Goal: Task Accomplishment & Management: Use online tool/utility

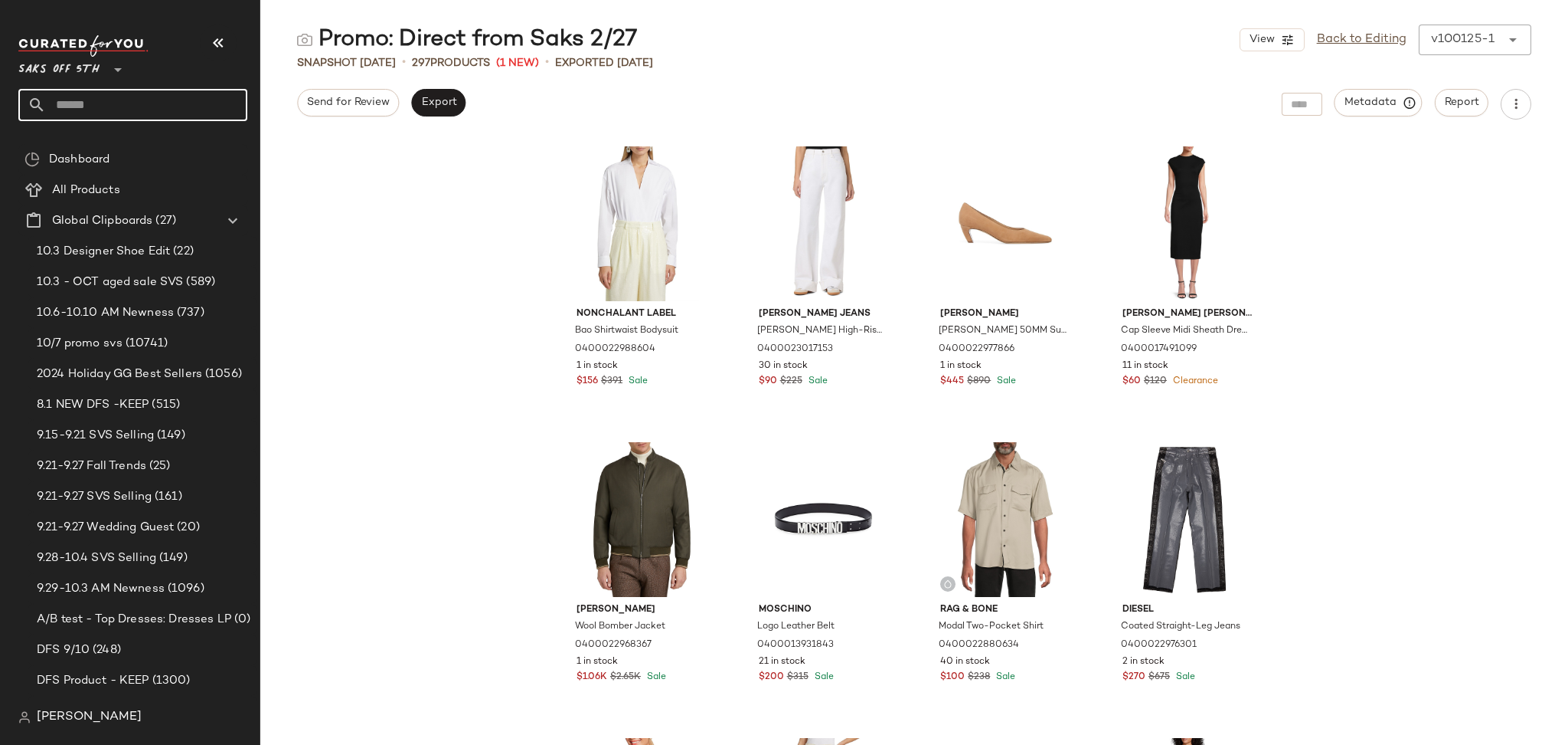
click at [172, 90] on input "text" at bounding box center [146, 105] width 201 height 32
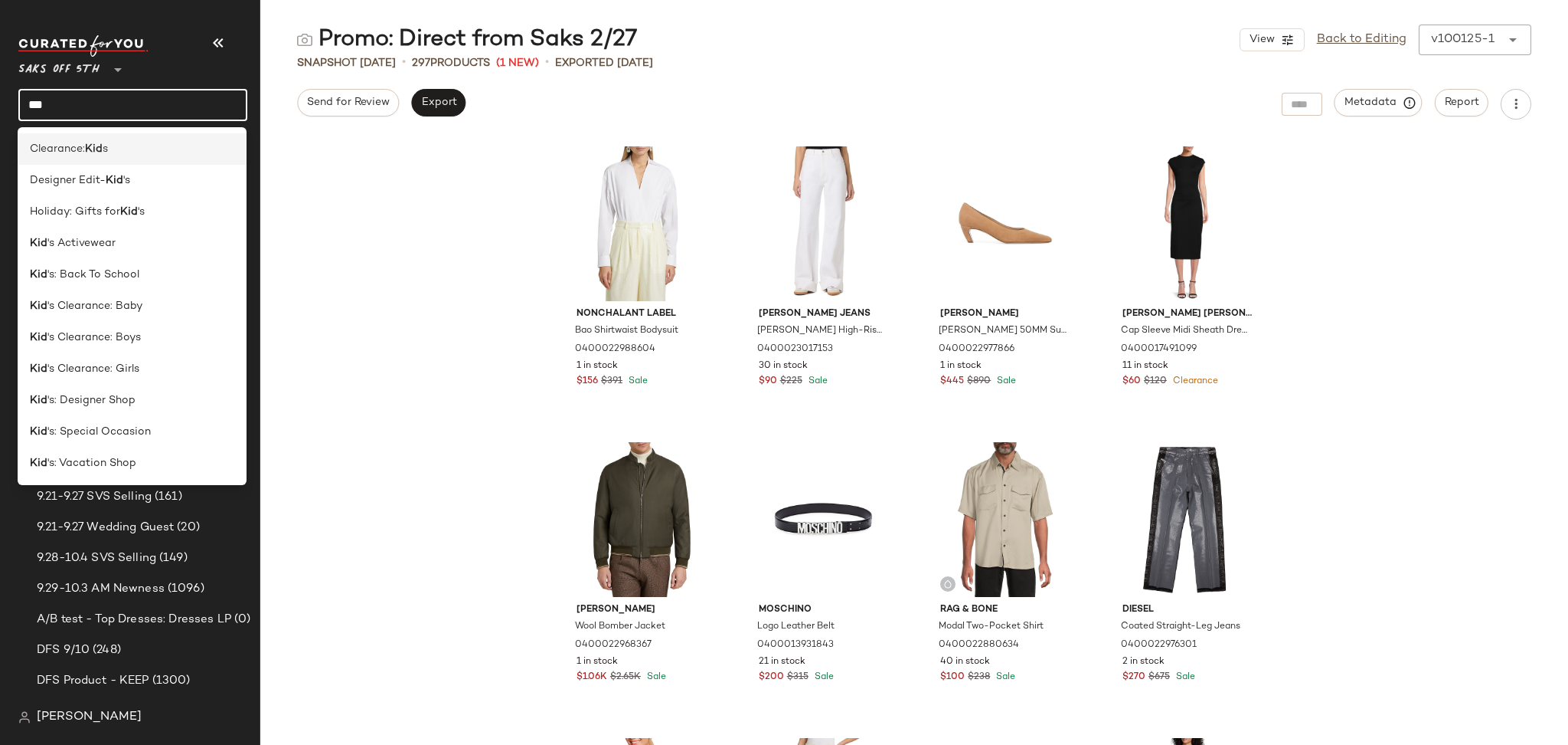
type input "***"
click at [117, 145] on div "Clearance: Kid s" at bounding box center [131, 149] width 204 height 16
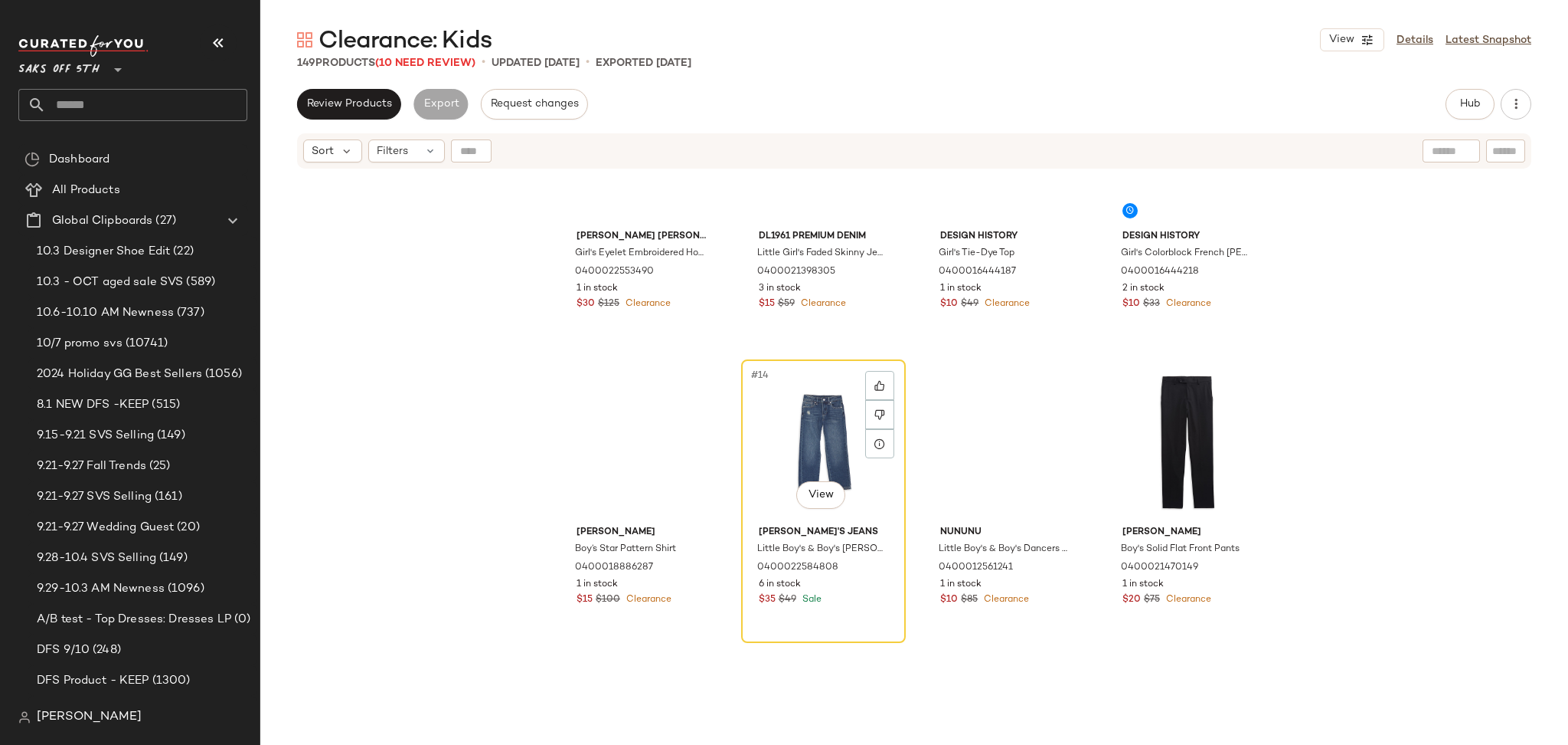
scroll to position [773, 0]
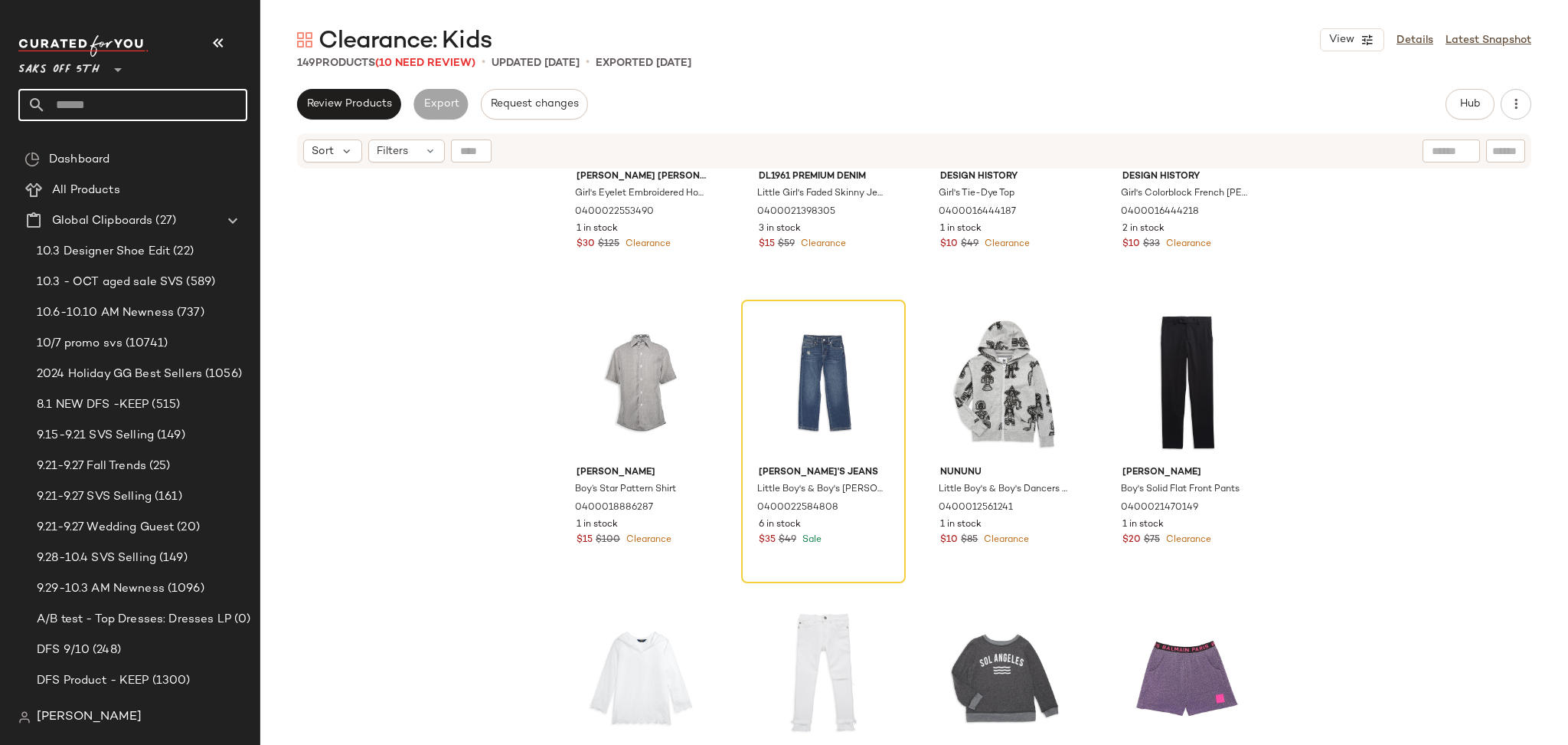
click at [150, 108] on input "text" at bounding box center [146, 105] width 201 height 32
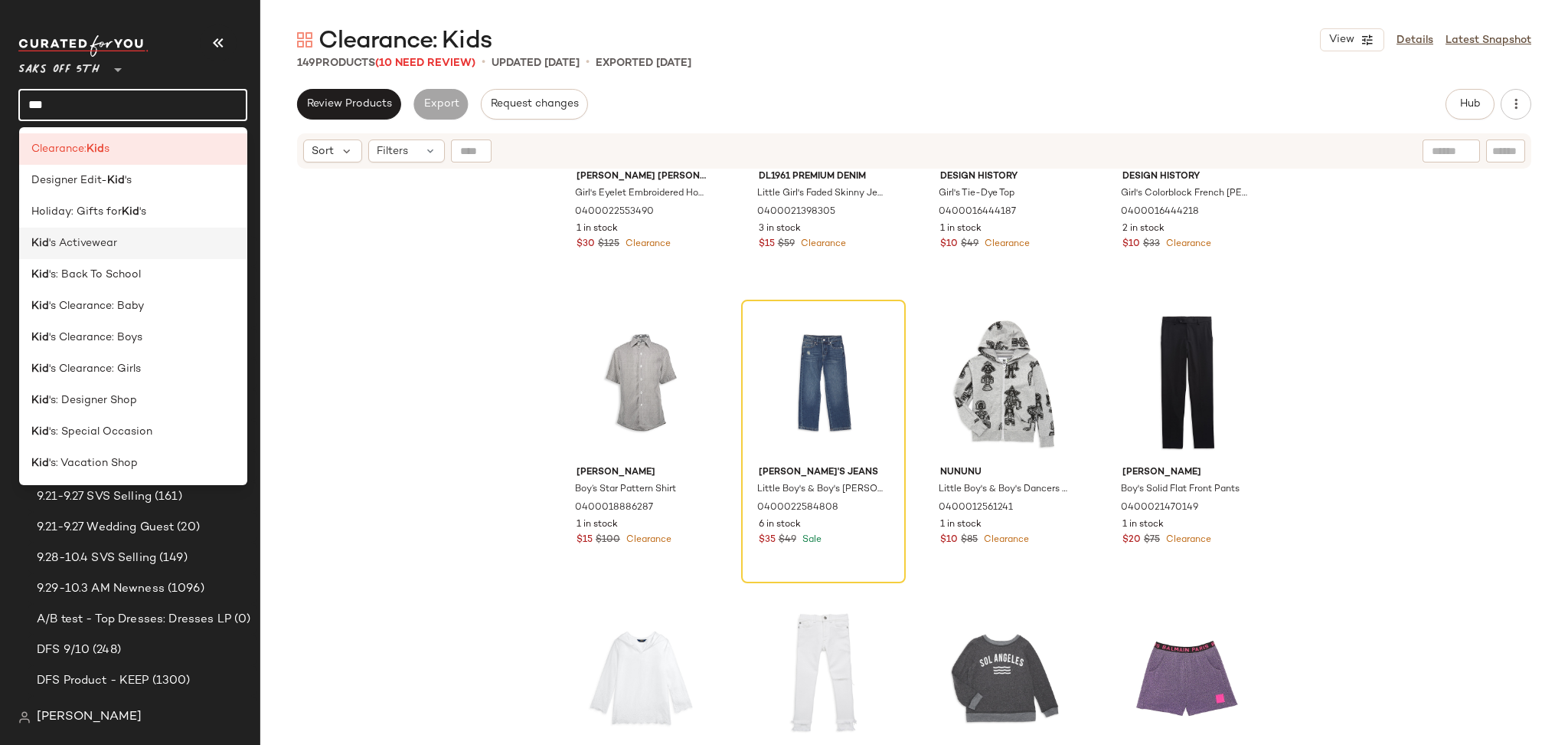
type input "***"
click at [142, 252] on div "Kid 's Activewear" at bounding box center [133, 243] width 229 height 31
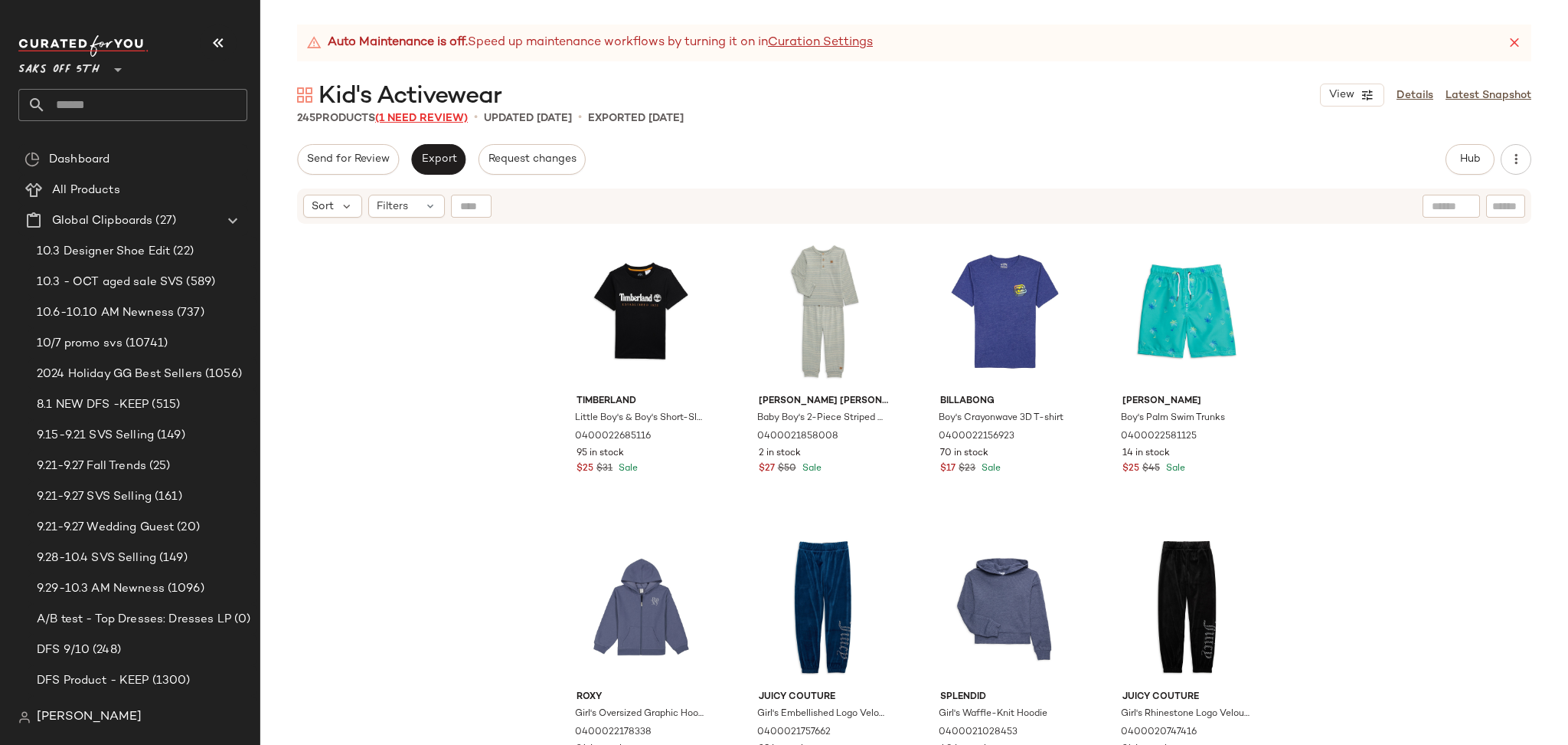
click at [434, 120] on span "(1 Need Review)" at bounding box center [422, 118] width 92 height 12
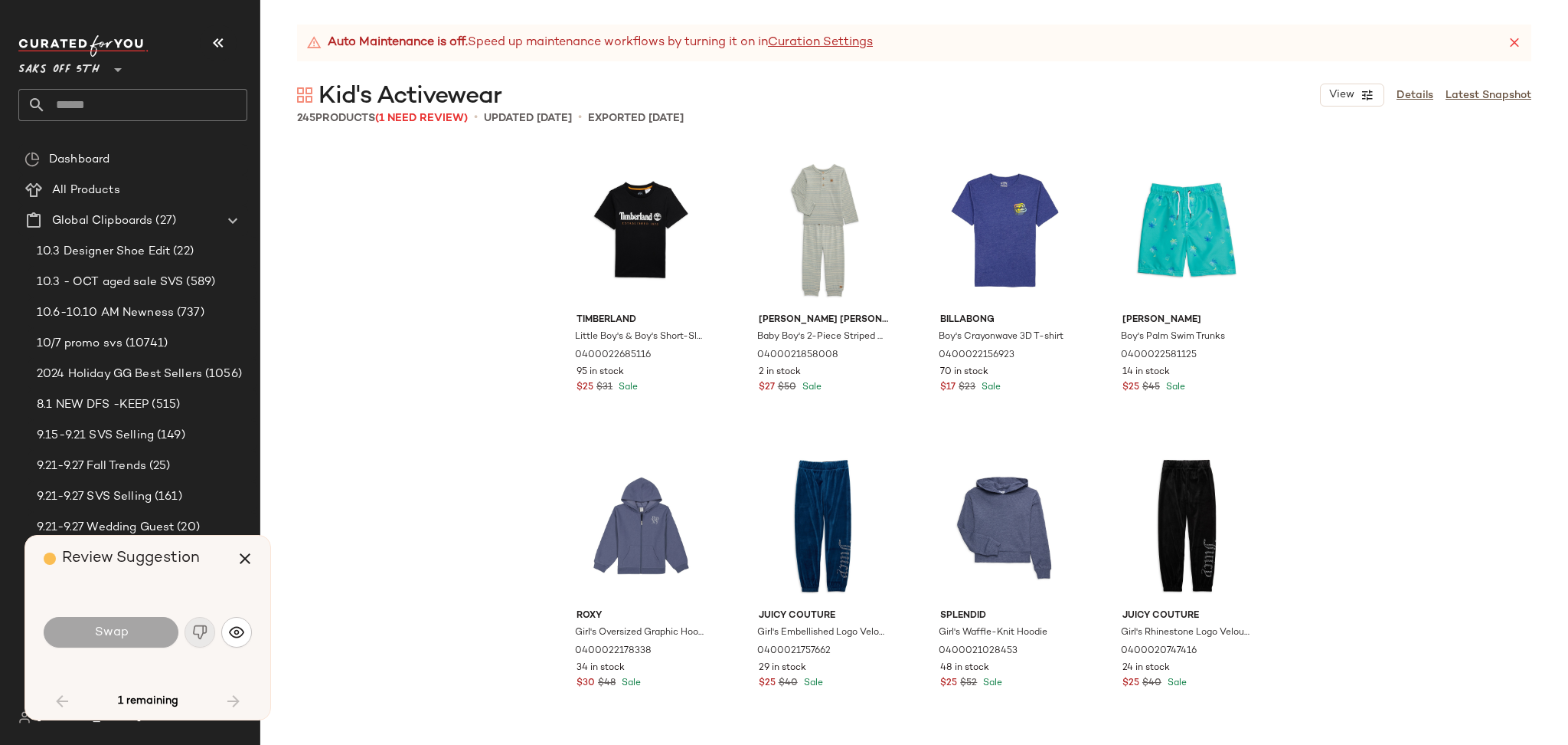
scroll to position [3844, 0]
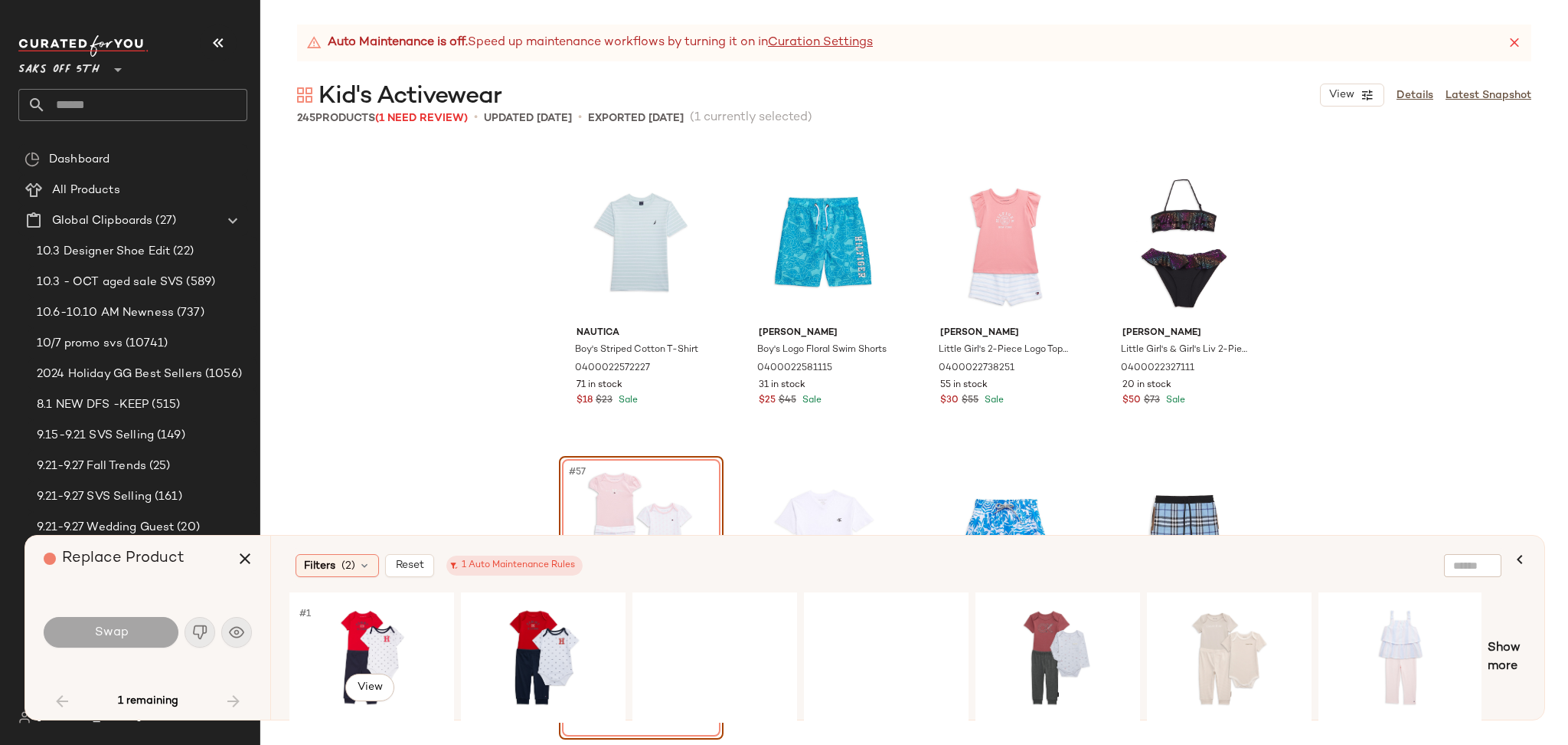
click at [346, 632] on div "#1 View" at bounding box center [371, 657] width 154 height 109
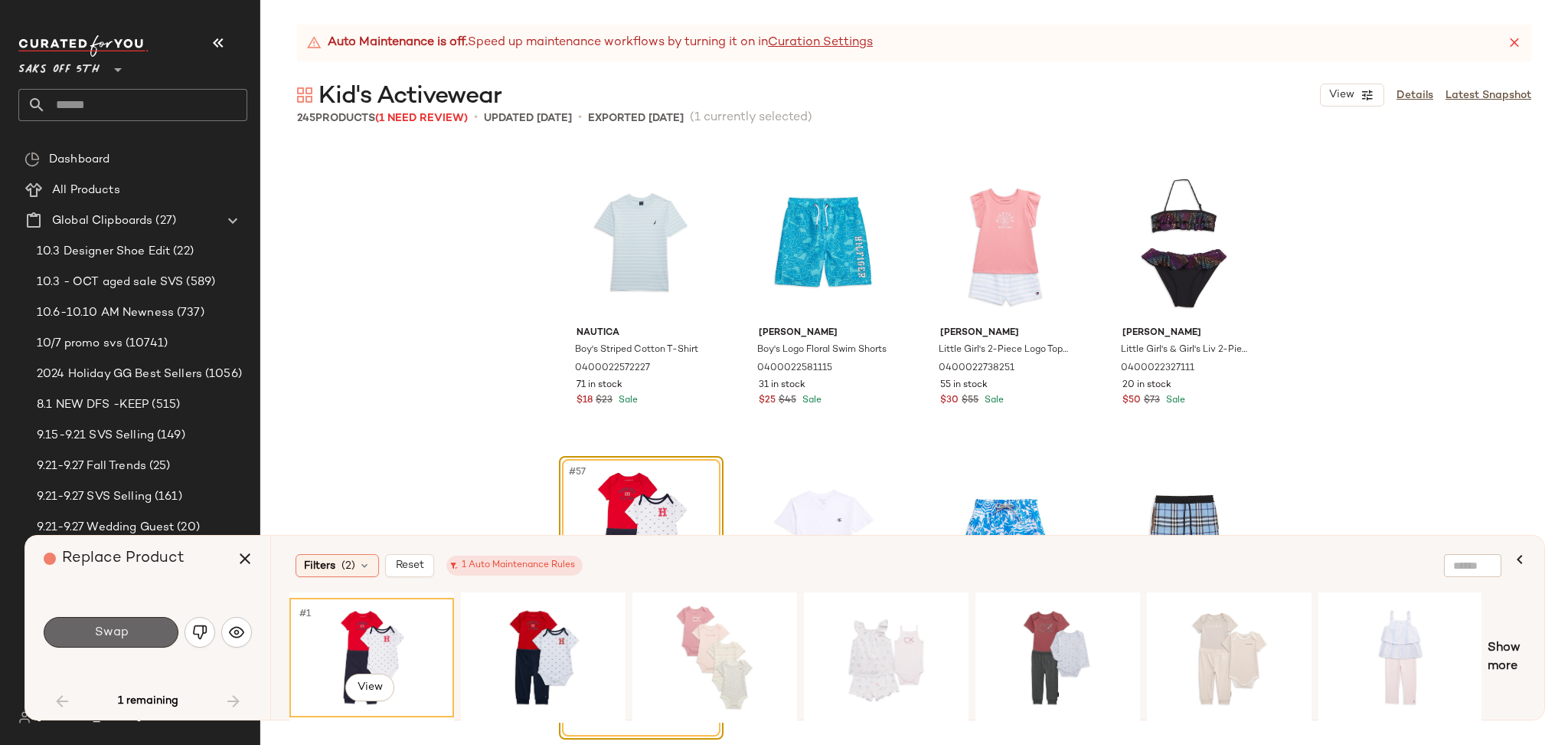
click at [127, 638] on button "Swap" at bounding box center [111, 632] width 135 height 31
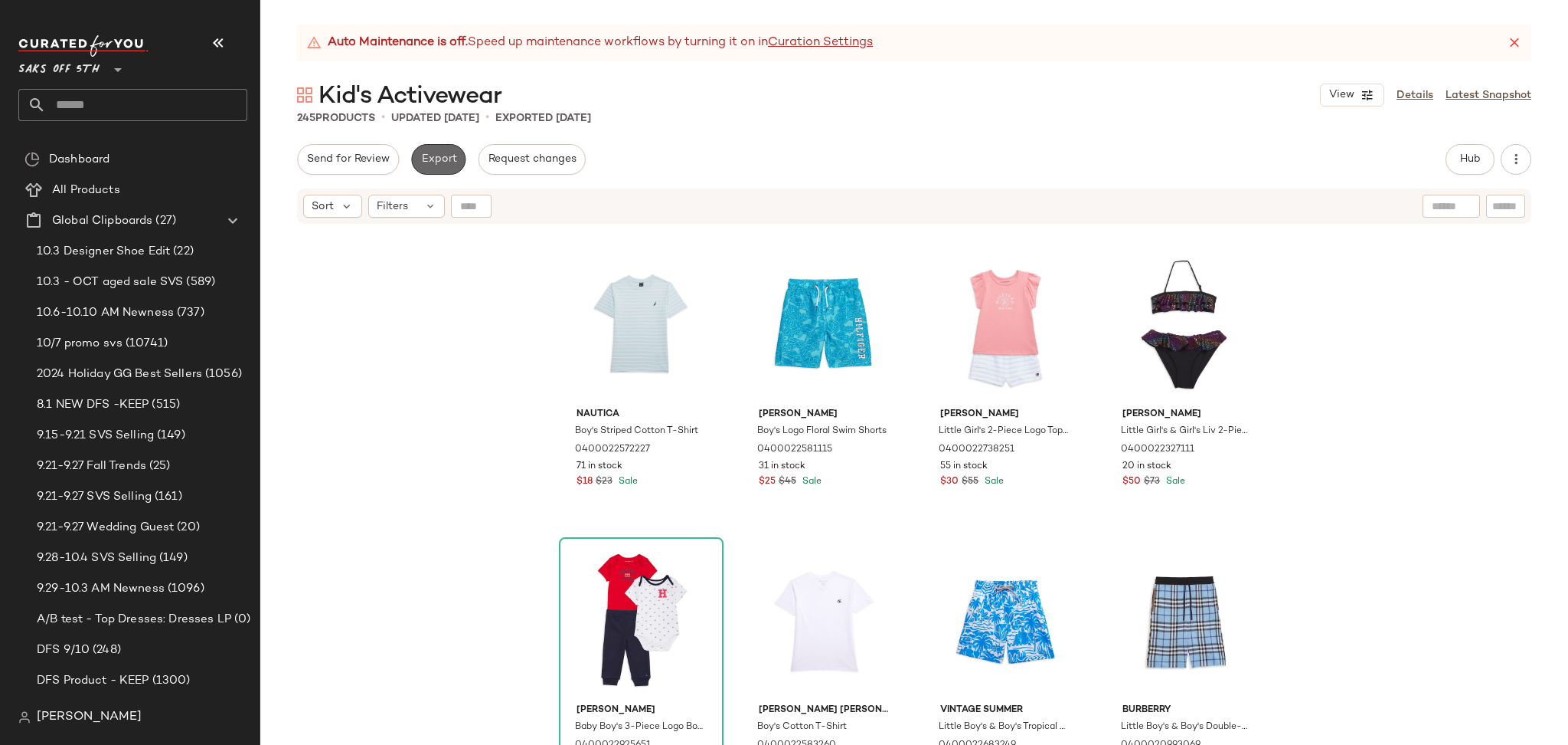
click at [433, 157] on span "Export" at bounding box center [438, 160] width 36 height 13
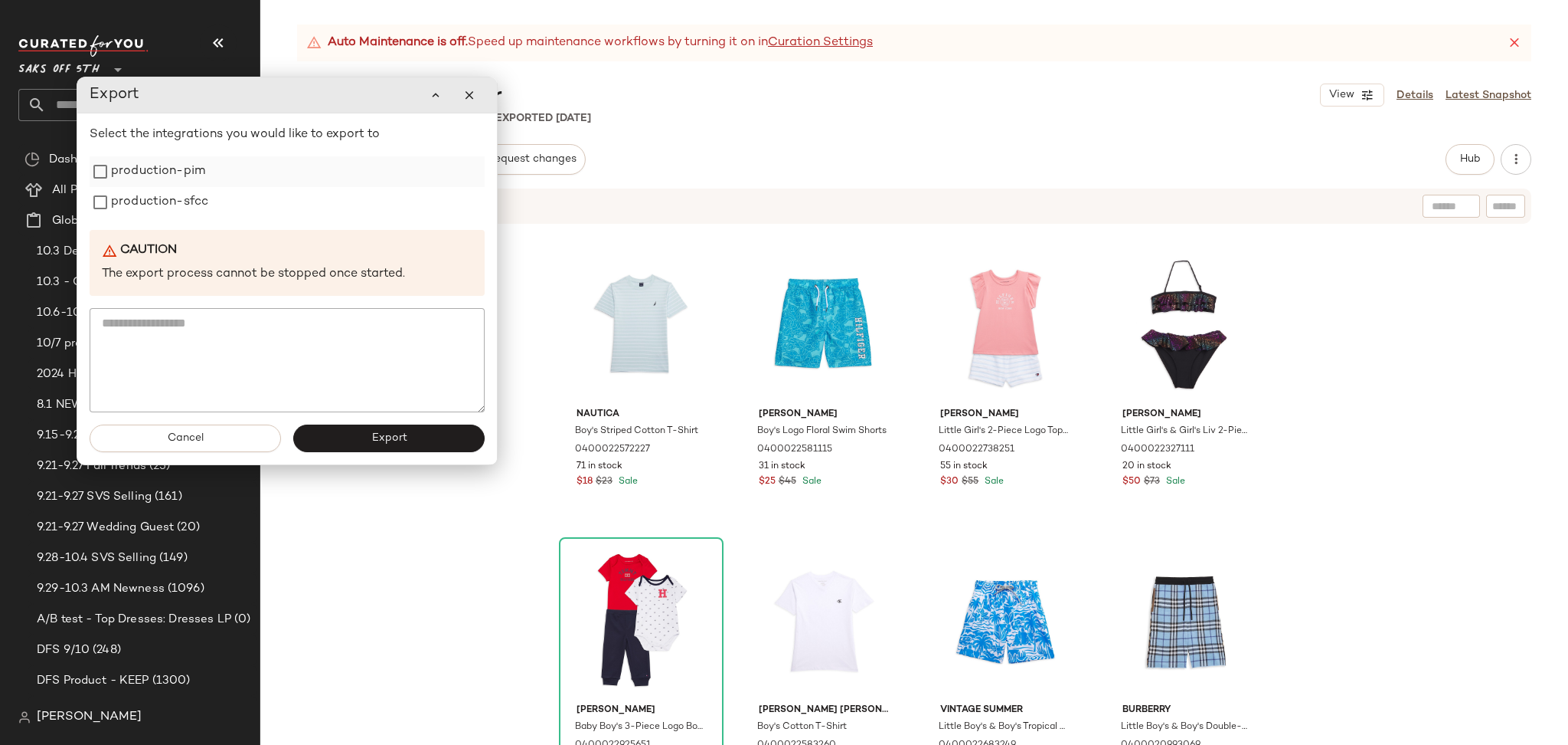
click at [192, 178] on label "production-pim" at bounding box center [158, 171] width 94 height 31
click at [194, 200] on label "production-sfcc" at bounding box center [160, 202] width 97 height 31
click at [368, 435] on button "Export" at bounding box center [389, 437] width 192 height 27
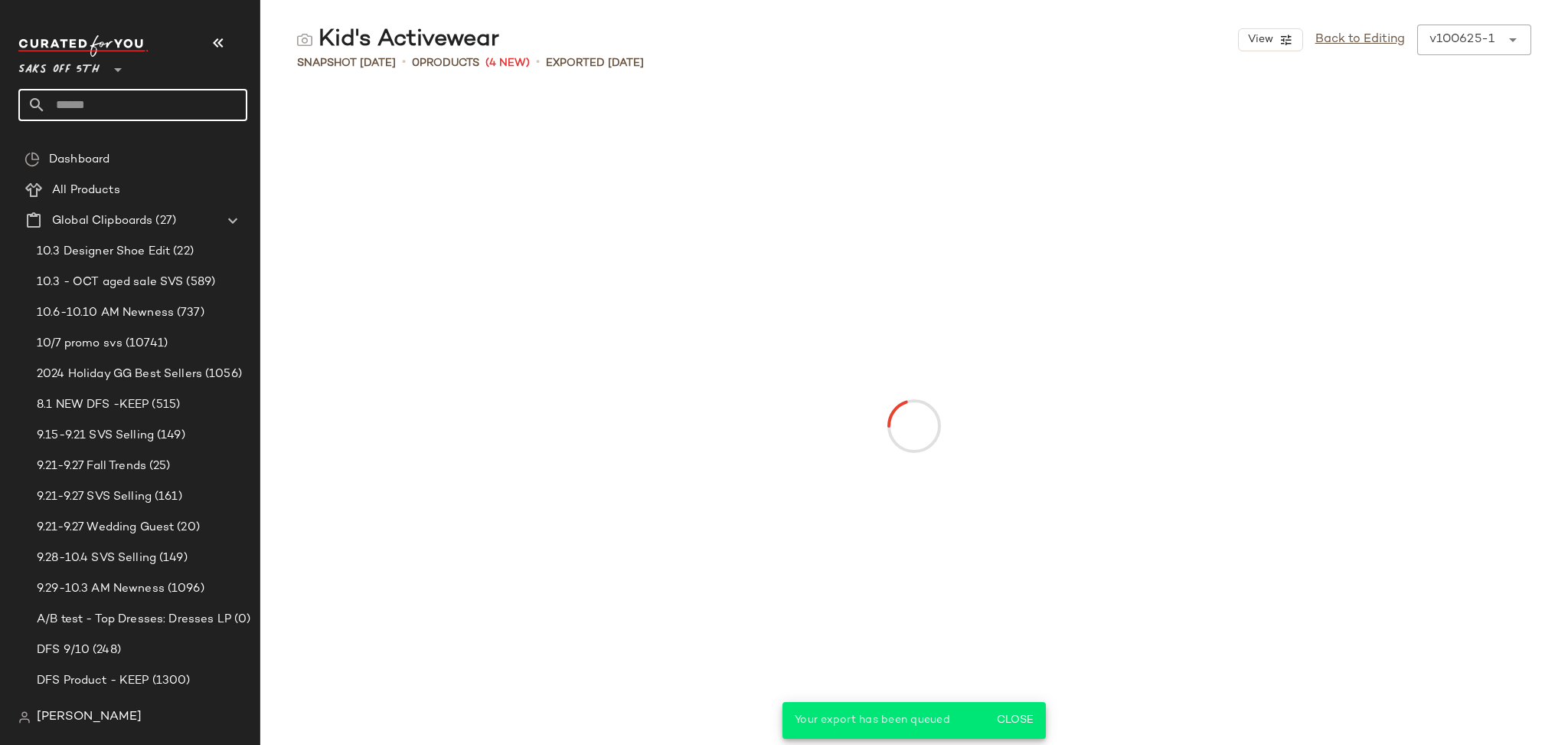
click at [191, 110] on input "text" at bounding box center [146, 105] width 201 height 32
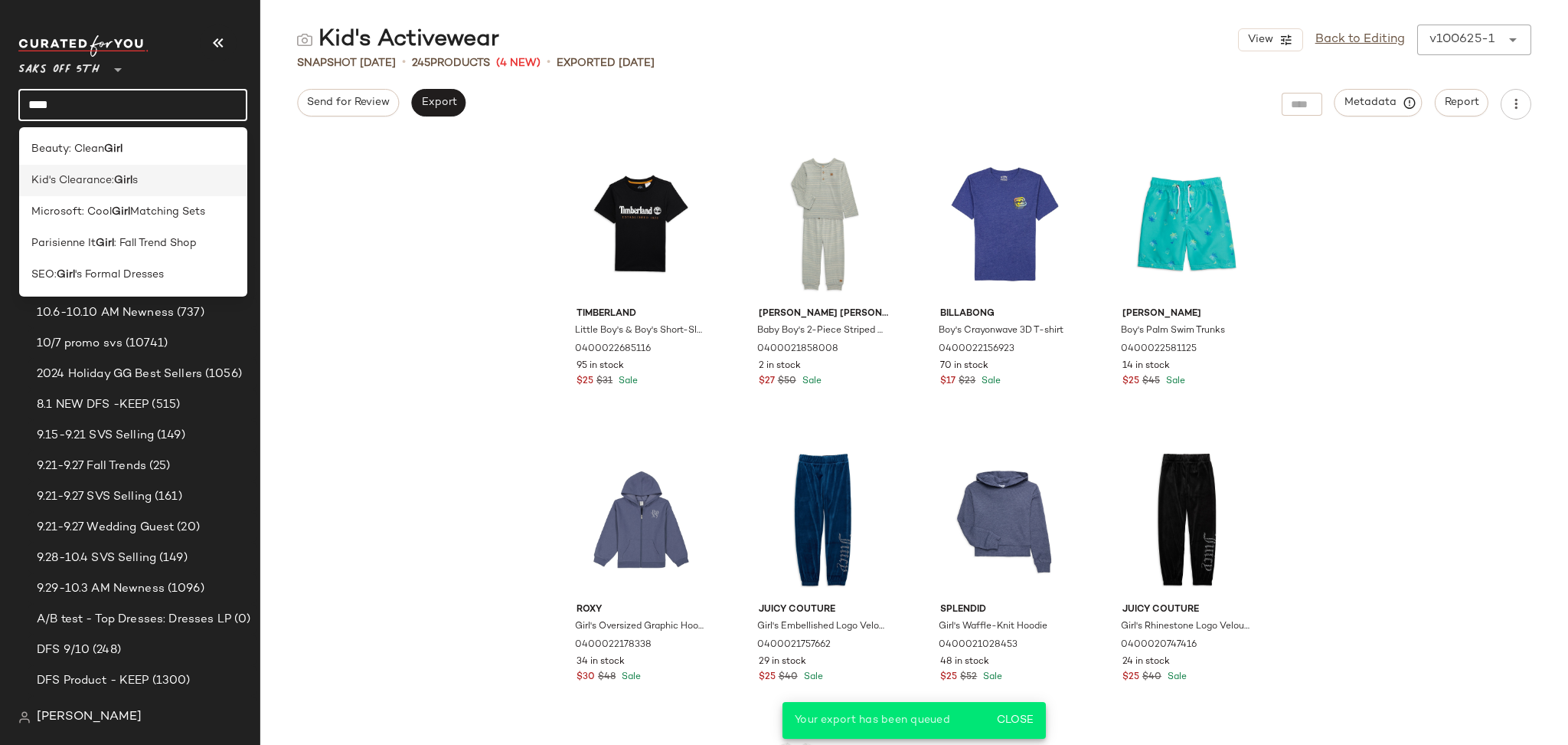
type input "****"
click at [145, 184] on div "Kid's Clearance: Girl s" at bounding box center [133, 180] width 204 height 16
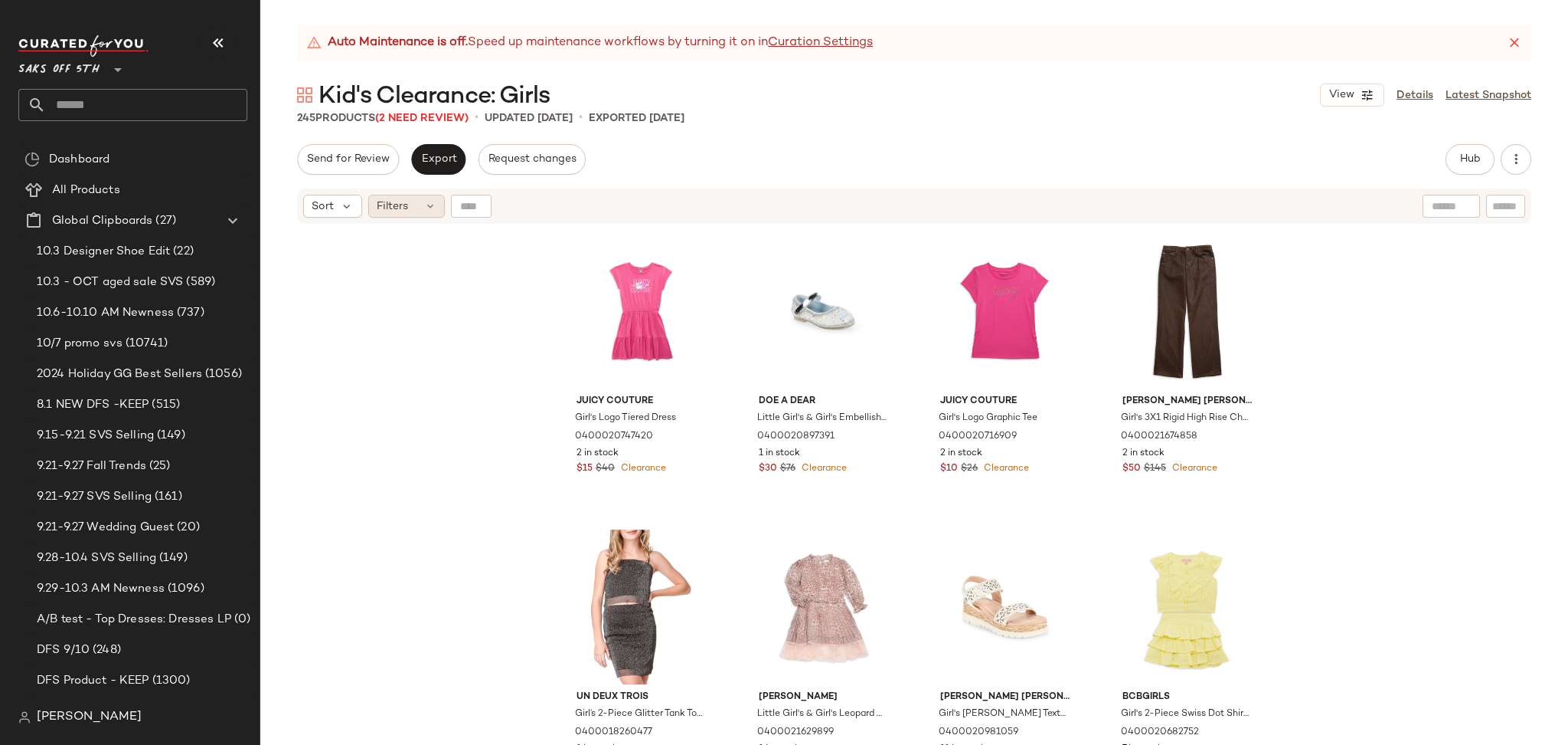
click at [420, 207] on div "Filters" at bounding box center [407, 206] width 77 height 23
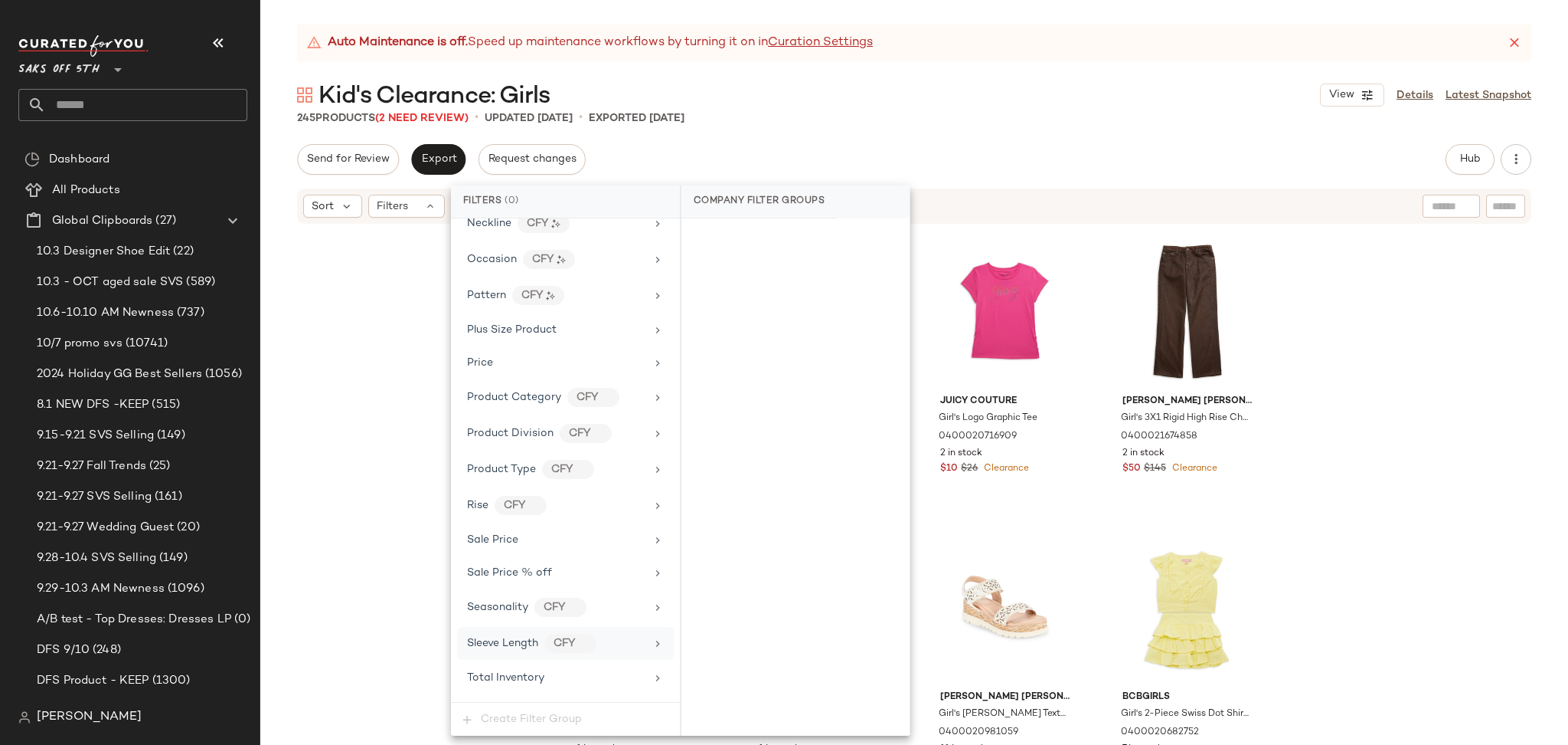
scroll to position [898, 0]
click at [554, 660] on div "Total Inventory" at bounding box center [565, 648] width 217 height 30
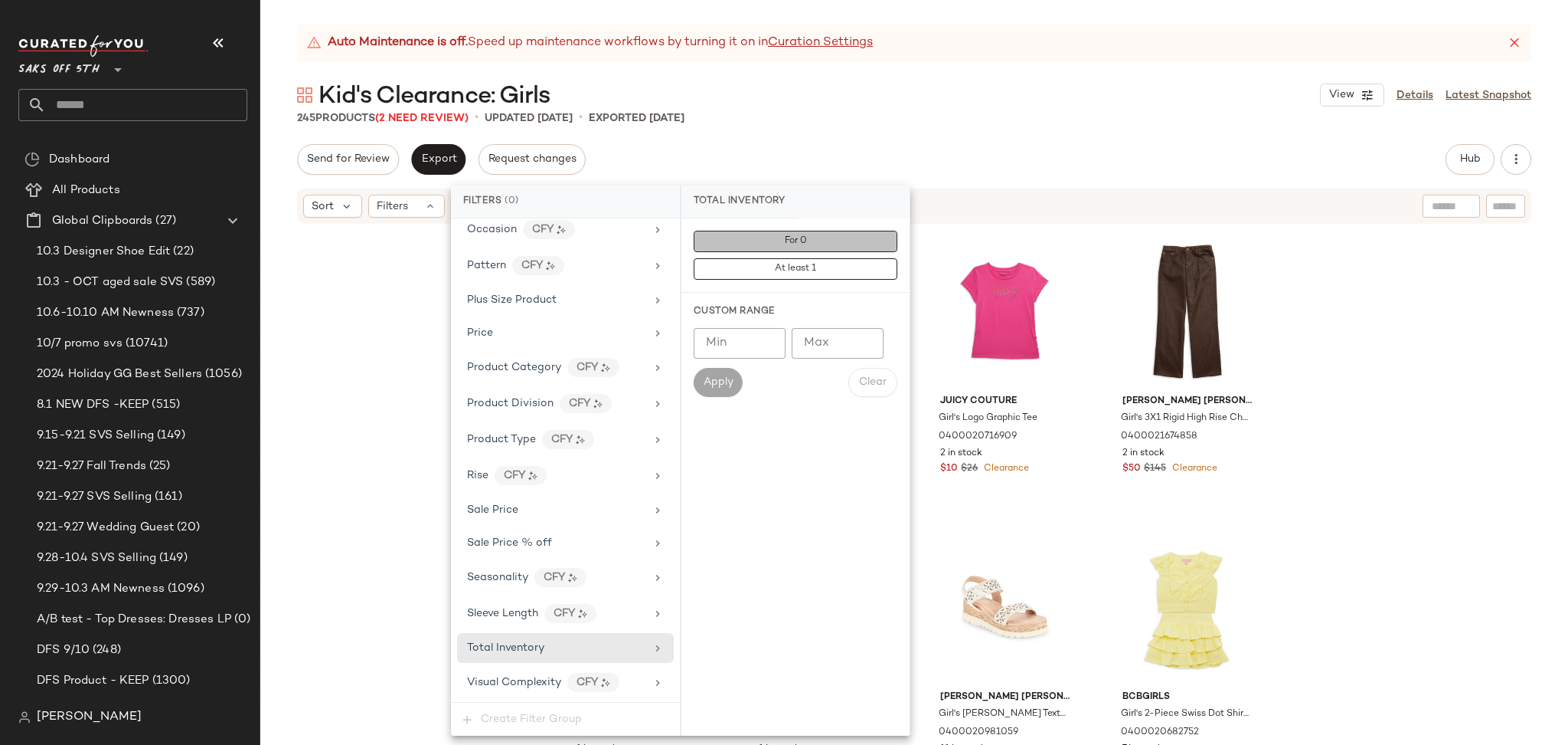
click at [755, 240] on button "For 0" at bounding box center [795, 241] width 203 height 21
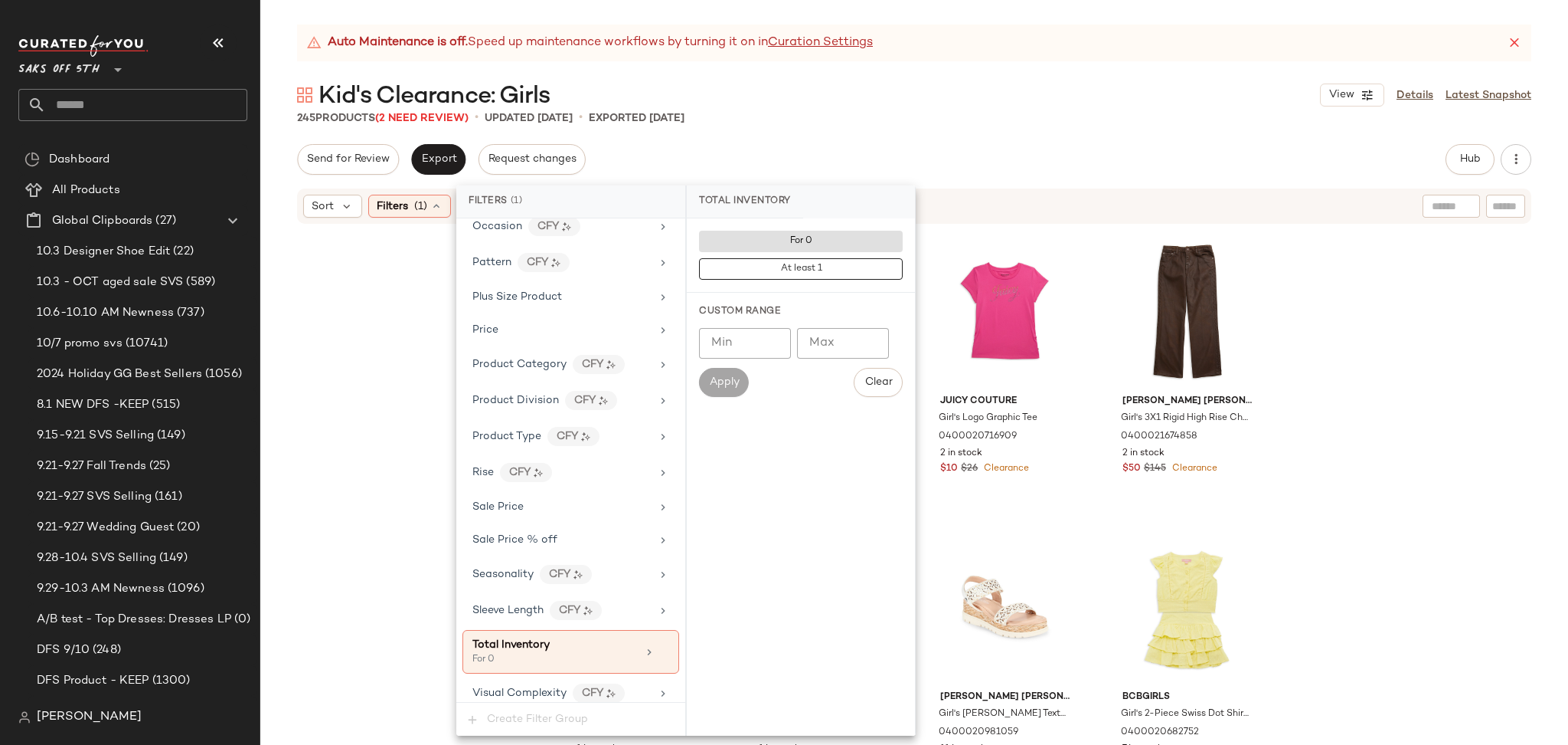
click at [924, 128] on div "Auto Maintenance is off. Speed up maintenance workflows by turning it on in Cur…" at bounding box center [914, 384] width 1308 height 720
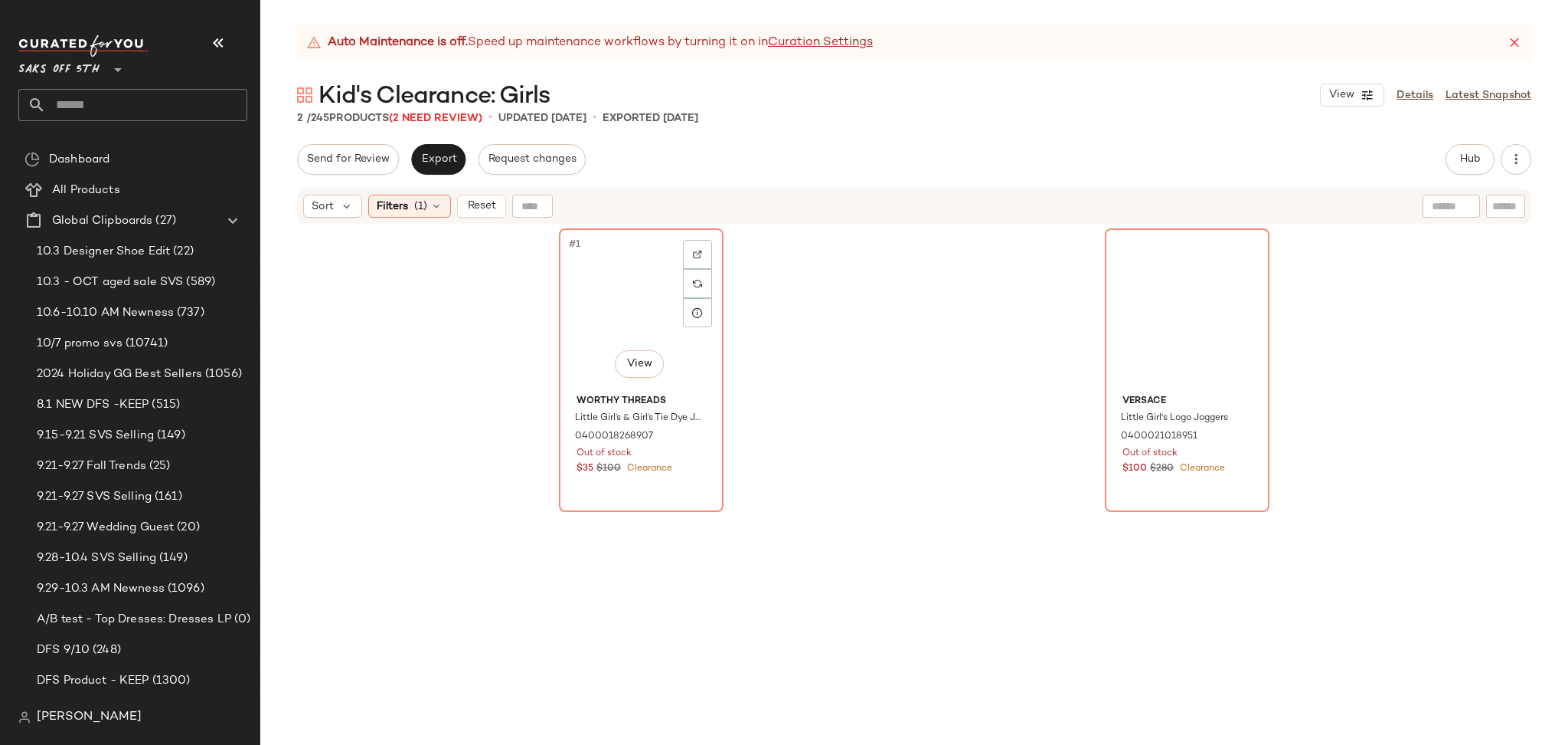
click at [592, 347] on div "#1 View" at bounding box center [641, 311] width 154 height 155
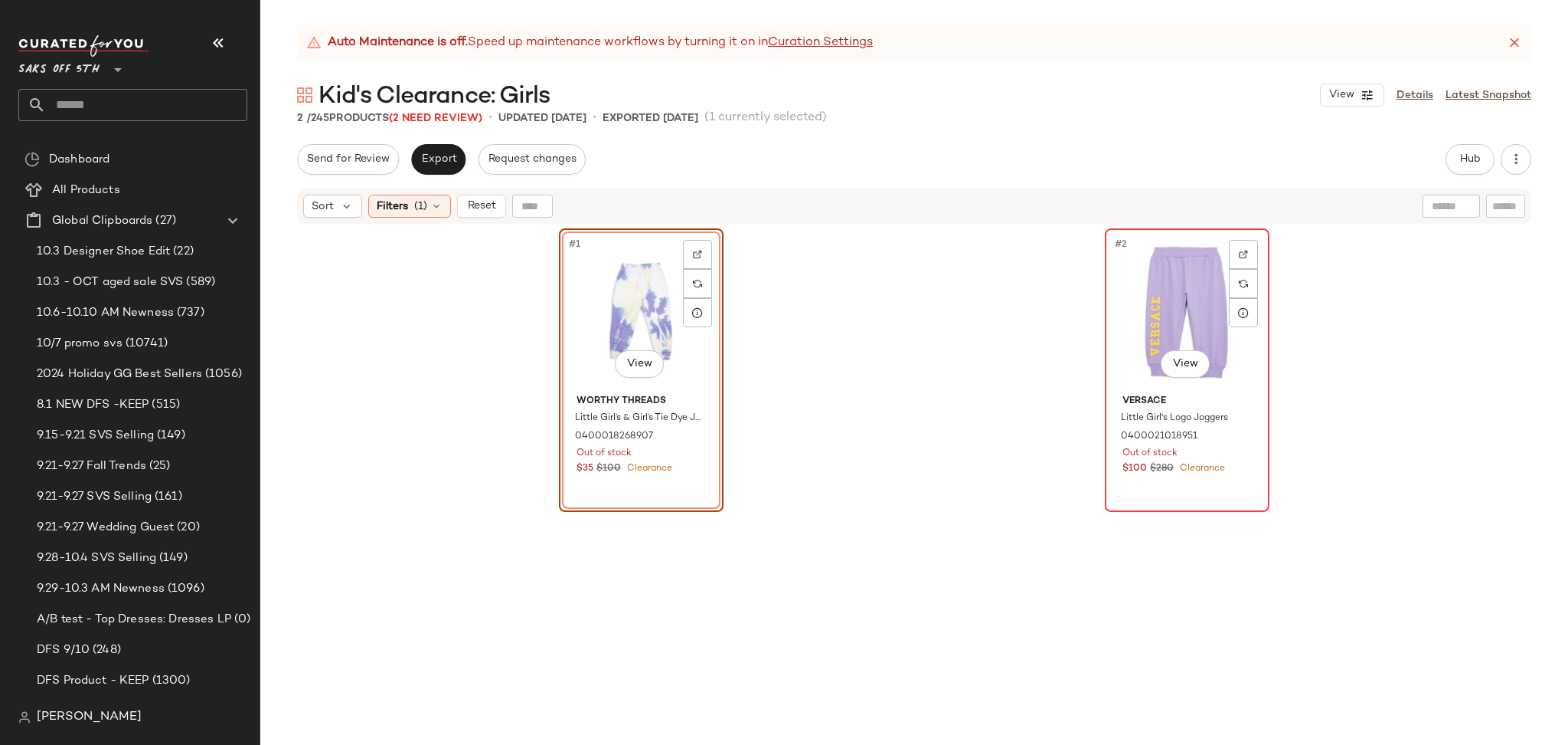
click at [1192, 318] on div "#2 View" at bounding box center [1187, 311] width 154 height 155
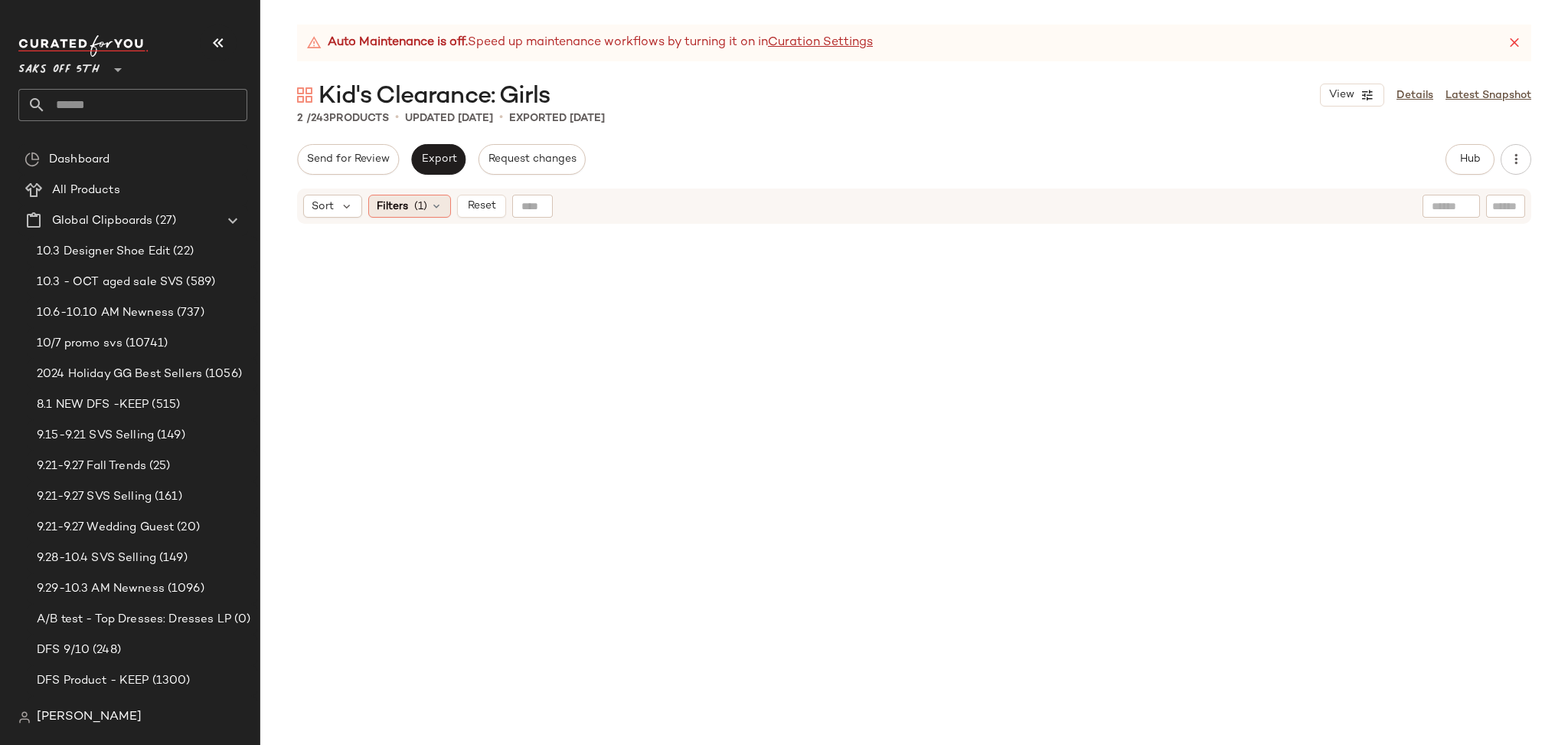
click at [438, 210] on icon at bounding box center [436, 207] width 13 height 13
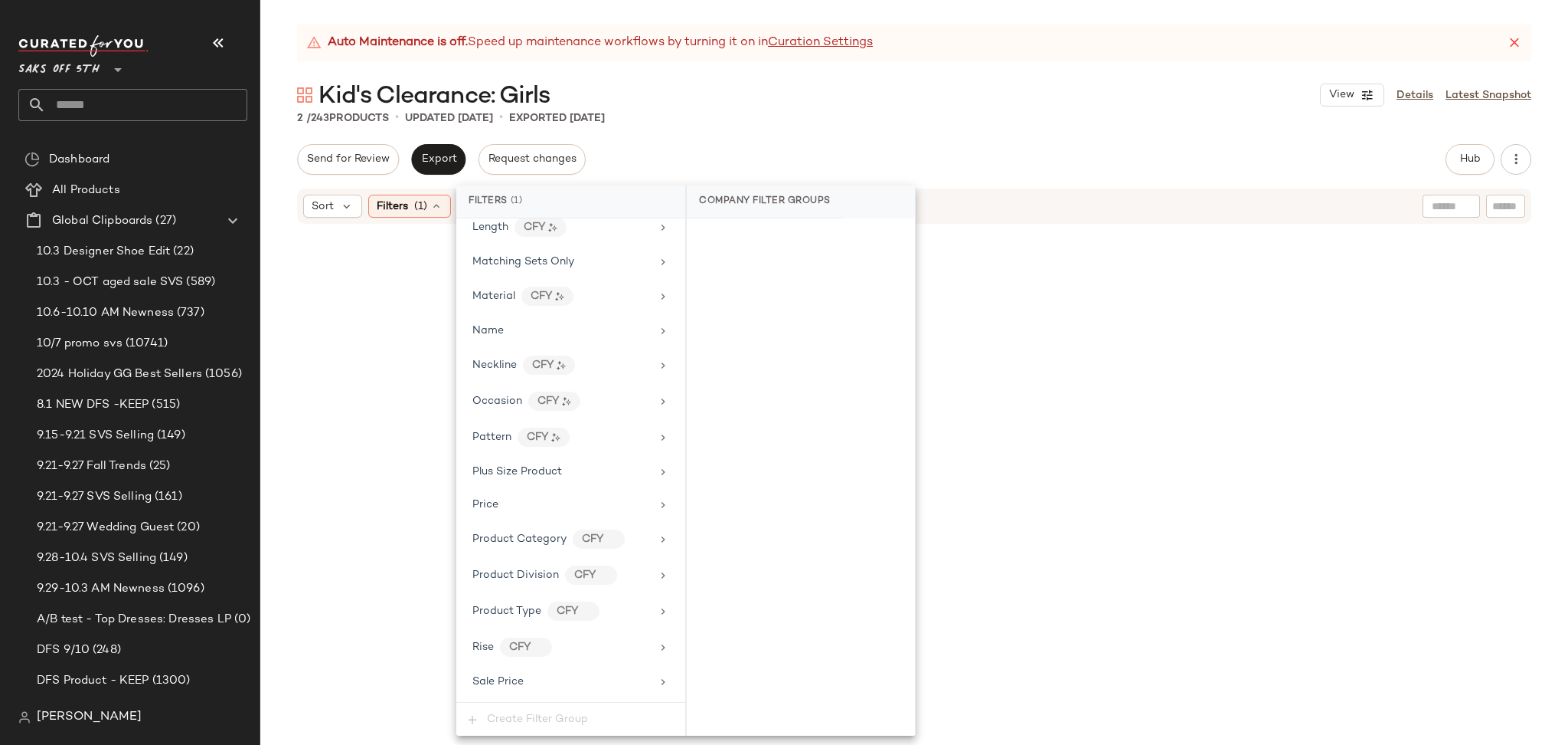
scroll to position [862, 0]
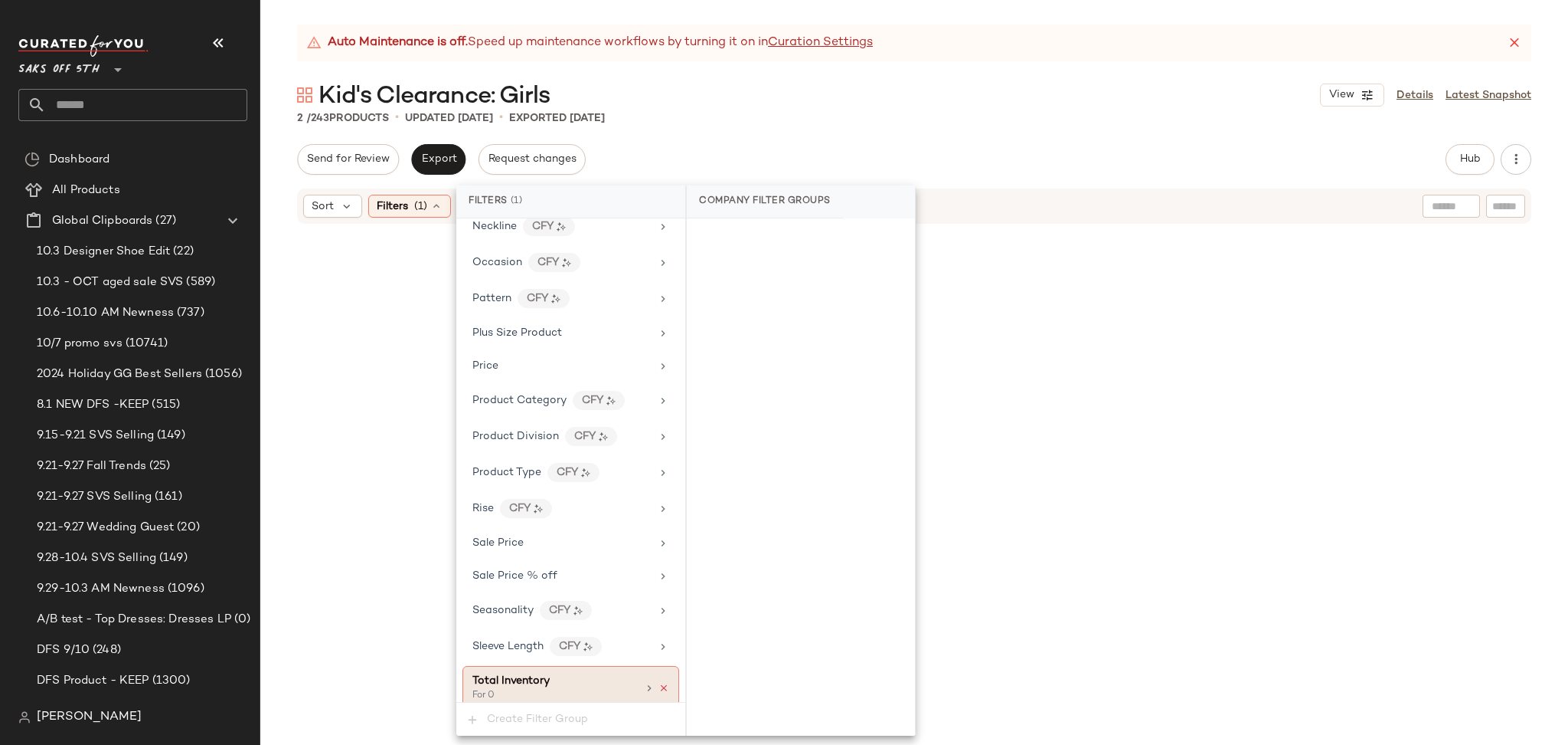
click at [658, 689] on icon at bounding box center [664, 688] width 11 height 11
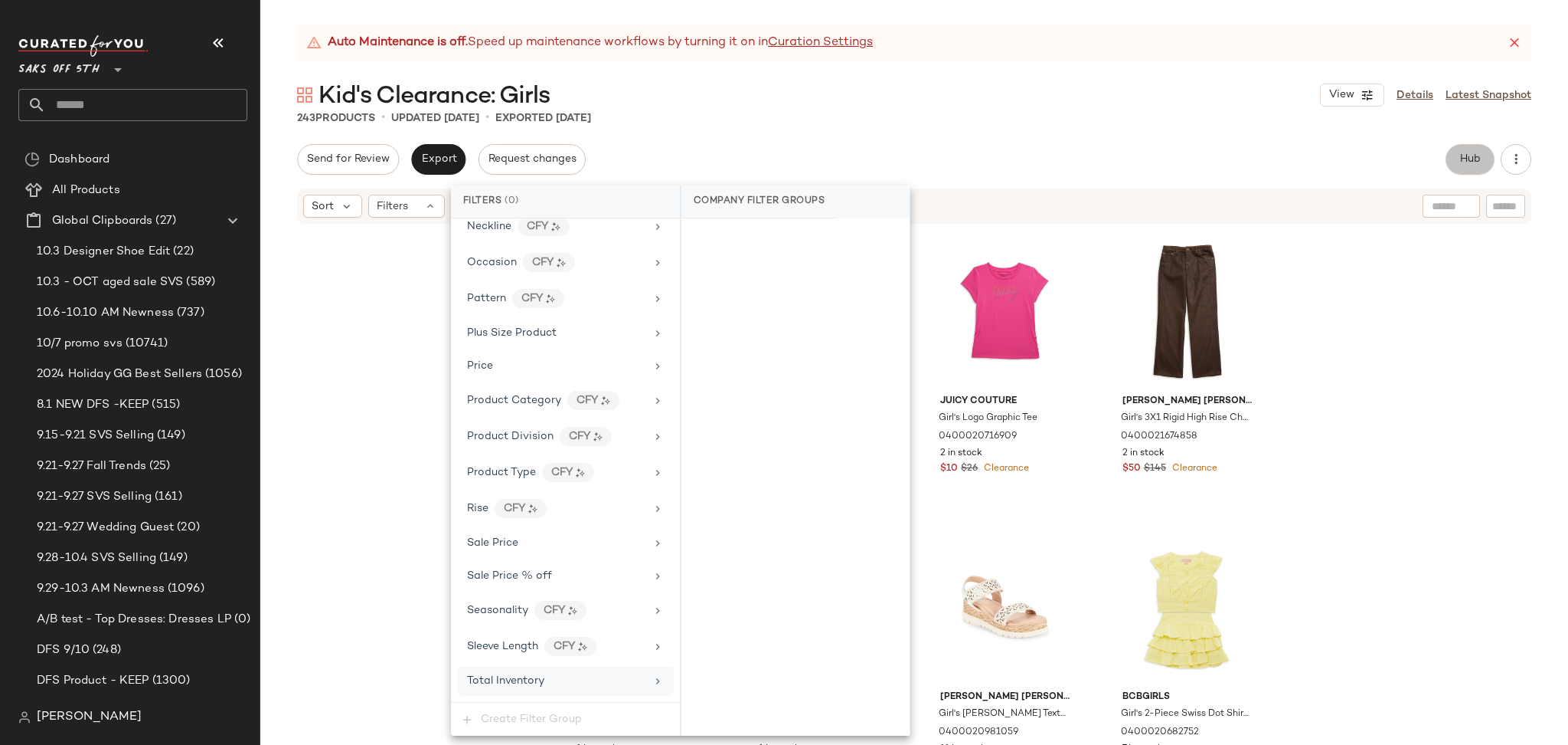
click at [1473, 149] on button "Hub" at bounding box center [1469, 159] width 49 height 31
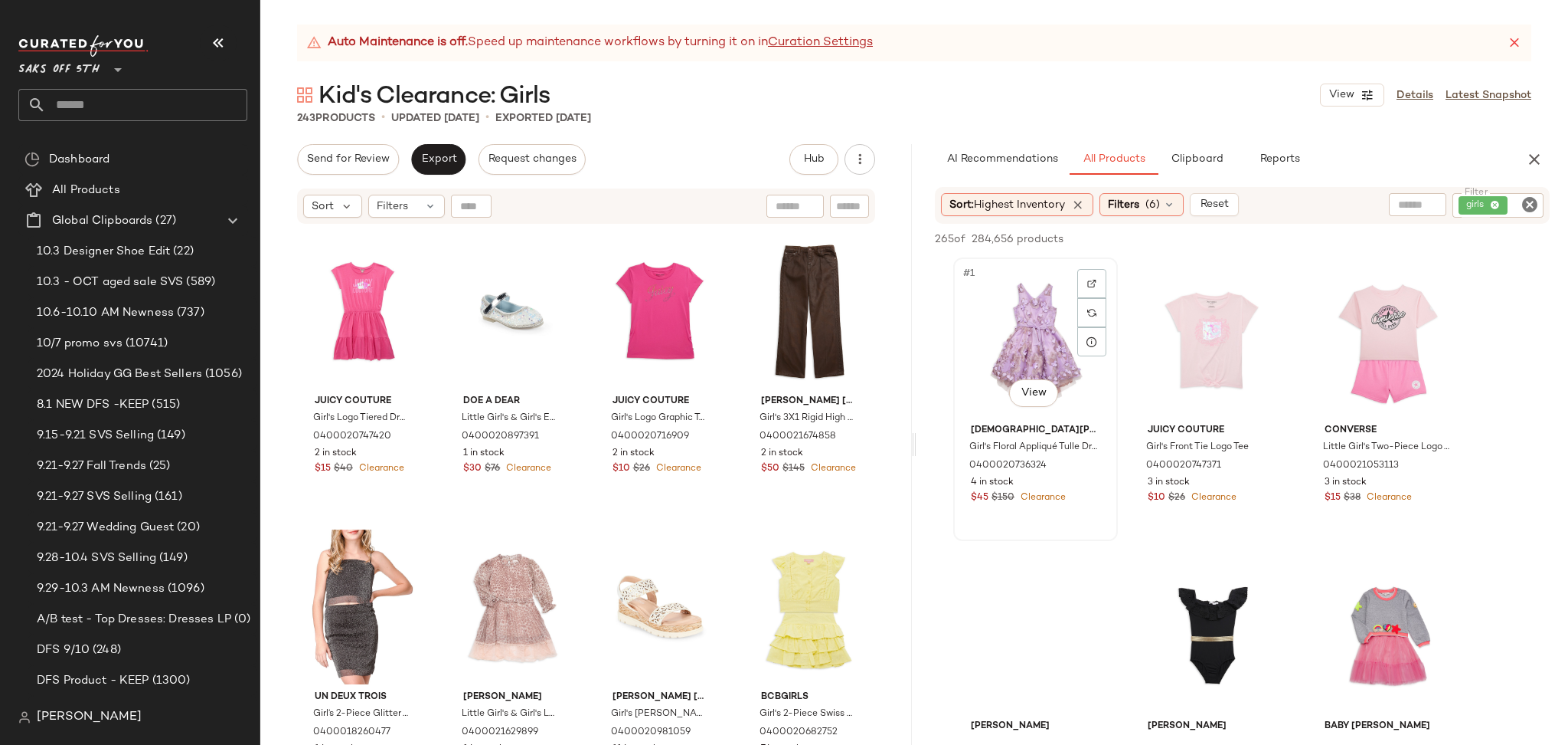
click at [1026, 311] on div "#1 View" at bounding box center [1035, 340] width 154 height 155
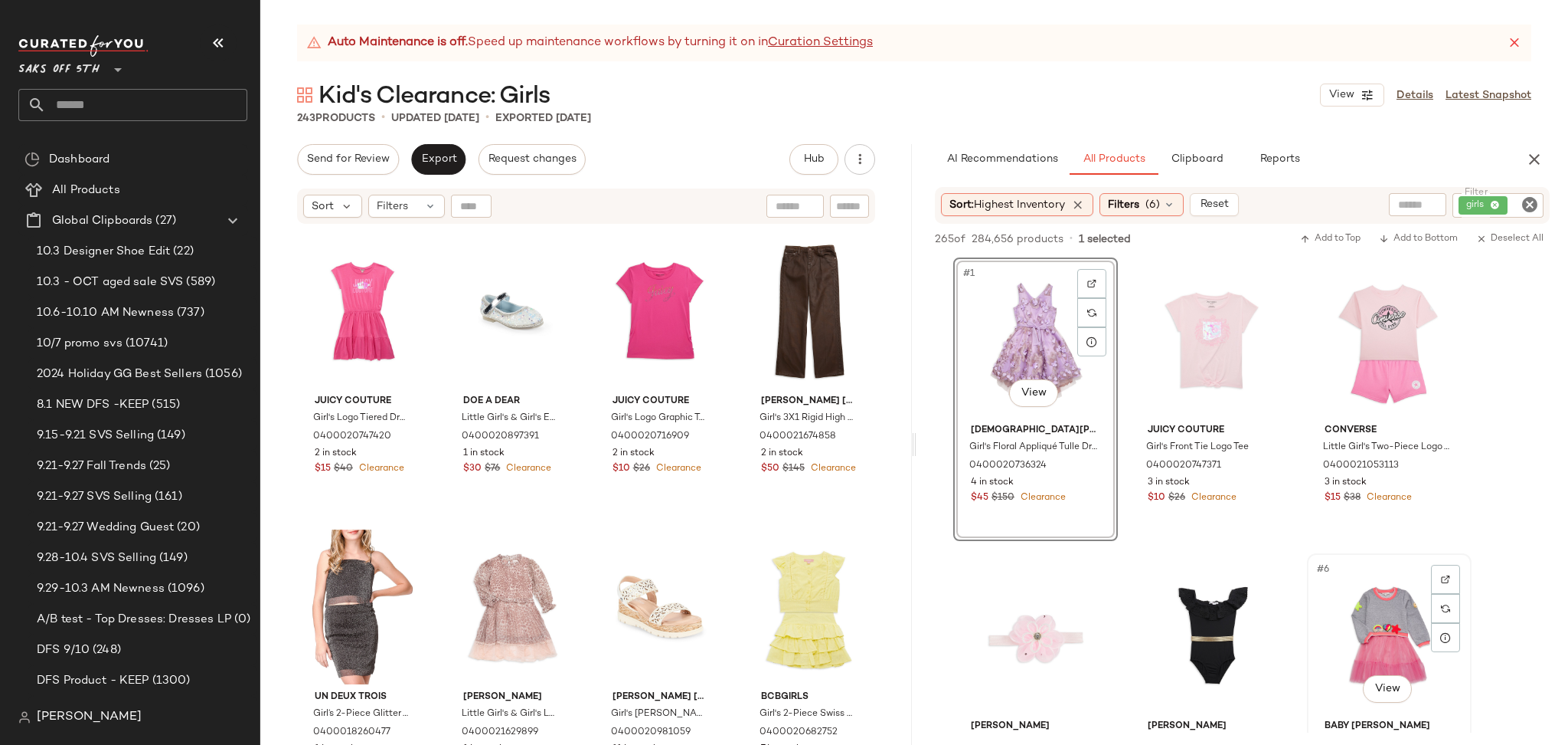
click at [1394, 623] on div "#6 View" at bounding box center [1389, 636] width 154 height 155
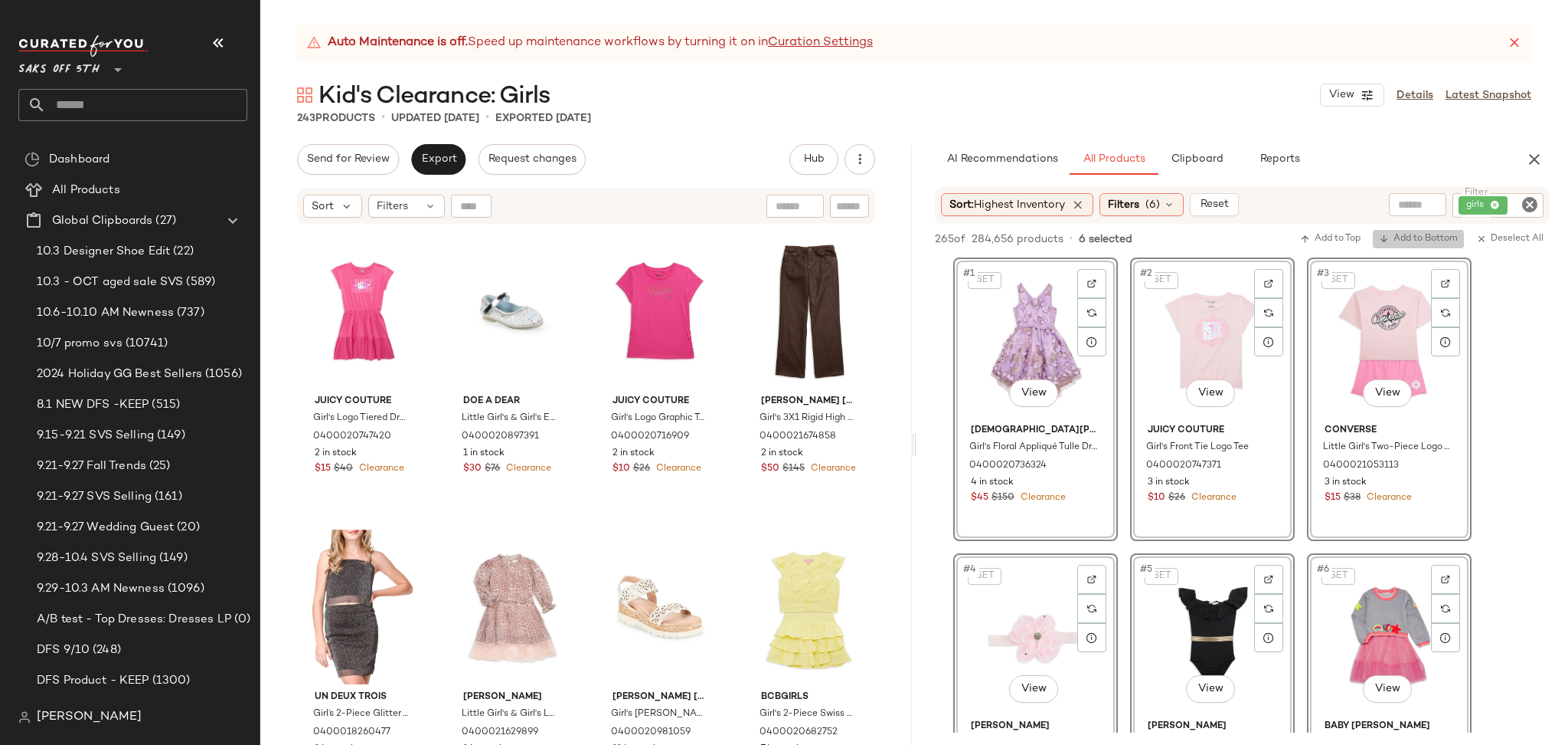
click at [1416, 244] on span "Add to Bottom" at bounding box center [1418, 239] width 79 height 11
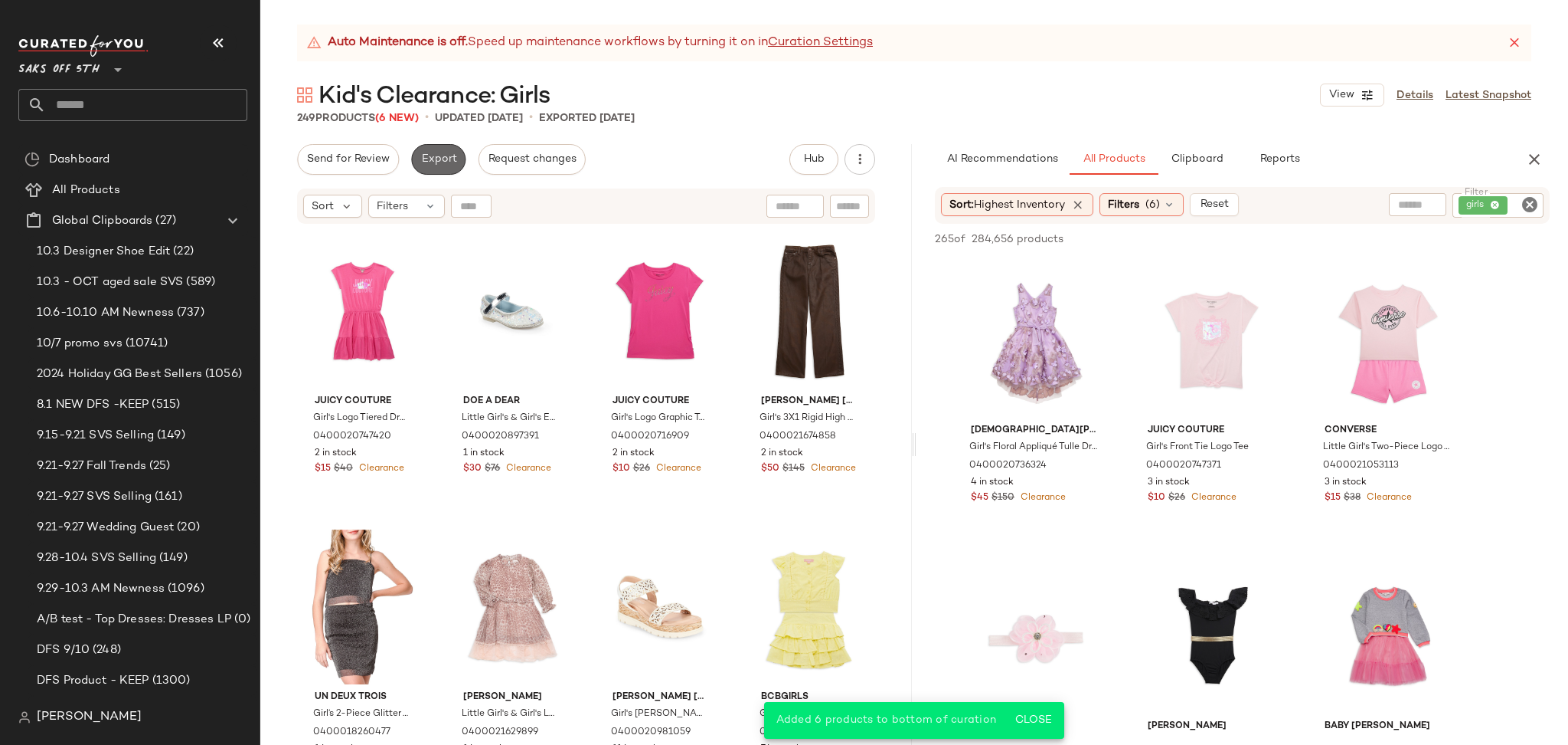
click at [424, 162] on span "Export" at bounding box center [438, 160] width 36 height 13
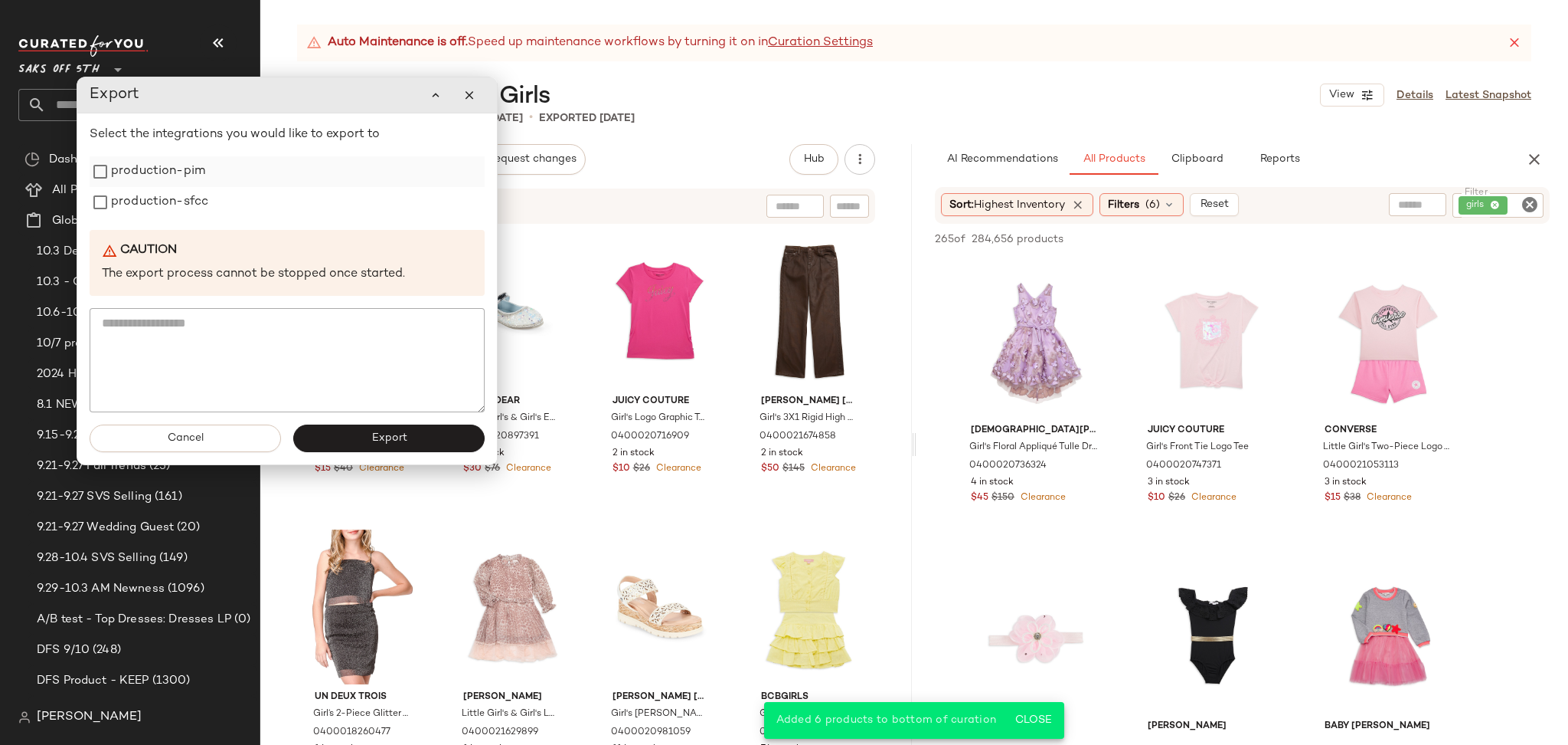
click at [154, 171] on label "production-pim" at bounding box center [158, 171] width 94 height 31
click at [156, 200] on label "production-sfcc" at bounding box center [160, 202] width 97 height 31
click at [349, 435] on button "Export" at bounding box center [389, 437] width 192 height 27
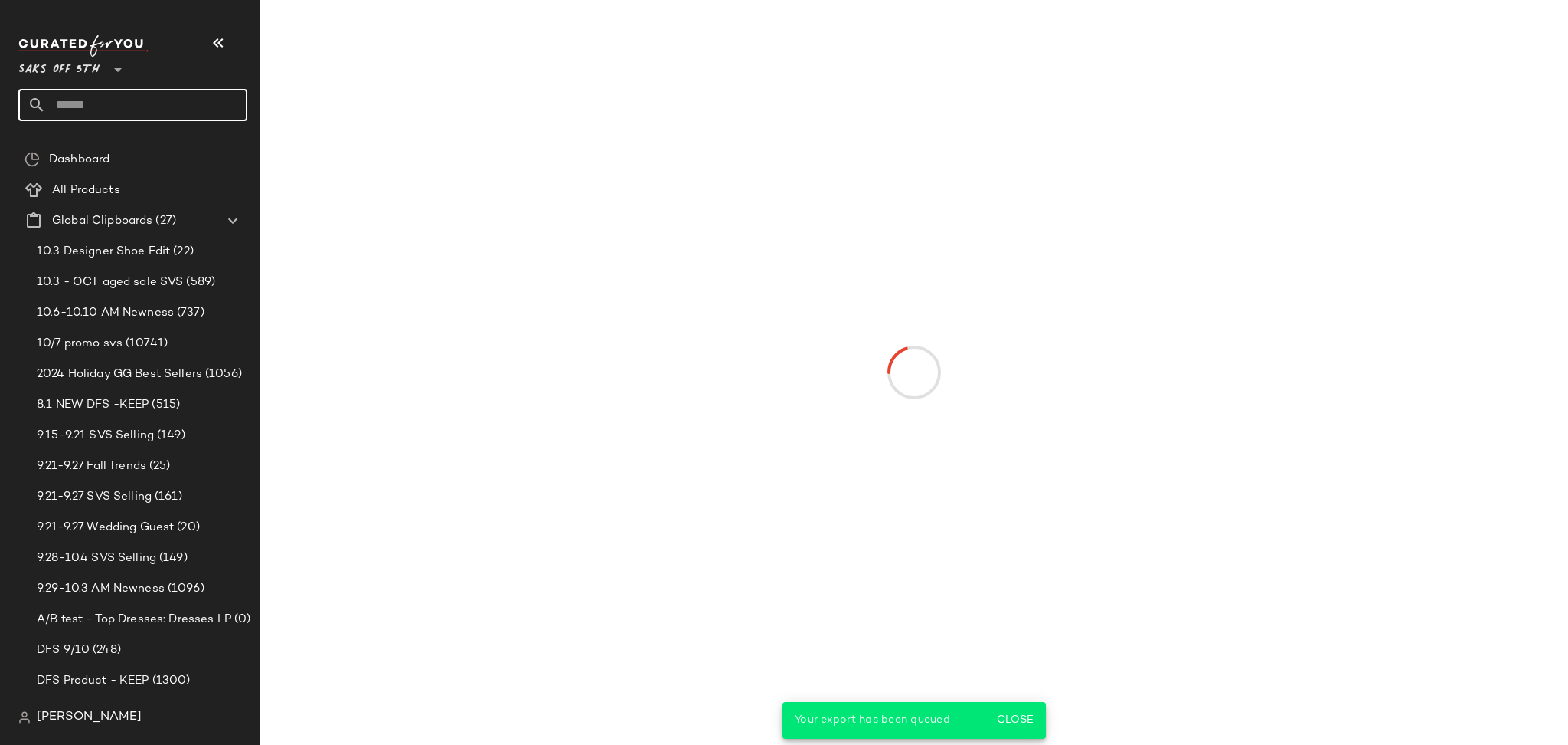
click at [113, 107] on input "text" at bounding box center [146, 105] width 201 height 32
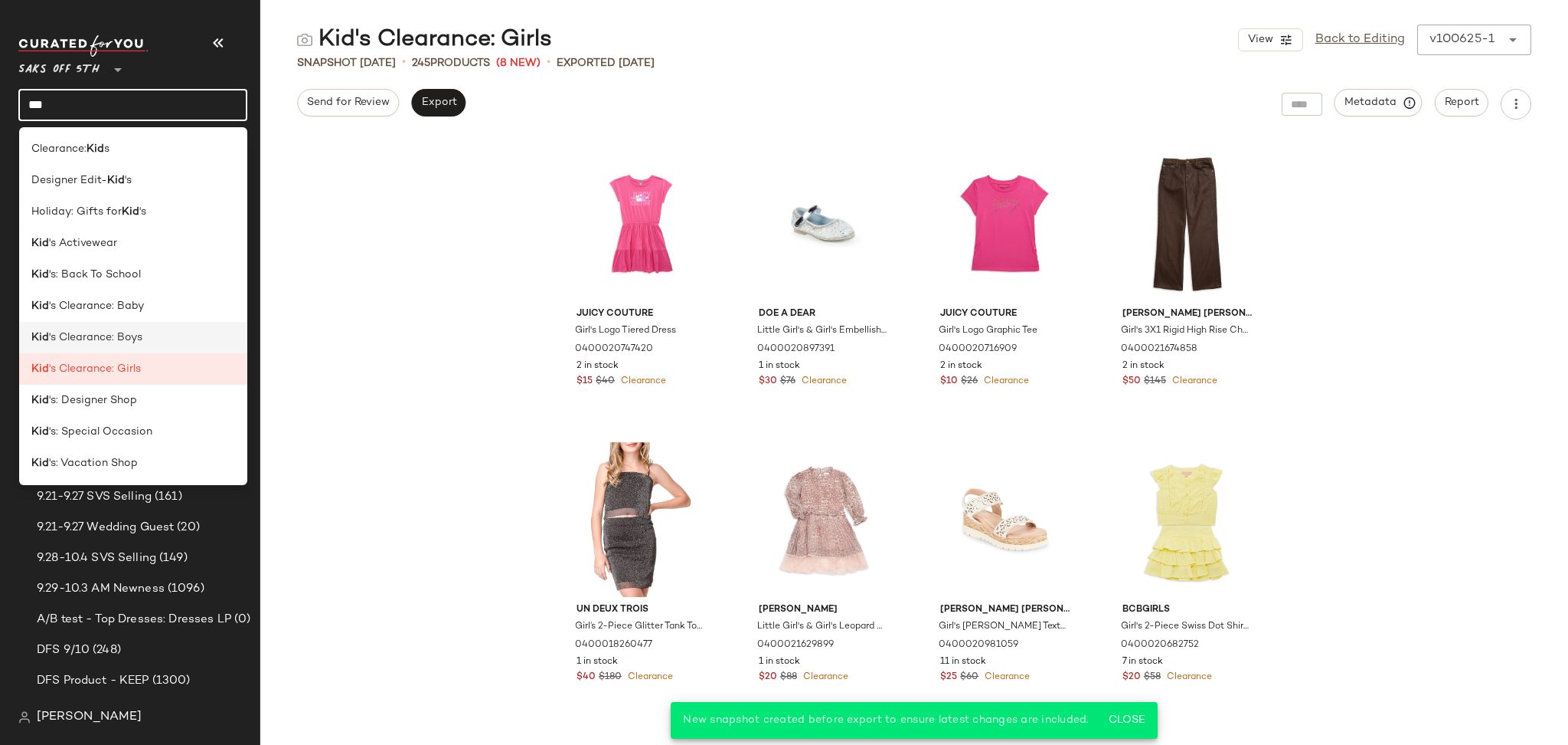
type input "***"
click at [135, 326] on div "Kid 's Clearance: Boys" at bounding box center [133, 337] width 229 height 31
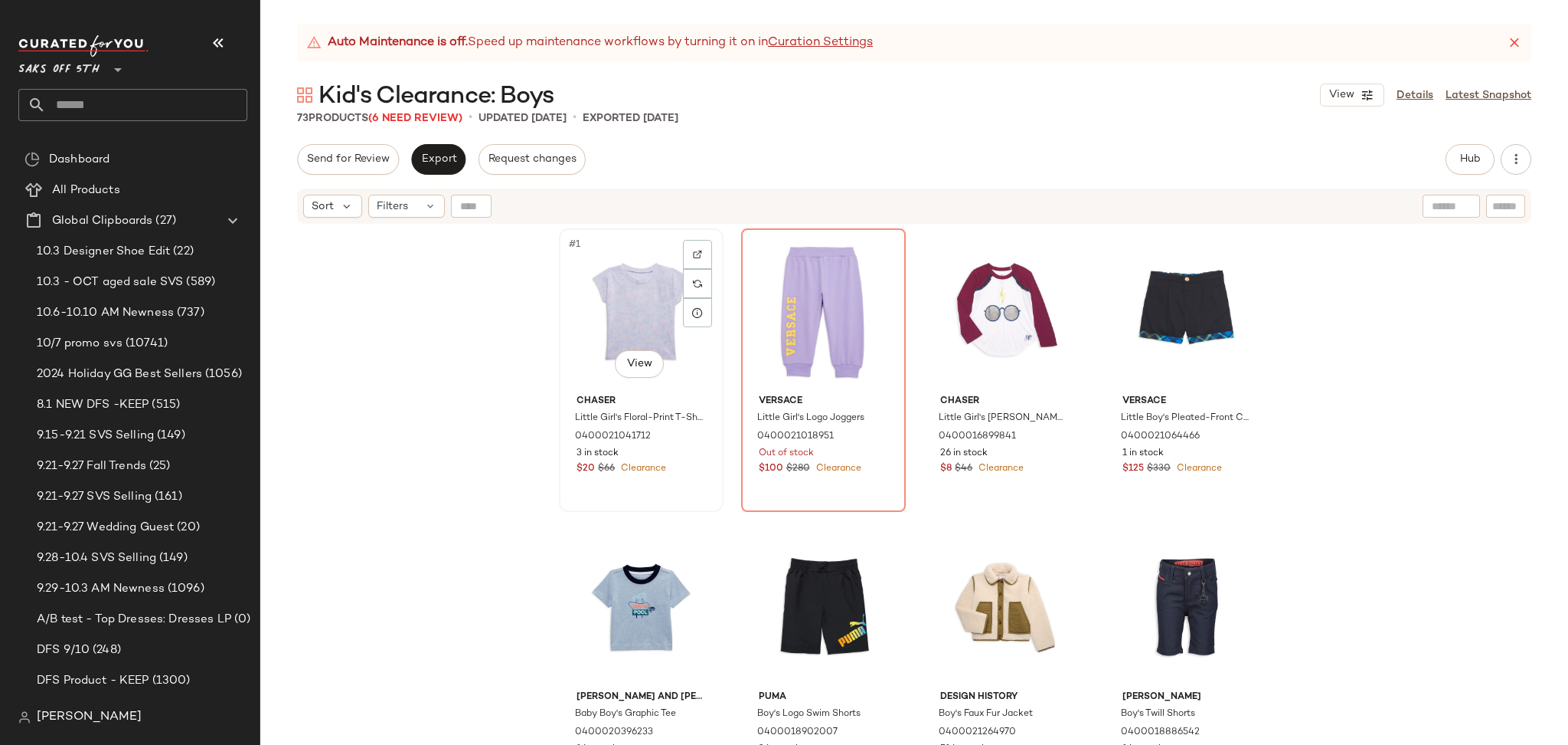
click at [622, 288] on div "#1 View" at bounding box center [641, 311] width 154 height 155
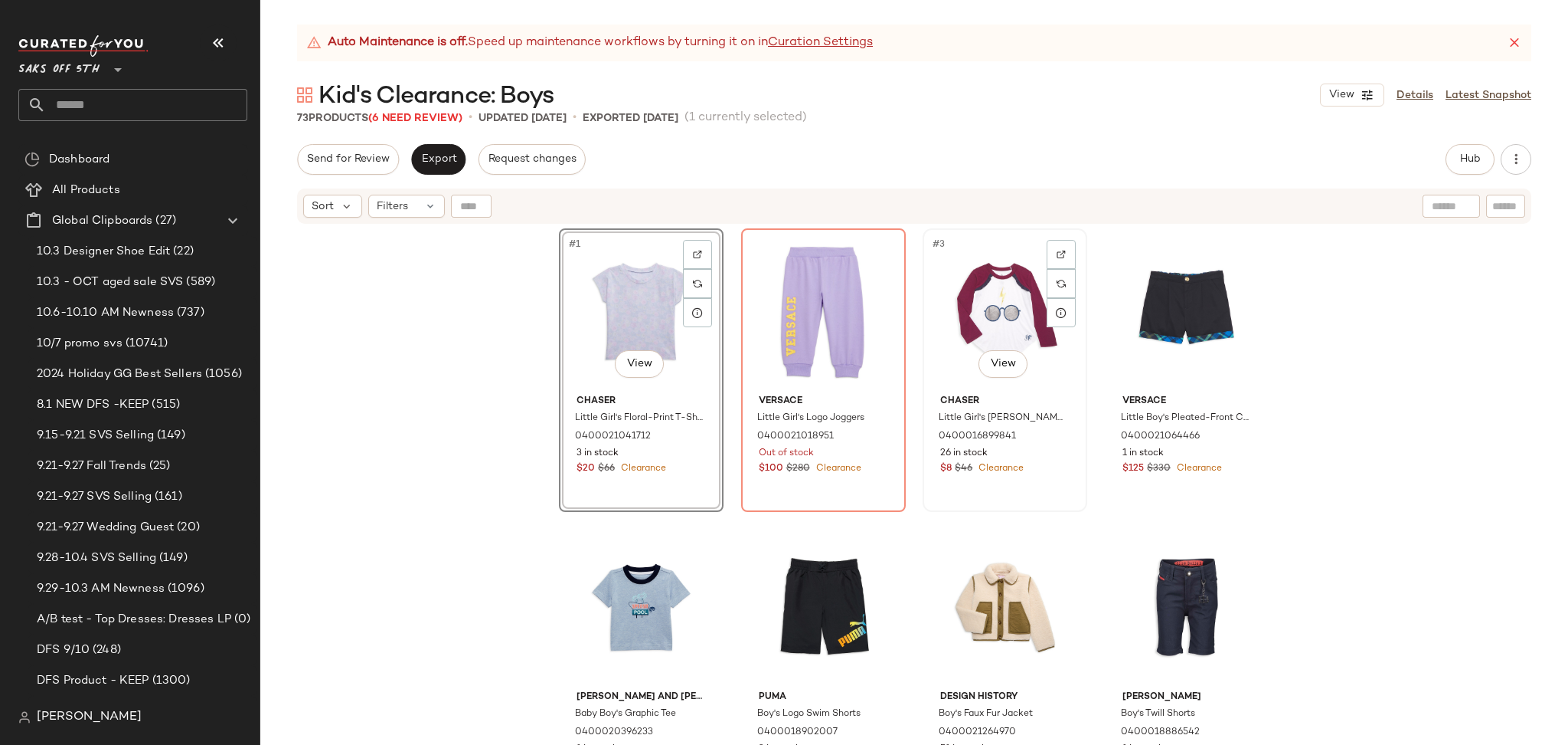
click at [1008, 285] on div "#3 View" at bounding box center [1005, 311] width 154 height 155
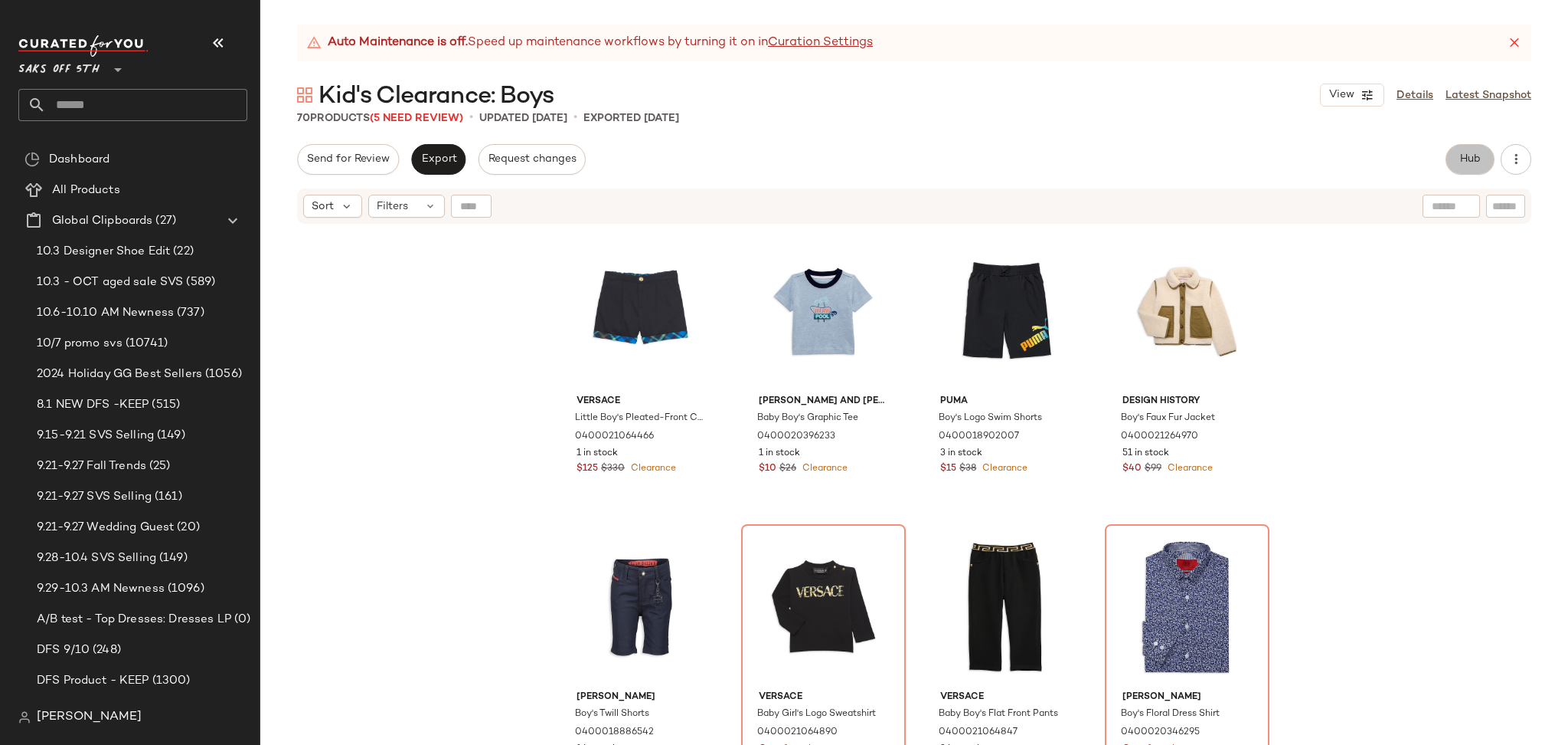
click at [1474, 160] on span "Hub" at bounding box center [1469, 160] width 21 height 13
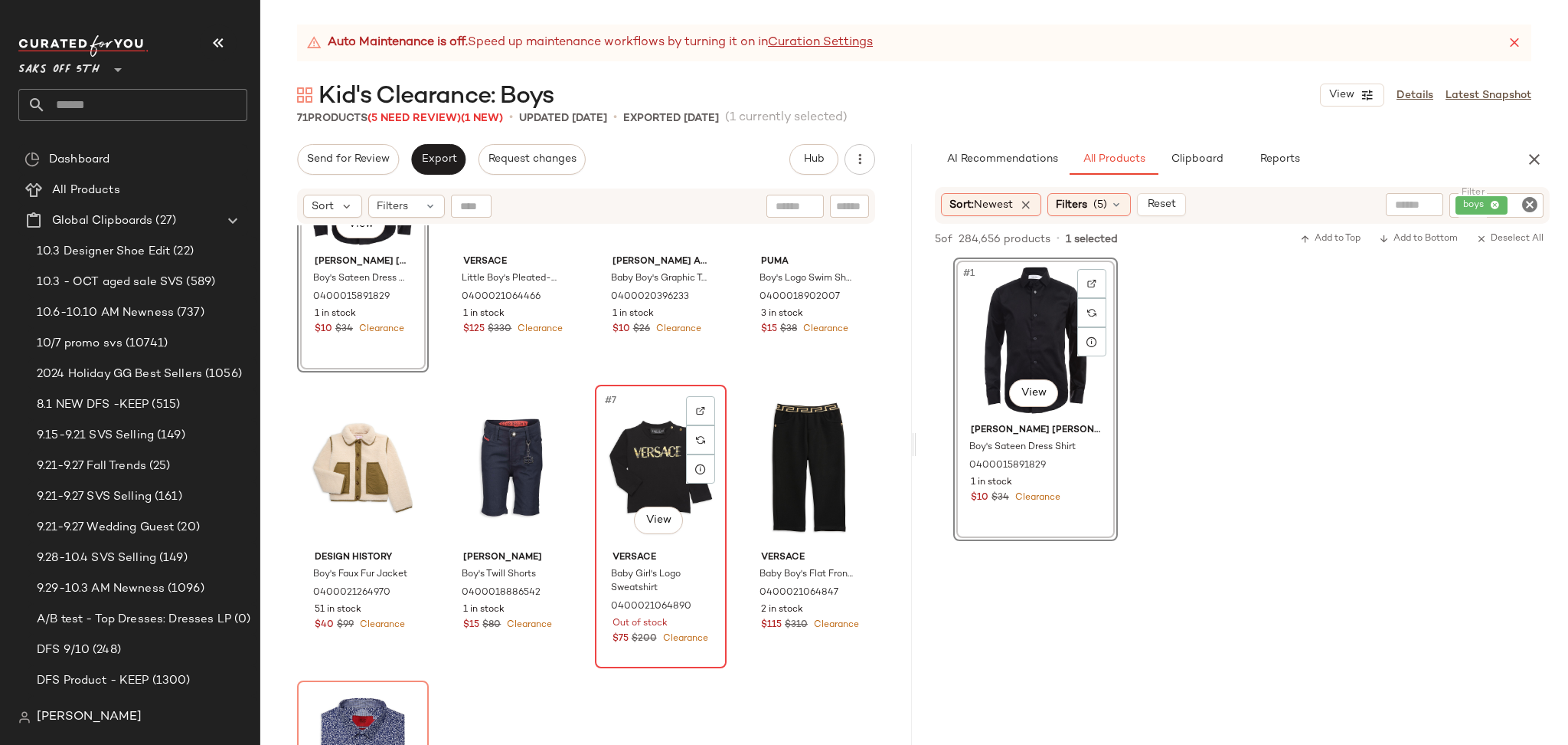
scroll to position [141, 0]
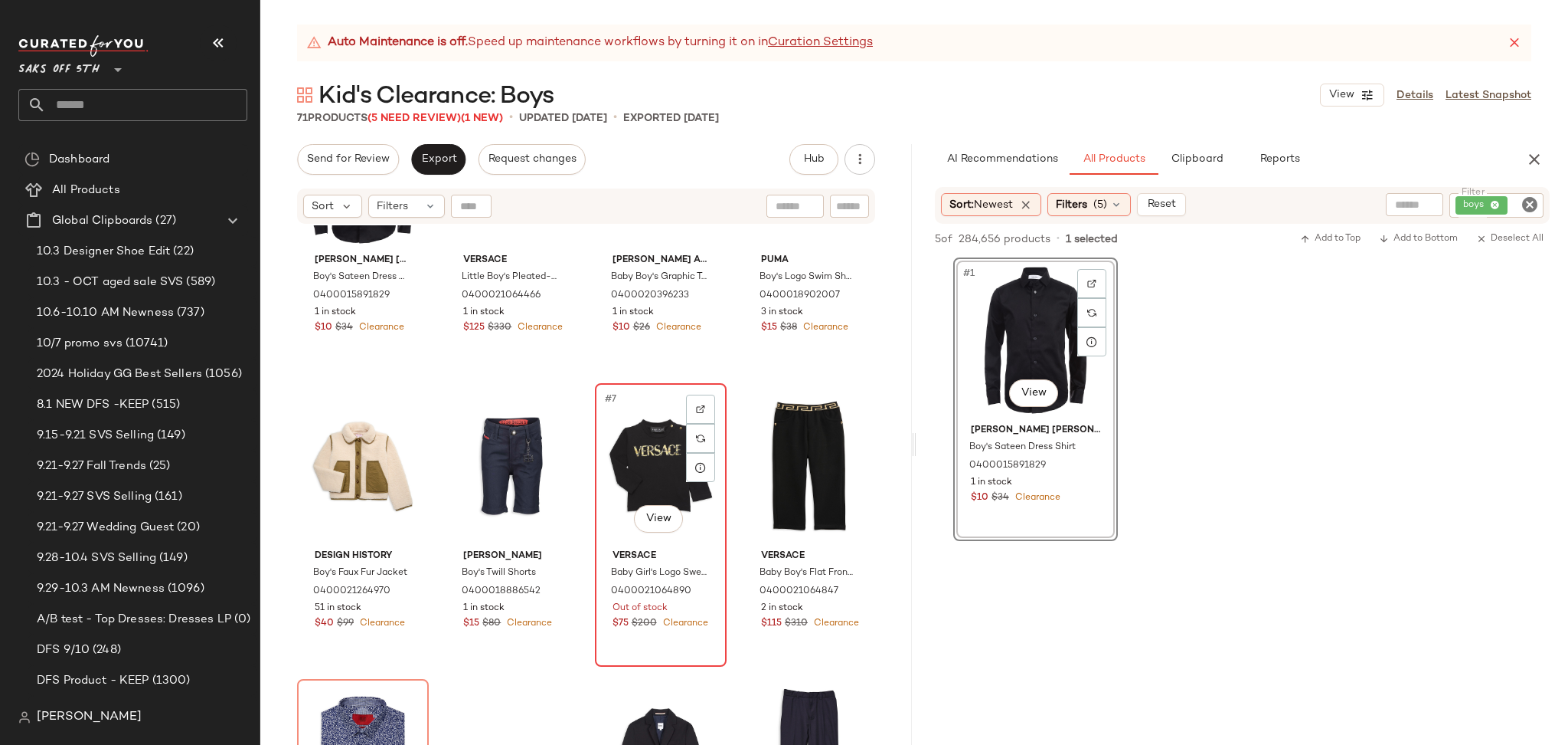
click at [639, 439] on div "#7 View" at bounding box center [661, 466] width 121 height 155
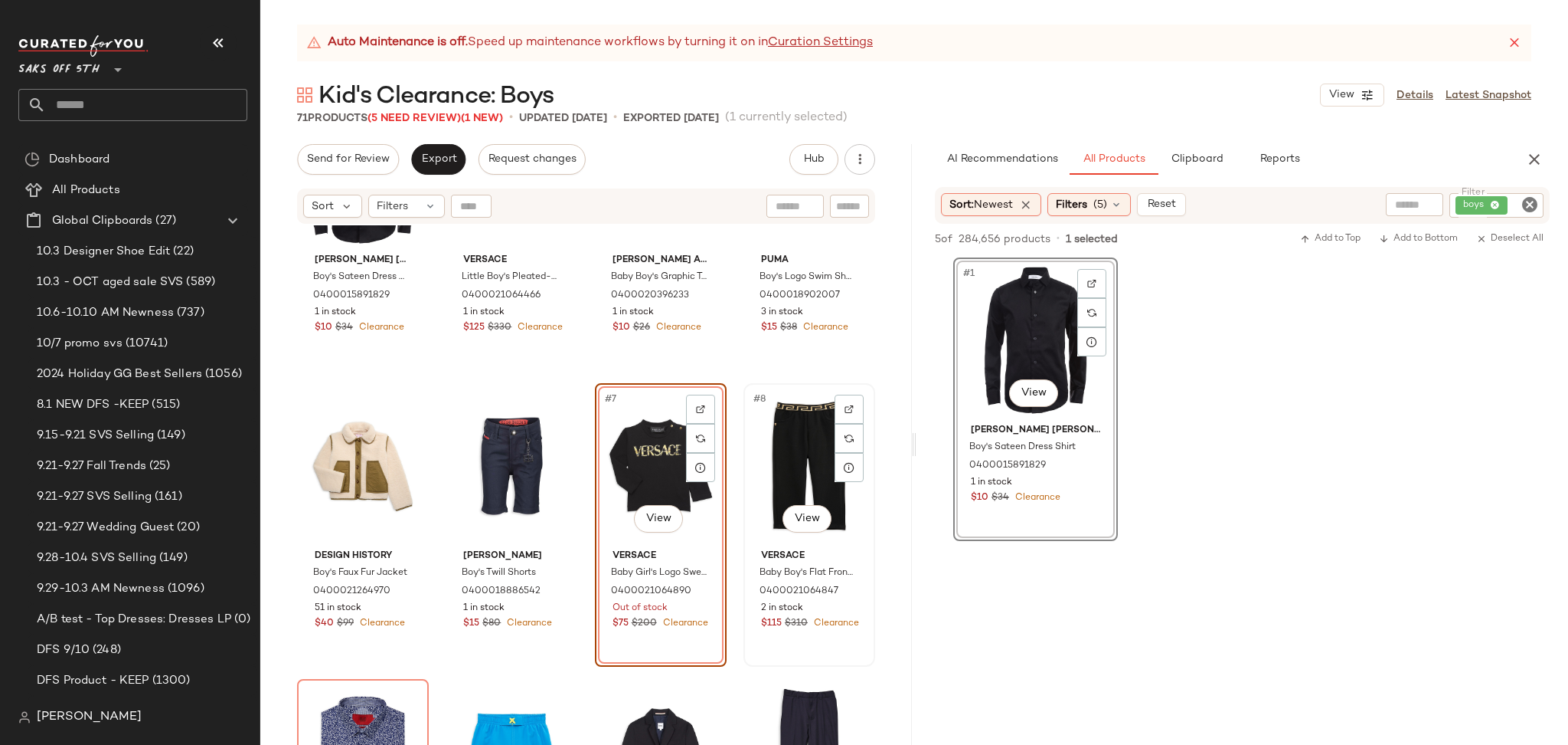
click at [780, 443] on div "#8 View" at bounding box center [809, 466] width 121 height 155
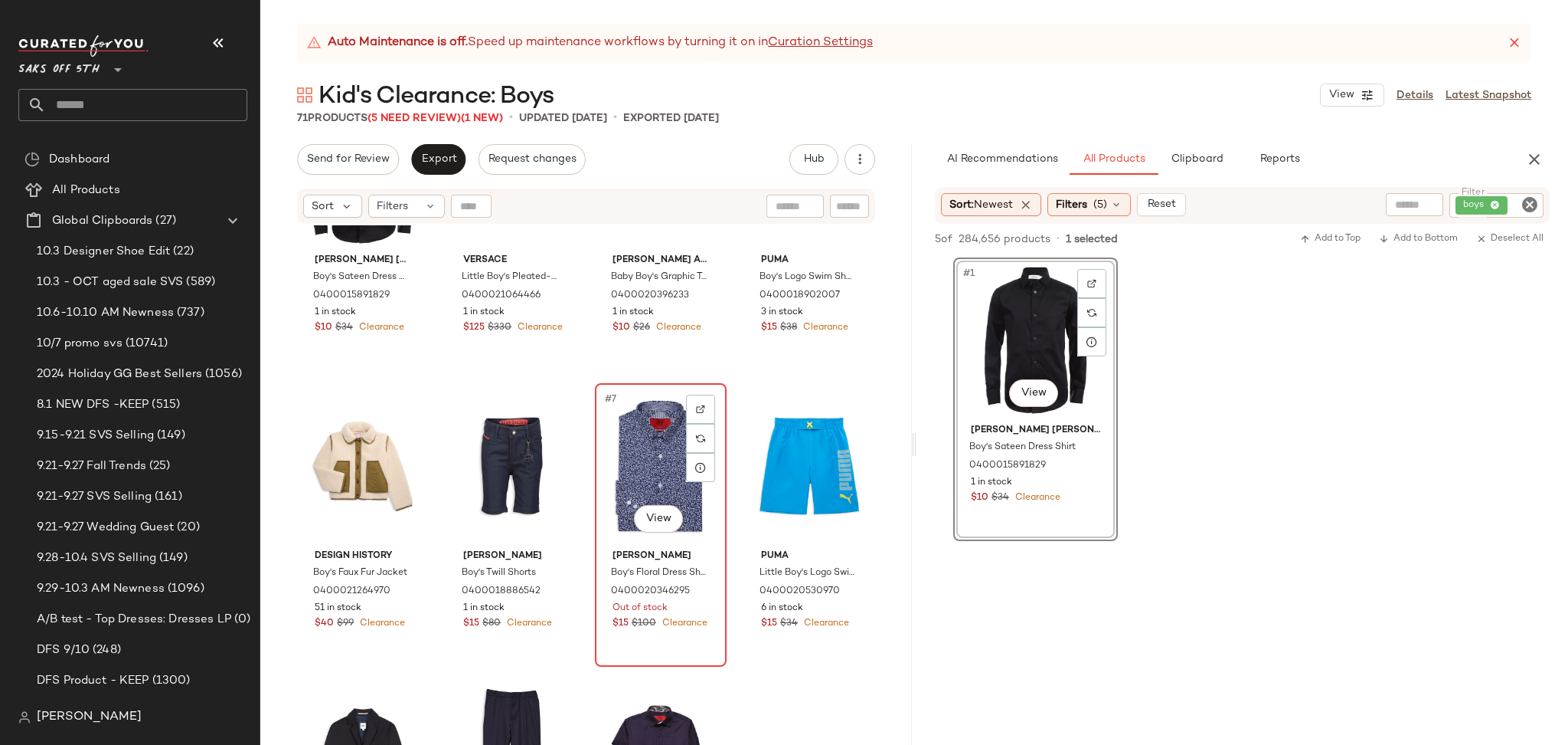
click at [651, 448] on div "#7 View" at bounding box center [661, 466] width 121 height 155
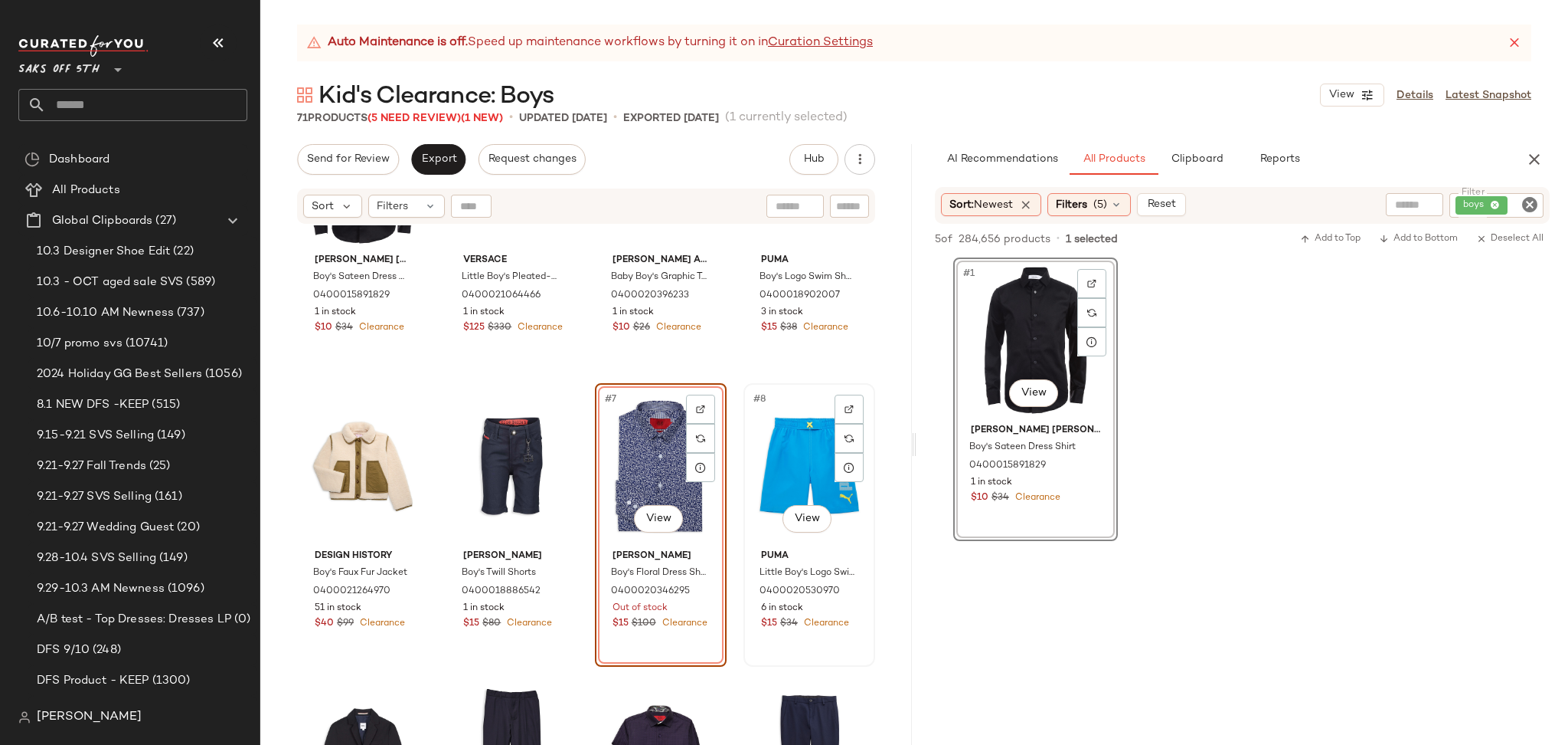
click at [792, 445] on div "#8 View" at bounding box center [809, 466] width 121 height 155
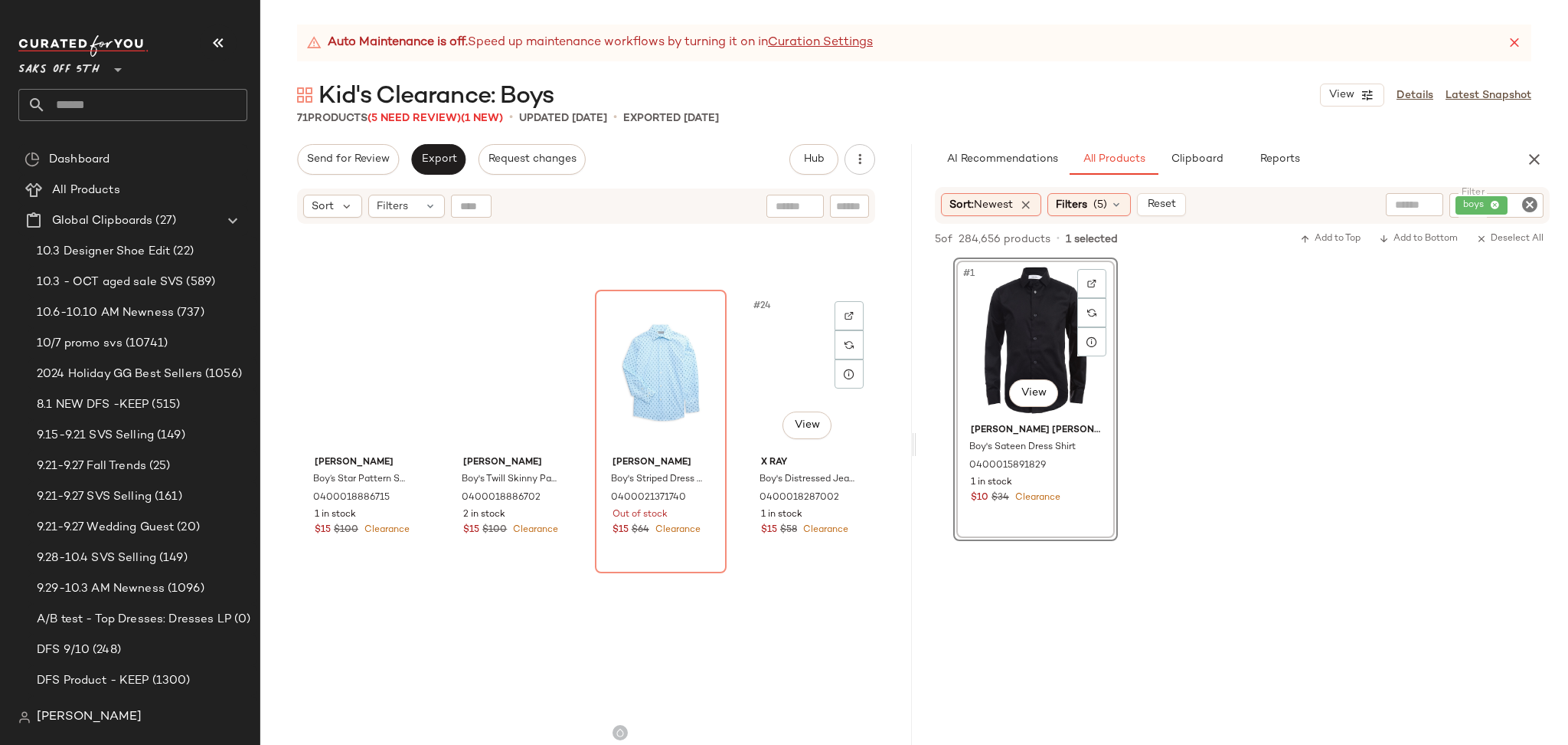
scroll to position [1426, 0]
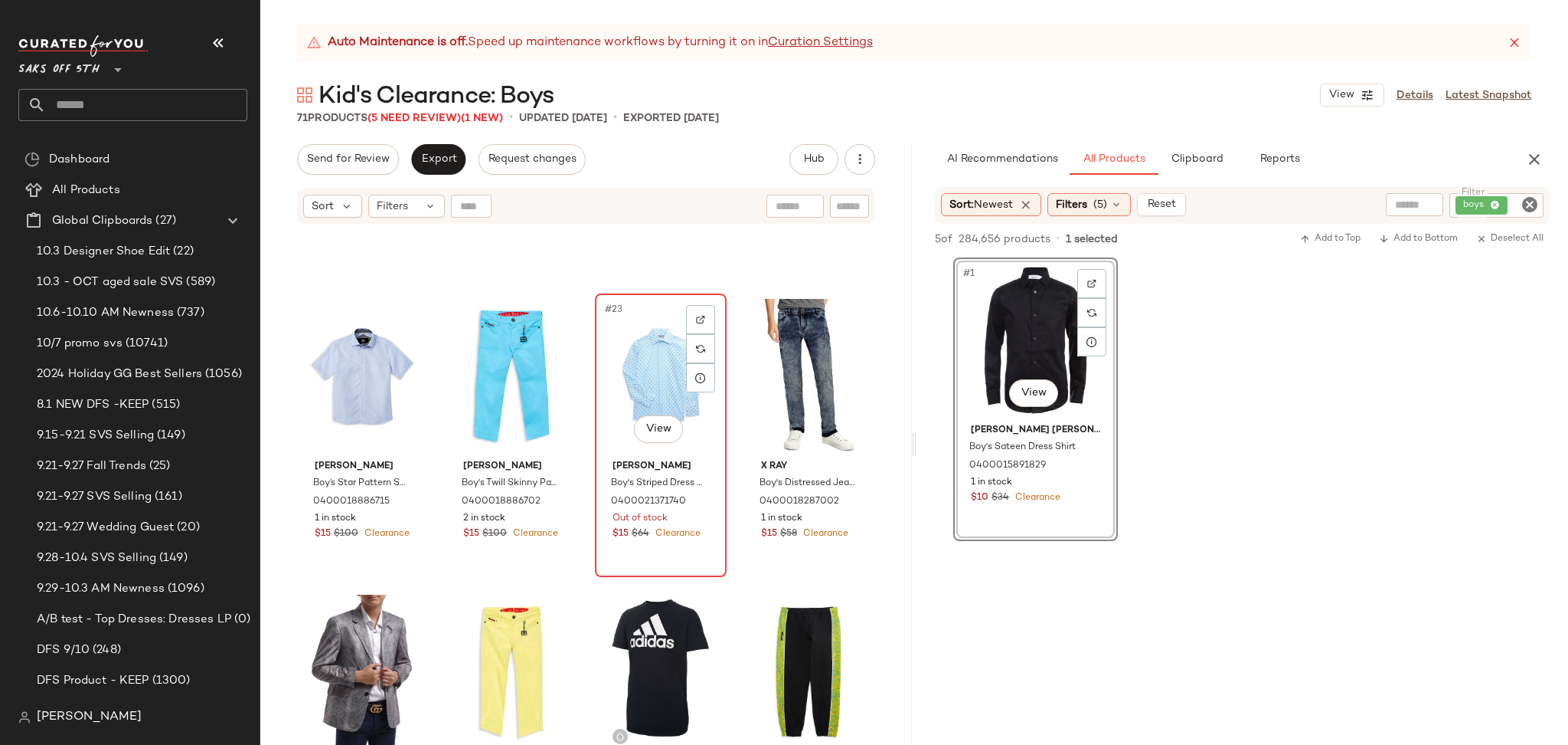
click at [629, 390] on div "#23 View" at bounding box center [661, 376] width 121 height 155
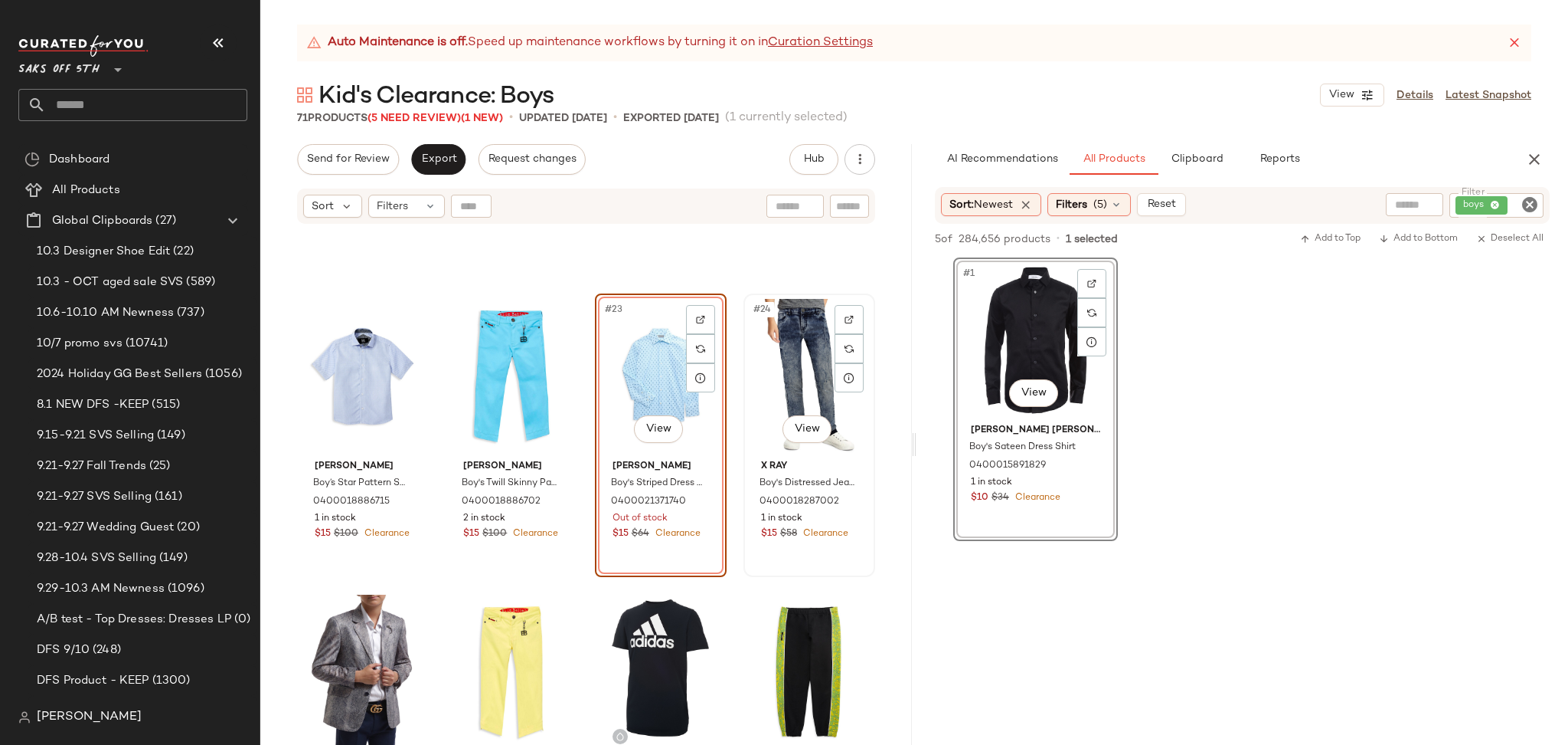
click at [803, 367] on div "#24 View" at bounding box center [809, 376] width 121 height 155
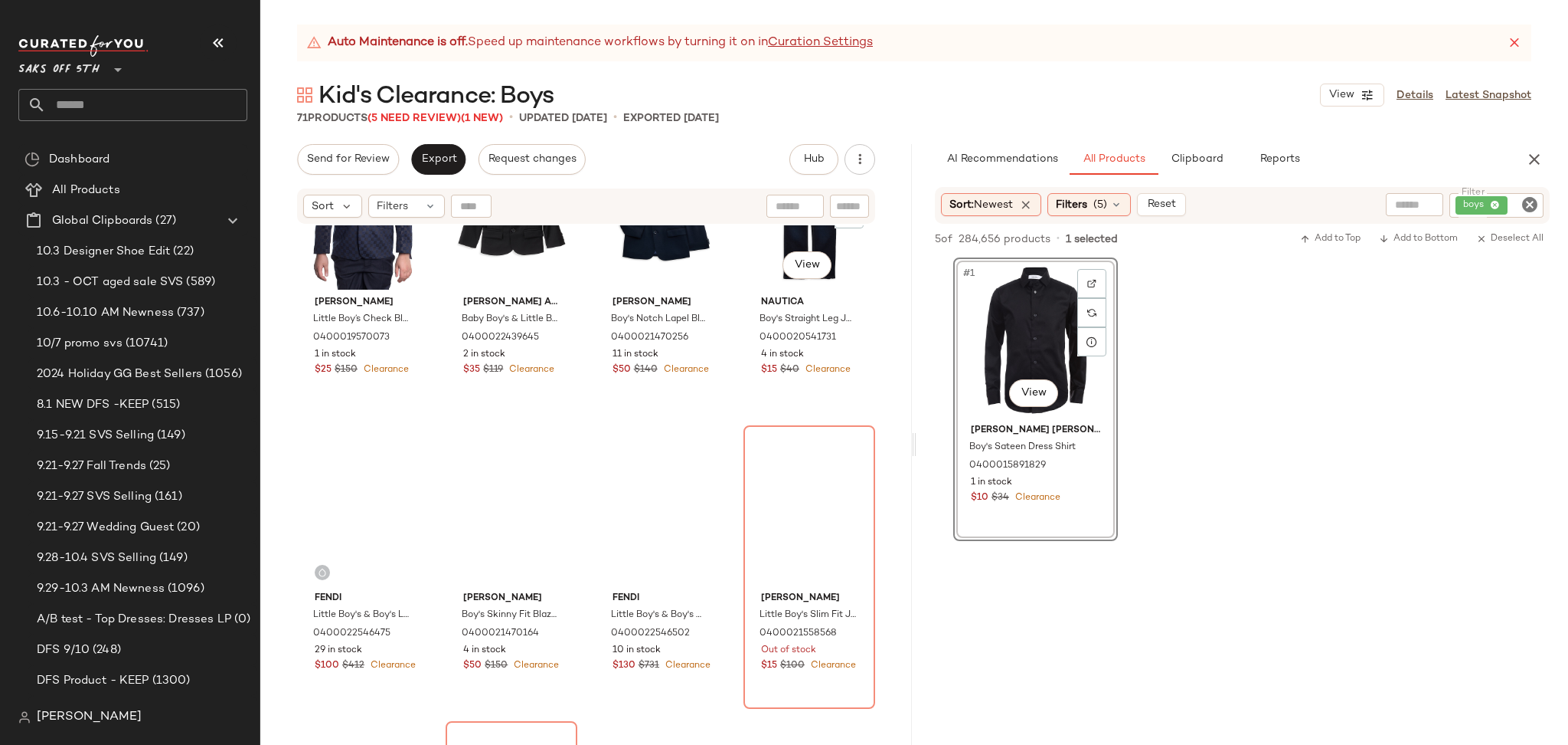
scroll to position [3960, 0]
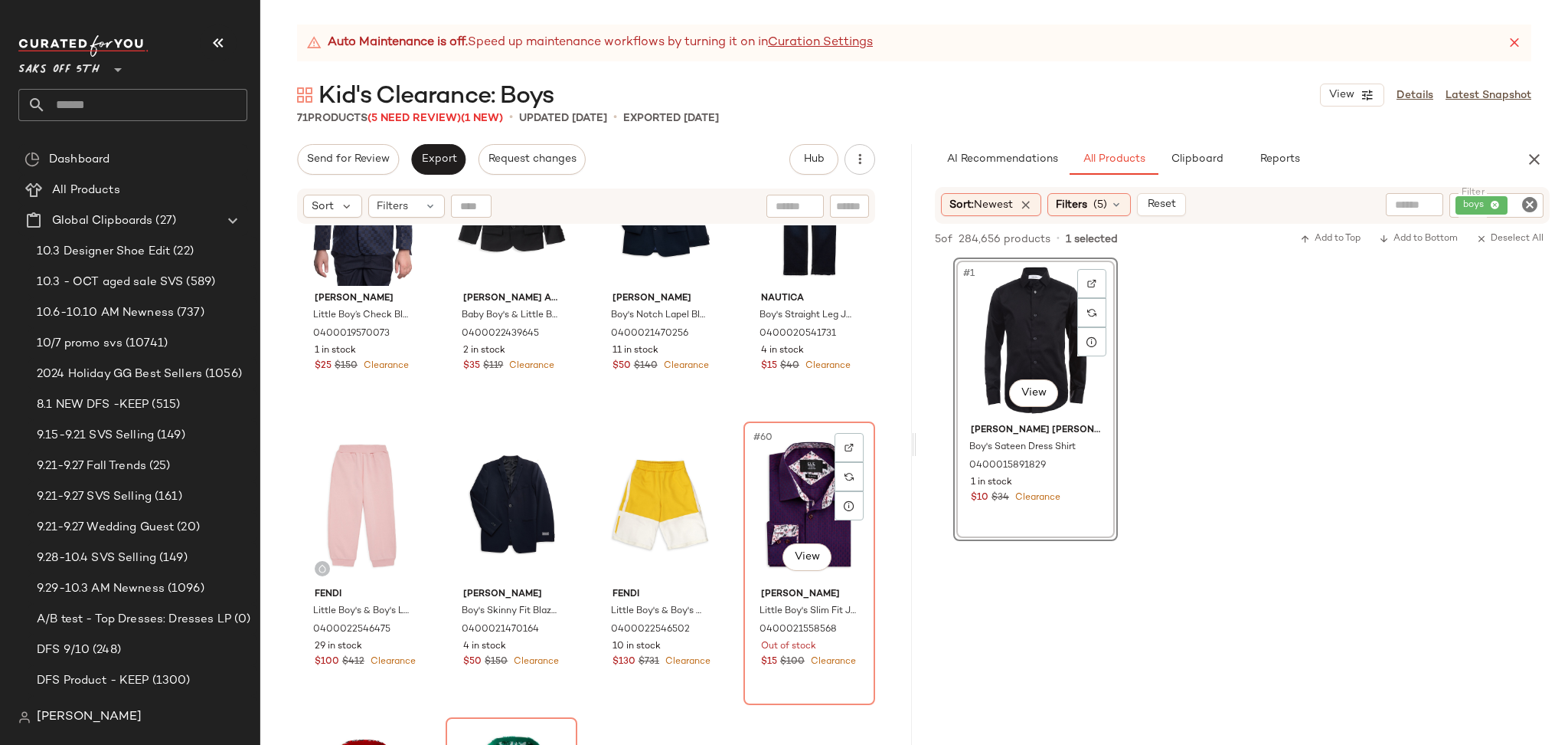
click at [779, 451] on div "#60 View" at bounding box center [809, 504] width 121 height 155
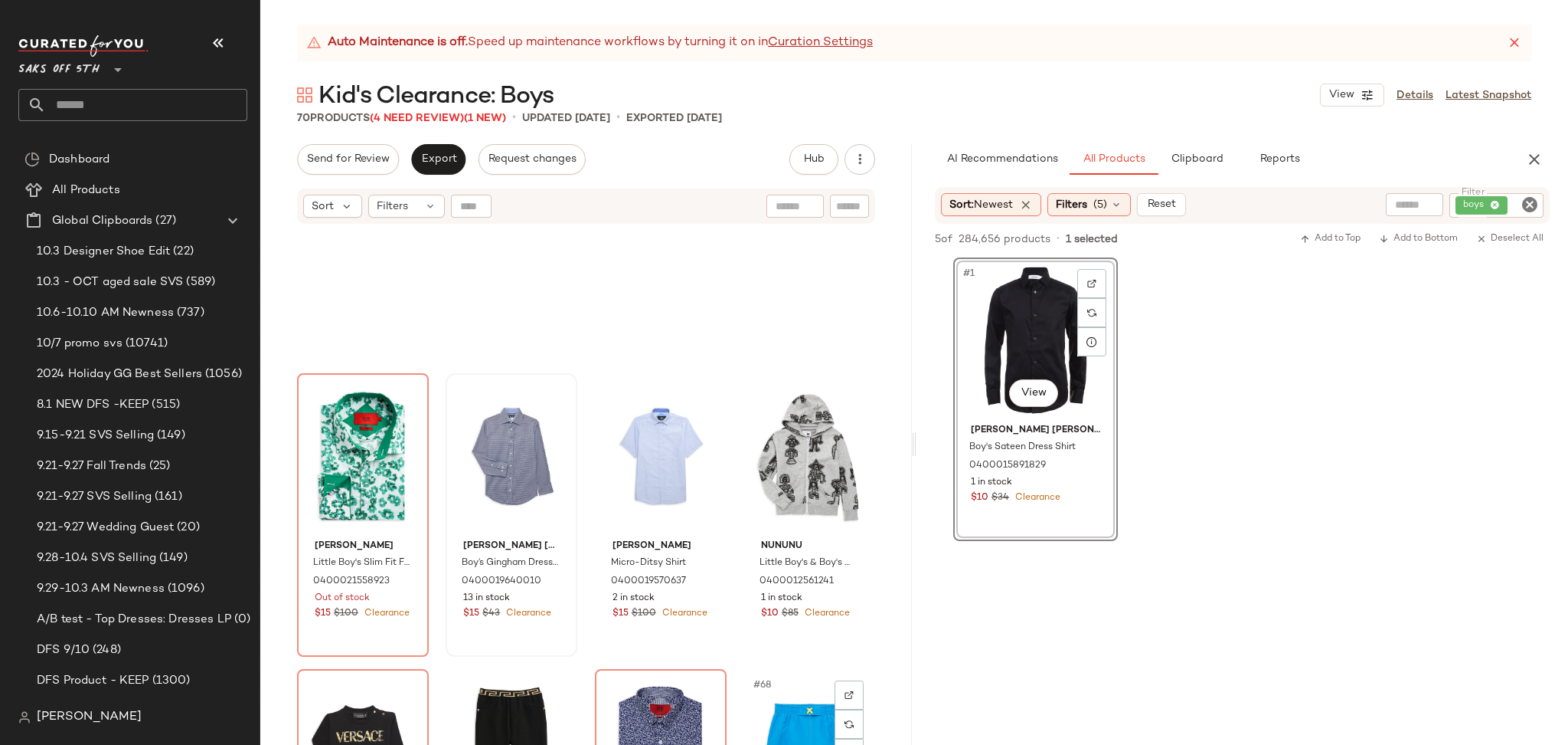
scroll to position [4294, 0]
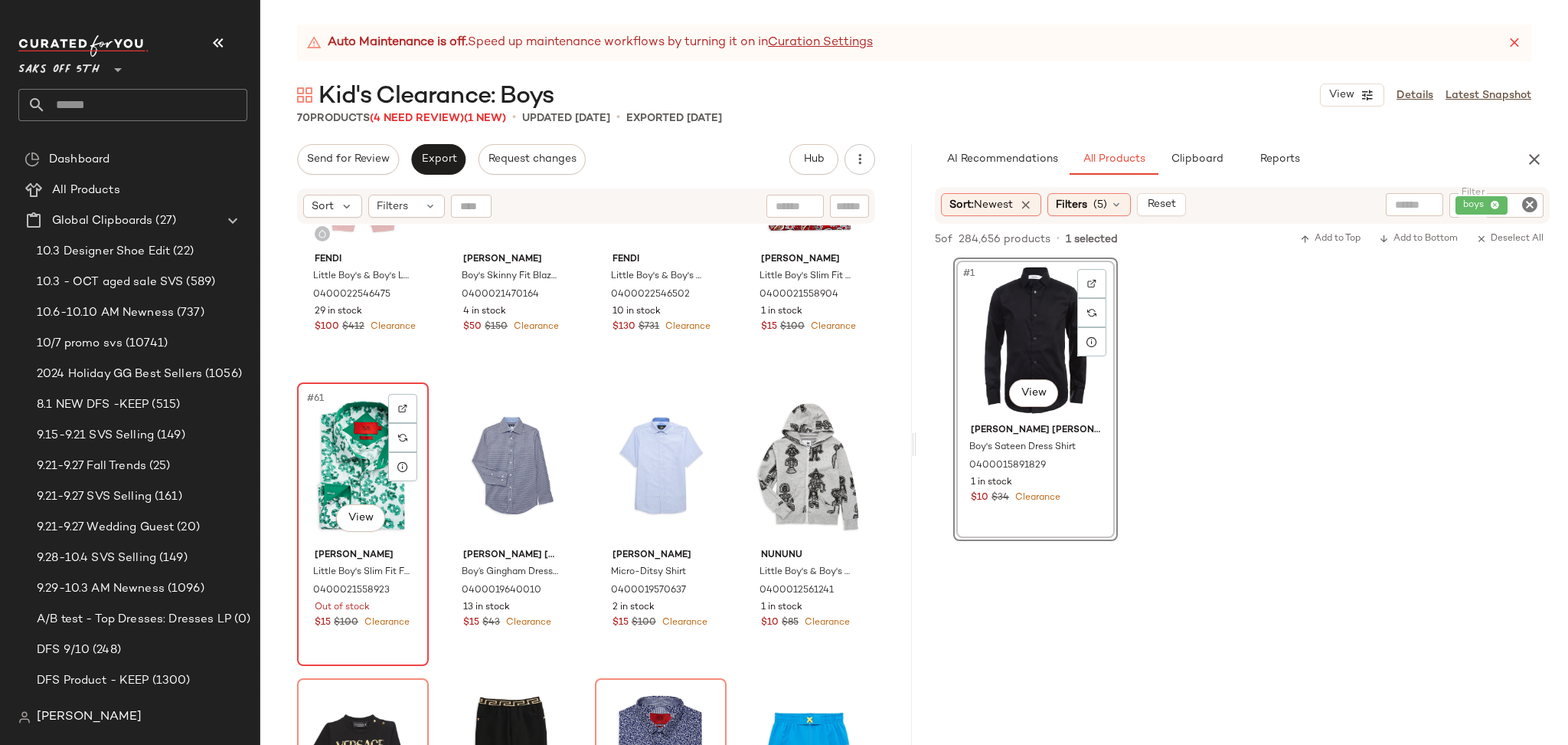
click at [328, 426] on div "#61 View" at bounding box center [363, 465] width 121 height 155
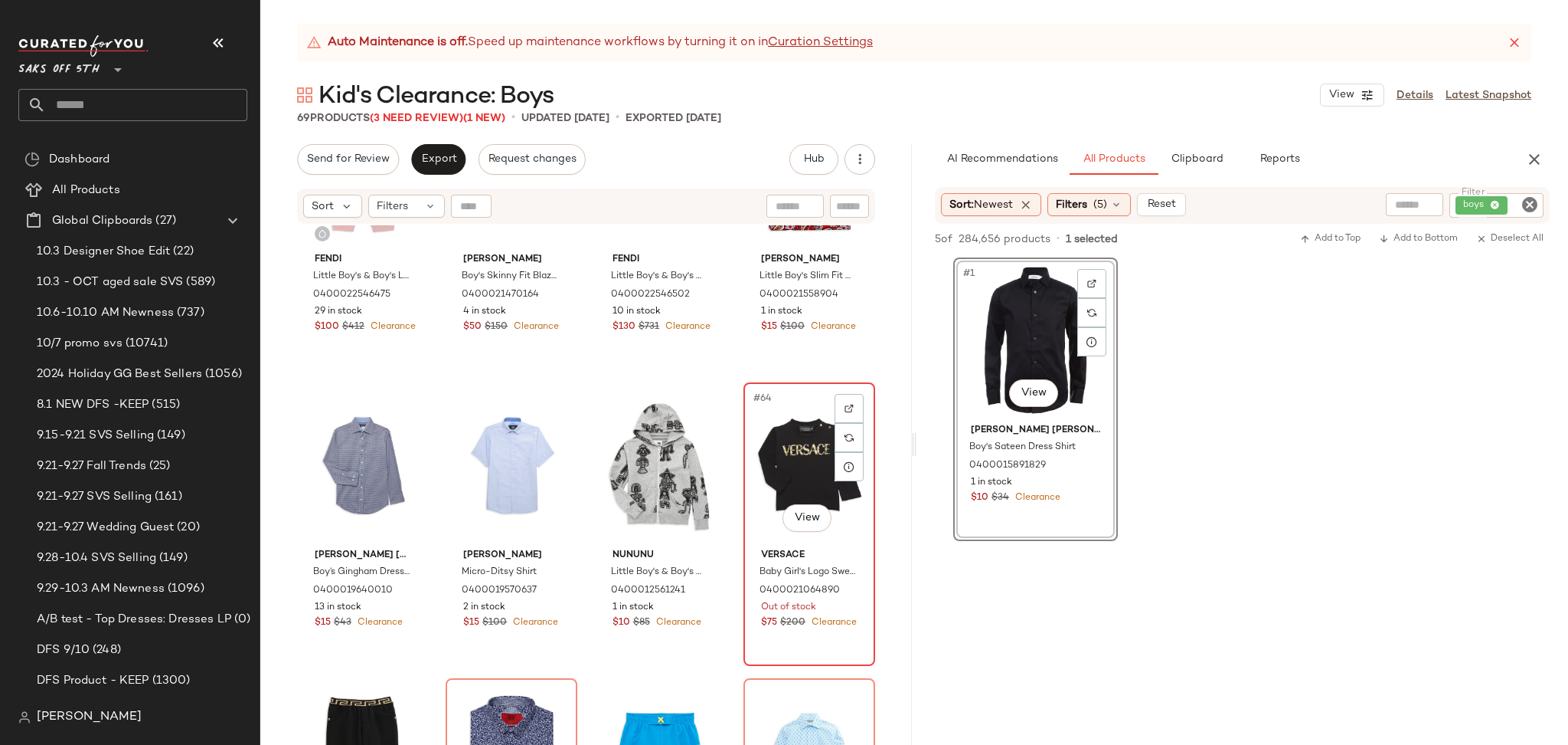
click at [757, 447] on div "#64 View" at bounding box center [809, 465] width 121 height 155
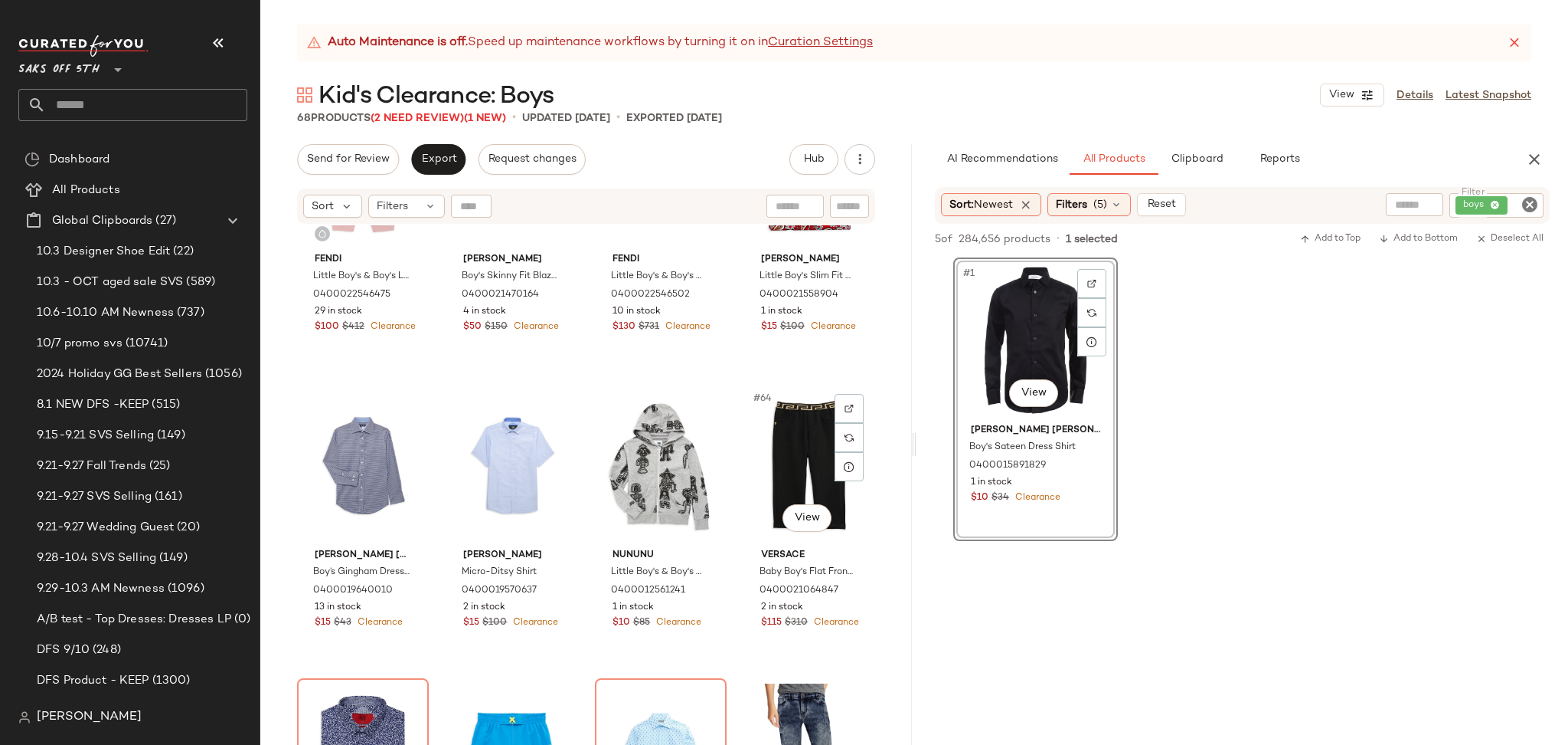
scroll to position [4472, 0]
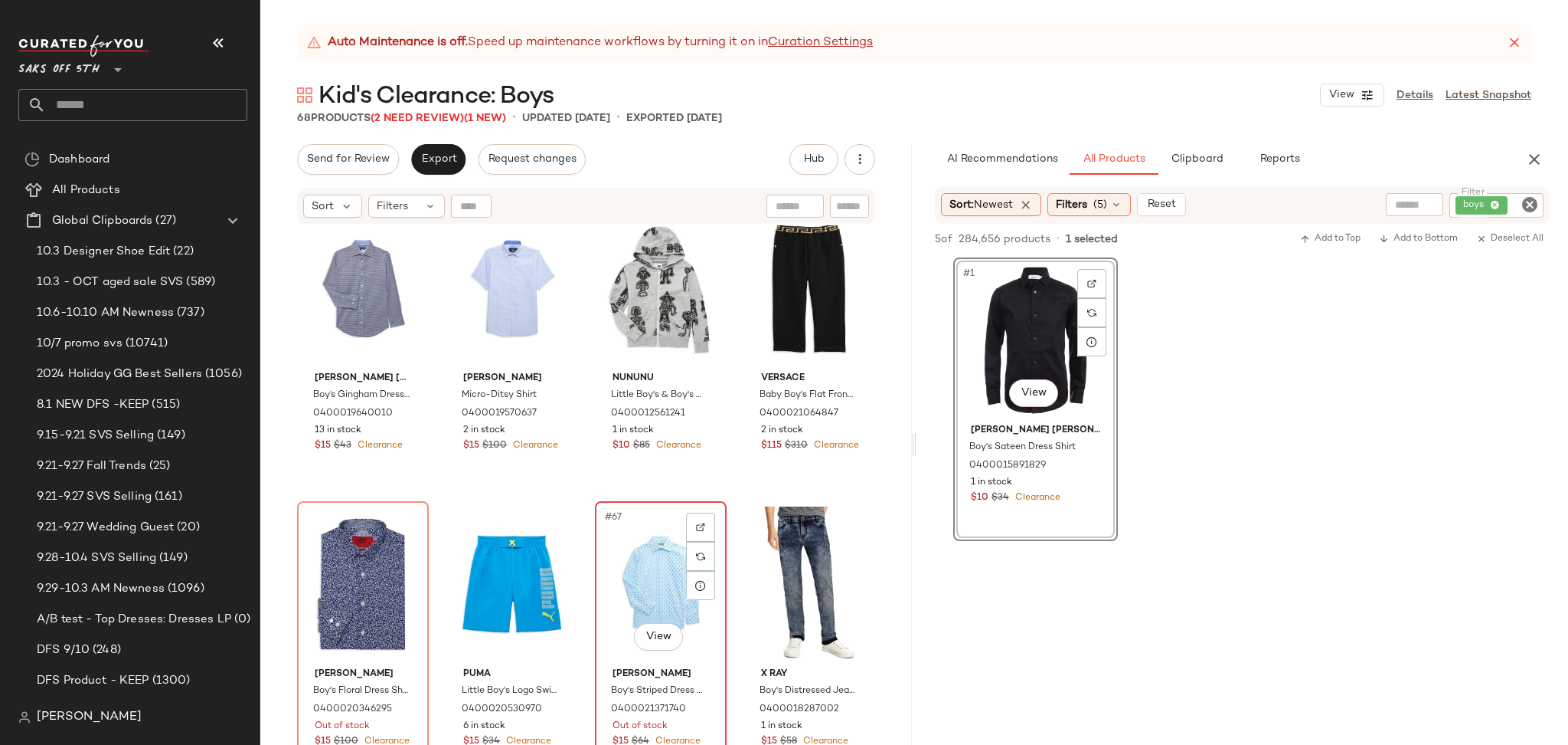
click at [639, 542] on div "#67 View" at bounding box center [661, 584] width 121 height 155
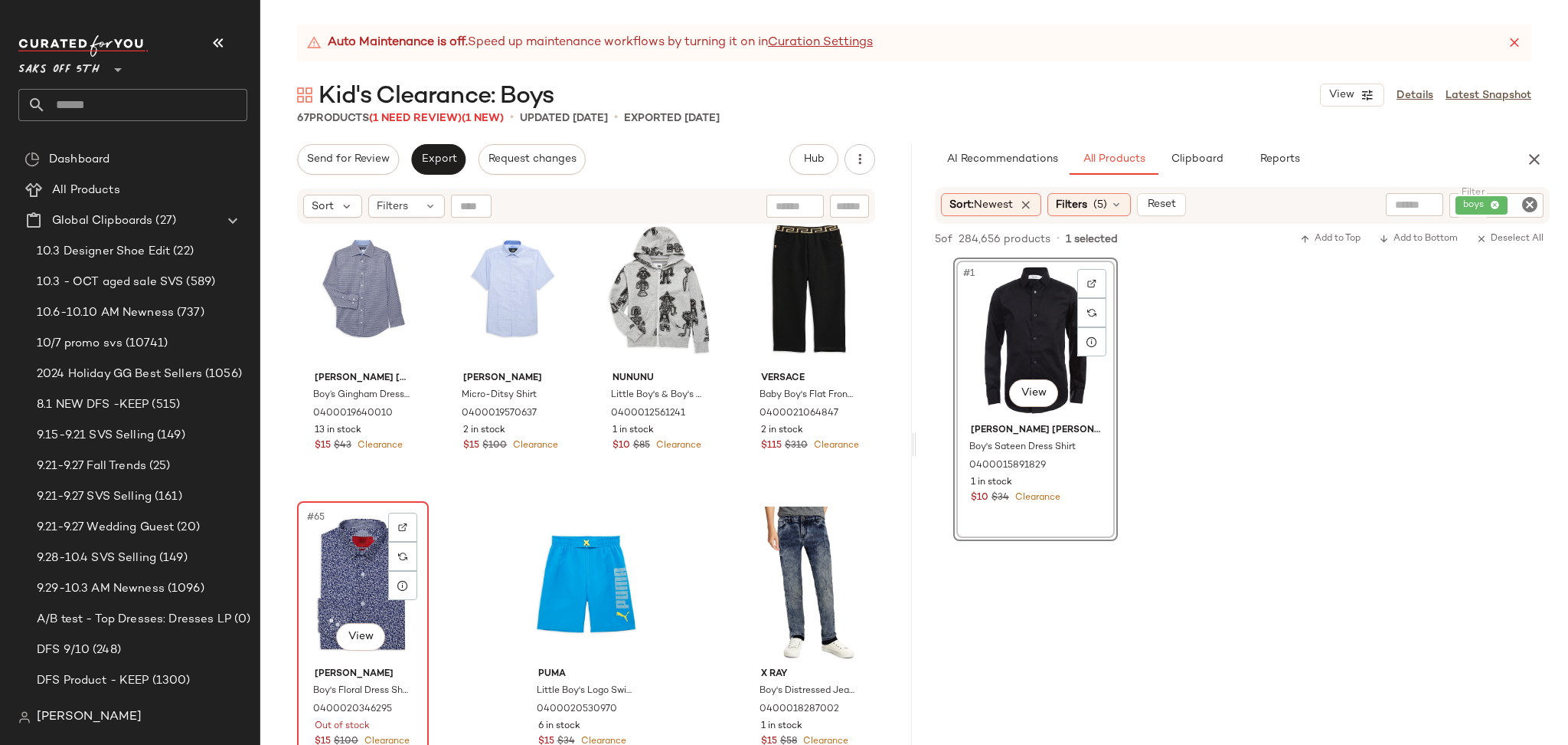
click at [340, 567] on div "#65 View" at bounding box center [363, 584] width 121 height 155
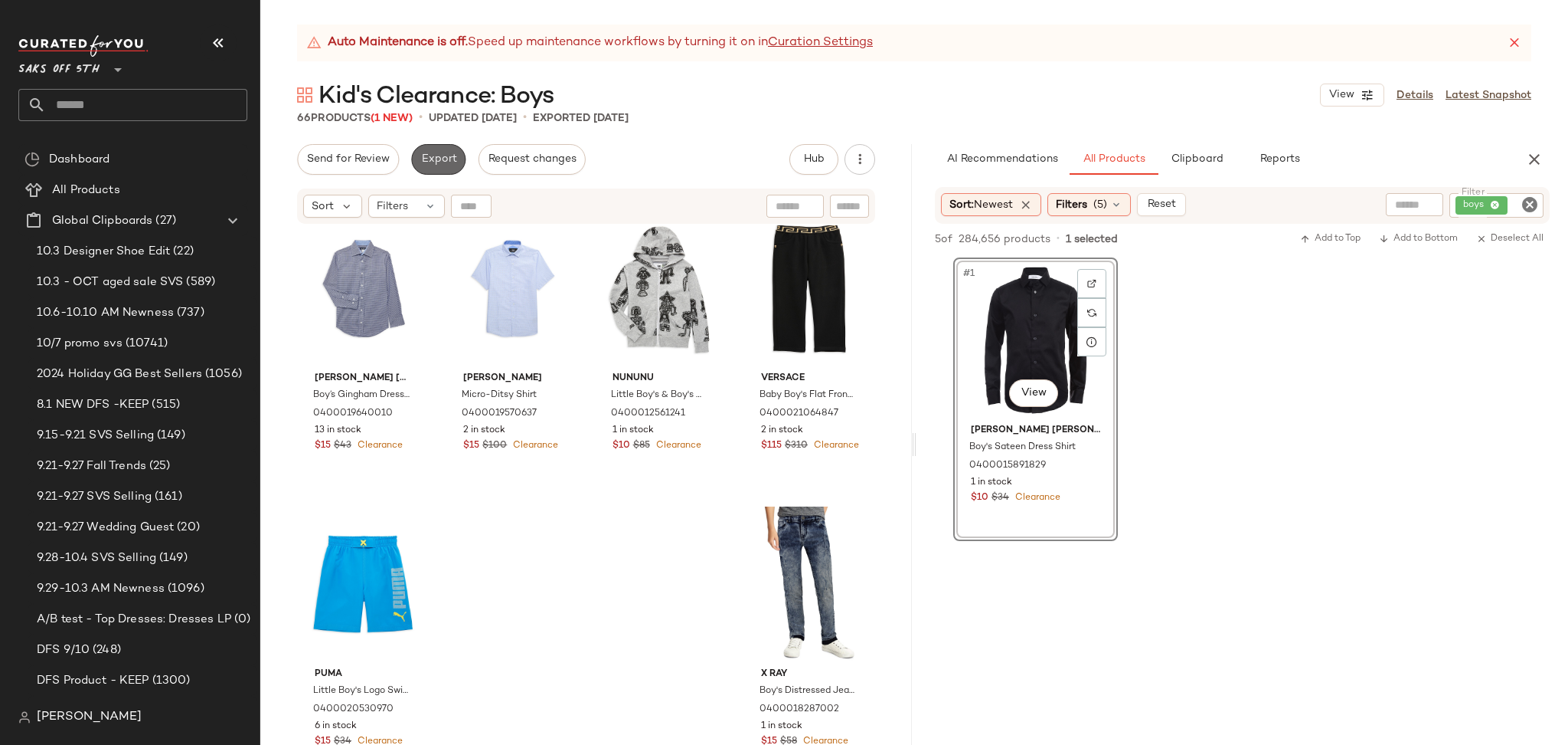
click at [446, 165] on span "Export" at bounding box center [438, 160] width 36 height 13
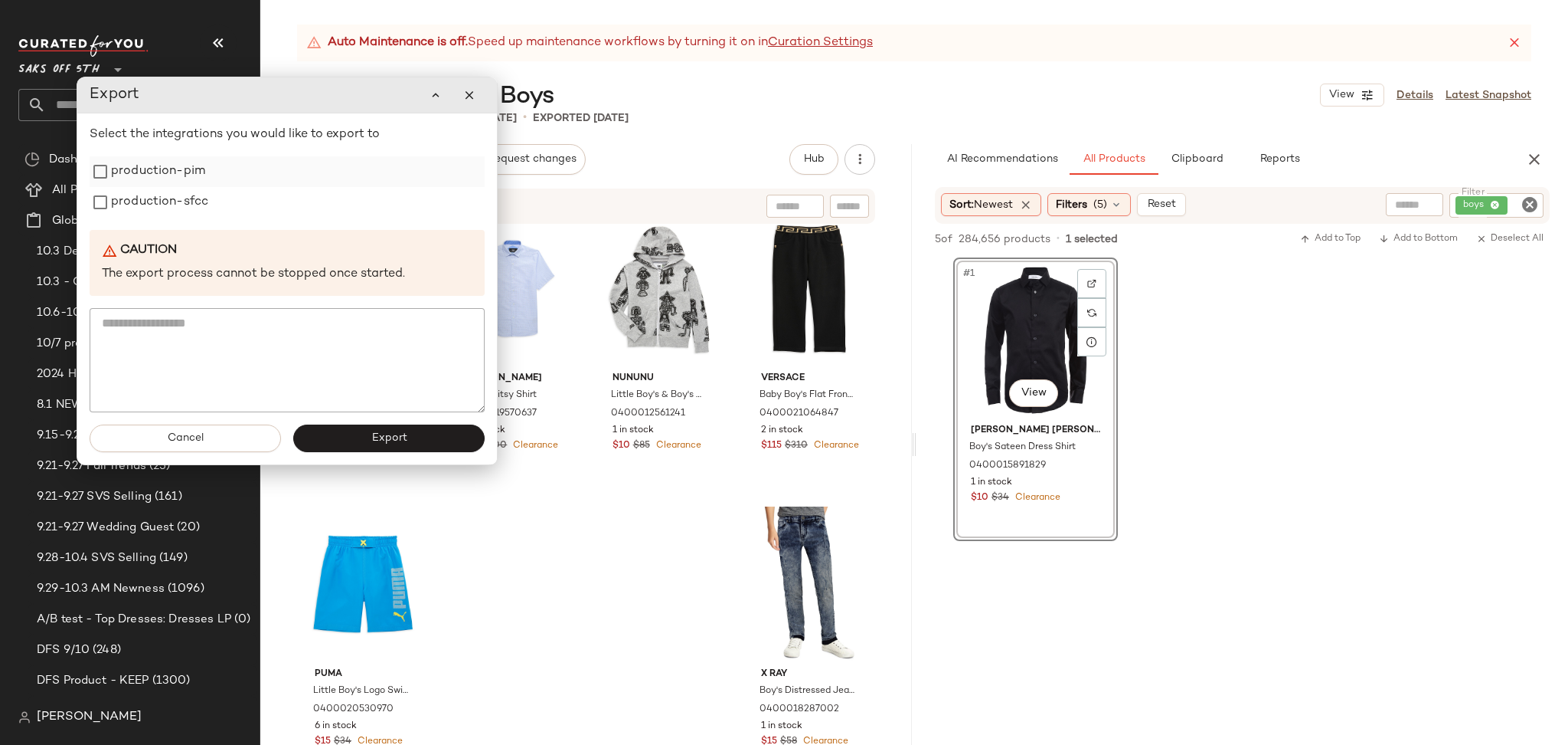
click at [150, 175] on label "production-pim" at bounding box center [158, 171] width 94 height 31
click at [154, 216] on label "production-sfcc" at bounding box center [160, 202] width 97 height 31
click at [346, 443] on button "Export" at bounding box center [389, 437] width 192 height 27
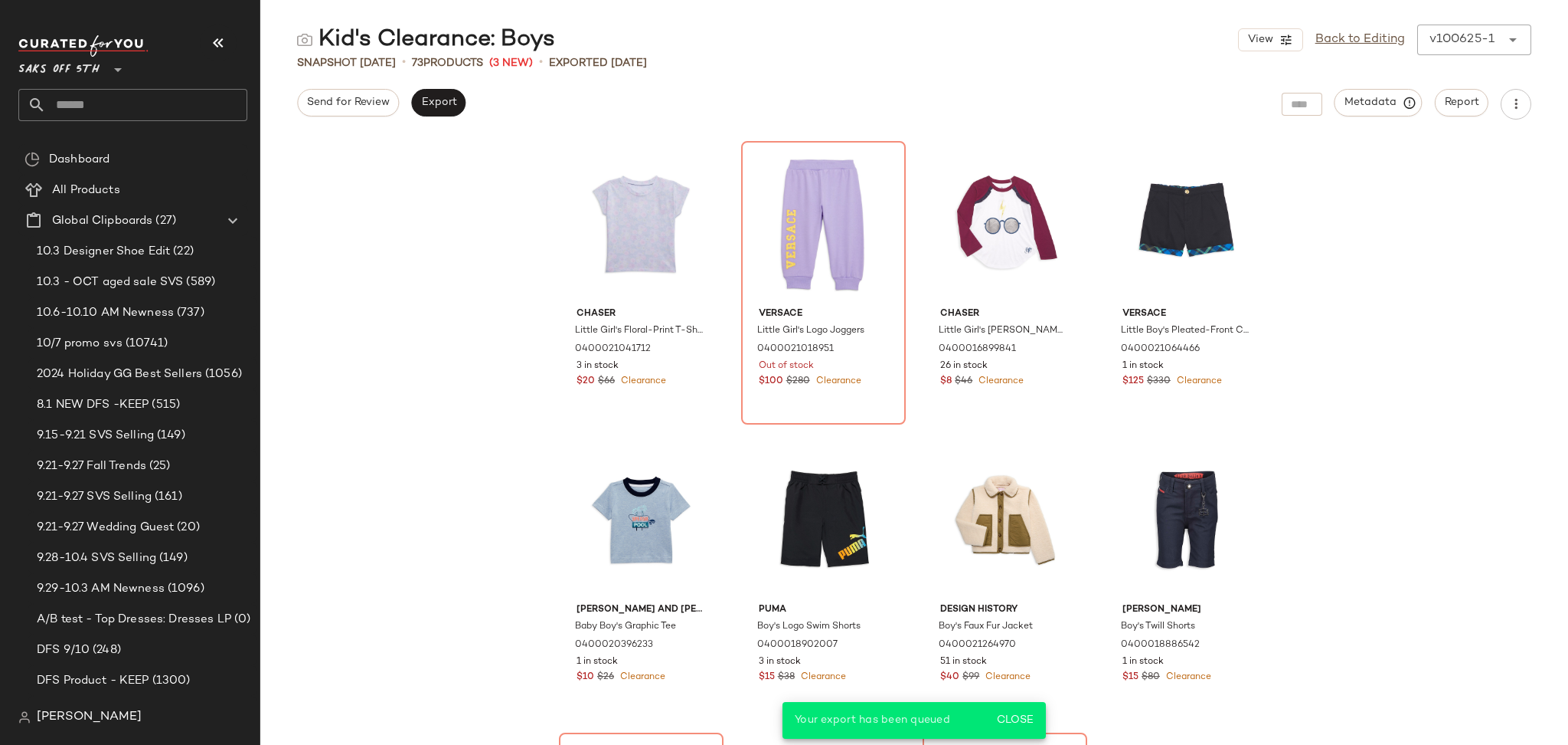
click at [139, 100] on input "text" at bounding box center [146, 105] width 201 height 32
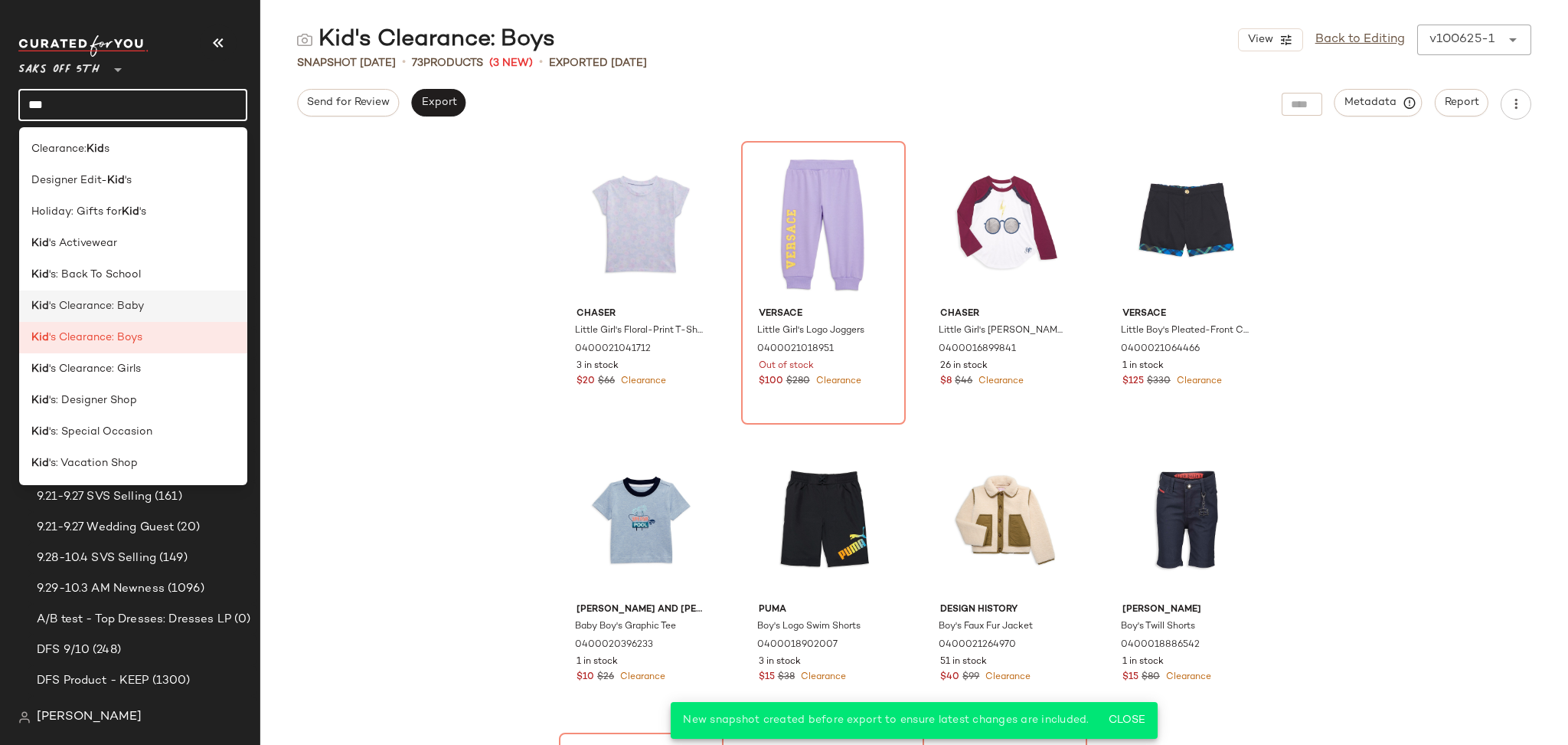
type input "***"
click at [132, 309] on span "'s Clearance: Baby" at bounding box center [96, 306] width 95 height 16
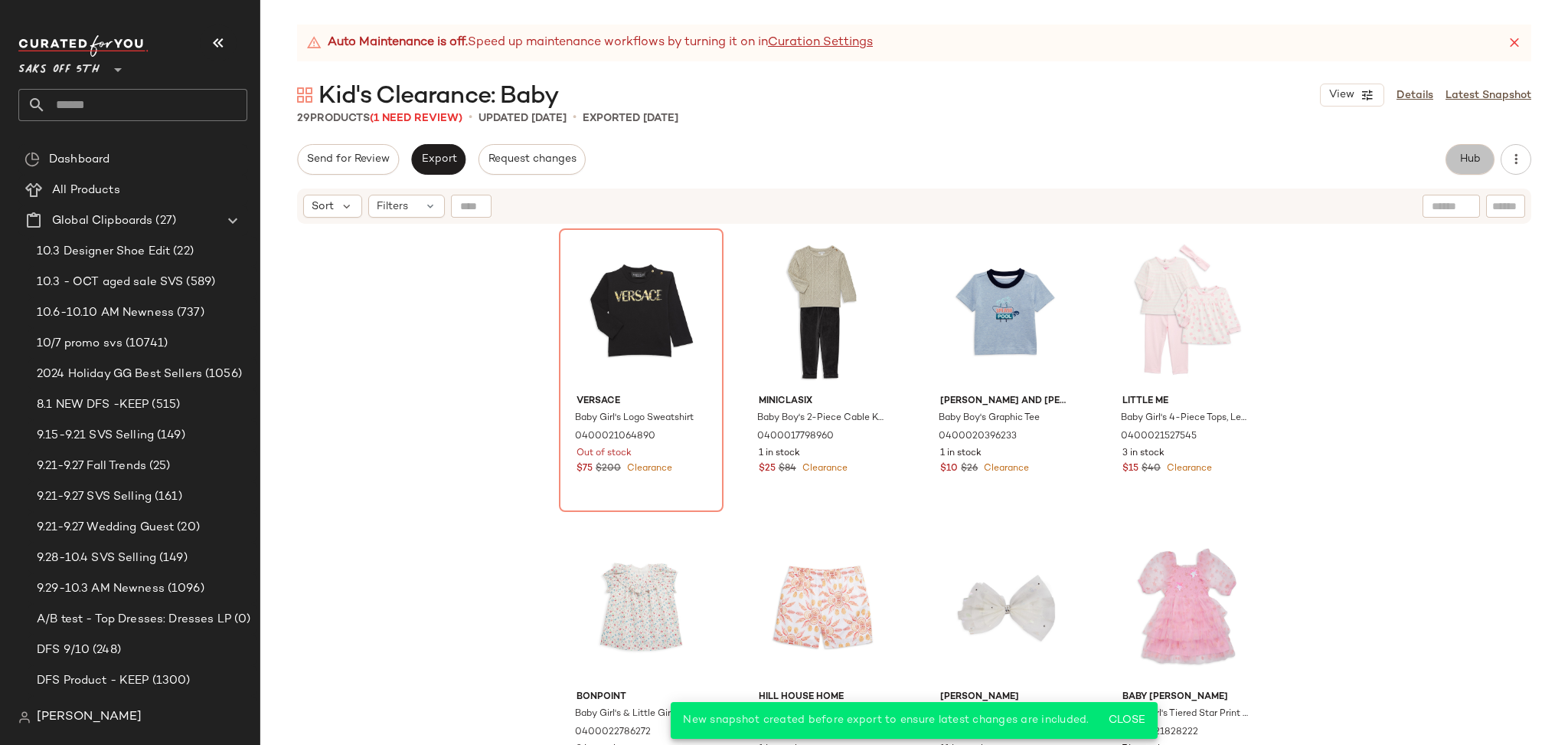
click at [1482, 165] on button "Hub" at bounding box center [1469, 159] width 49 height 31
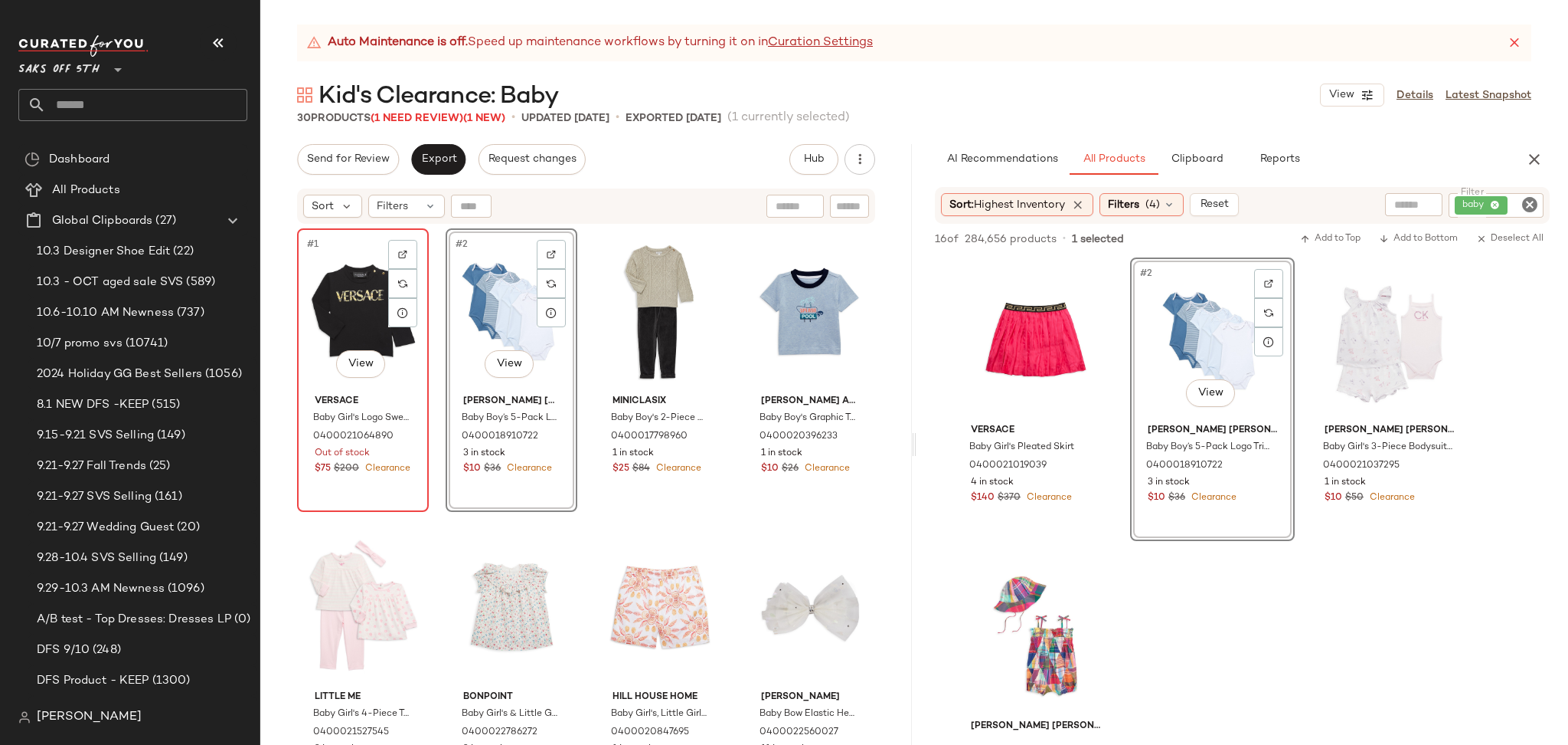
click at [325, 297] on div "#1 View" at bounding box center [363, 311] width 121 height 155
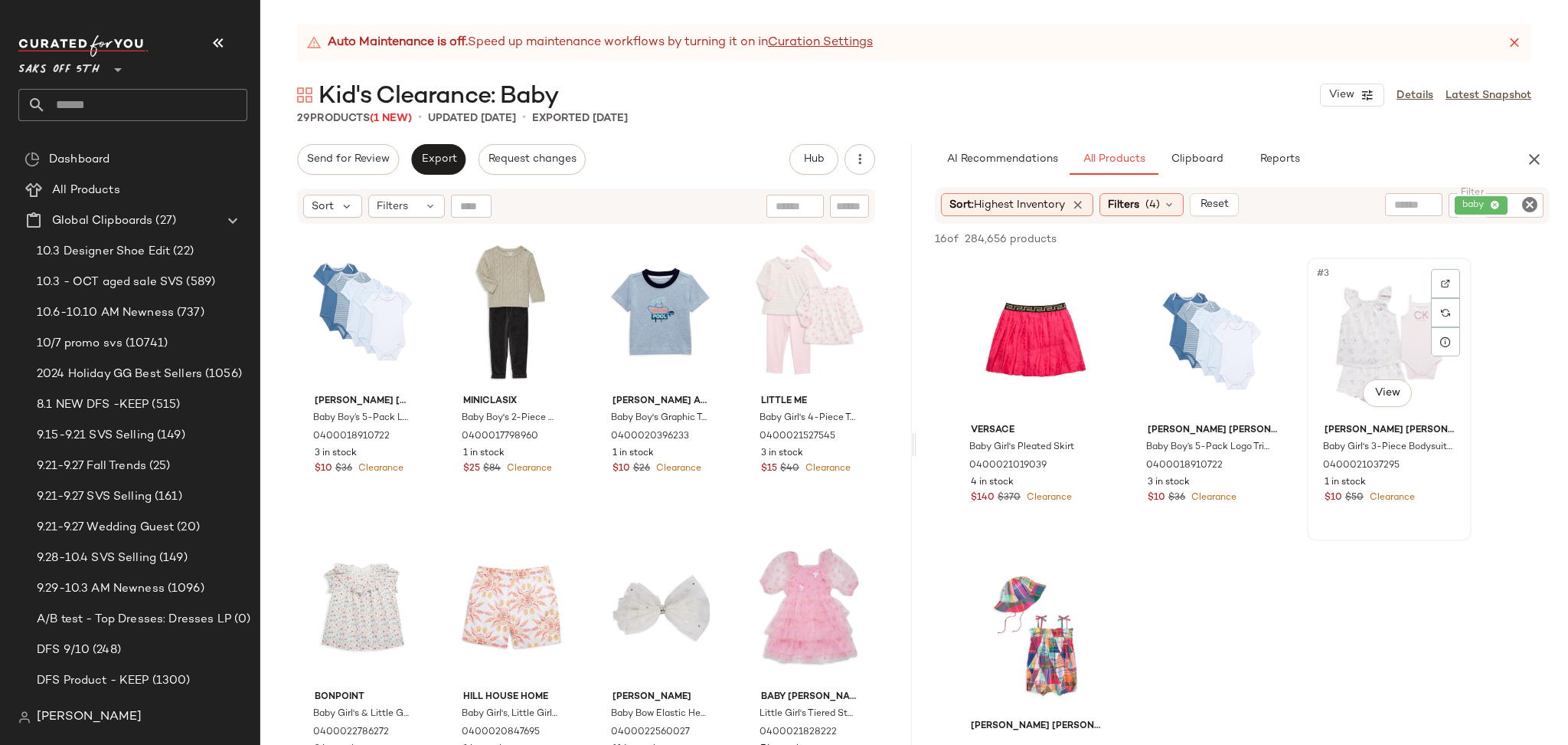
click at [1355, 318] on div "#3 View" at bounding box center [1389, 340] width 154 height 155
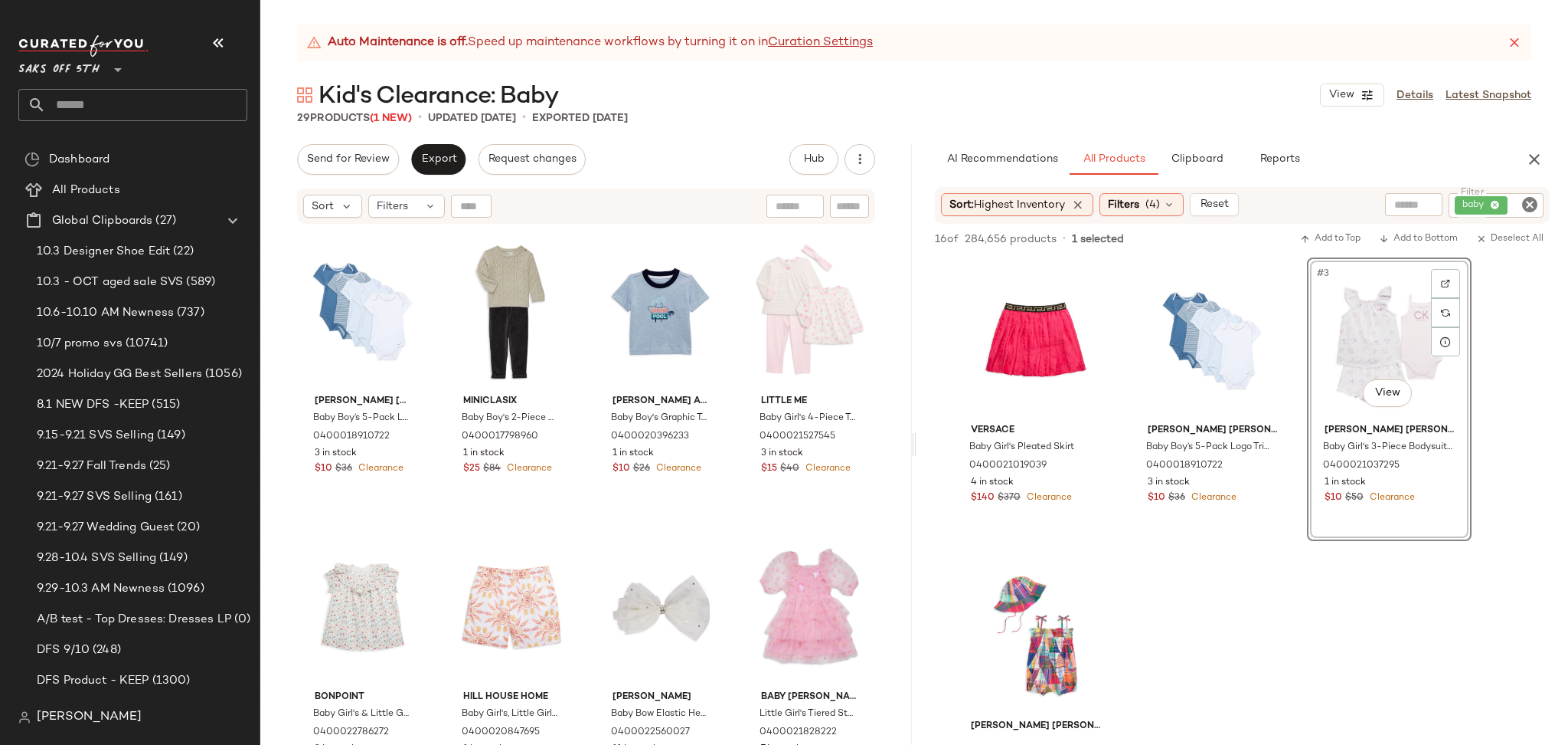
click at [1409, 248] on div "16 of 284,656 products • 1 selected Add to Top Add to Bottom Deselect All" at bounding box center [1242, 240] width 651 height 34
click at [1416, 243] on span "Add to Bottom" at bounding box center [1418, 239] width 79 height 11
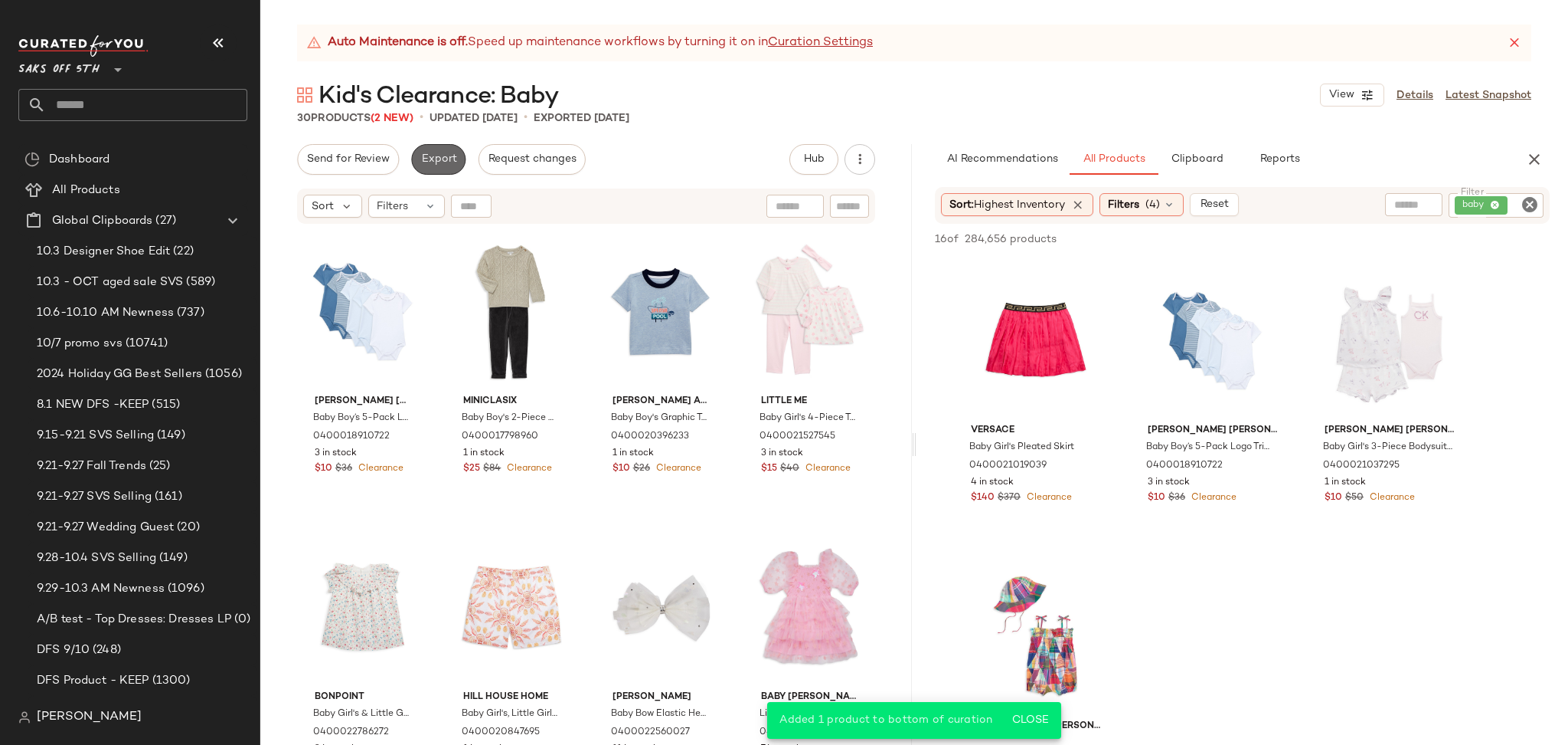
click at [430, 160] on span "Export" at bounding box center [438, 160] width 36 height 13
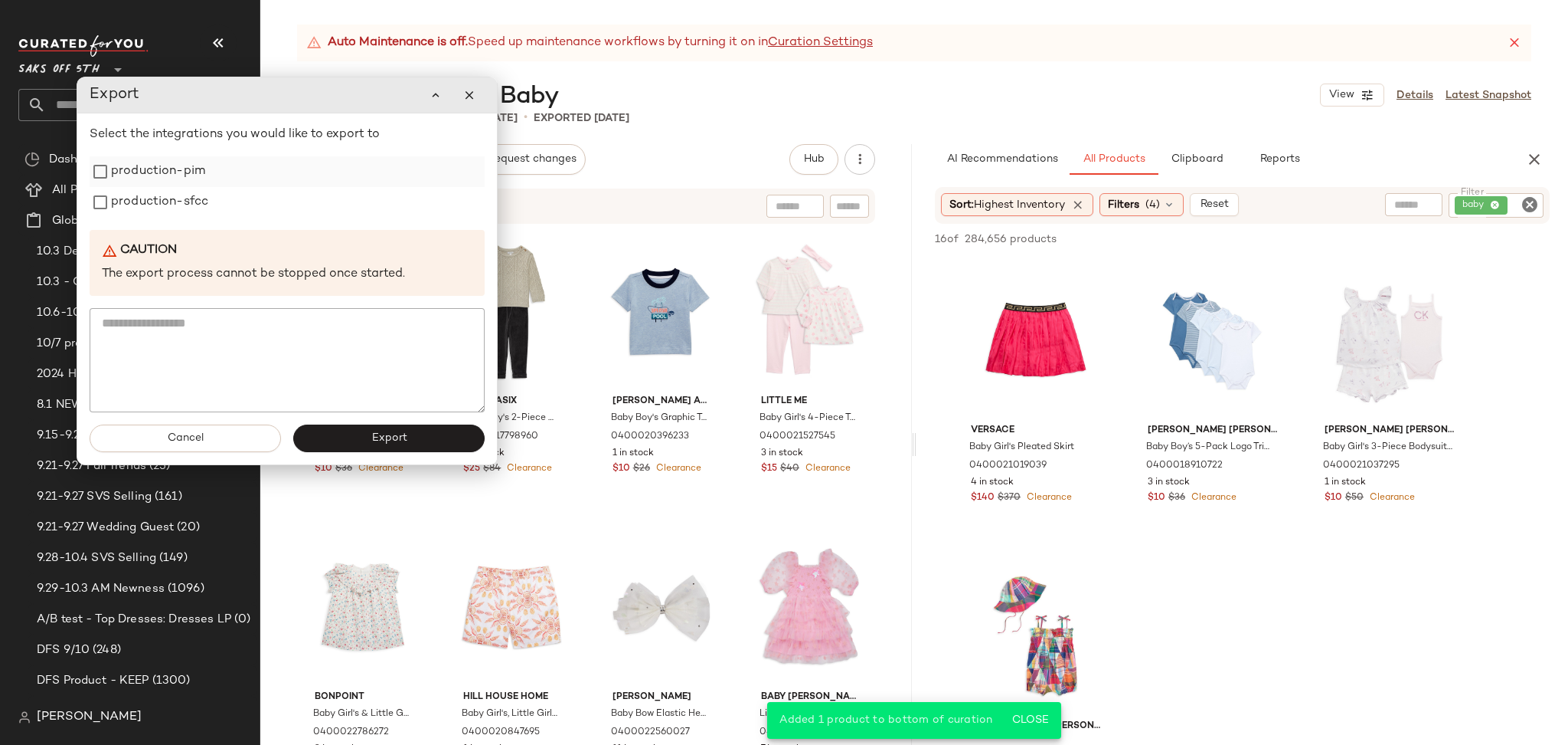
click at [200, 169] on label "production-pim" at bounding box center [158, 171] width 94 height 31
click at [198, 190] on label "production-sfcc" at bounding box center [160, 202] width 97 height 31
click at [361, 430] on button "Export" at bounding box center [389, 437] width 192 height 27
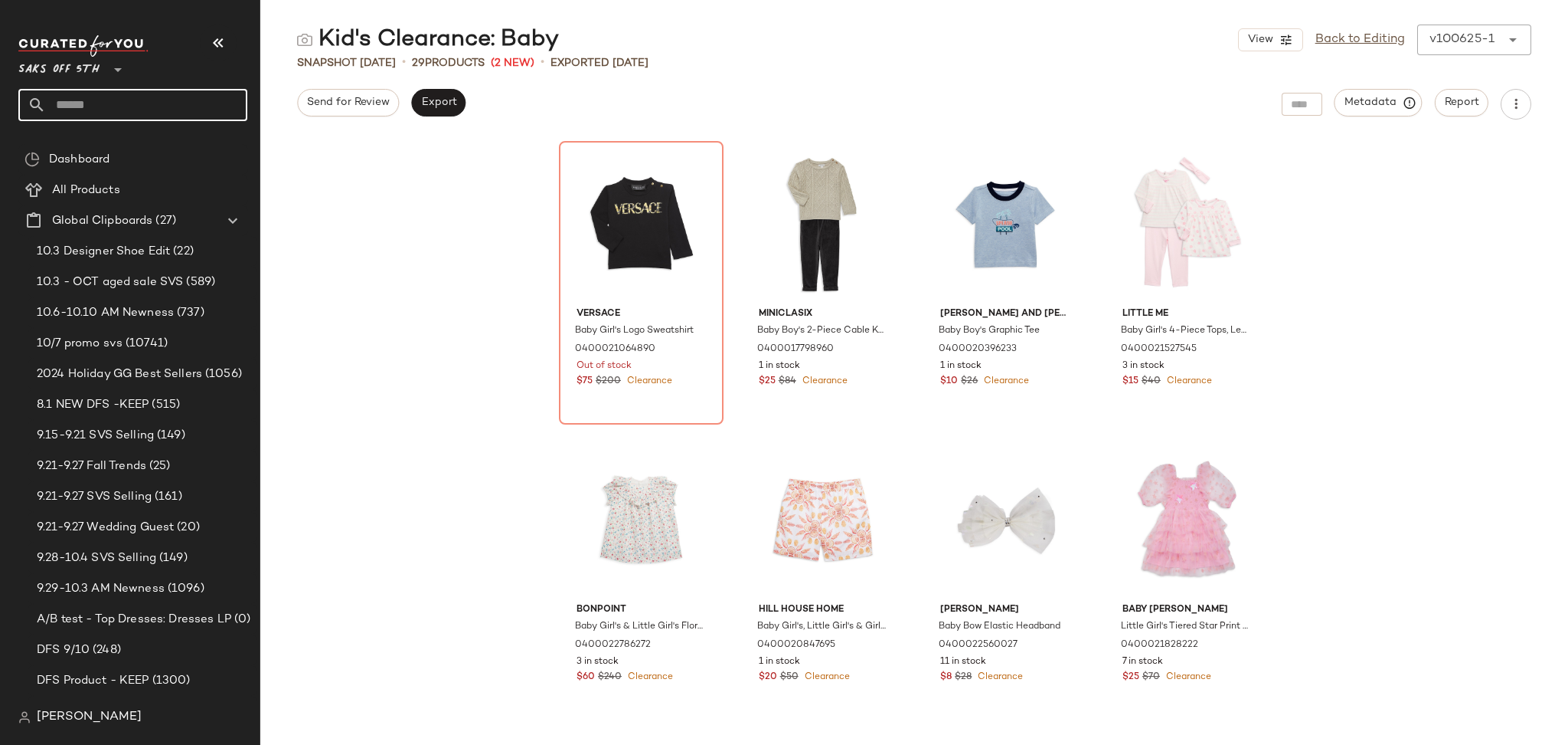
click at [142, 96] on input "text" at bounding box center [146, 105] width 201 height 32
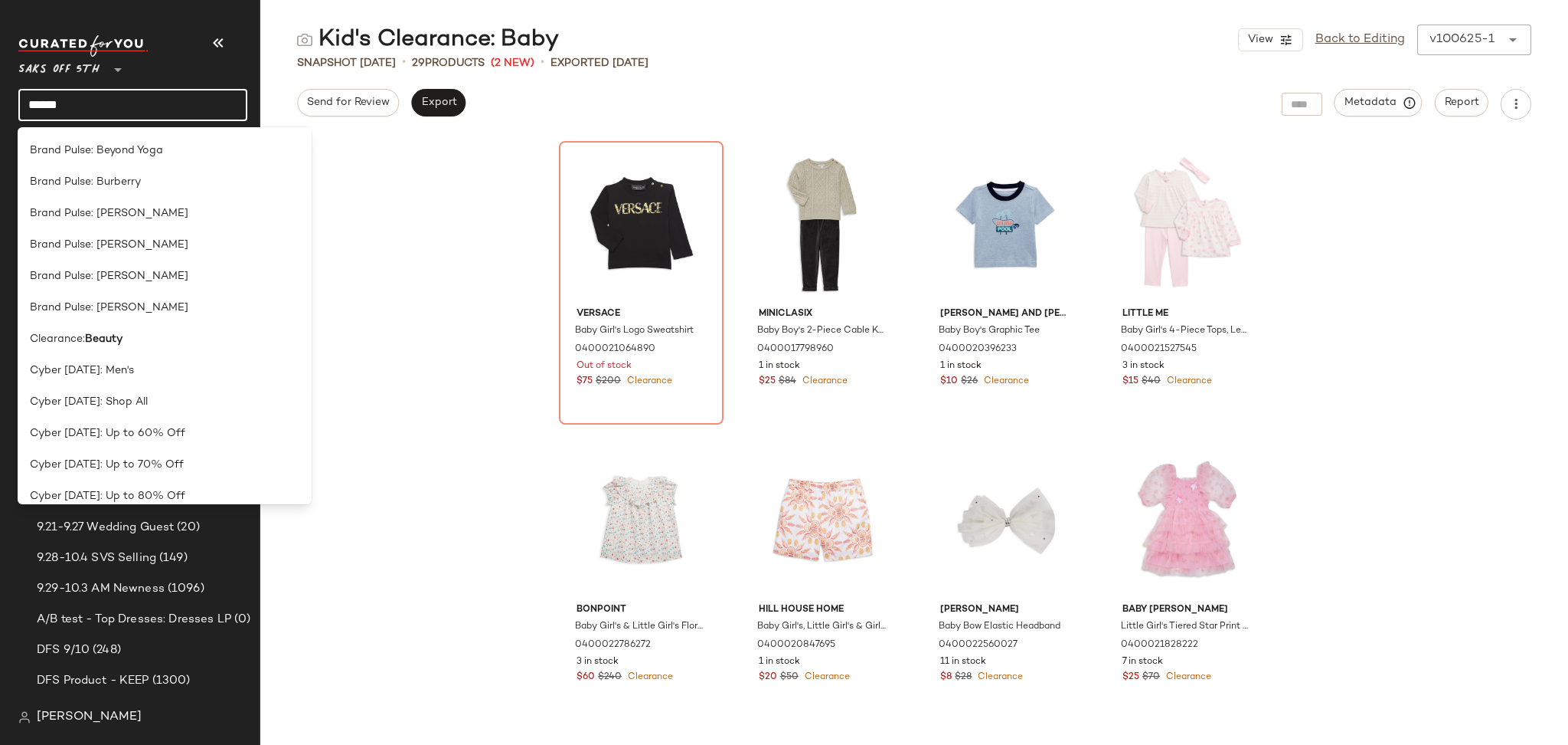
scroll to position [365, 0]
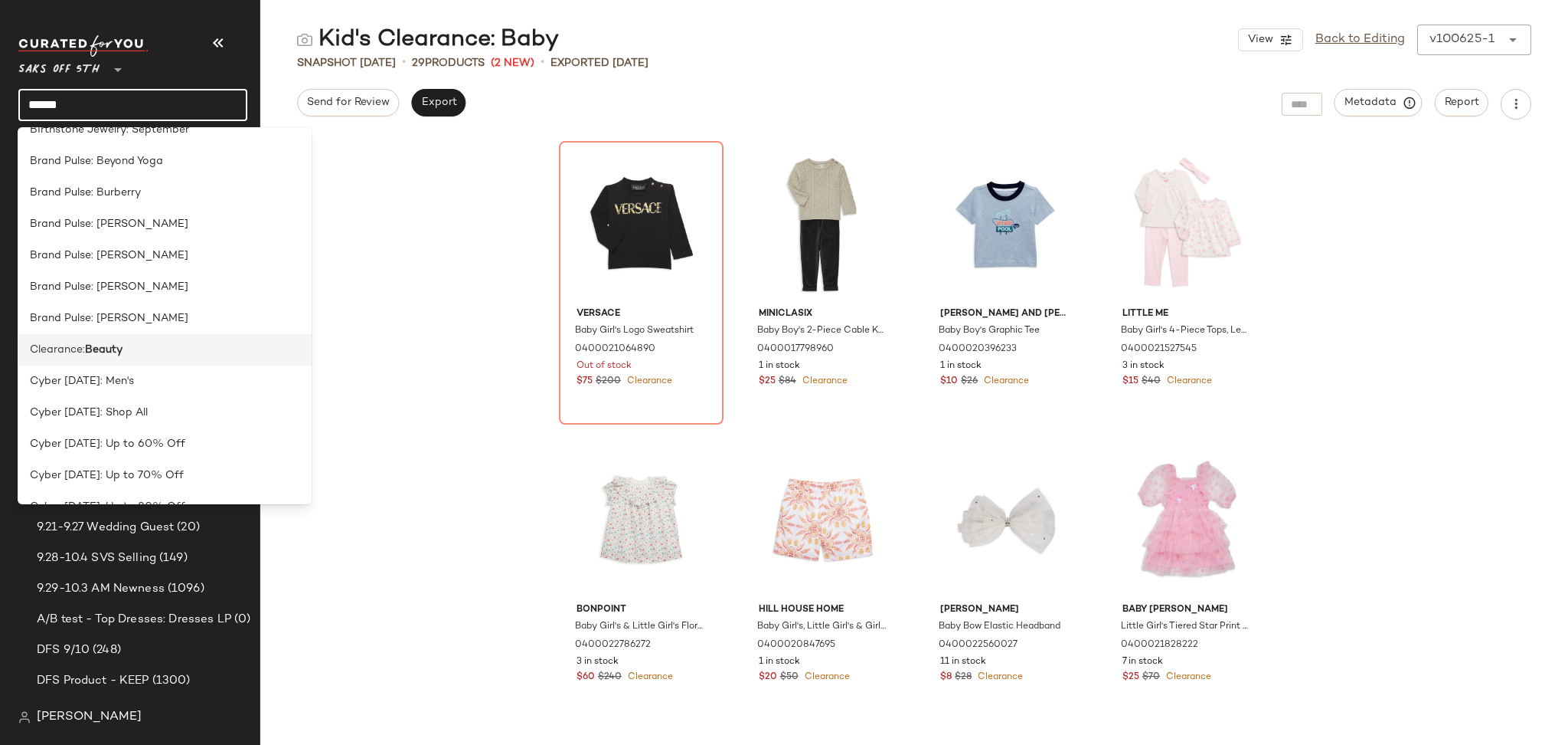
type input "******"
click at [139, 358] on div "Clearance: Beauty" at bounding box center [165, 350] width 294 height 31
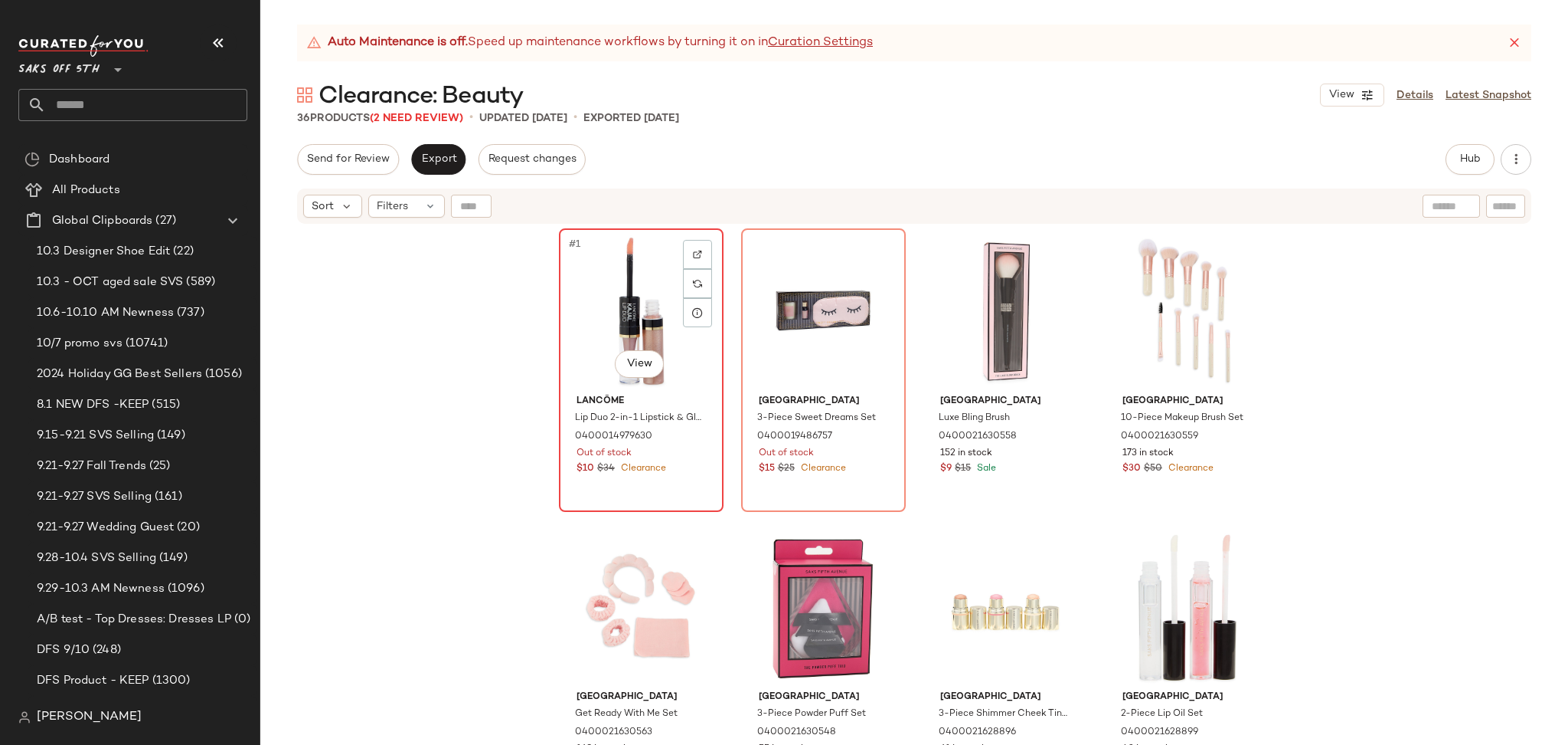
click at [583, 330] on div "#1 View" at bounding box center [641, 311] width 154 height 155
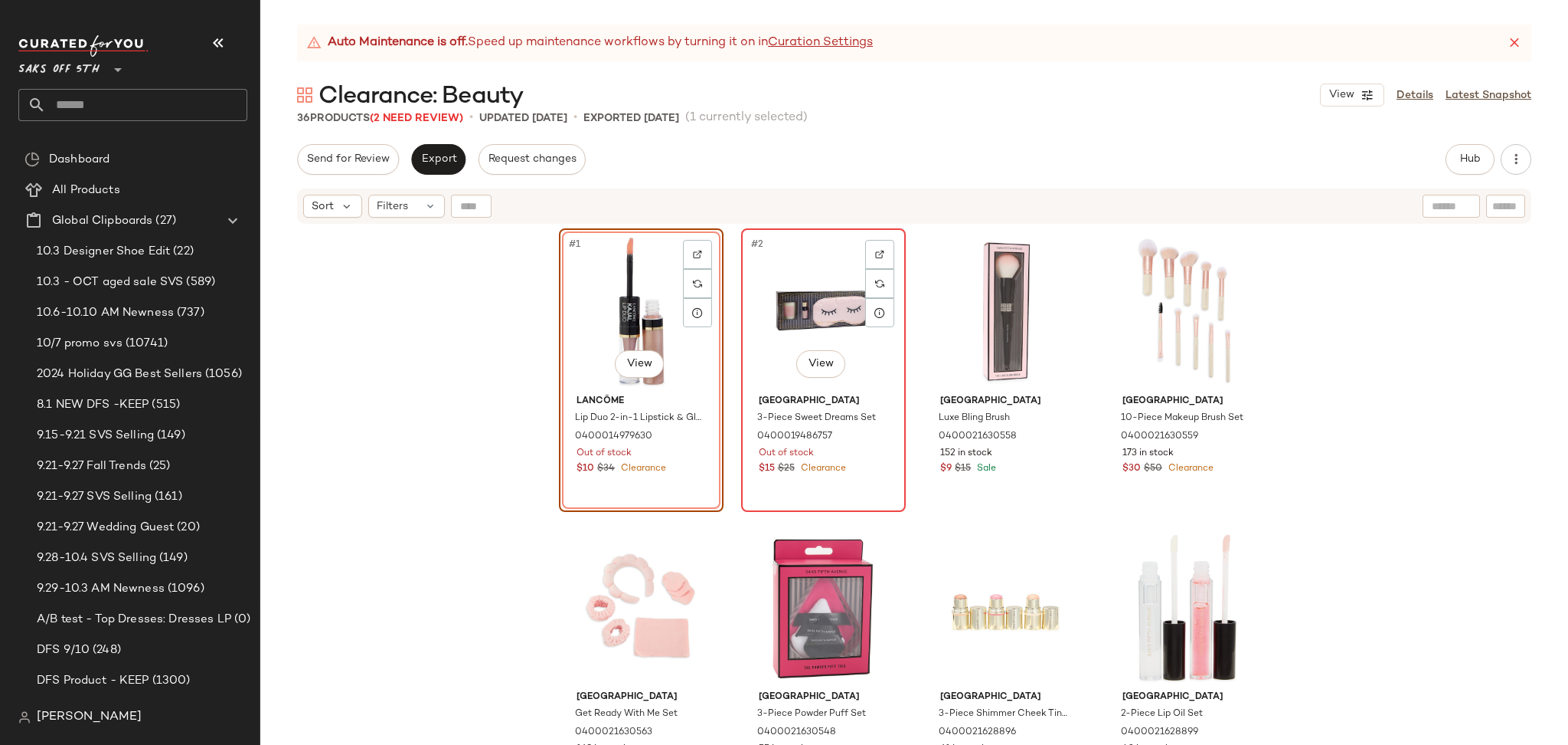
click at [807, 288] on div "#2 View" at bounding box center [823, 311] width 154 height 155
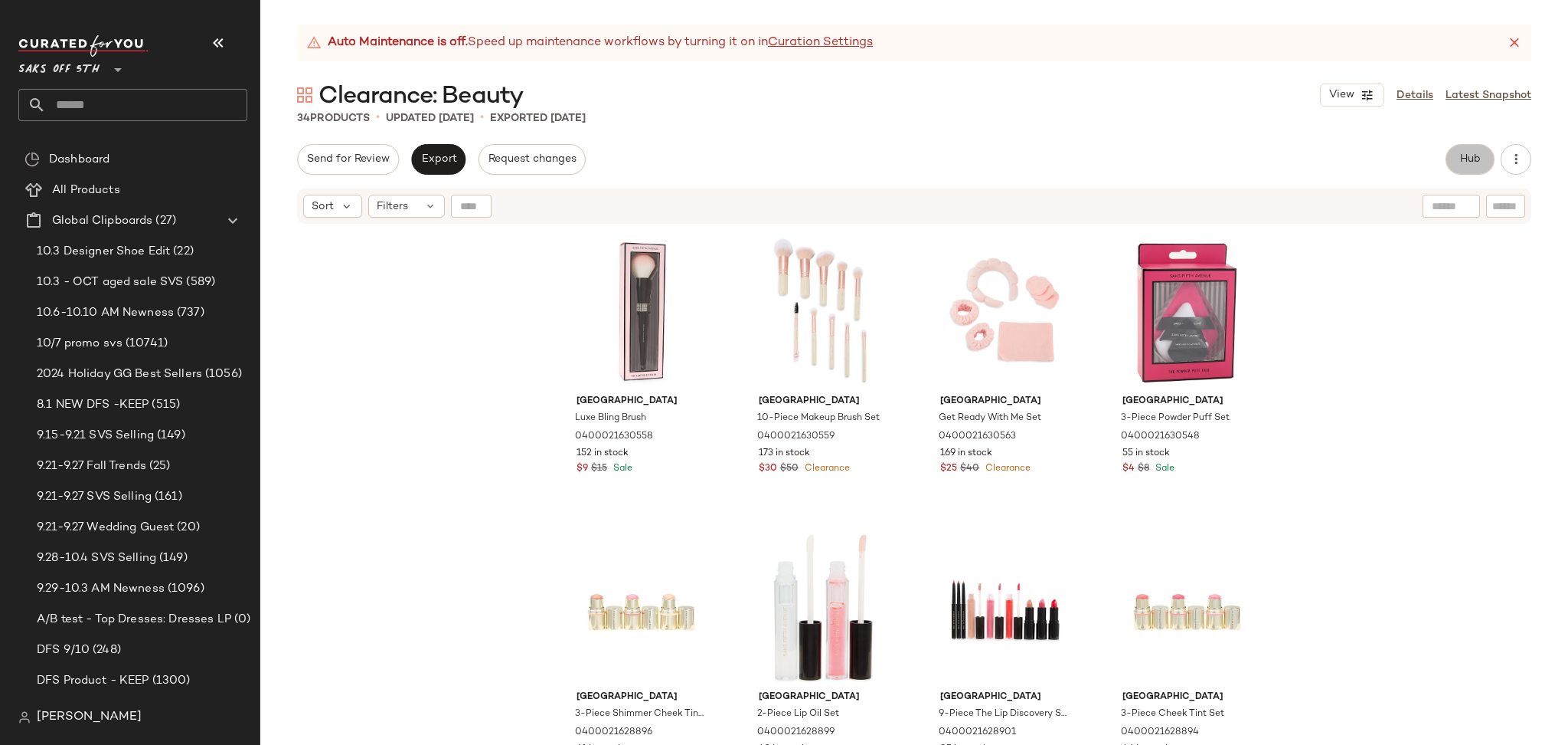
click at [1478, 160] on span "Hub" at bounding box center [1469, 160] width 21 height 13
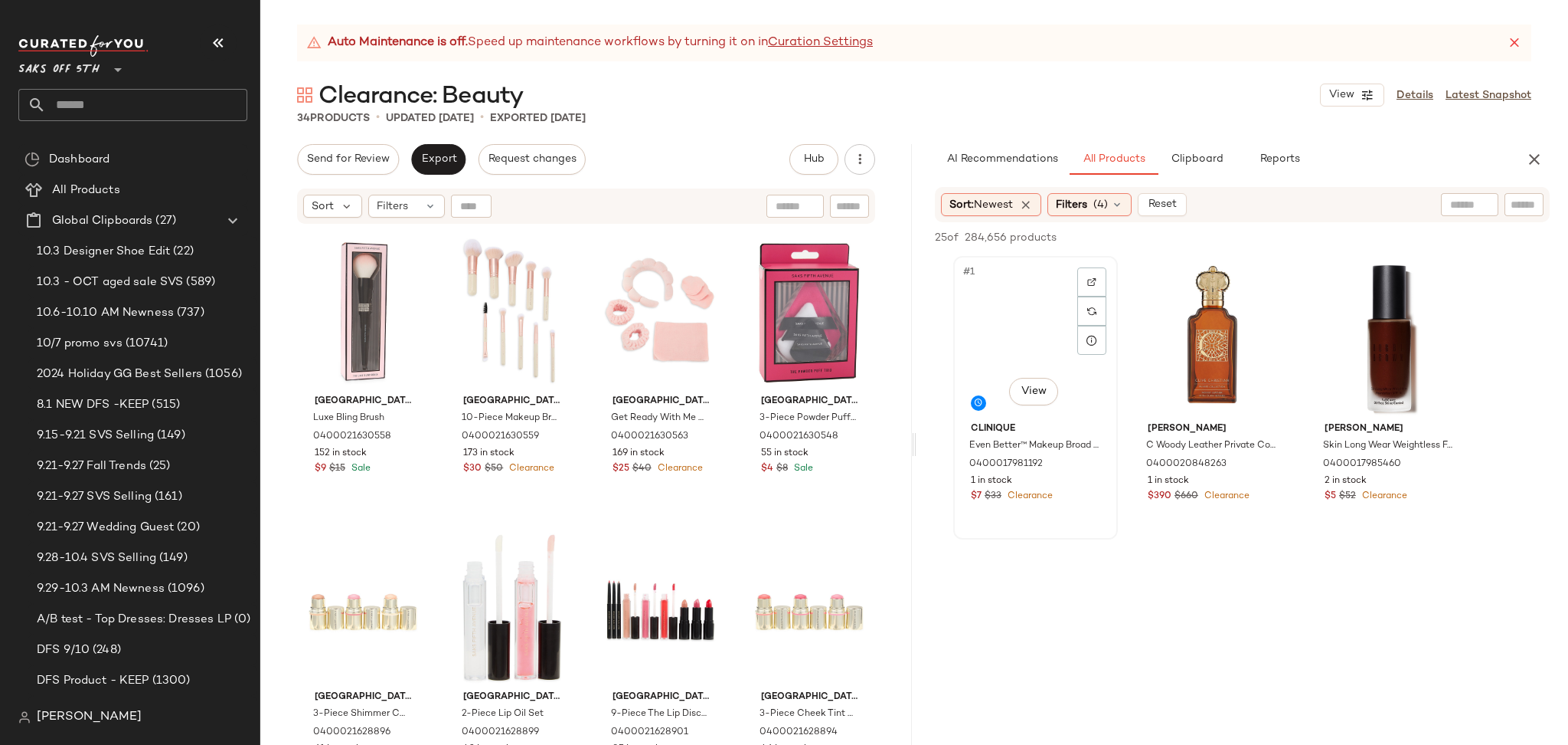
click at [994, 322] on div "#1 View" at bounding box center [1035, 339] width 154 height 155
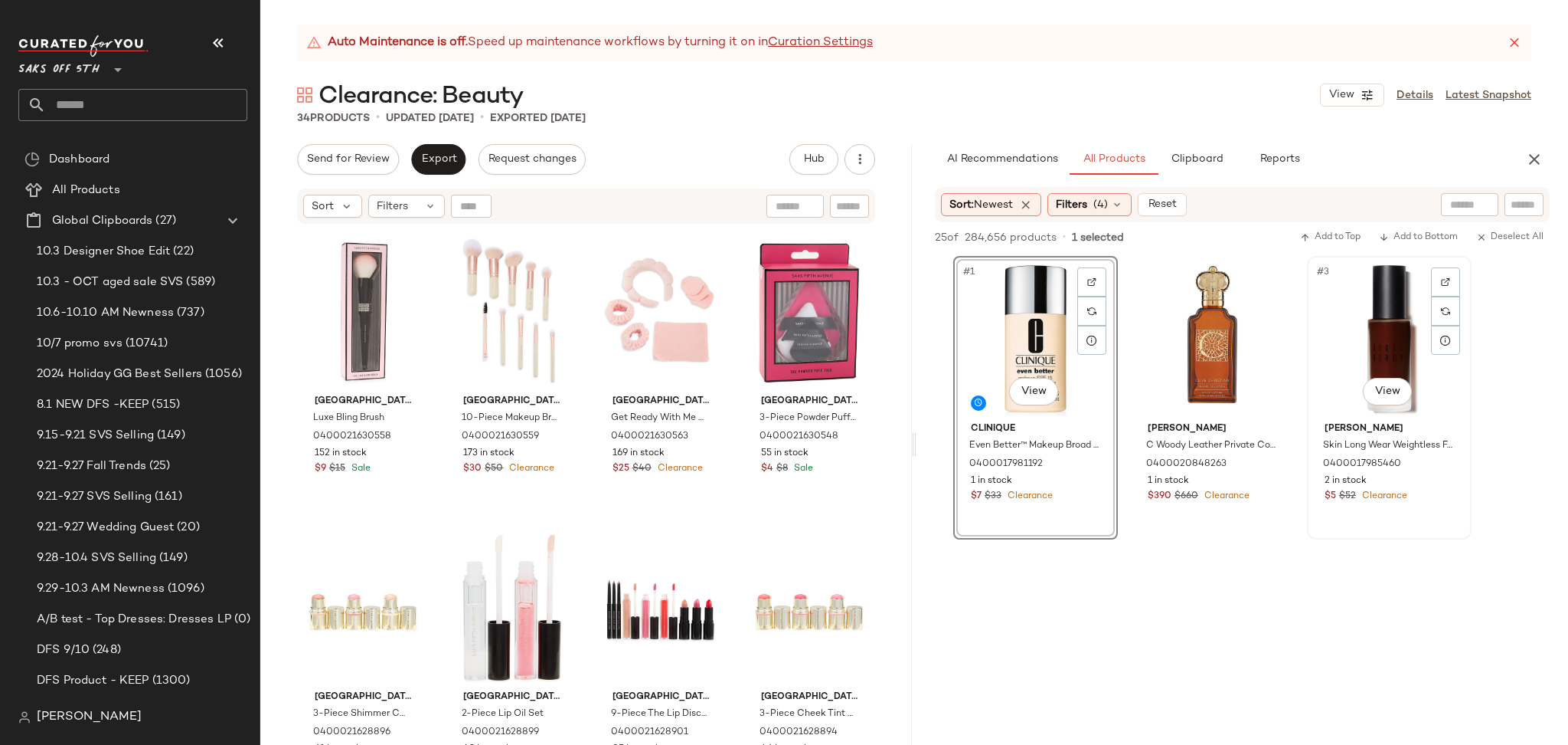
click at [1380, 340] on div "#3 View" at bounding box center [1389, 339] width 154 height 155
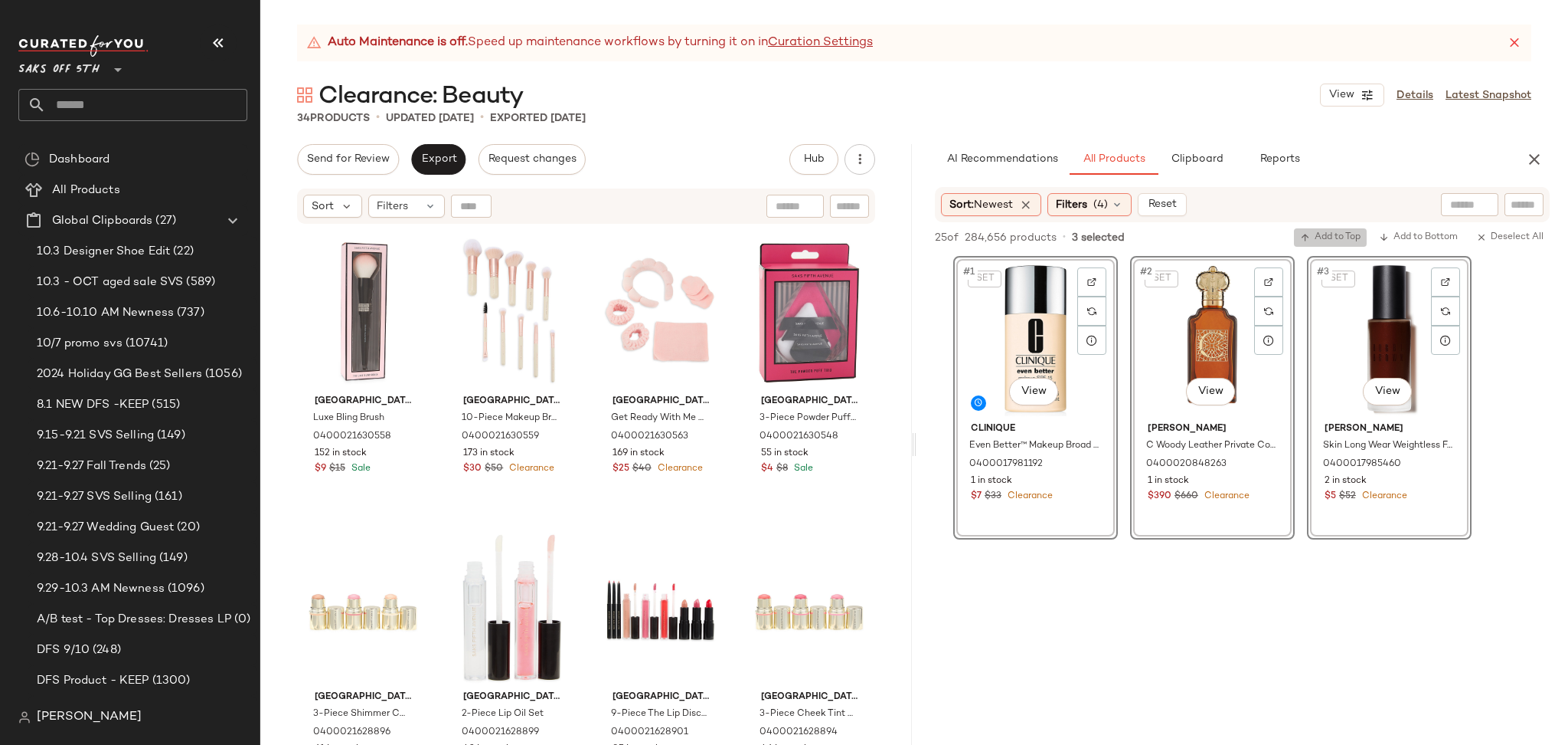
click at [1341, 239] on span "Add to Top" at bounding box center [1329, 238] width 60 height 11
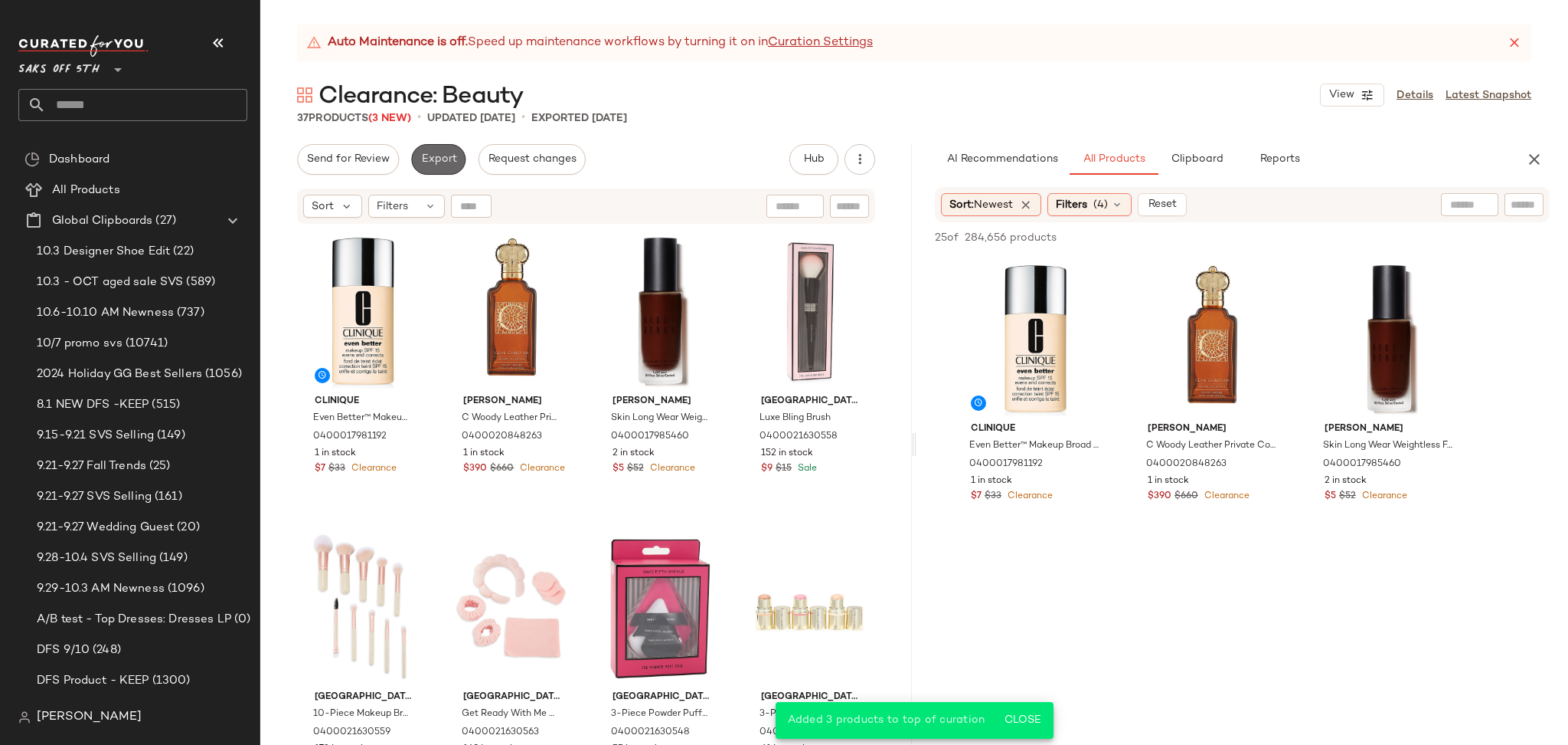
click at [426, 153] on span "Export" at bounding box center [438, 160] width 36 height 13
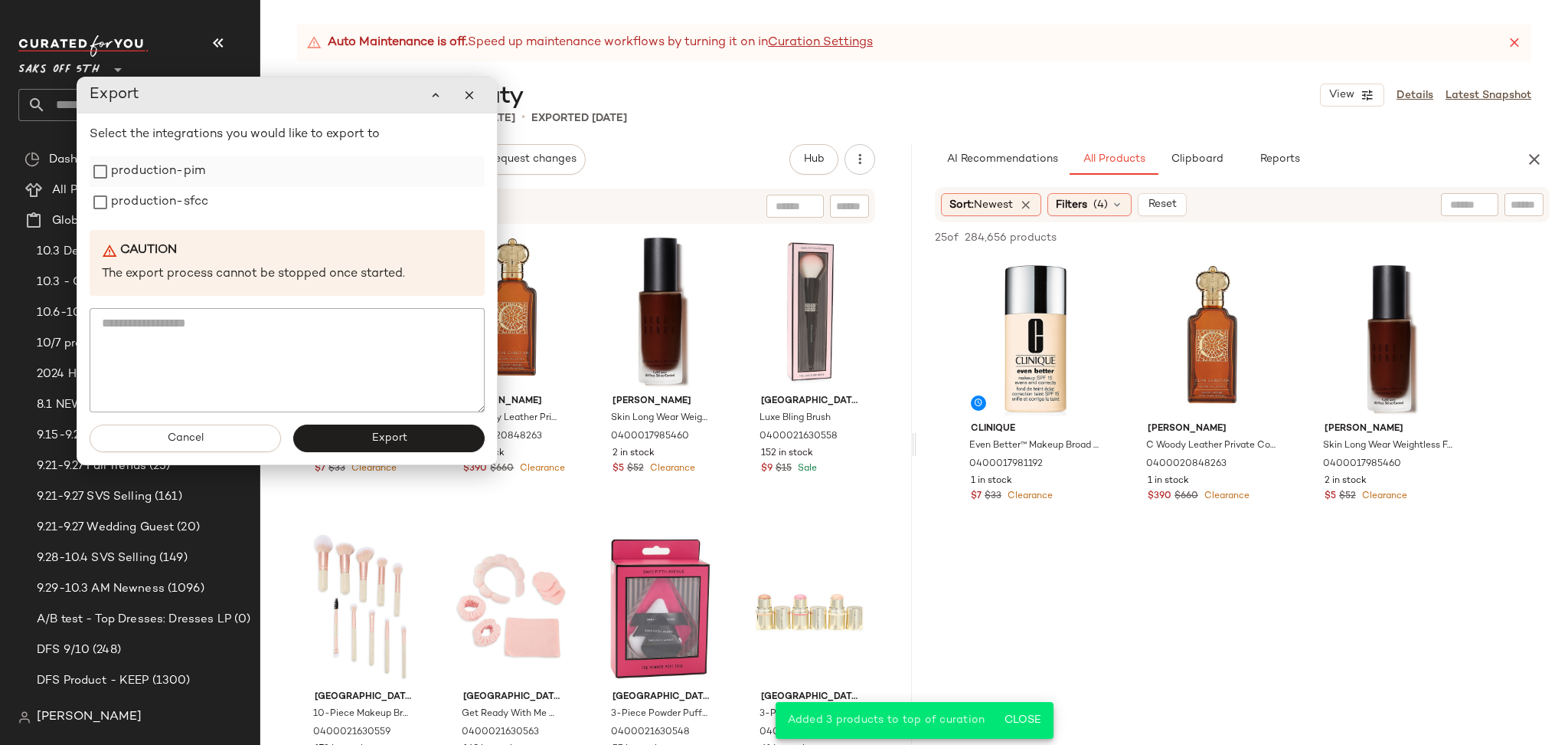
click at [189, 175] on label "production-pim" at bounding box center [158, 171] width 94 height 31
click at [187, 201] on label "production-sfcc" at bounding box center [160, 202] width 97 height 31
click at [348, 434] on button "Export" at bounding box center [389, 437] width 192 height 27
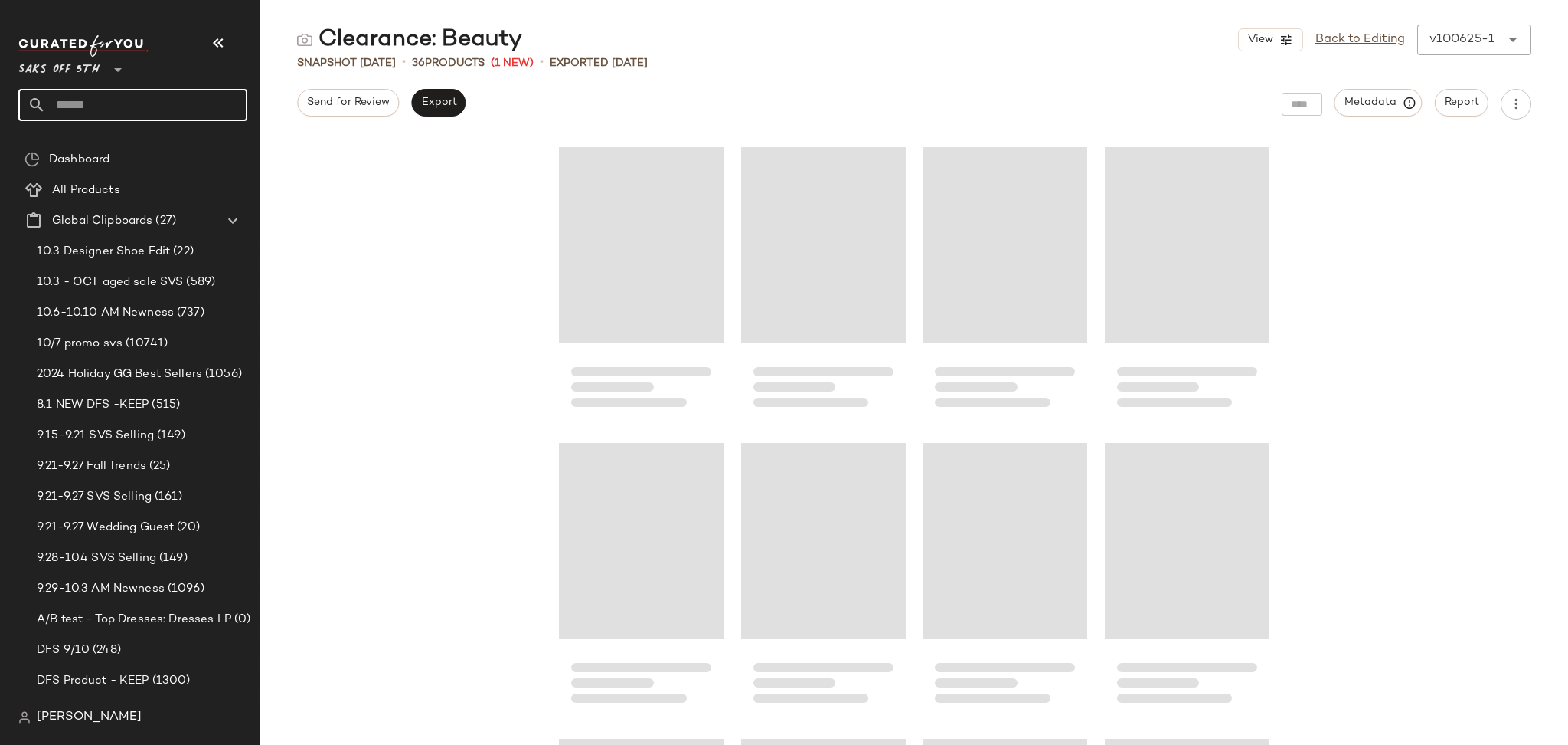
click at [169, 113] on input "text" at bounding box center [146, 105] width 201 height 32
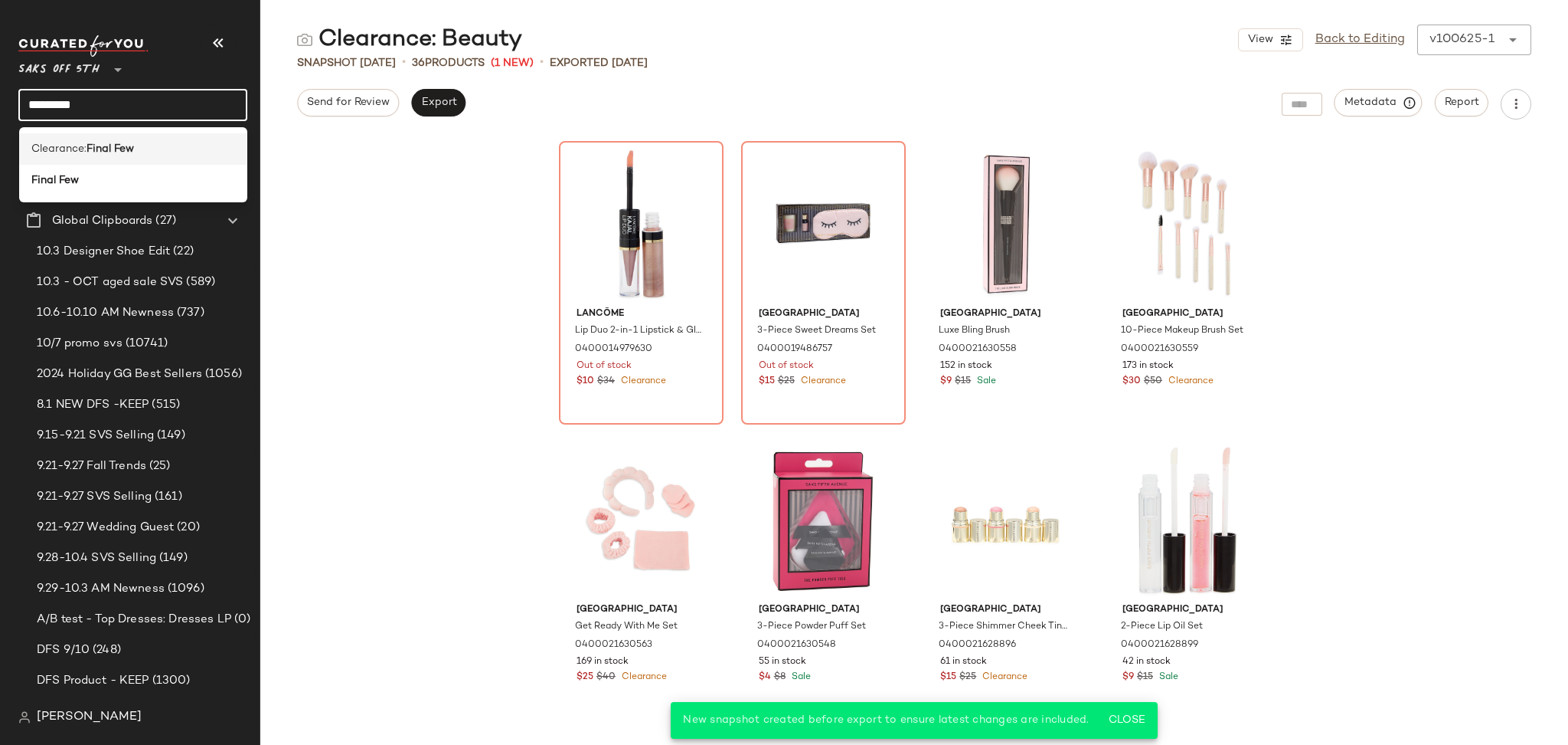
type input "*********"
click at [140, 145] on div "Clearance: Final Few" at bounding box center [133, 149] width 204 height 16
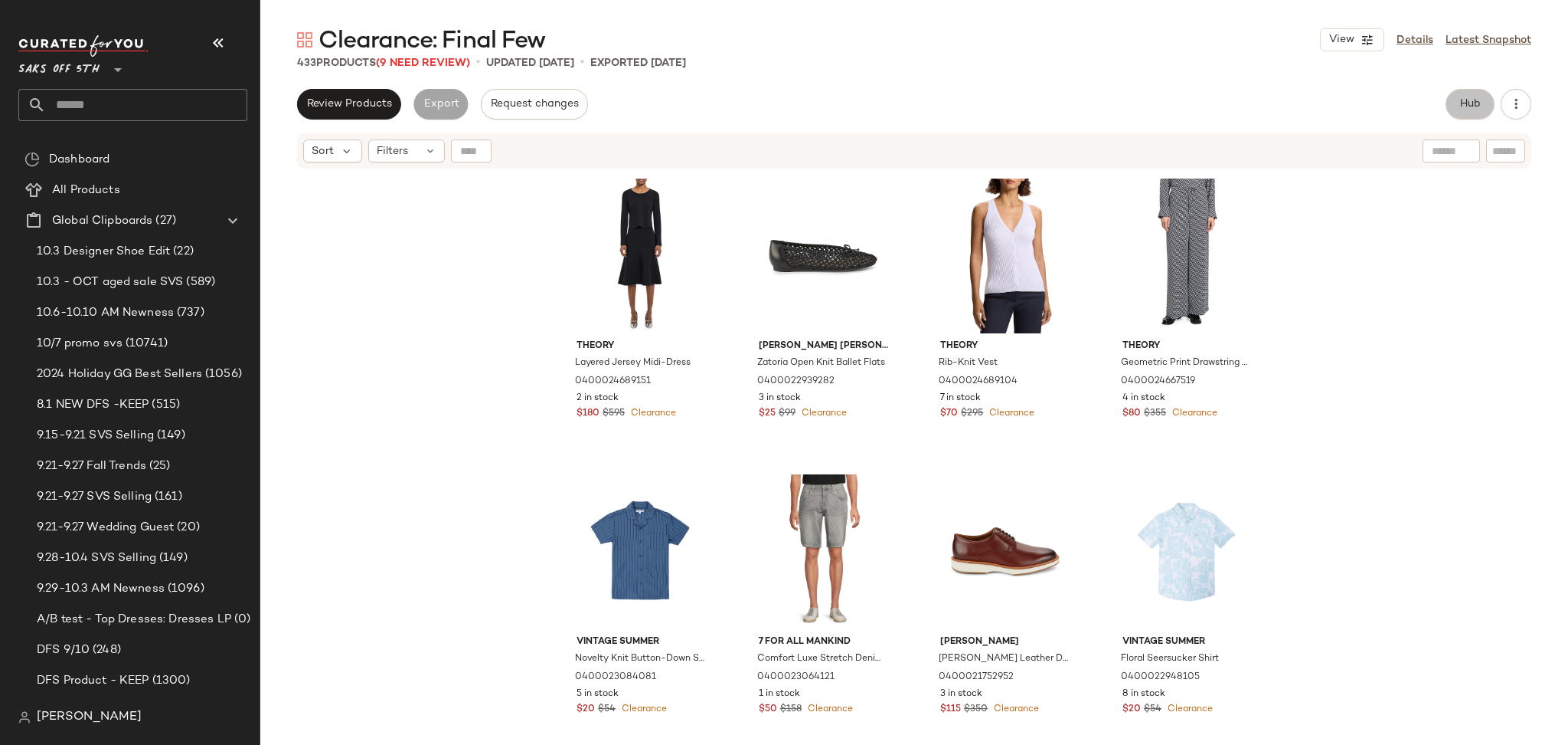
click at [1468, 106] on span "Hub" at bounding box center [1469, 104] width 21 height 13
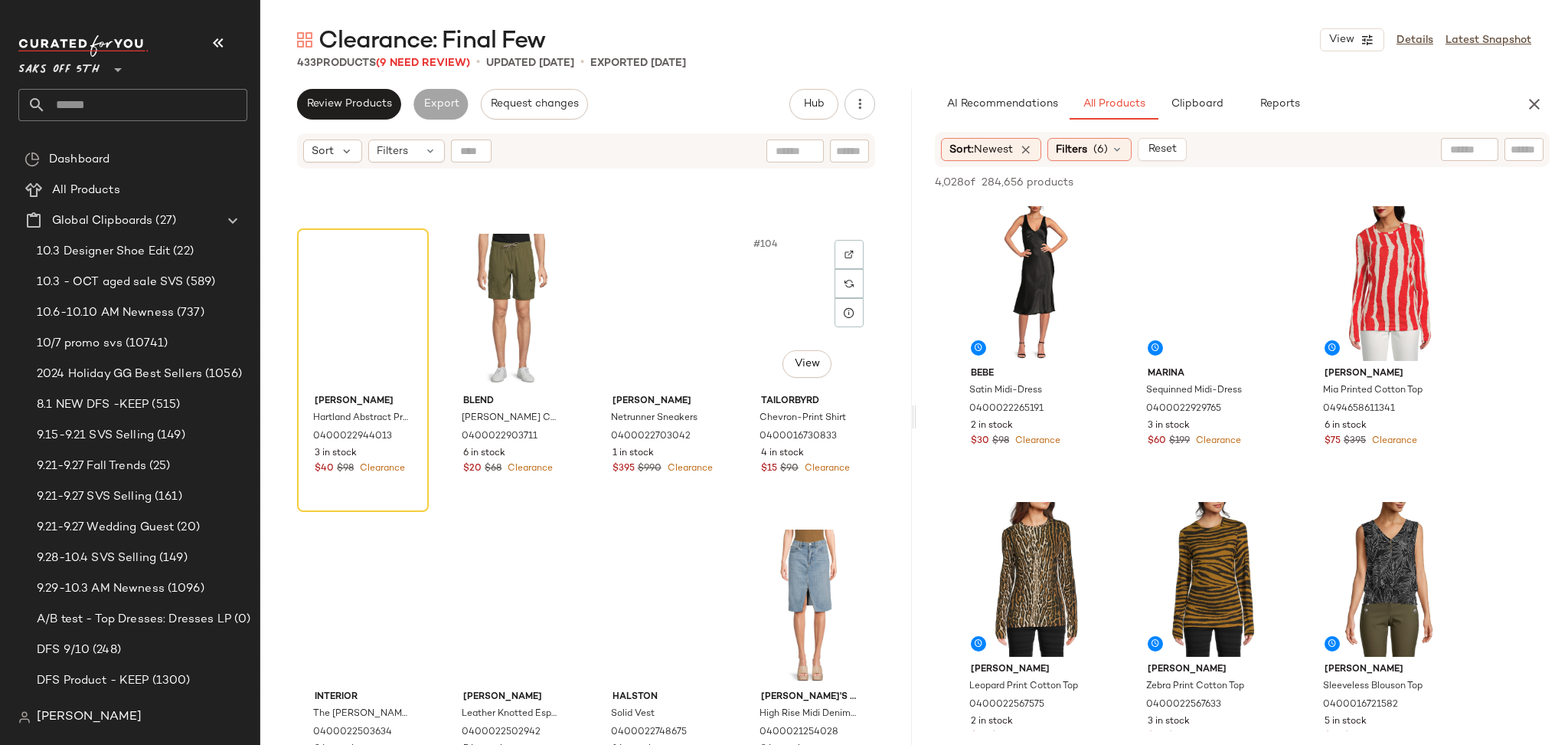
scroll to position [7349, 0]
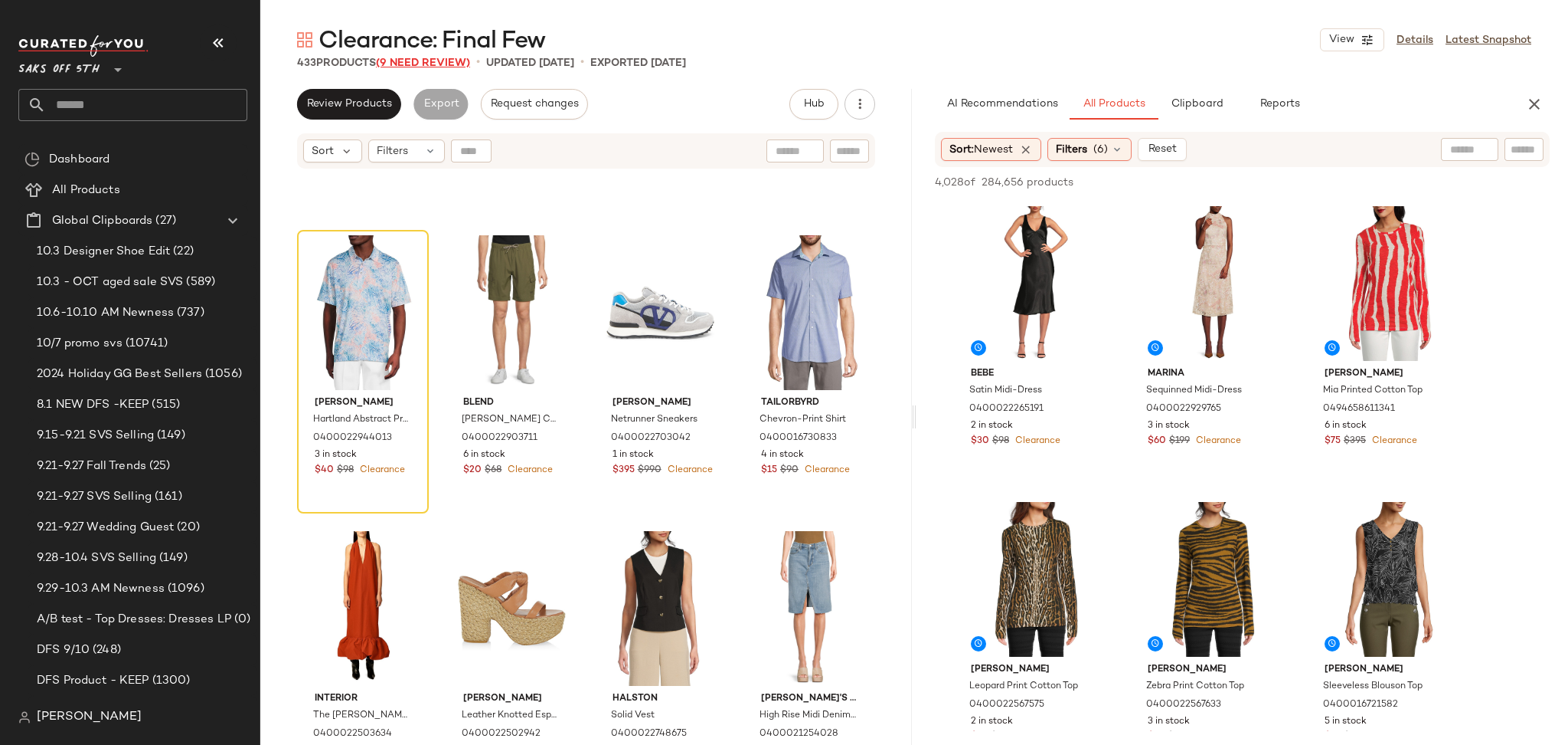
click at [429, 63] on span "(9 Need Review)" at bounding box center [423, 63] width 94 height 12
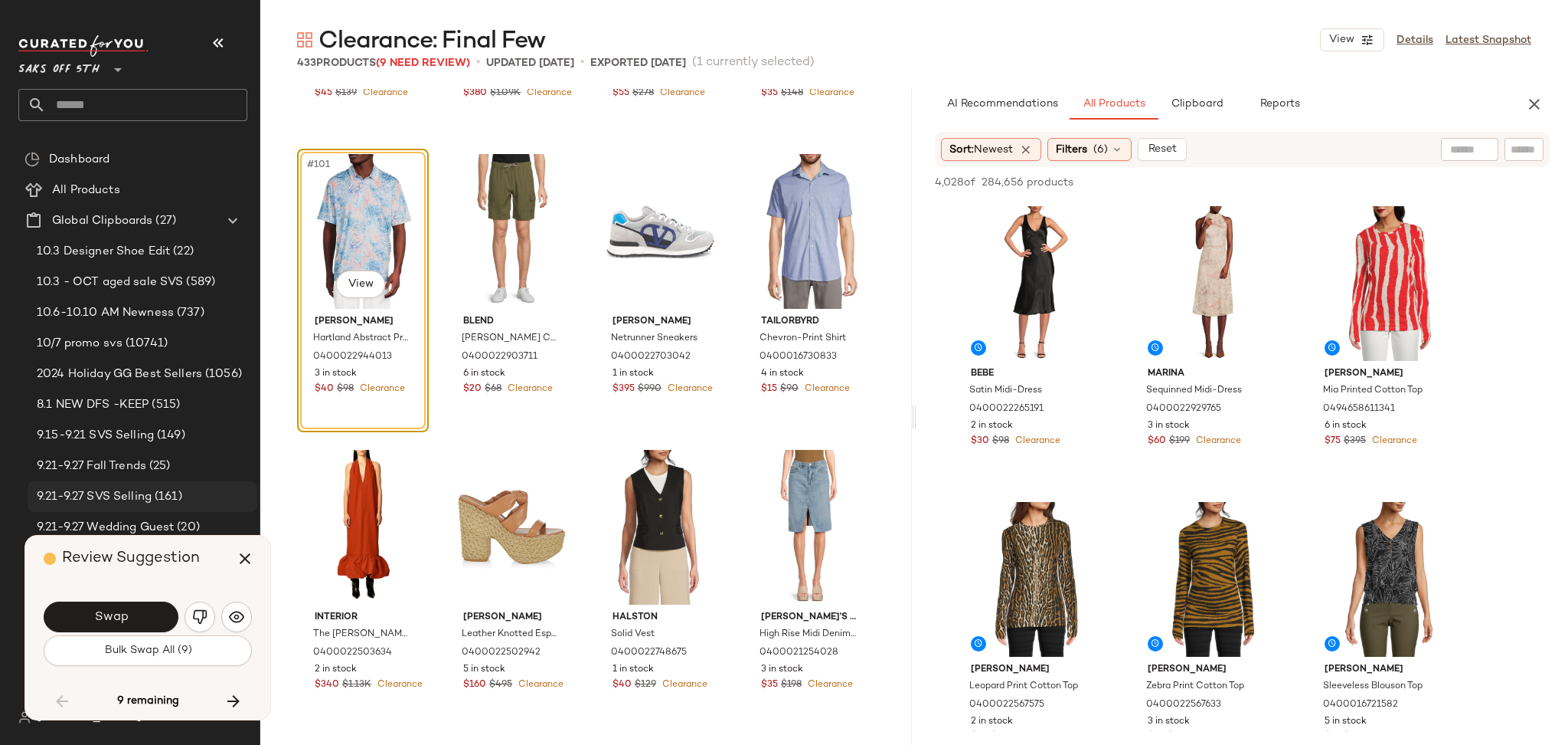
scroll to position [7098, 0]
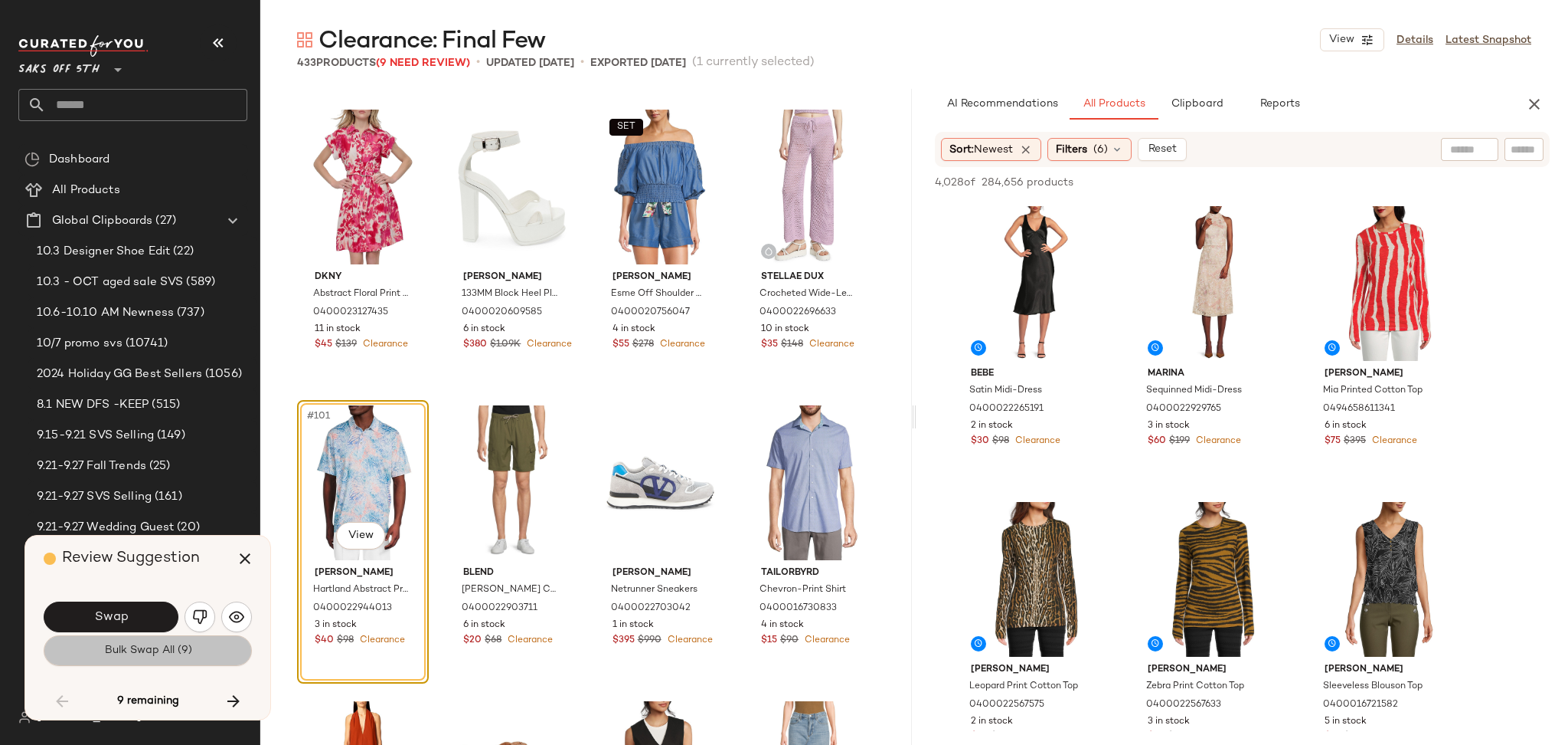
click at [138, 657] on span "Bulk Swap All (9)" at bounding box center [147, 650] width 88 height 13
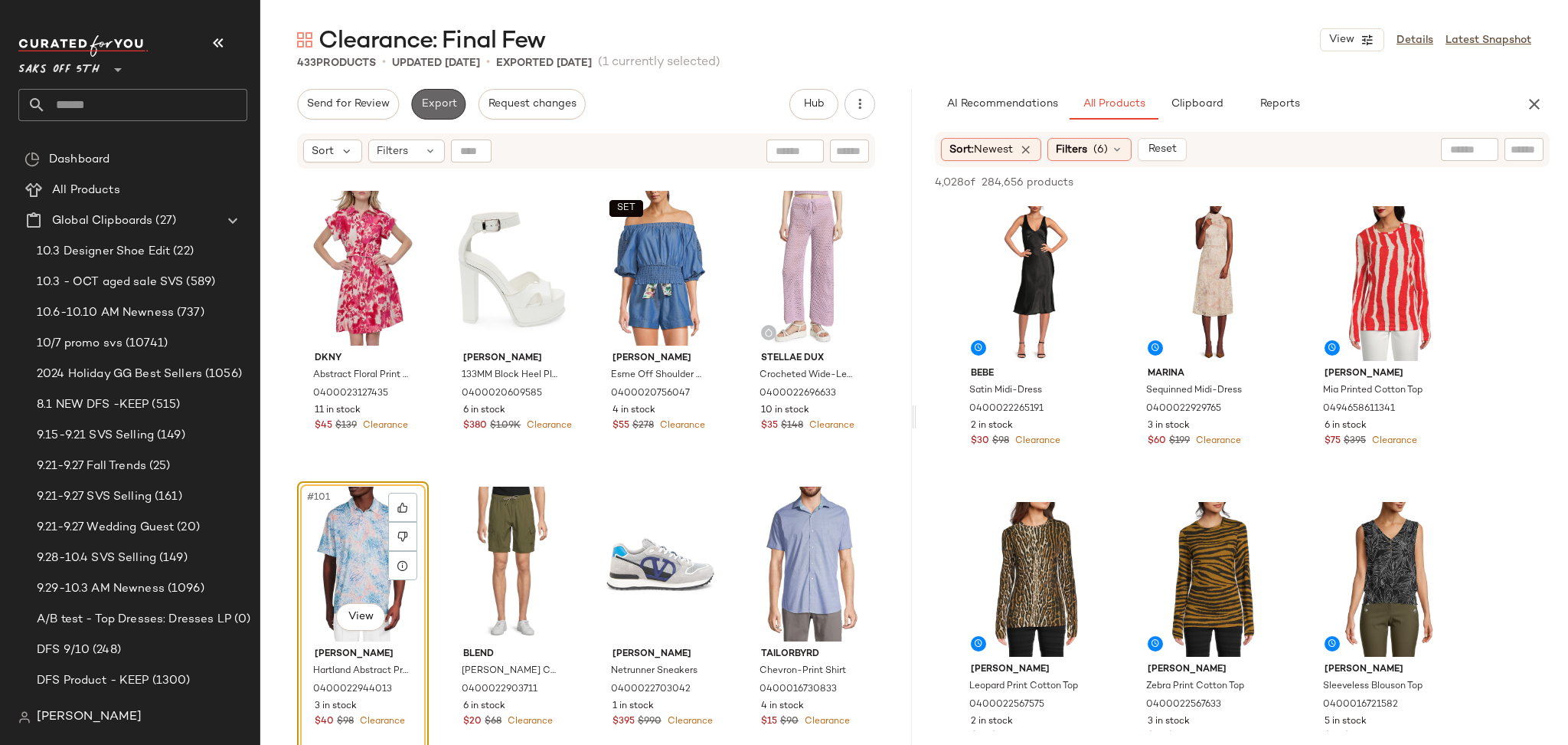
click at [437, 113] on button "Export" at bounding box center [439, 104] width 55 height 31
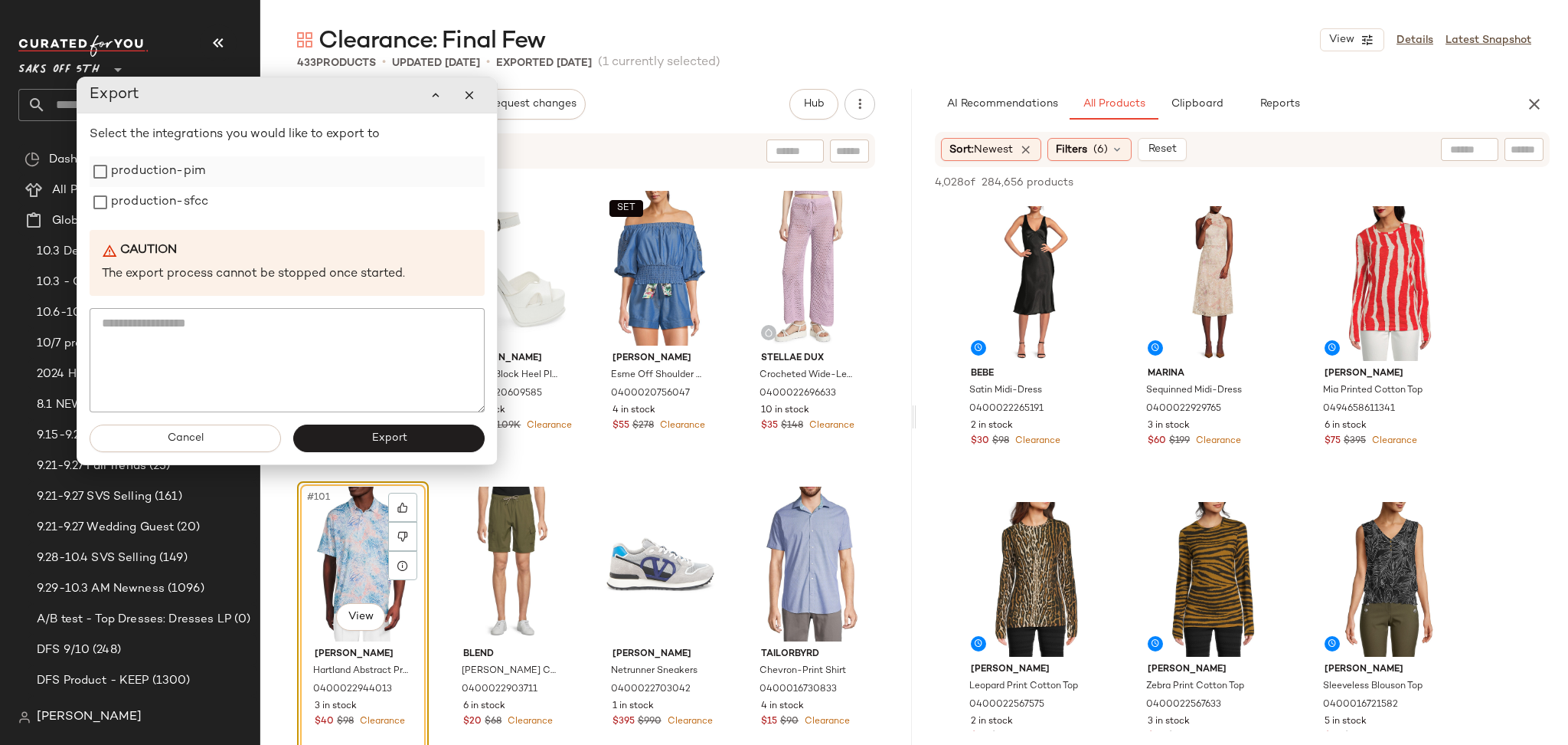
click at [192, 175] on label "production-pim" at bounding box center [158, 171] width 94 height 31
click at [192, 199] on label "production-sfcc" at bounding box center [160, 202] width 97 height 31
click at [378, 432] on span "Export" at bounding box center [389, 438] width 36 height 13
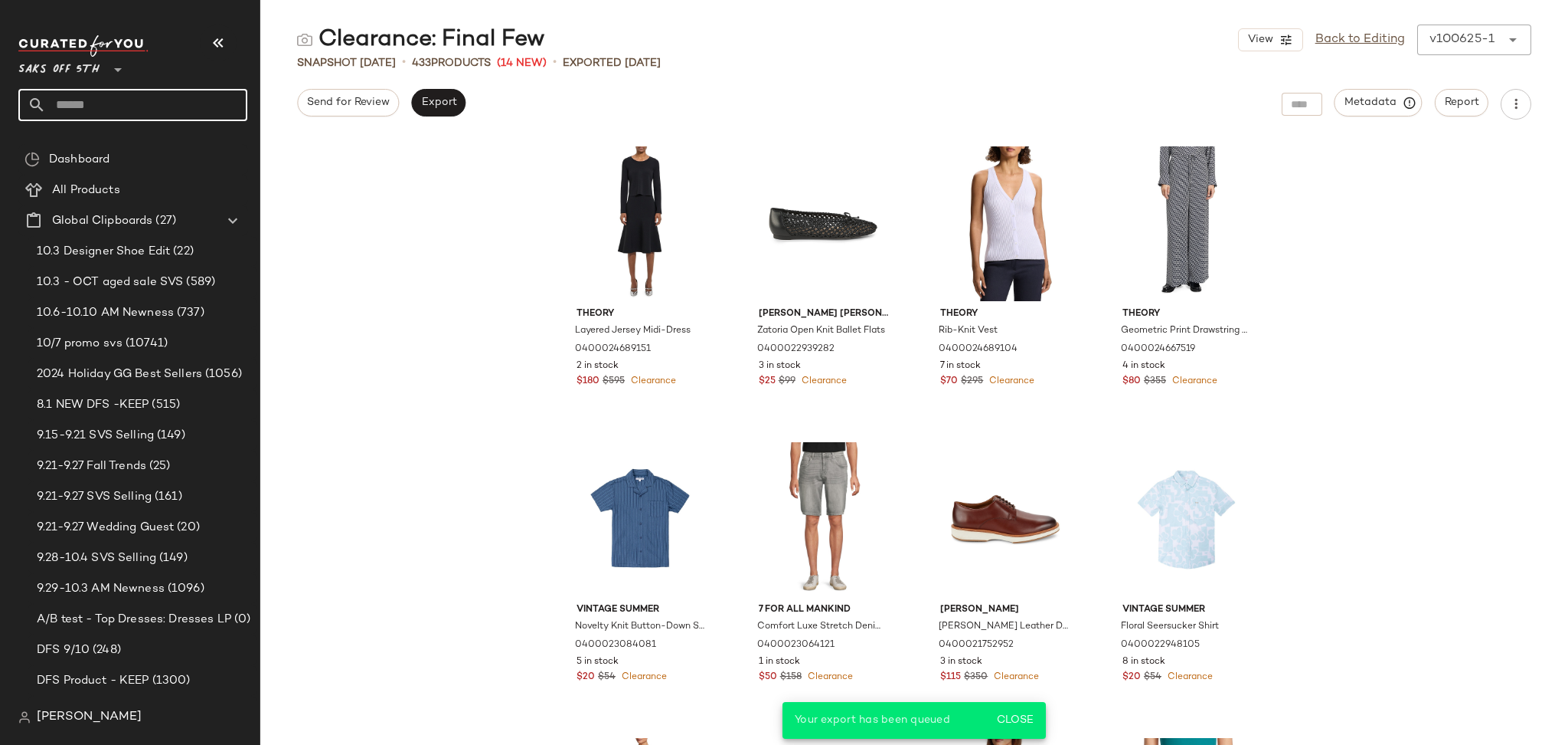
click at [179, 109] on input "text" at bounding box center [146, 105] width 201 height 32
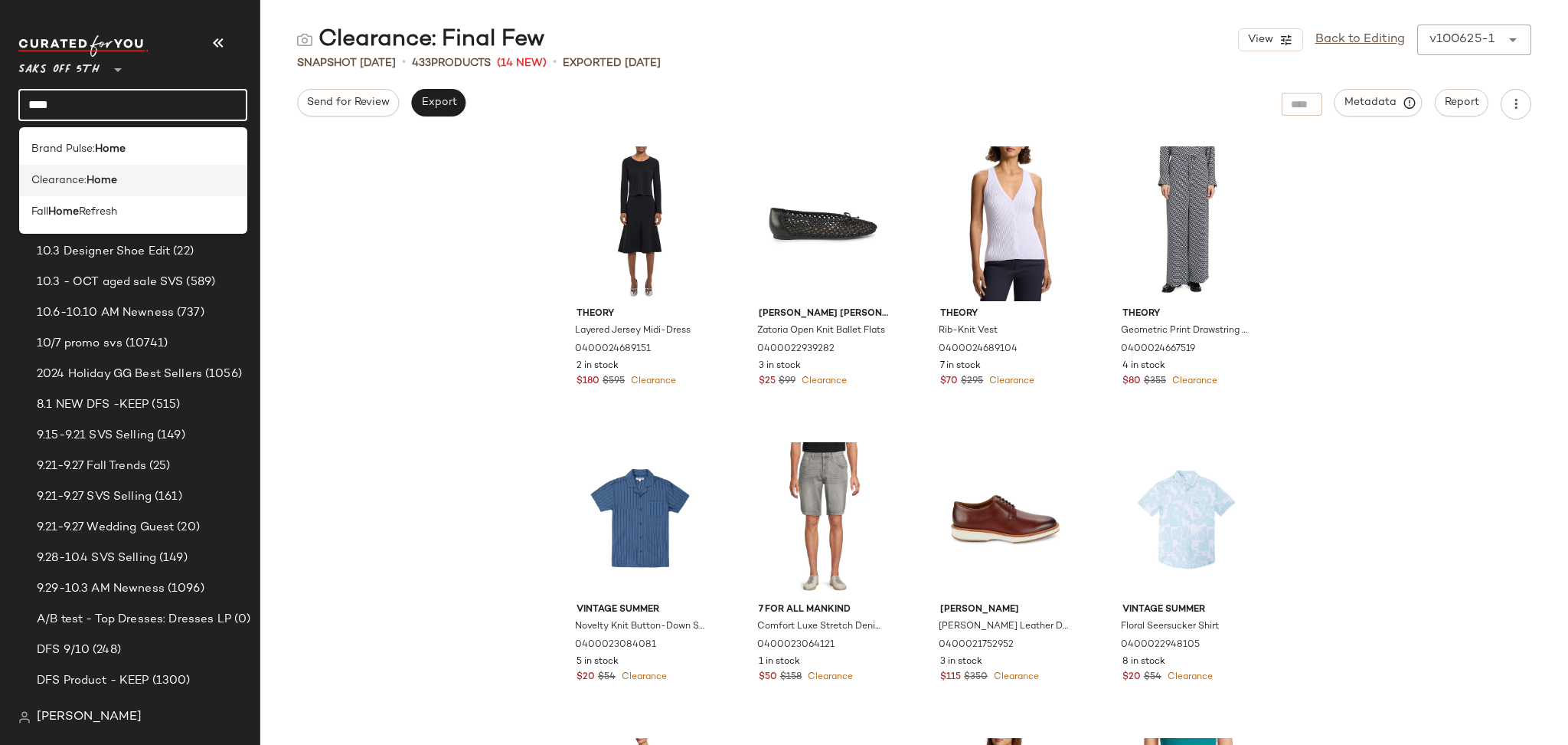
type input "****"
click at [145, 178] on div "Clearance: Home" at bounding box center [133, 180] width 204 height 16
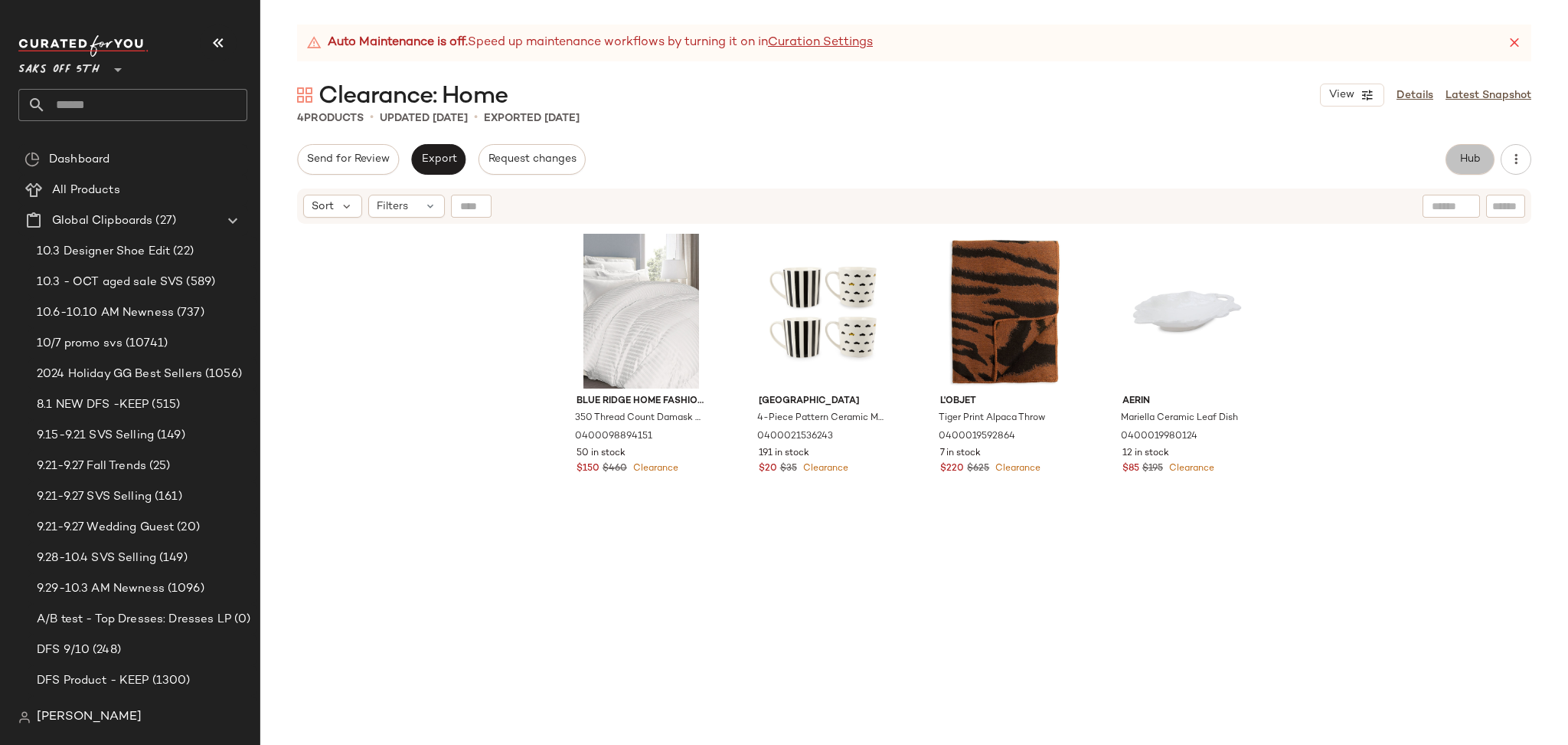
click at [1482, 155] on button "Hub" at bounding box center [1469, 159] width 49 height 31
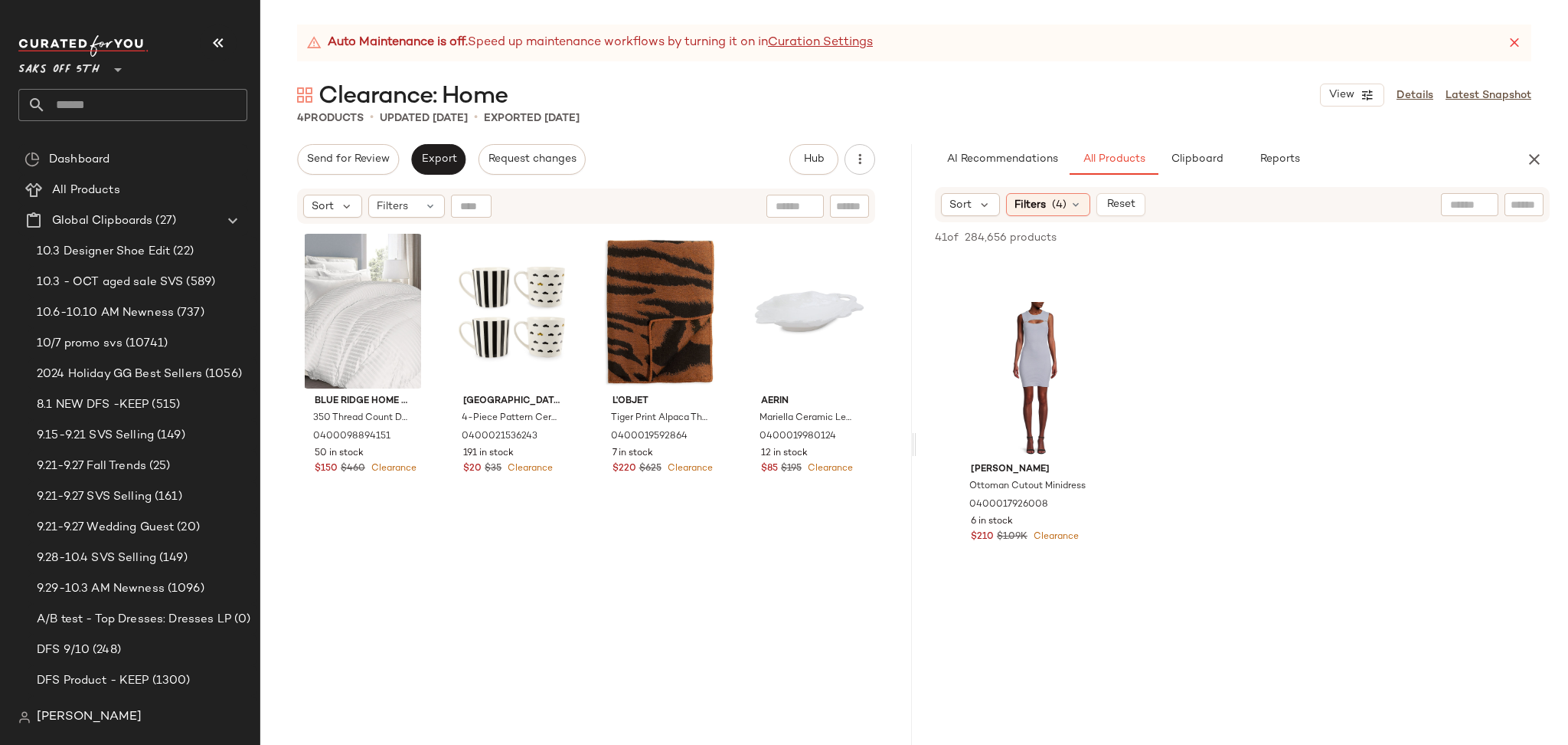
scroll to position [3510, 0]
click at [441, 160] on span "Export" at bounding box center [438, 160] width 36 height 13
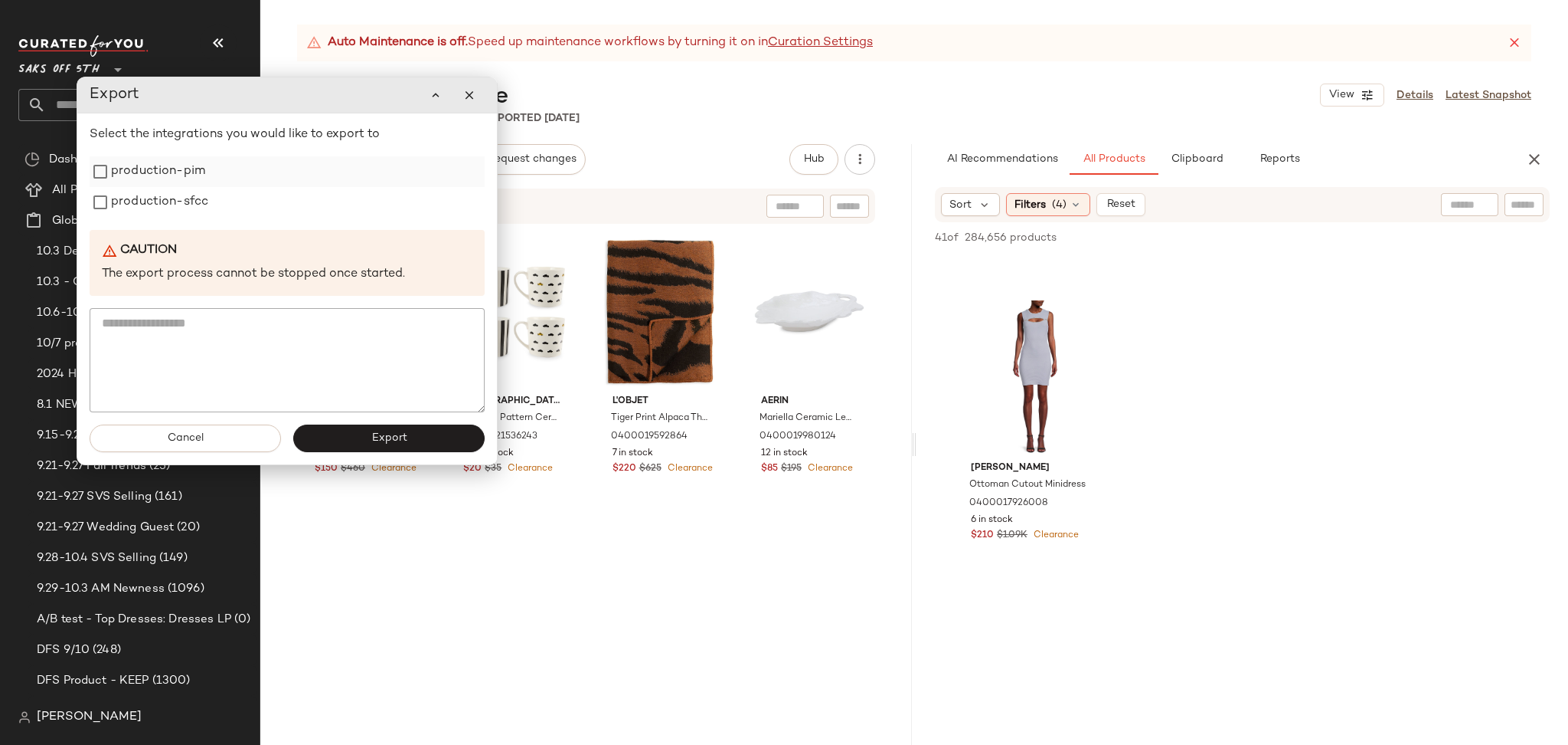
click at [167, 171] on label "production-pim" at bounding box center [158, 171] width 94 height 31
click at [167, 199] on label "production-sfcc" at bounding box center [160, 202] width 97 height 31
click at [362, 433] on button "Export" at bounding box center [389, 437] width 192 height 27
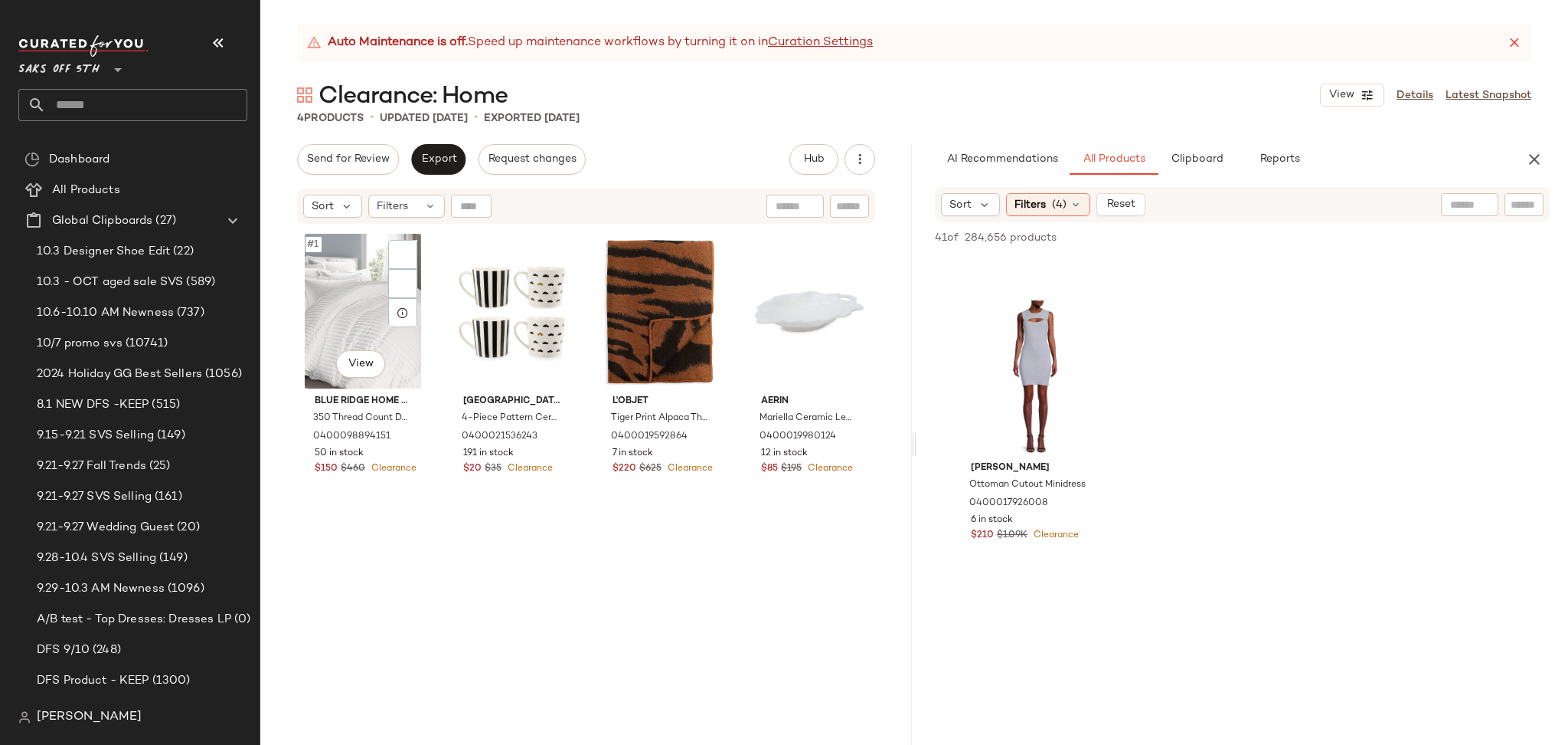
scroll to position [4987, 0]
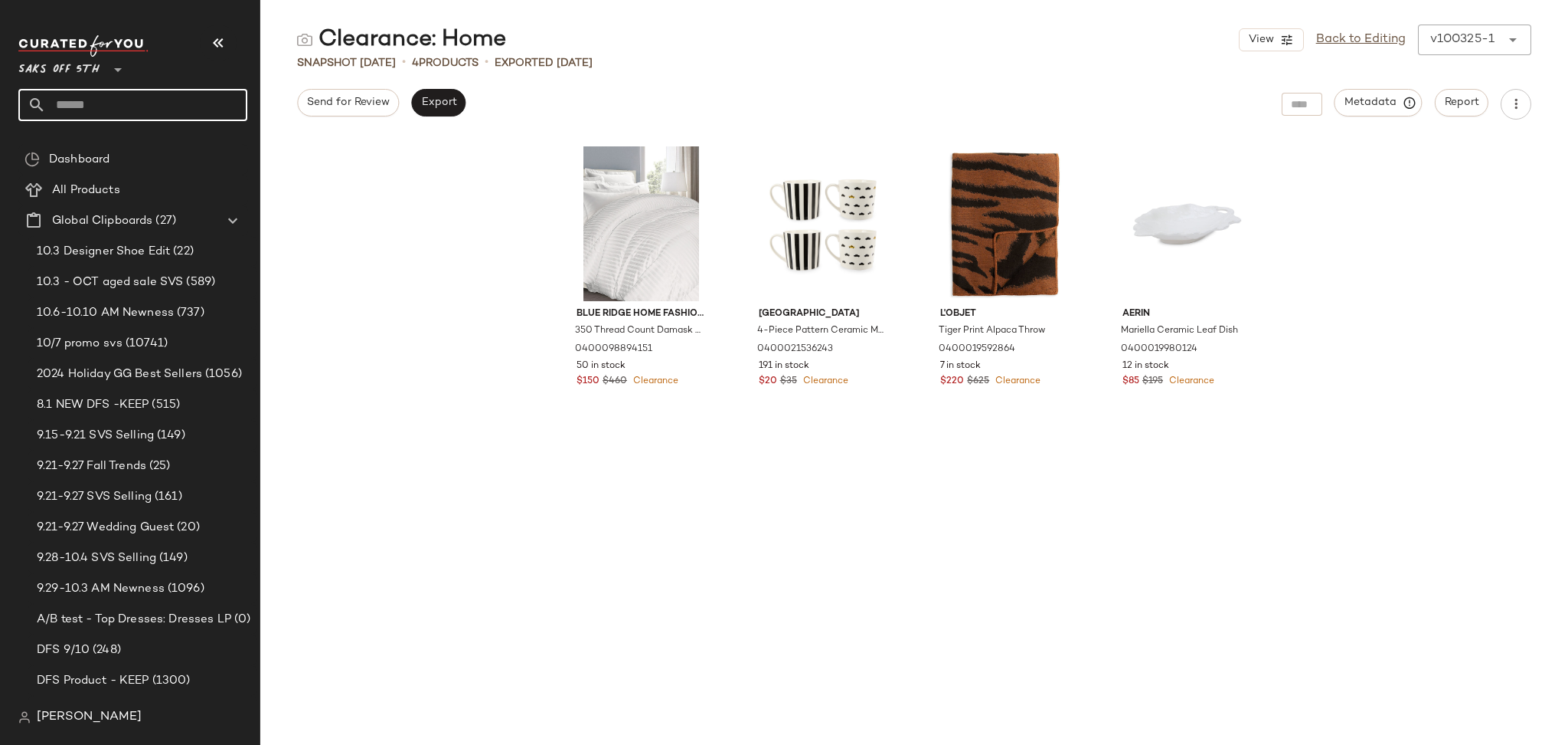
click at [198, 90] on input "text" at bounding box center [146, 105] width 201 height 32
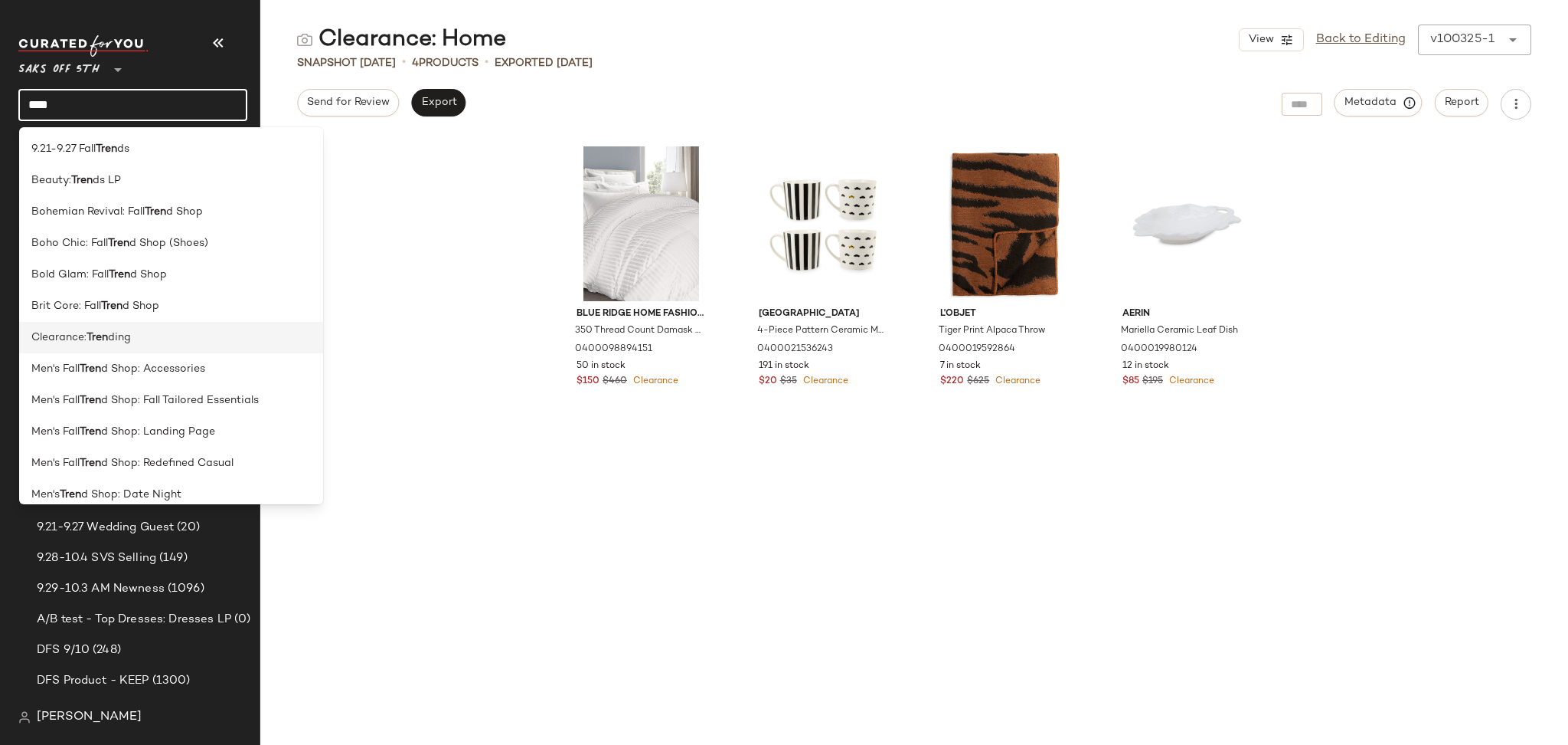
type input "****"
click at [149, 339] on div "Clearance: Tren ding" at bounding box center [170, 337] width 279 height 16
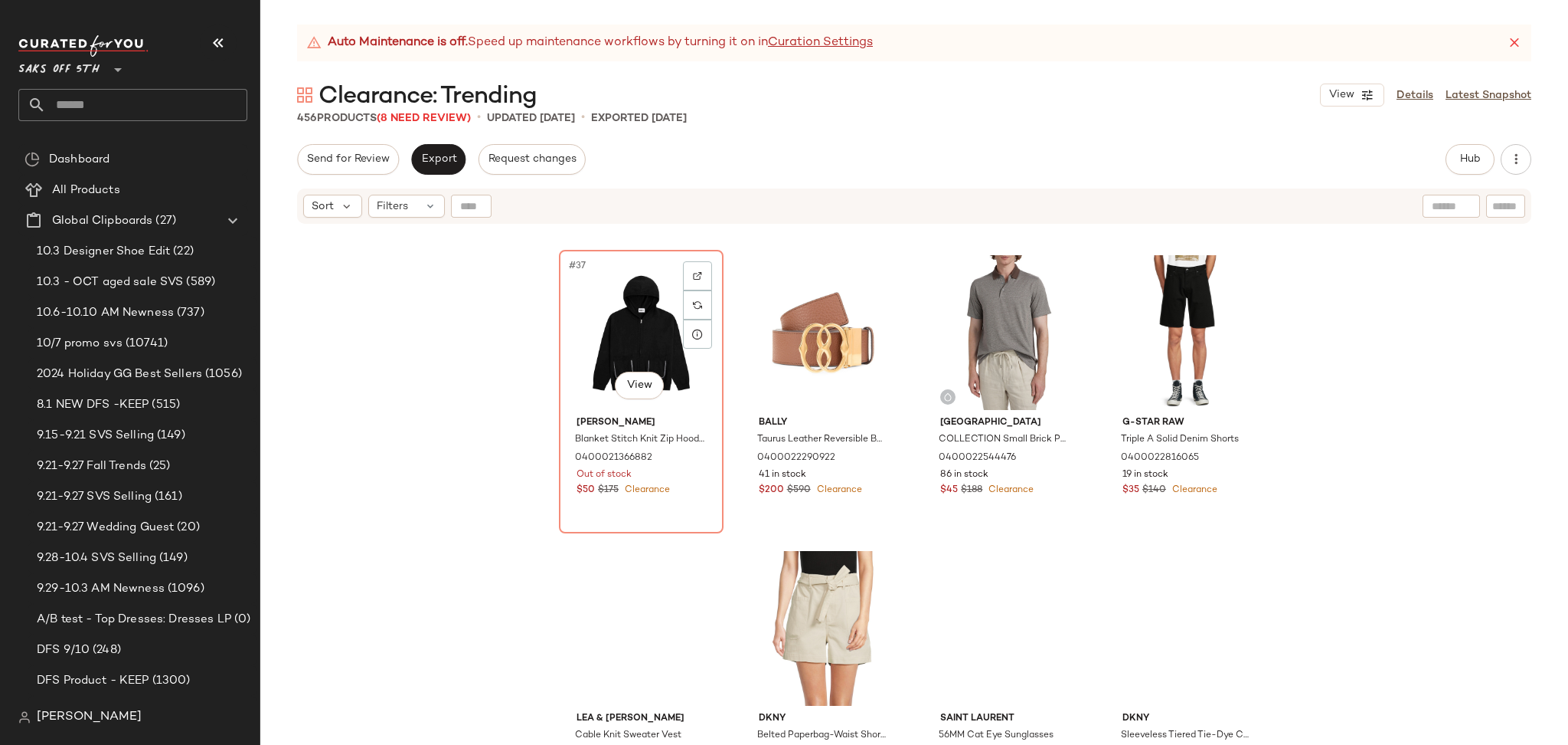
scroll to position [2651, 0]
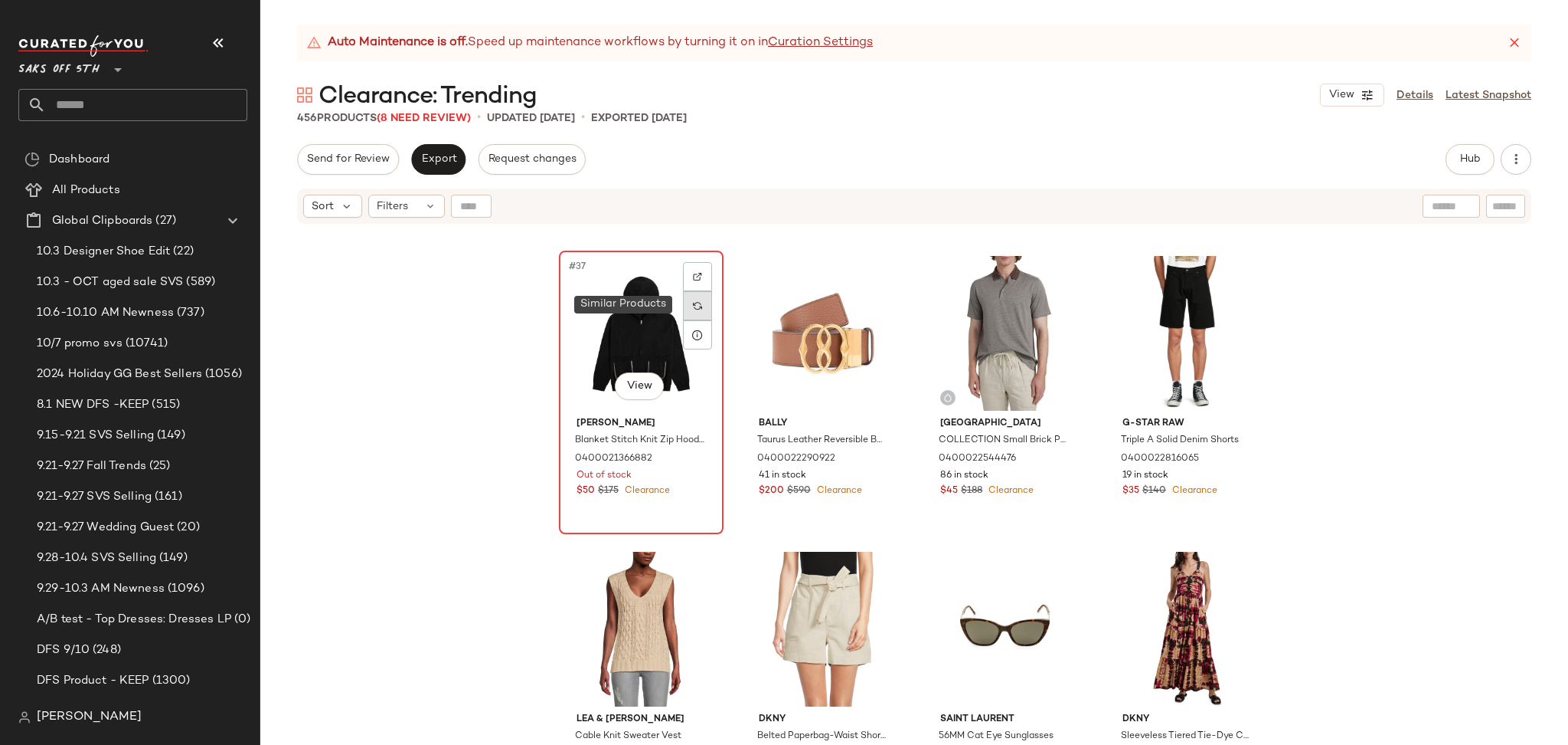
click at [693, 308] on img at bounding box center [698, 306] width 9 height 9
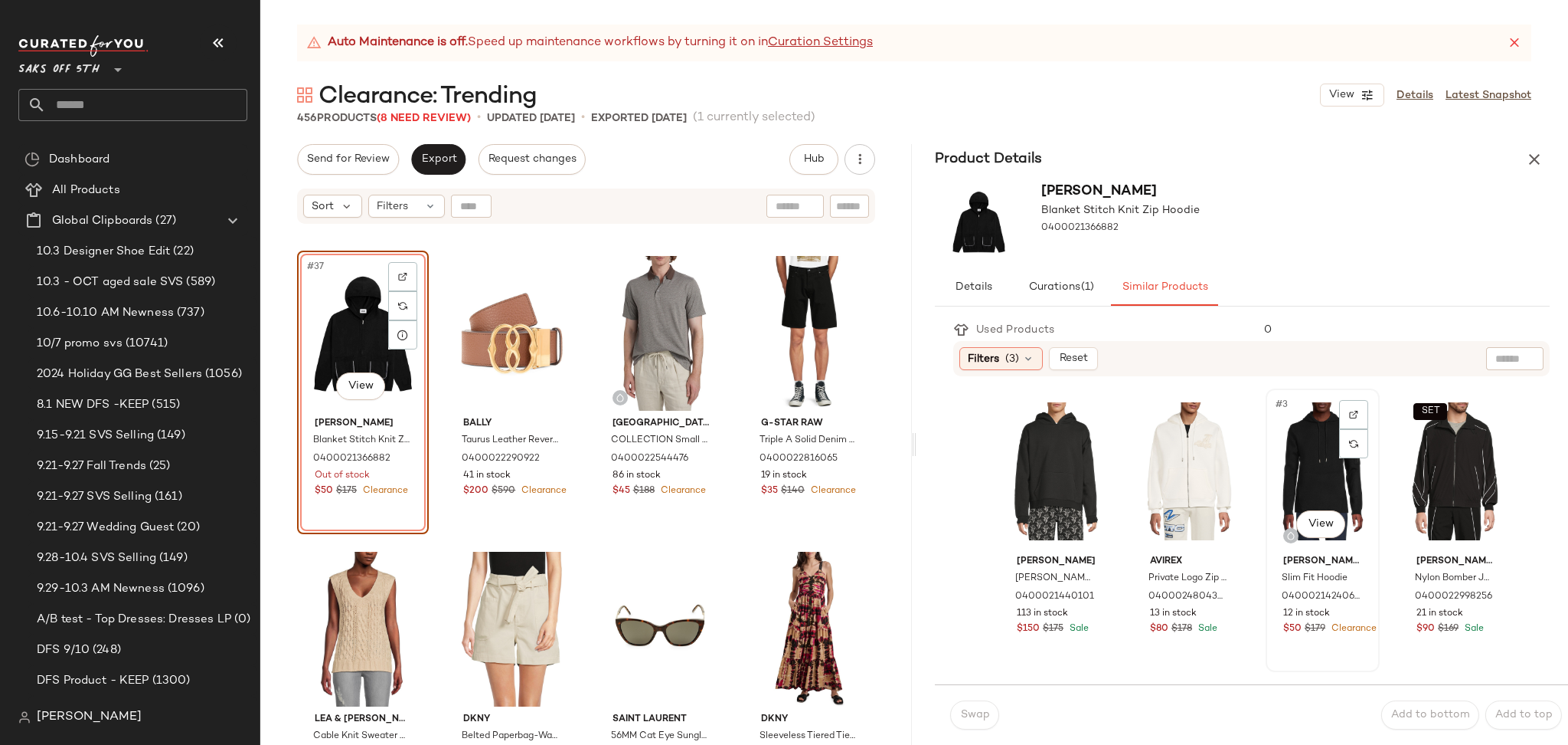
click at [1276, 455] on div "#3 View" at bounding box center [1322, 471] width 103 height 155
click at [975, 727] on button "Swap" at bounding box center [974, 714] width 49 height 29
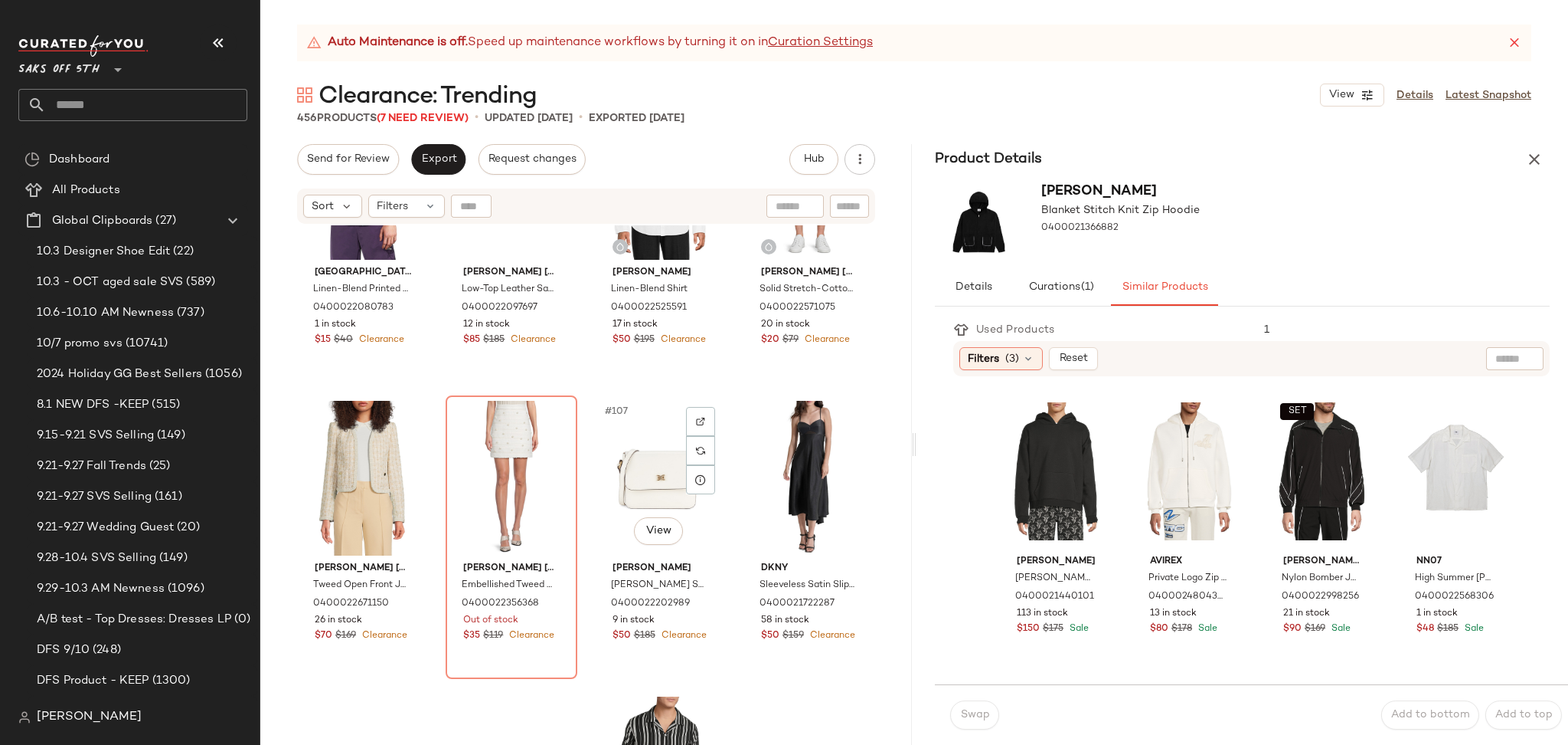
scroll to position [7538, 0]
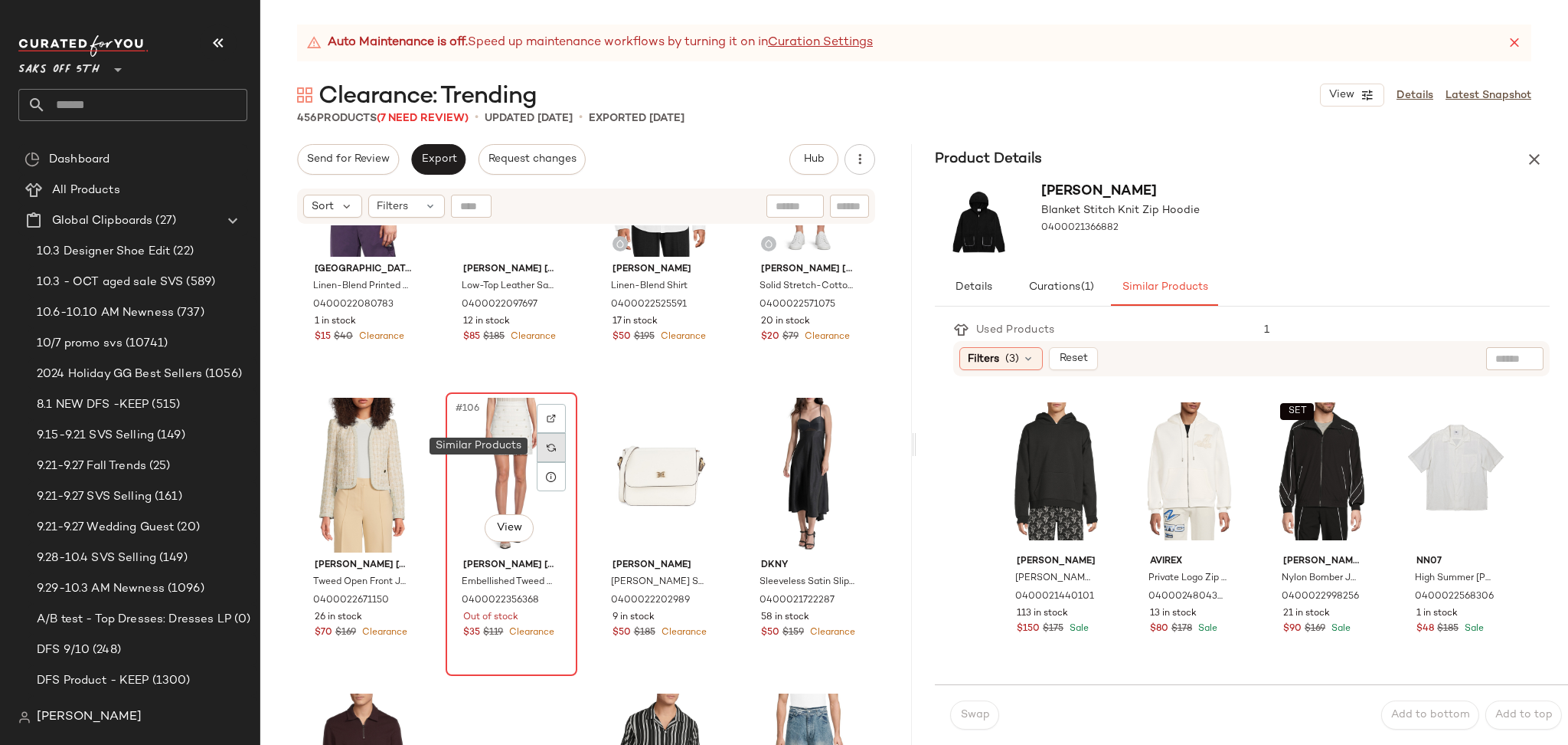
click at [560, 443] on div at bounding box center [551, 447] width 29 height 29
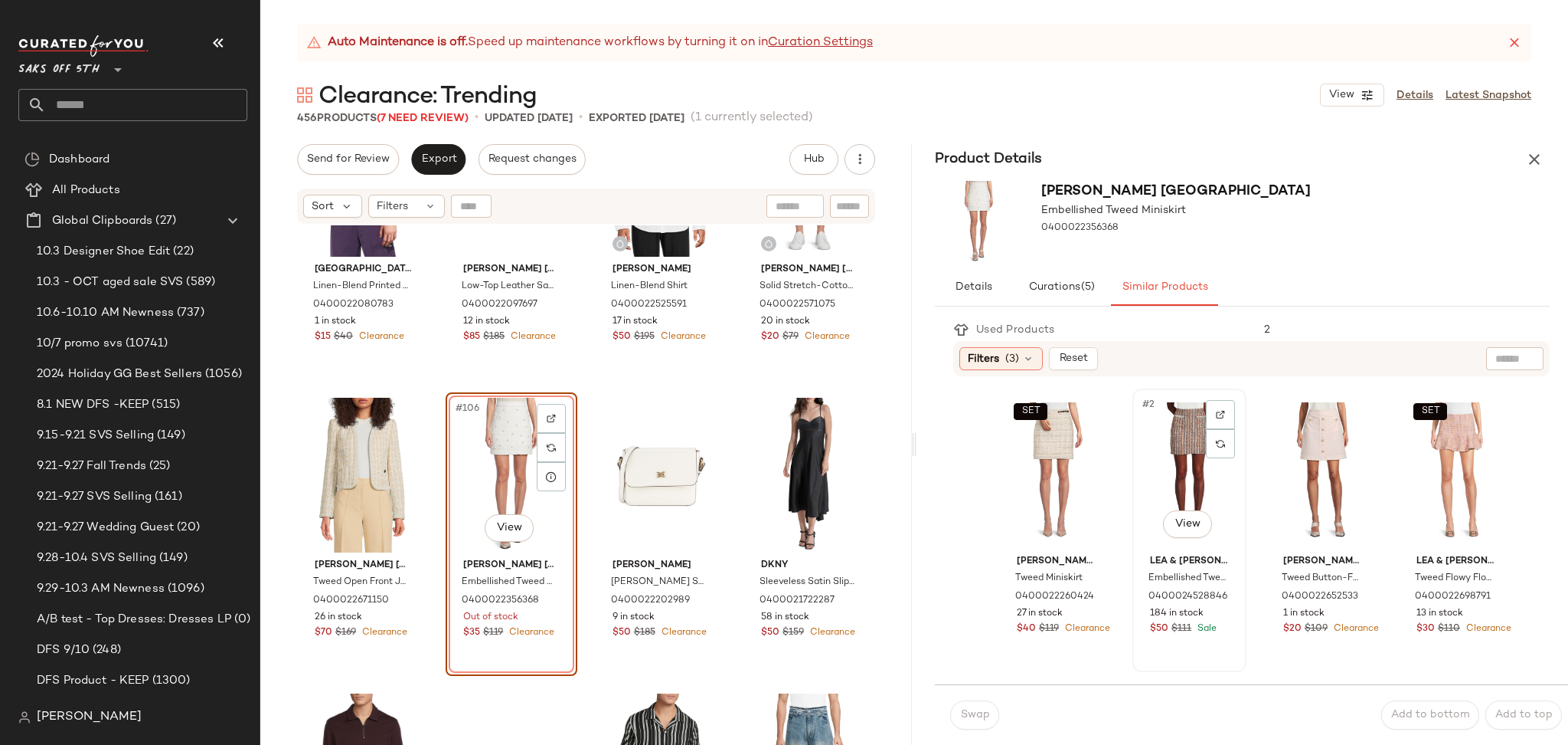
click at [1170, 453] on div "#2 View" at bounding box center [1189, 471] width 103 height 155
click at [1296, 464] on div "#3 View" at bounding box center [1322, 471] width 103 height 155
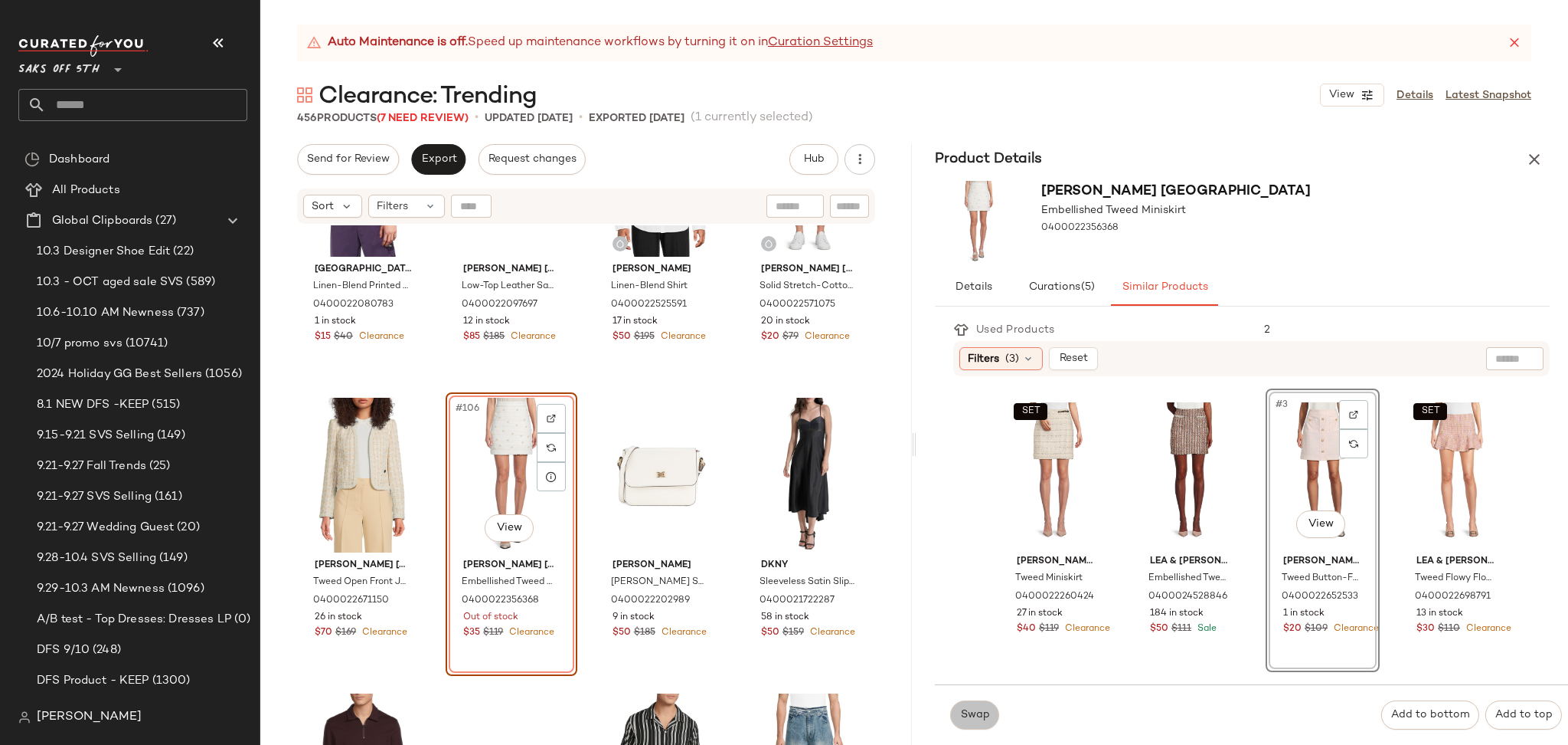
click at [978, 714] on span "Swap" at bounding box center [974, 715] width 30 height 13
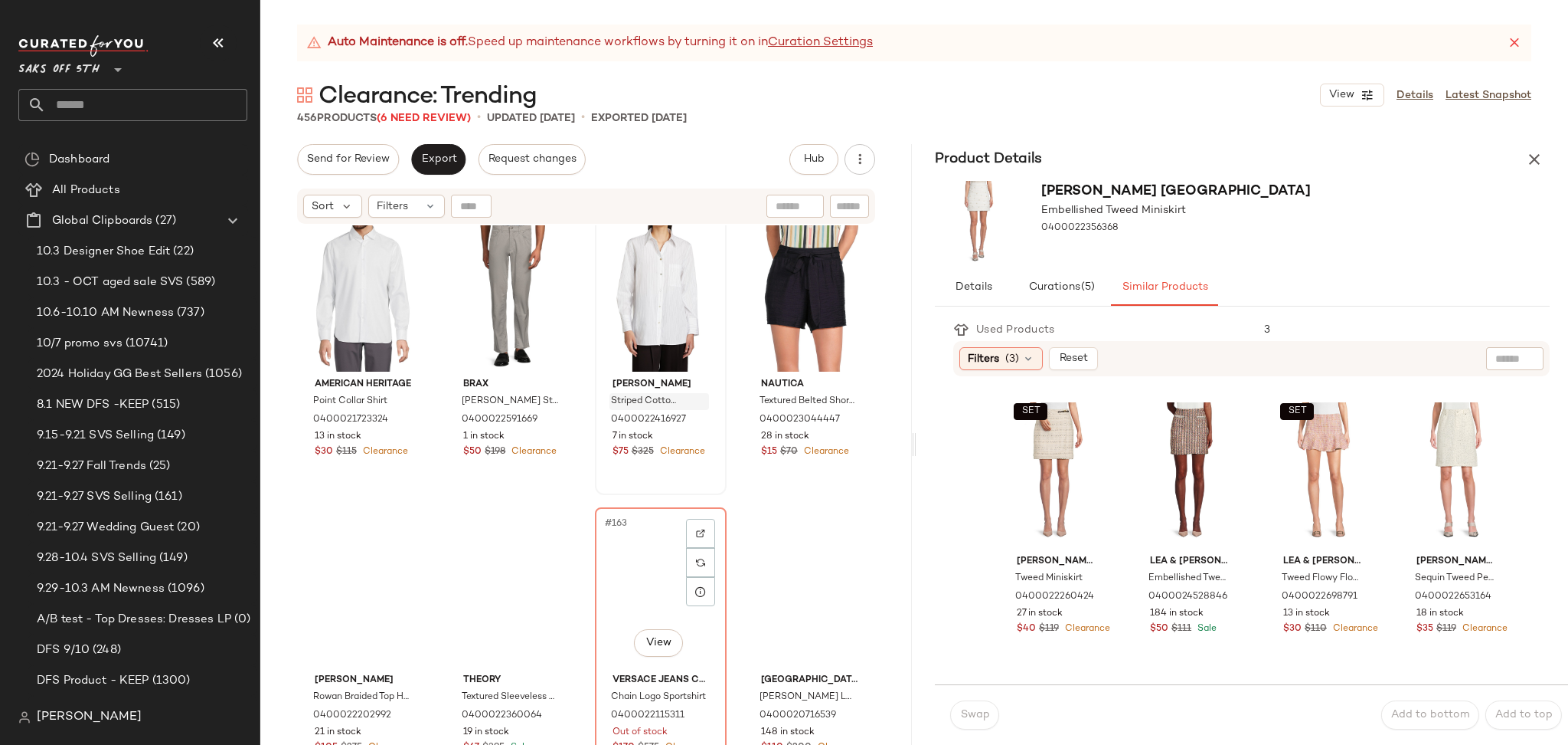
scroll to position [11563, 0]
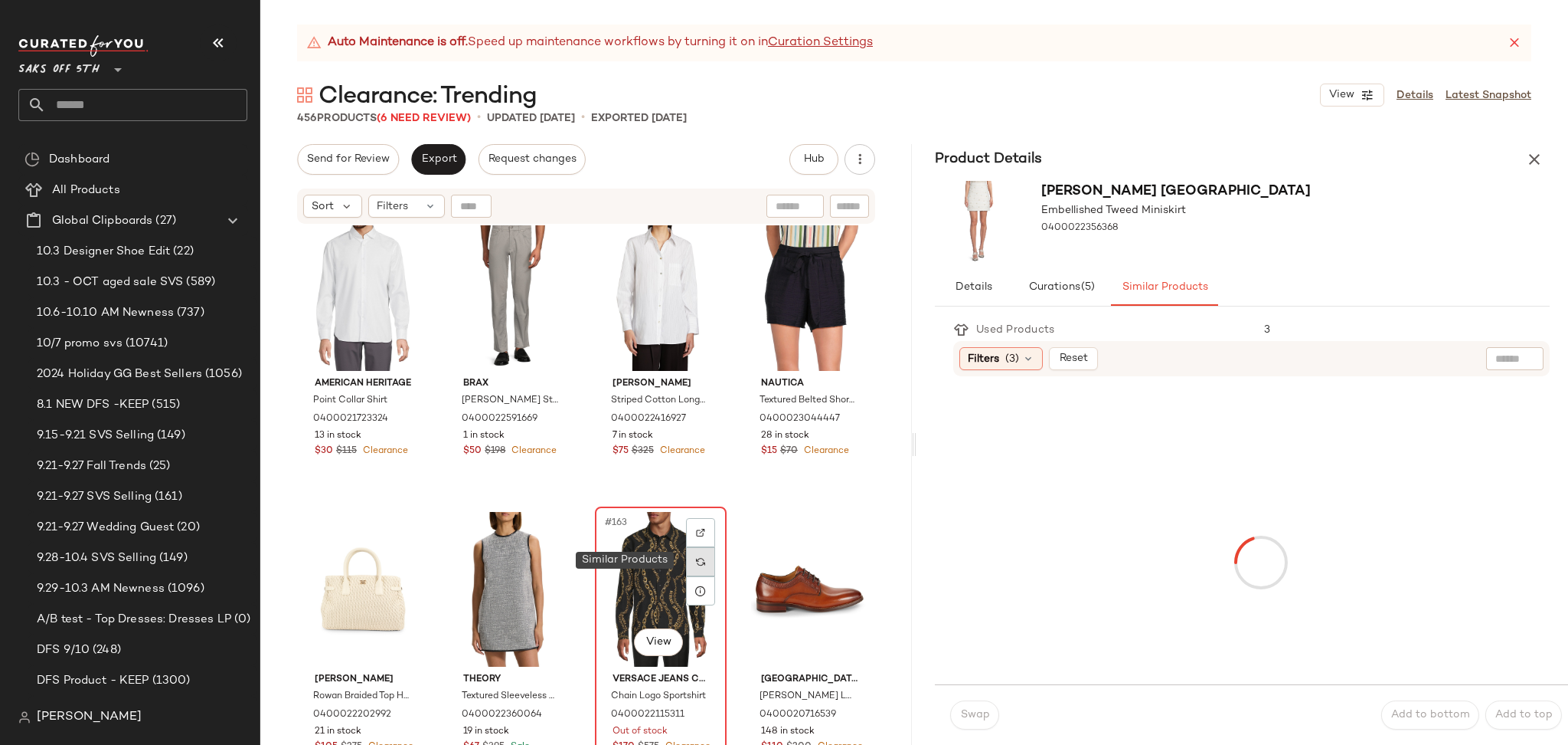
click at [691, 553] on div at bounding box center [700, 561] width 29 height 29
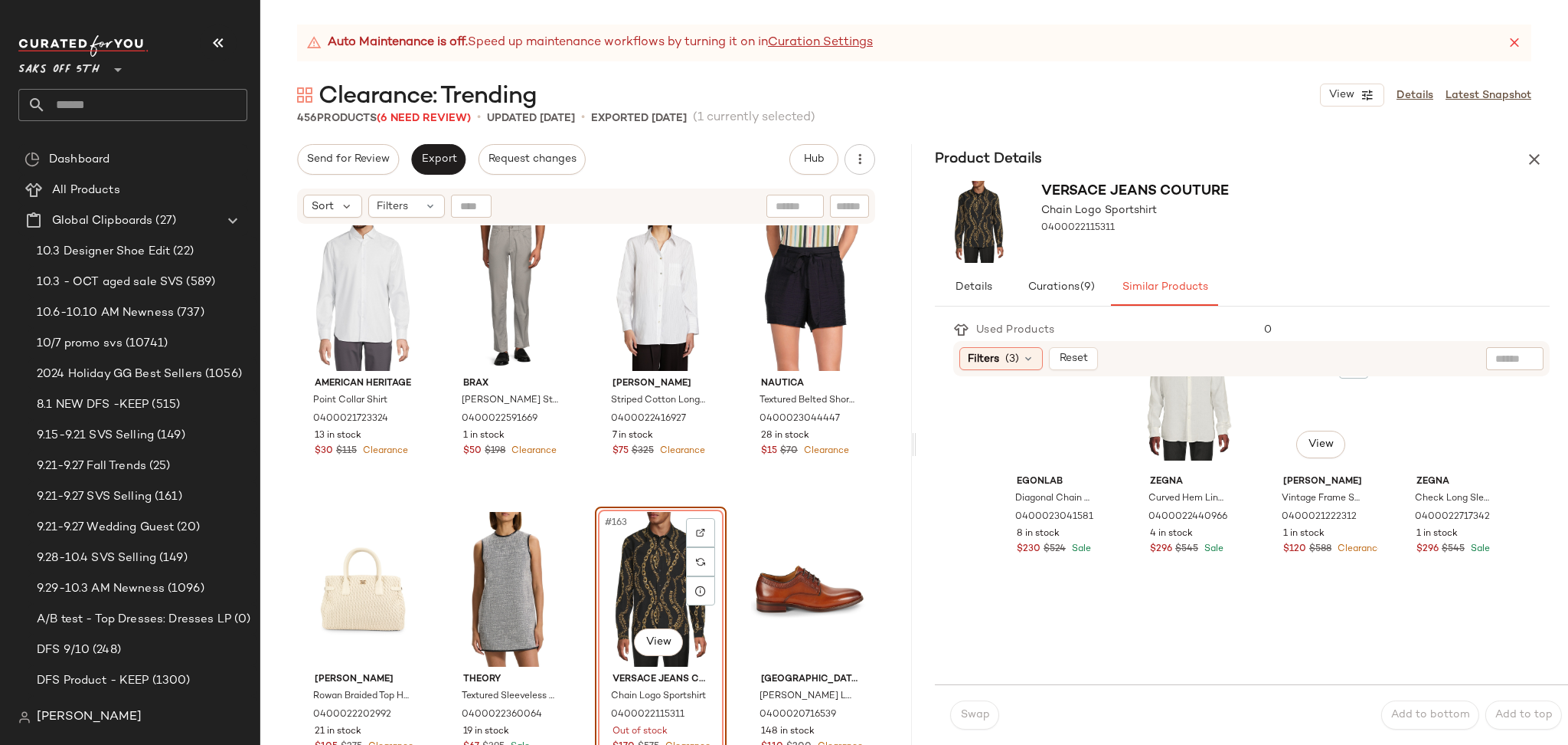
scroll to position [378, 0]
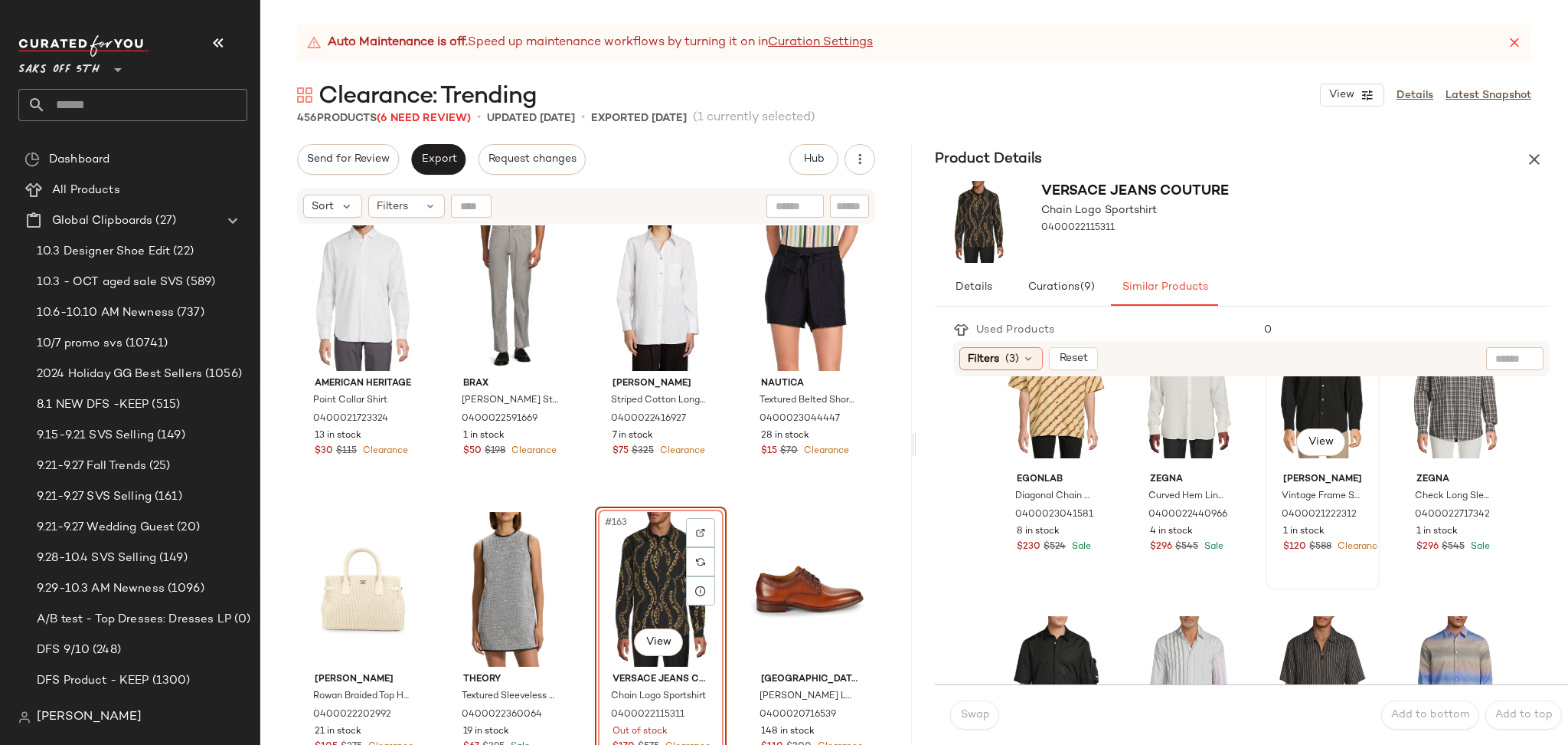
click at [1295, 421] on div "#7 View" at bounding box center [1322, 389] width 103 height 155
click at [978, 716] on span "Swap" at bounding box center [974, 715] width 30 height 13
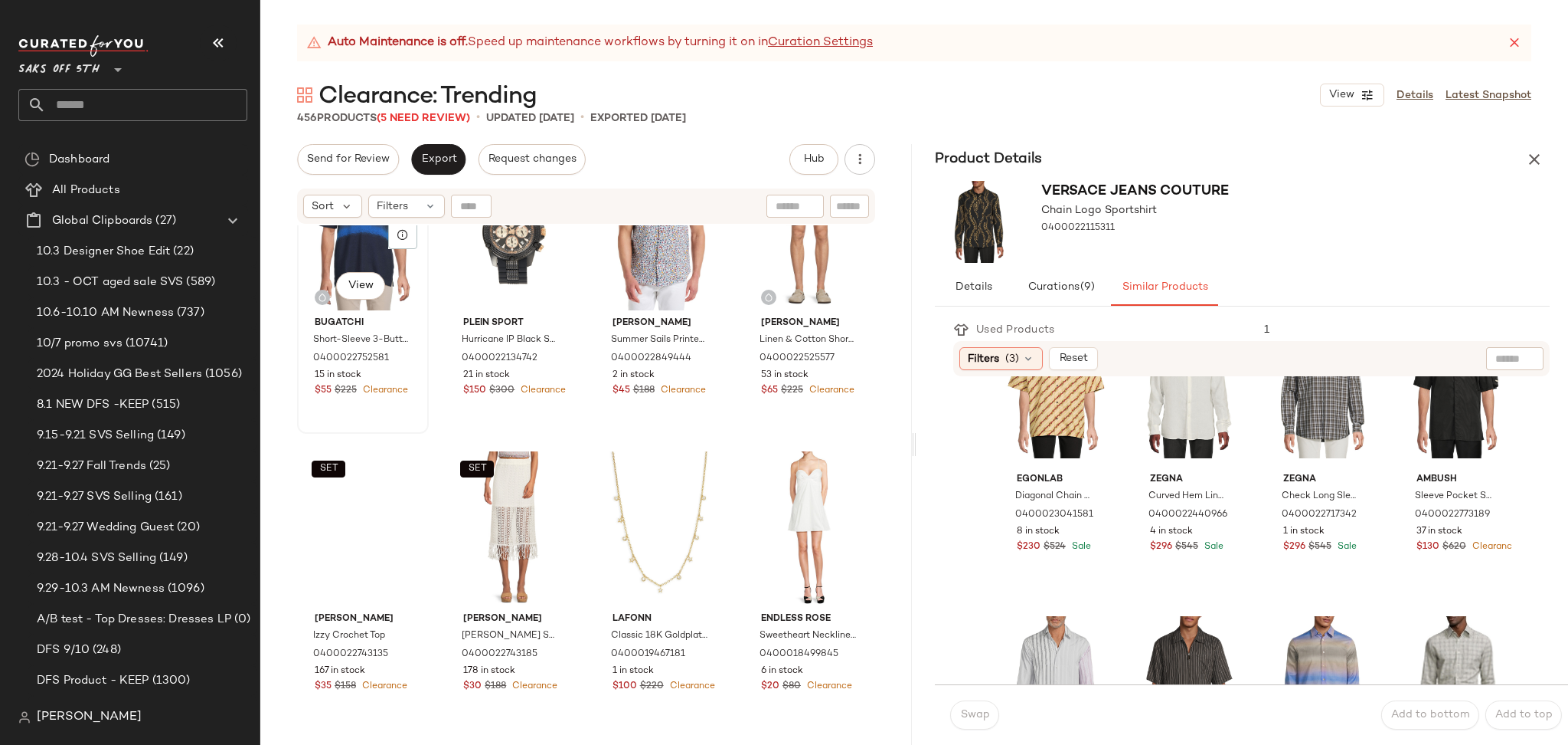
scroll to position [13105, 0]
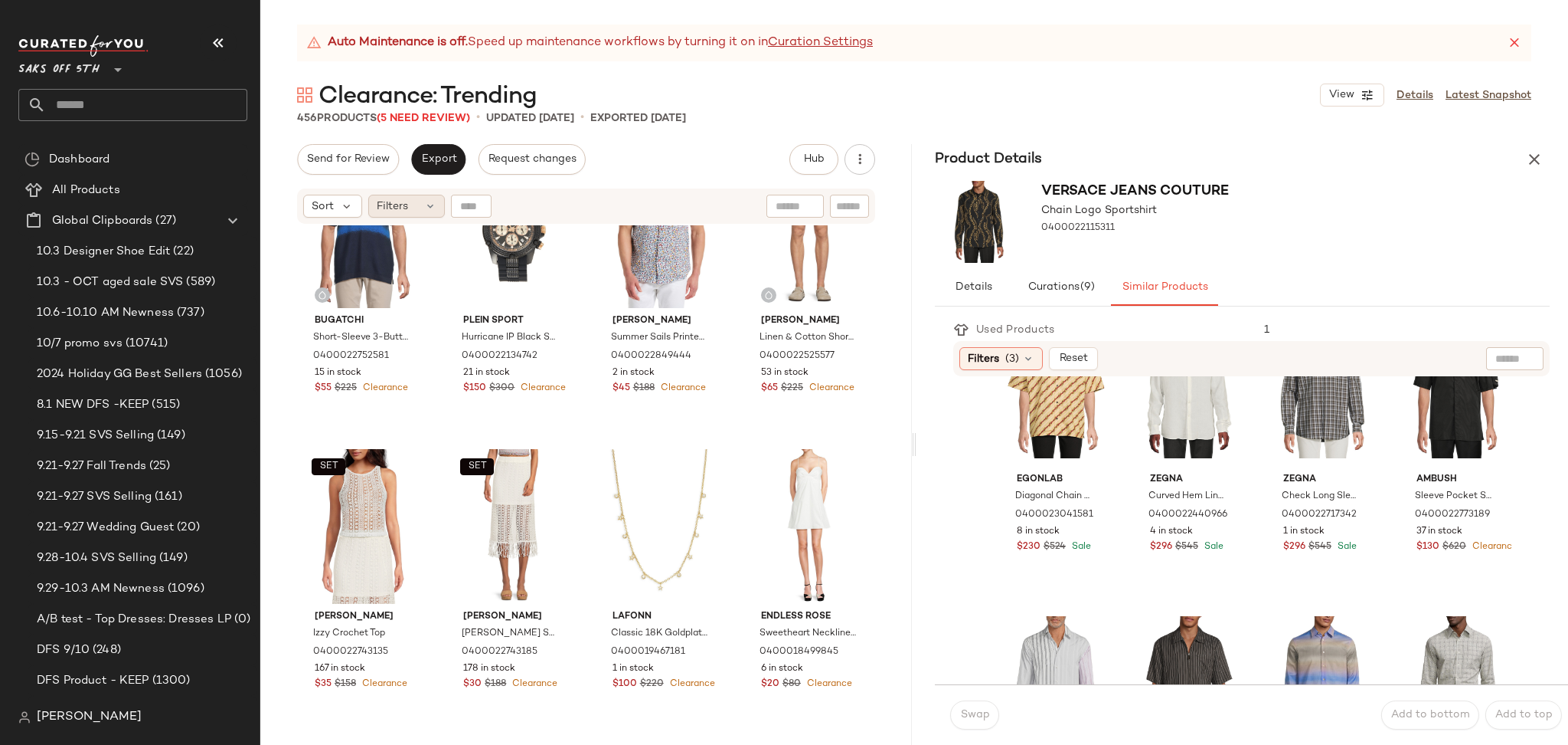
click at [420, 211] on div "Filters" at bounding box center [407, 206] width 77 height 23
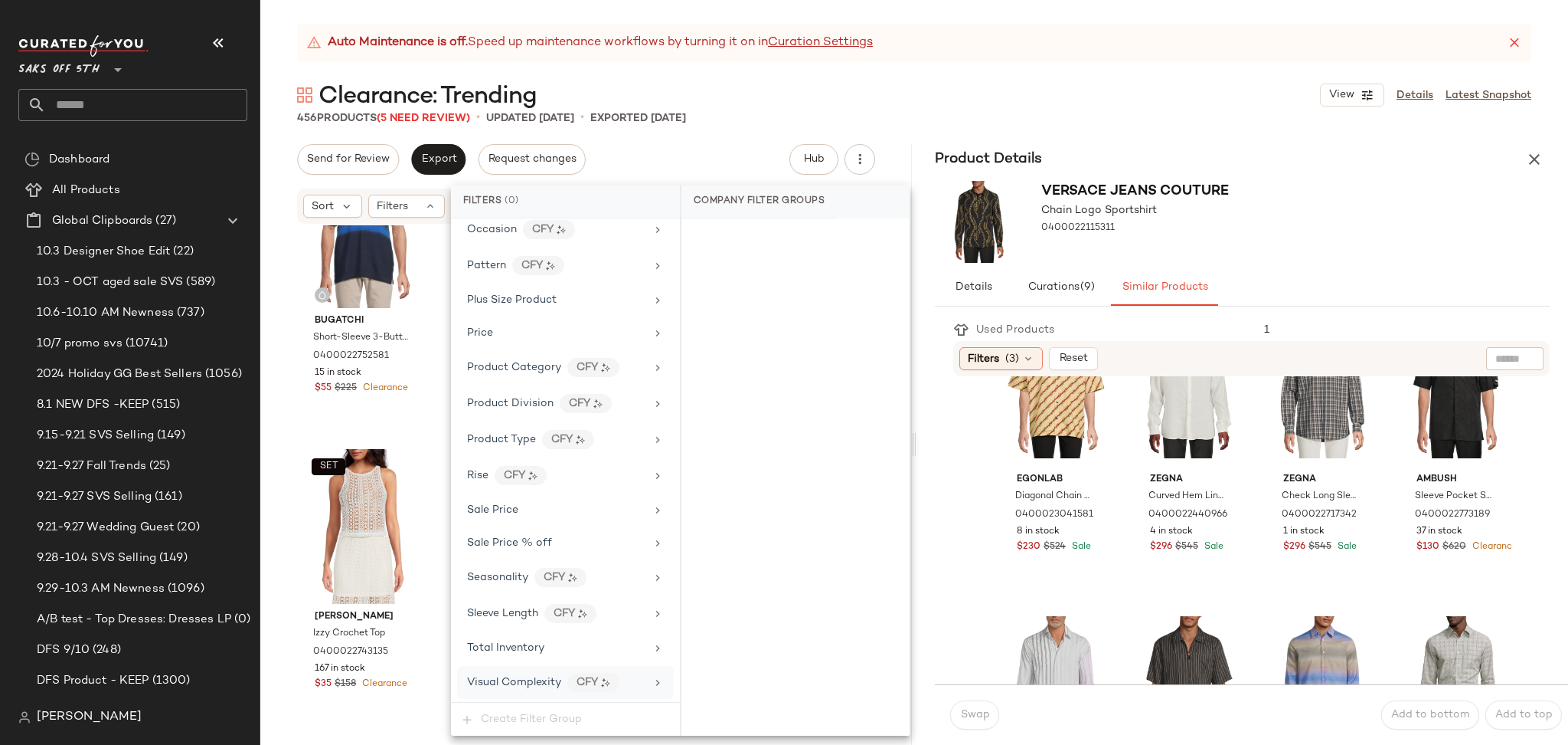
scroll to position [898, 0]
click at [558, 652] on div "Total Inventory" at bounding box center [556, 647] width 178 height 16
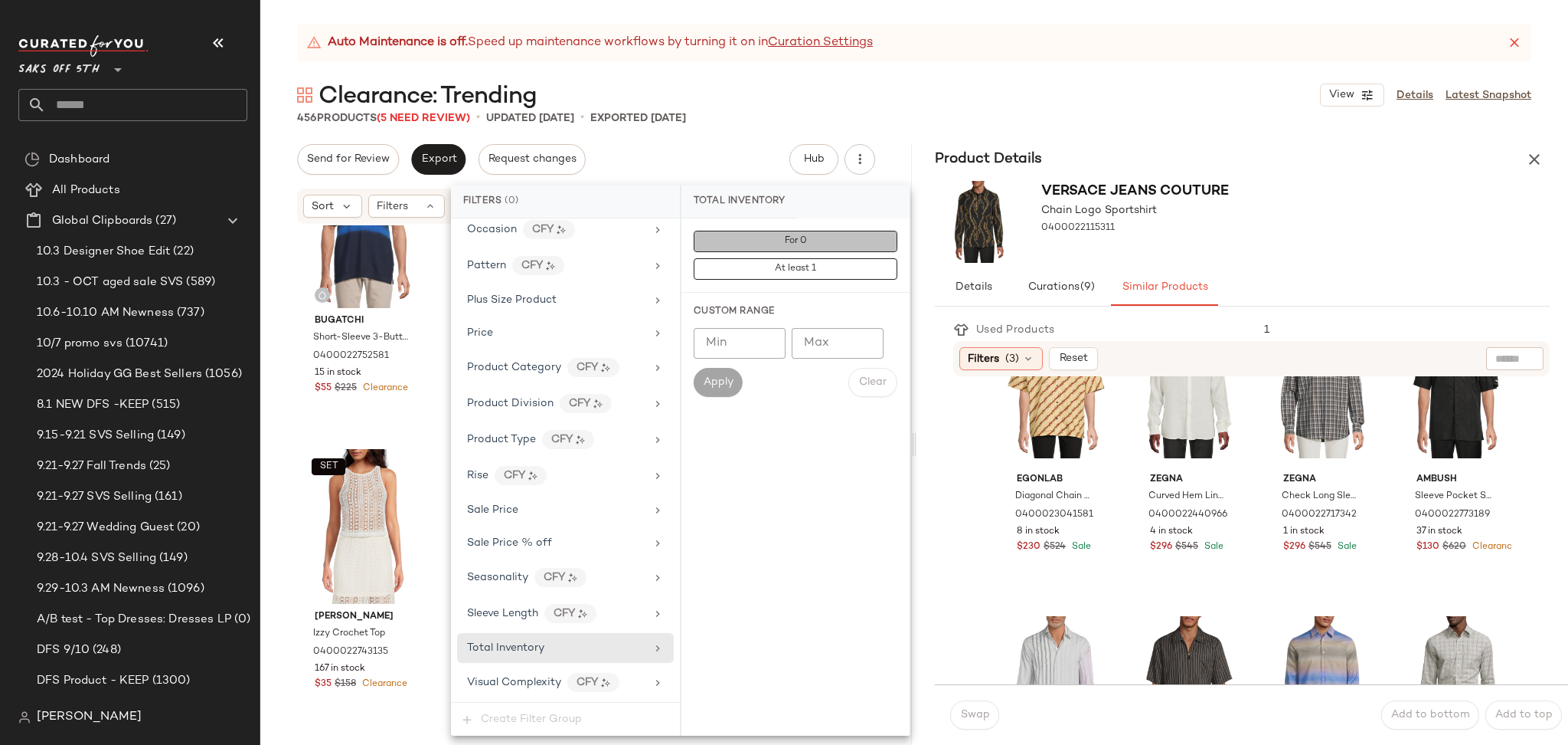
click at [774, 243] on button "For 0" at bounding box center [795, 241] width 203 height 21
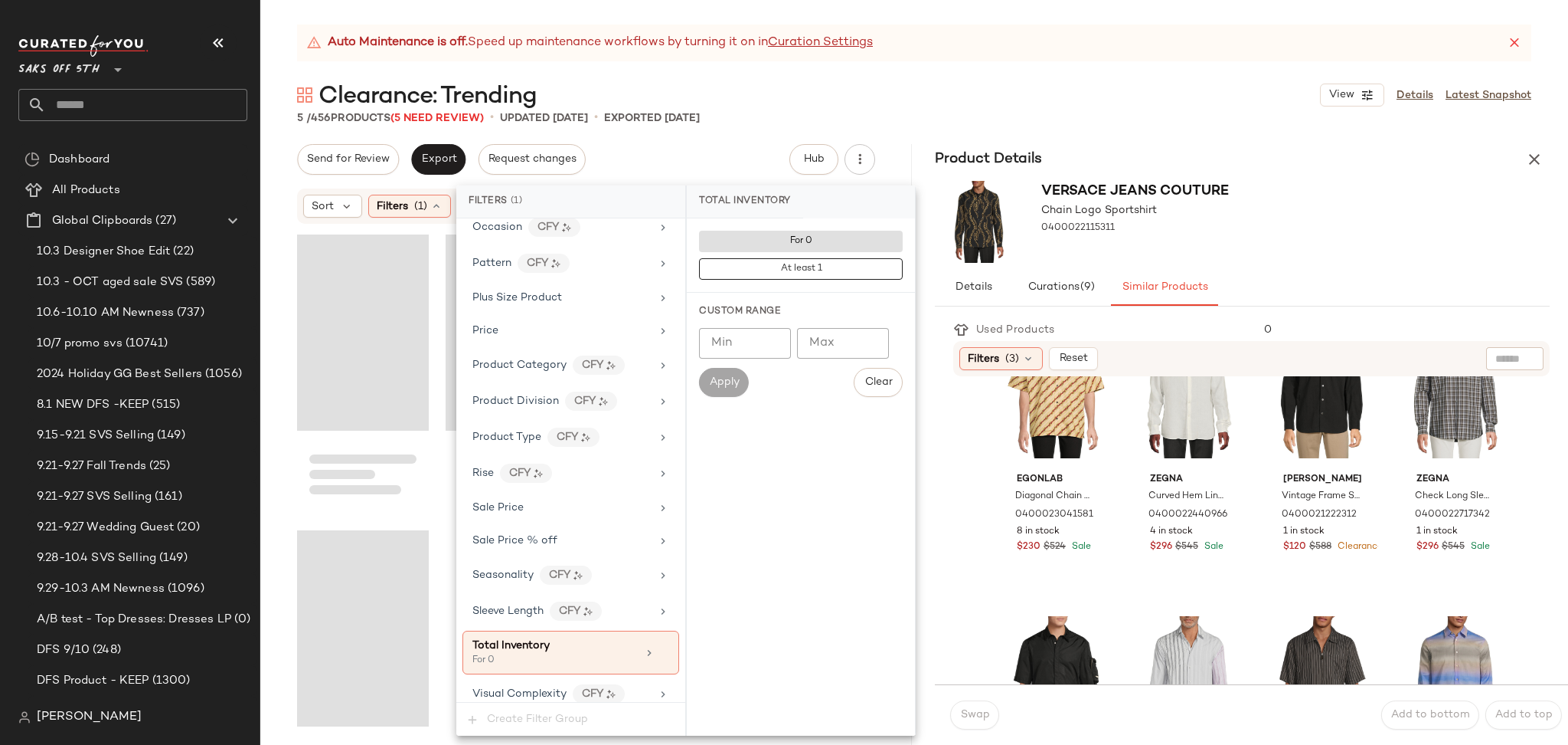
click at [815, 95] on div "Clearance: Trending View Details Latest Snapshot" at bounding box center [914, 95] width 1308 height 31
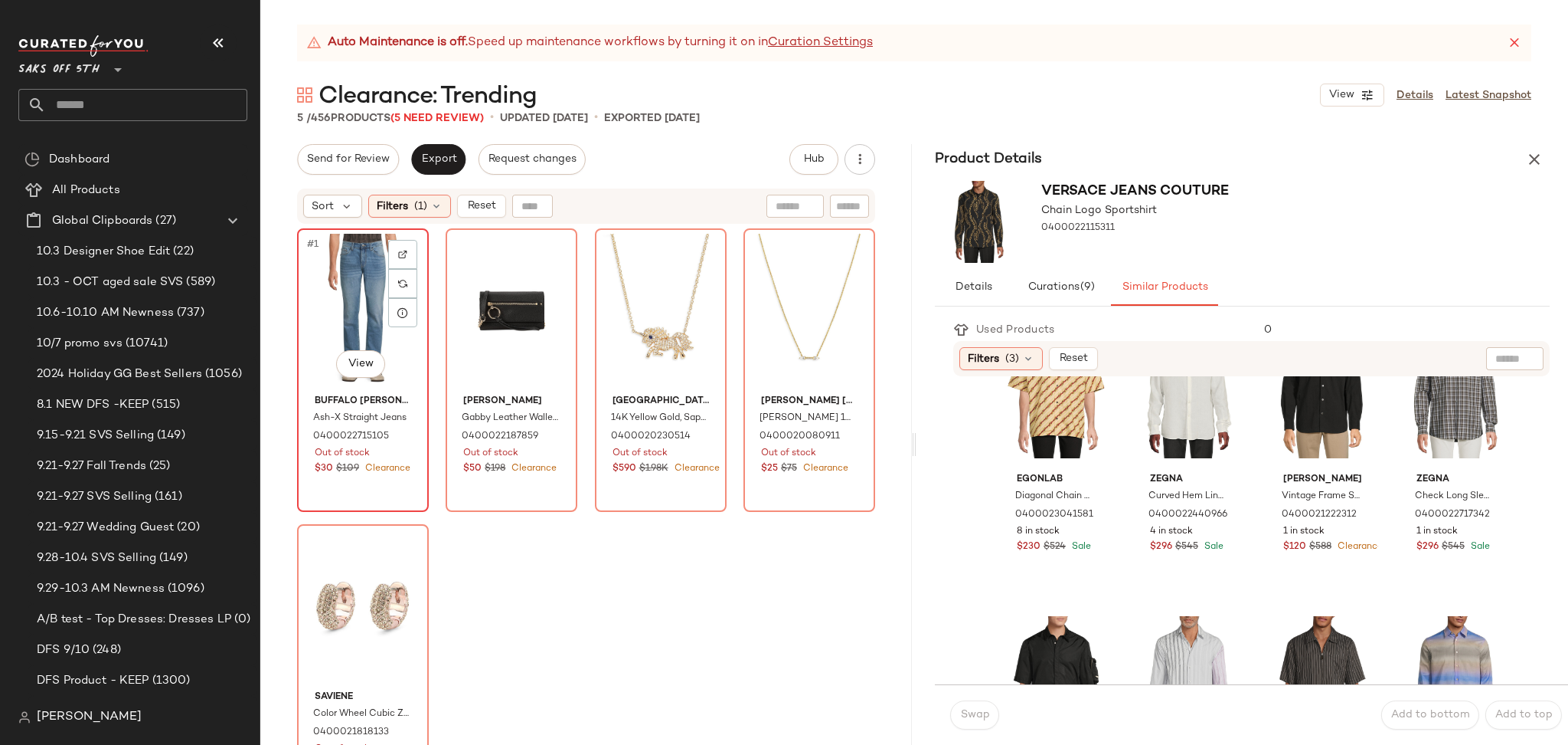
click at [359, 284] on div "#1 View" at bounding box center [363, 311] width 121 height 155
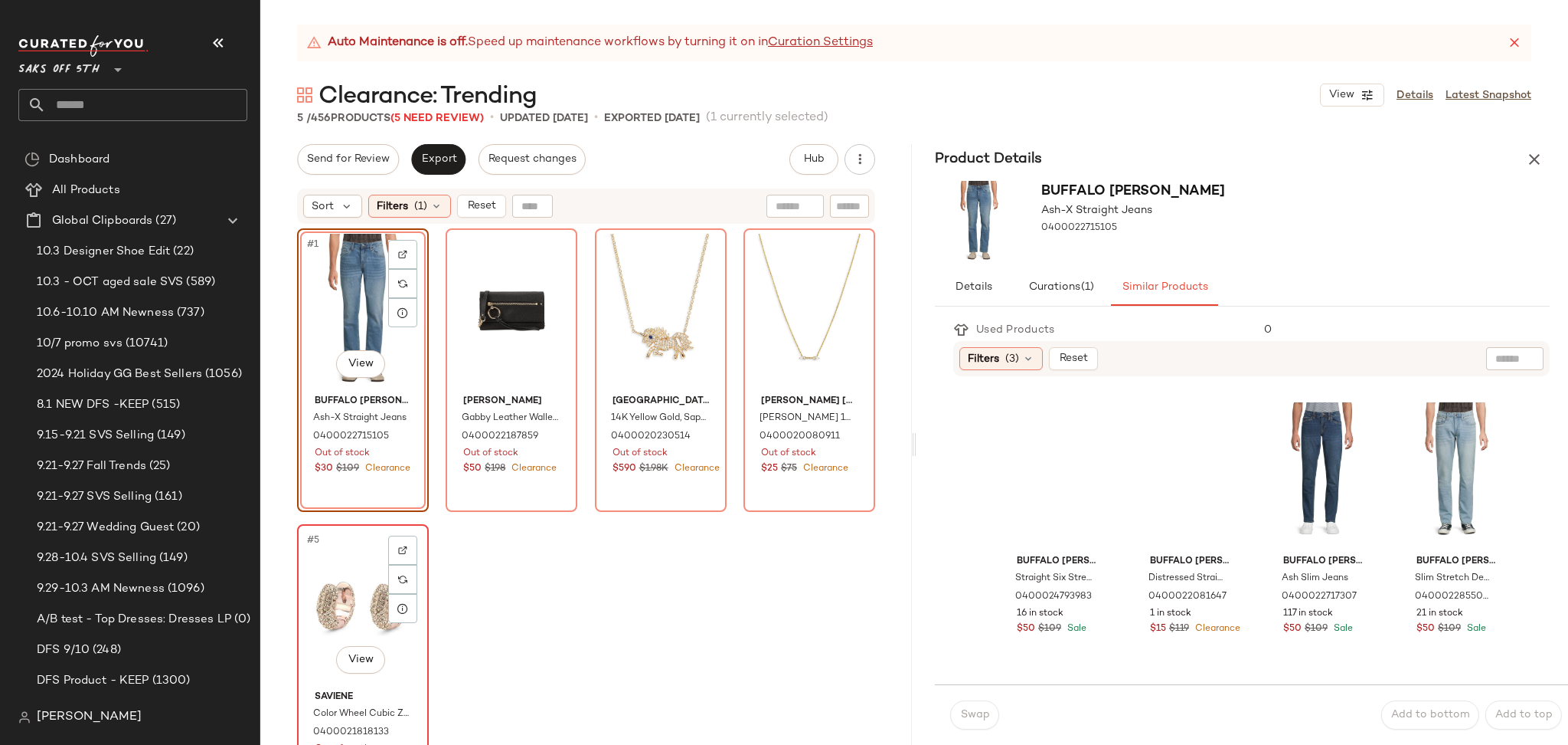
click at [346, 581] on div "#5 View" at bounding box center [363, 607] width 121 height 155
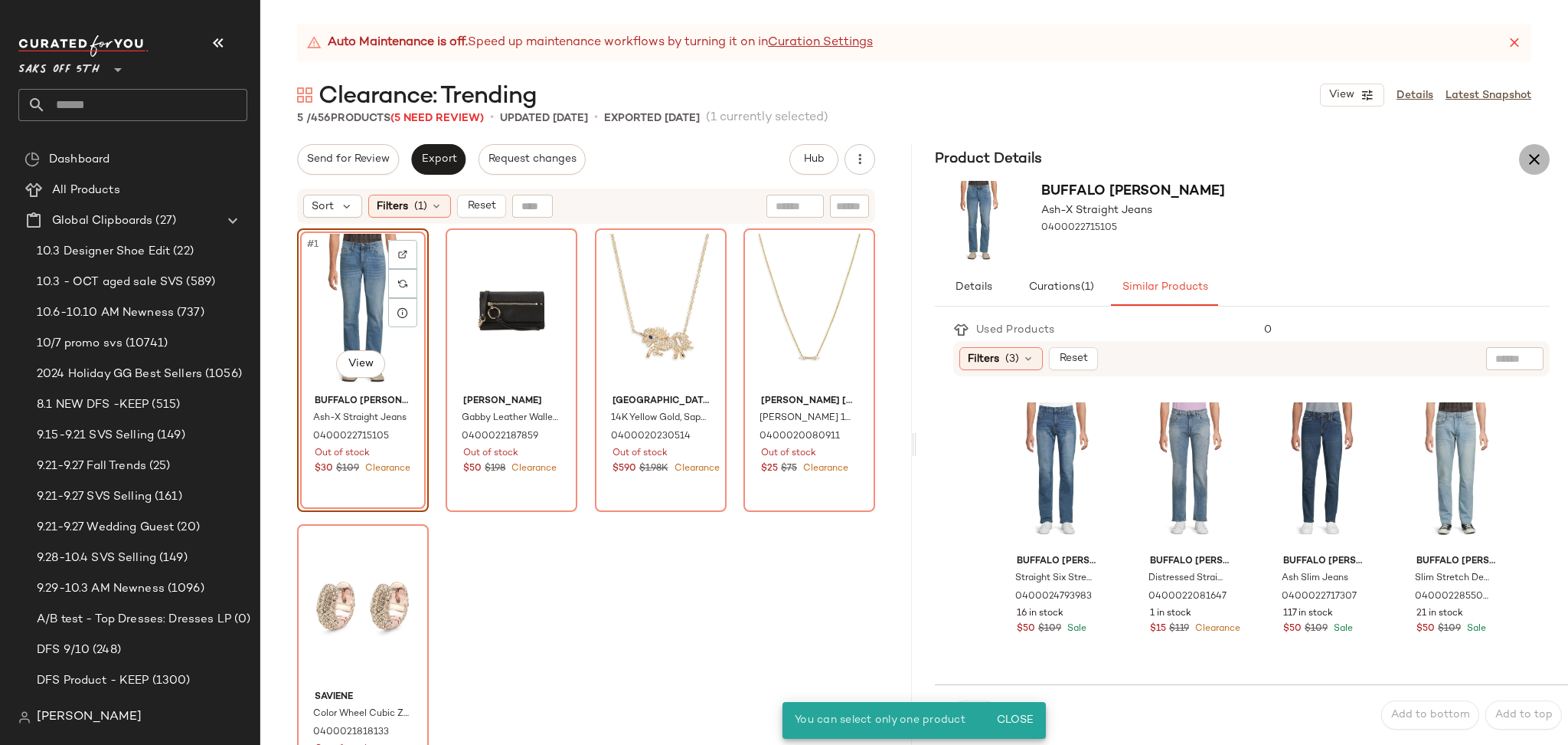
click at [1531, 155] on icon "button" at bounding box center [1534, 159] width 18 height 18
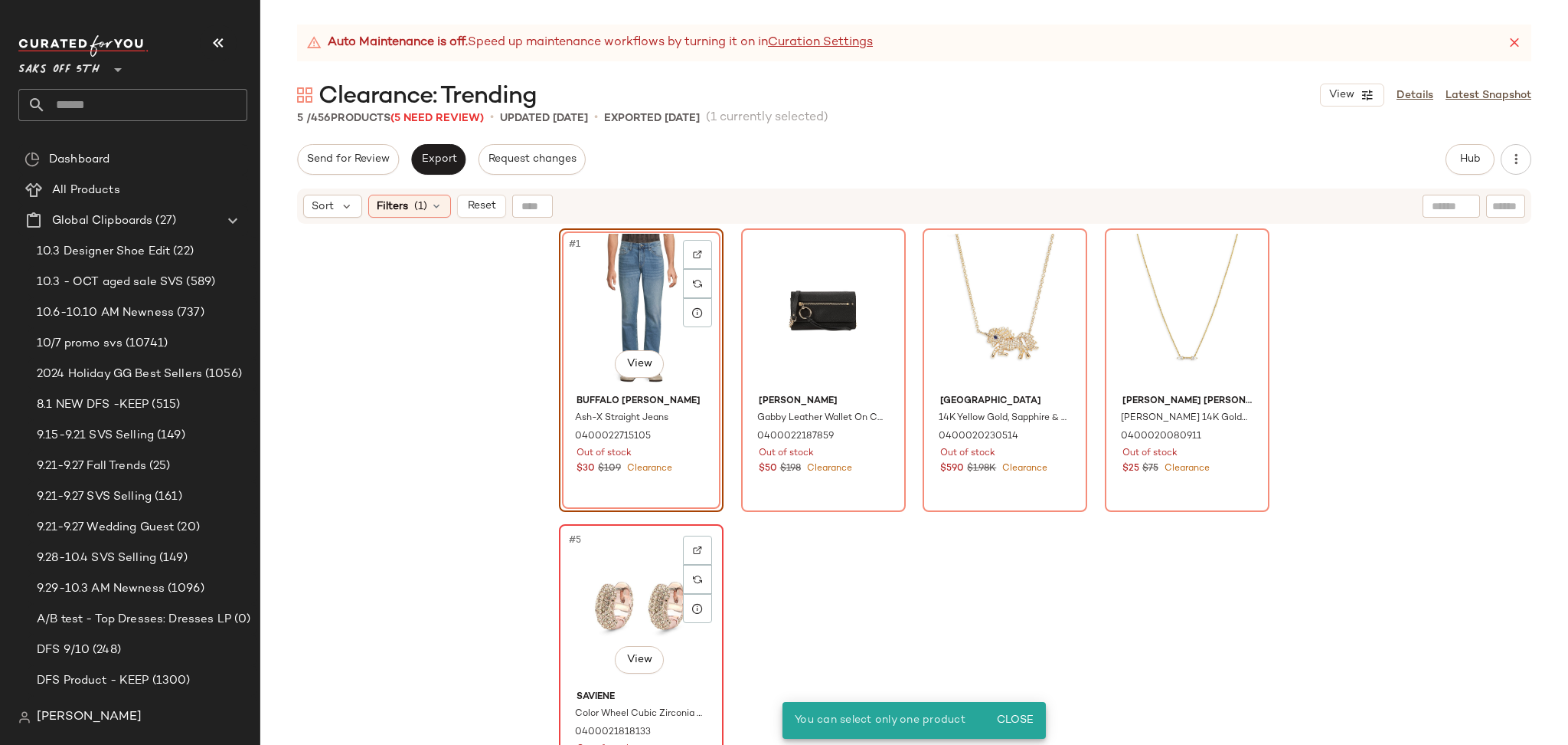
click at [629, 563] on div "#5 View" at bounding box center [641, 607] width 154 height 155
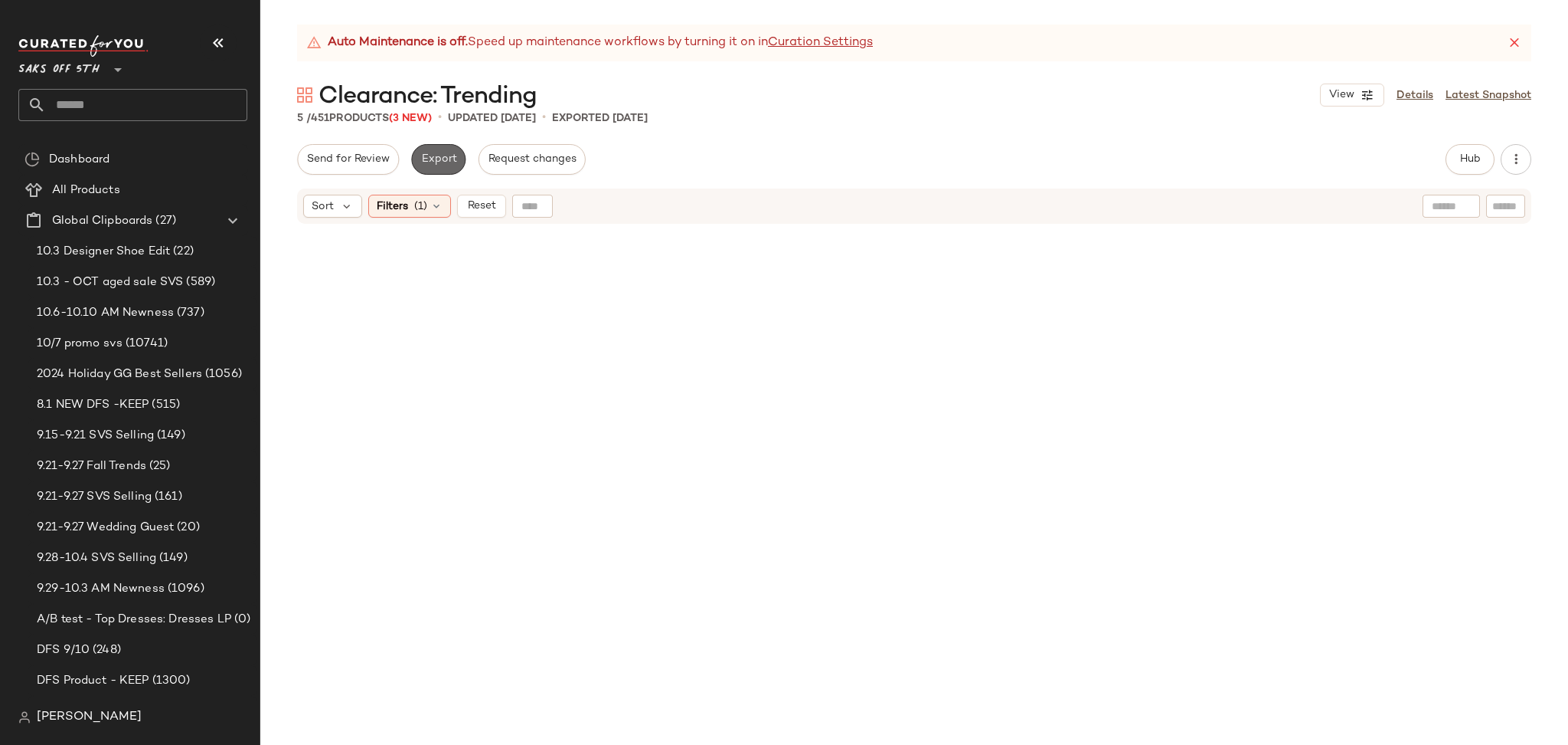
click at [432, 167] on button "Export" at bounding box center [439, 159] width 55 height 31
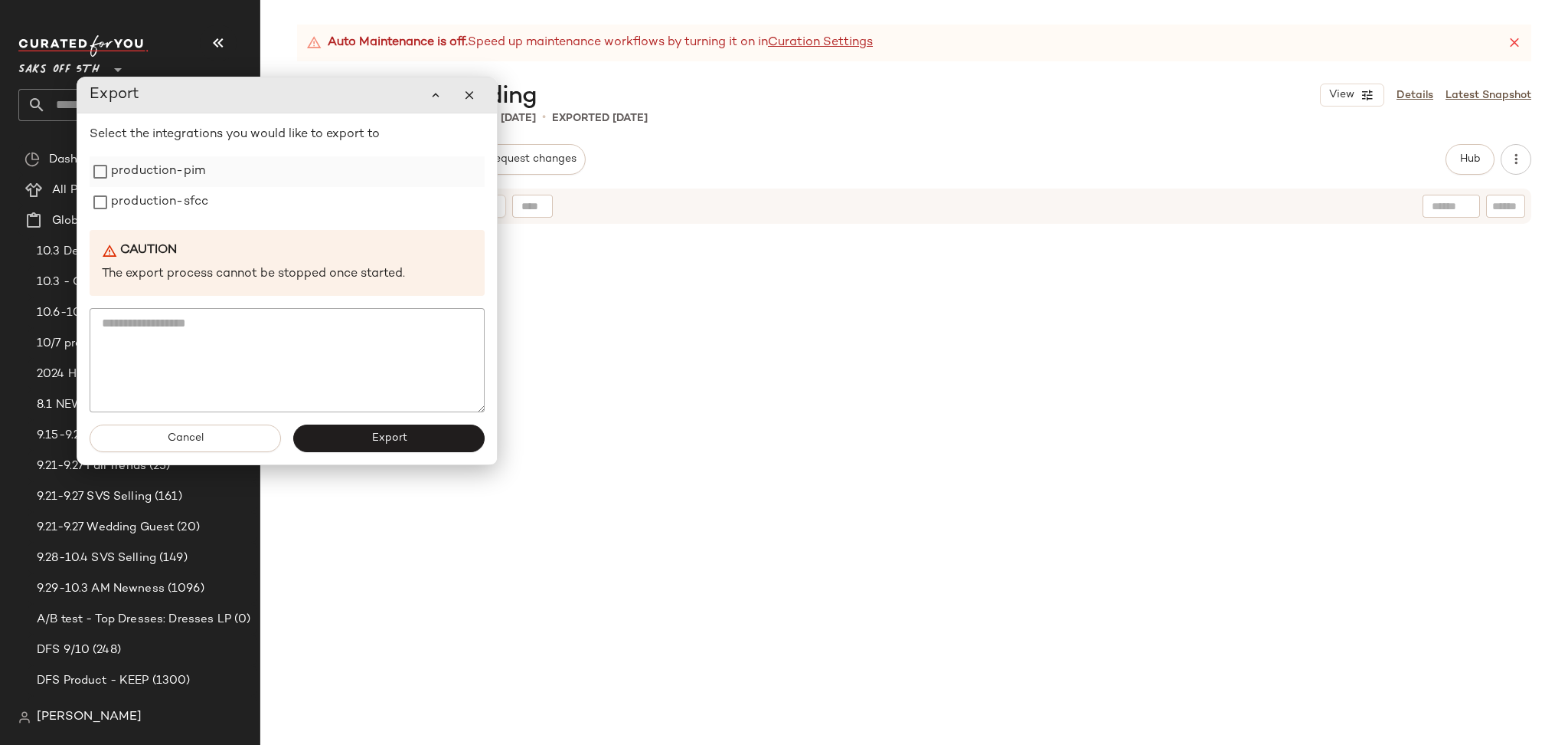
click at [194, 174] on label "production-pim" at bounding box center [158, 171] width 94 height 31
click at [192, 200] on label "production-sfcc" at bounding box center [160, 202] width 97 height 31
click at [352, 437] on button "Export" at bounding box center [389, 437] width 192 height 27
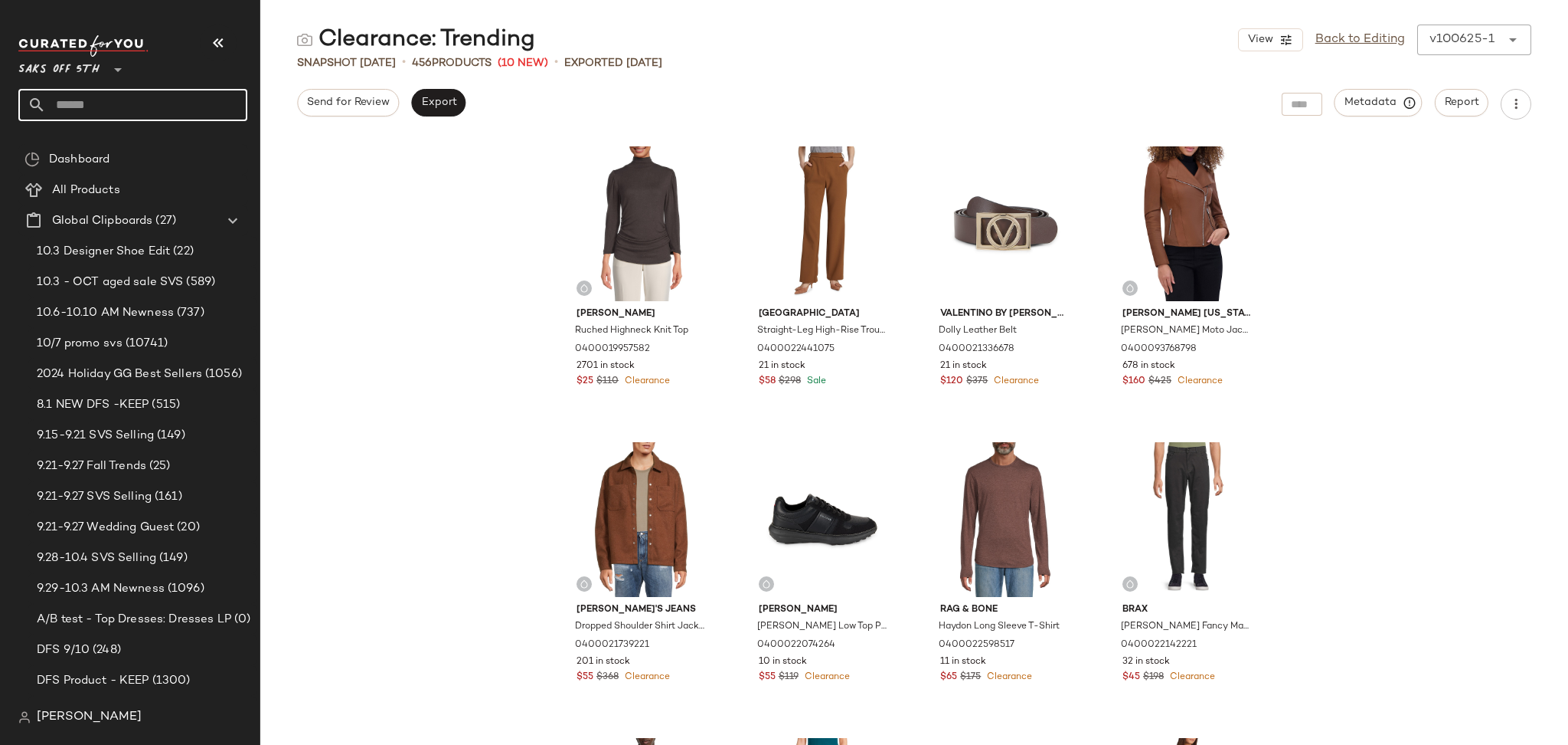
click at [204, 112] on input "text" at bounding box center [146, 105] width 201 height 32
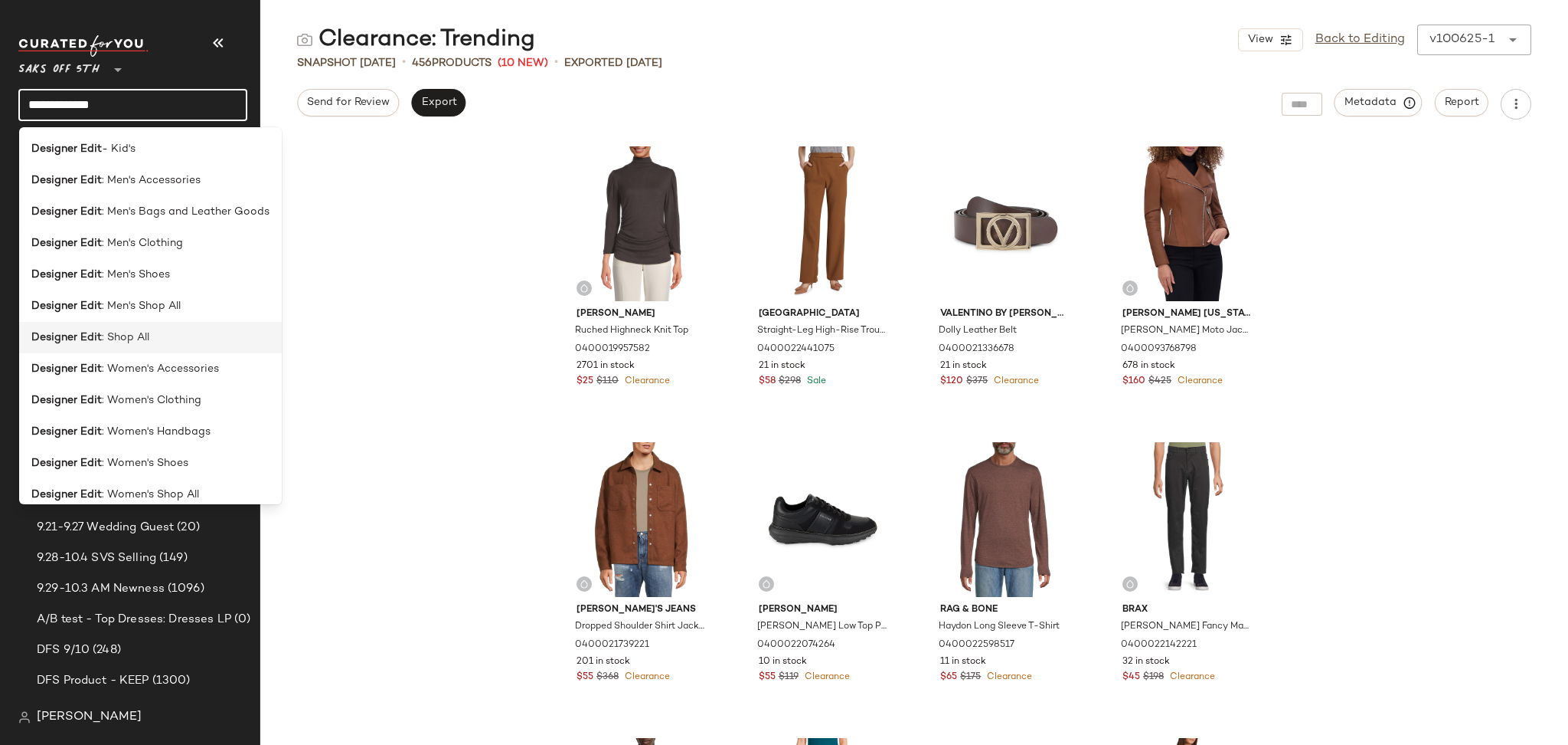
type input "**********"
click at [139, 329] on span ": Shop All" at bounding box center [125, 337] width 48 height 16
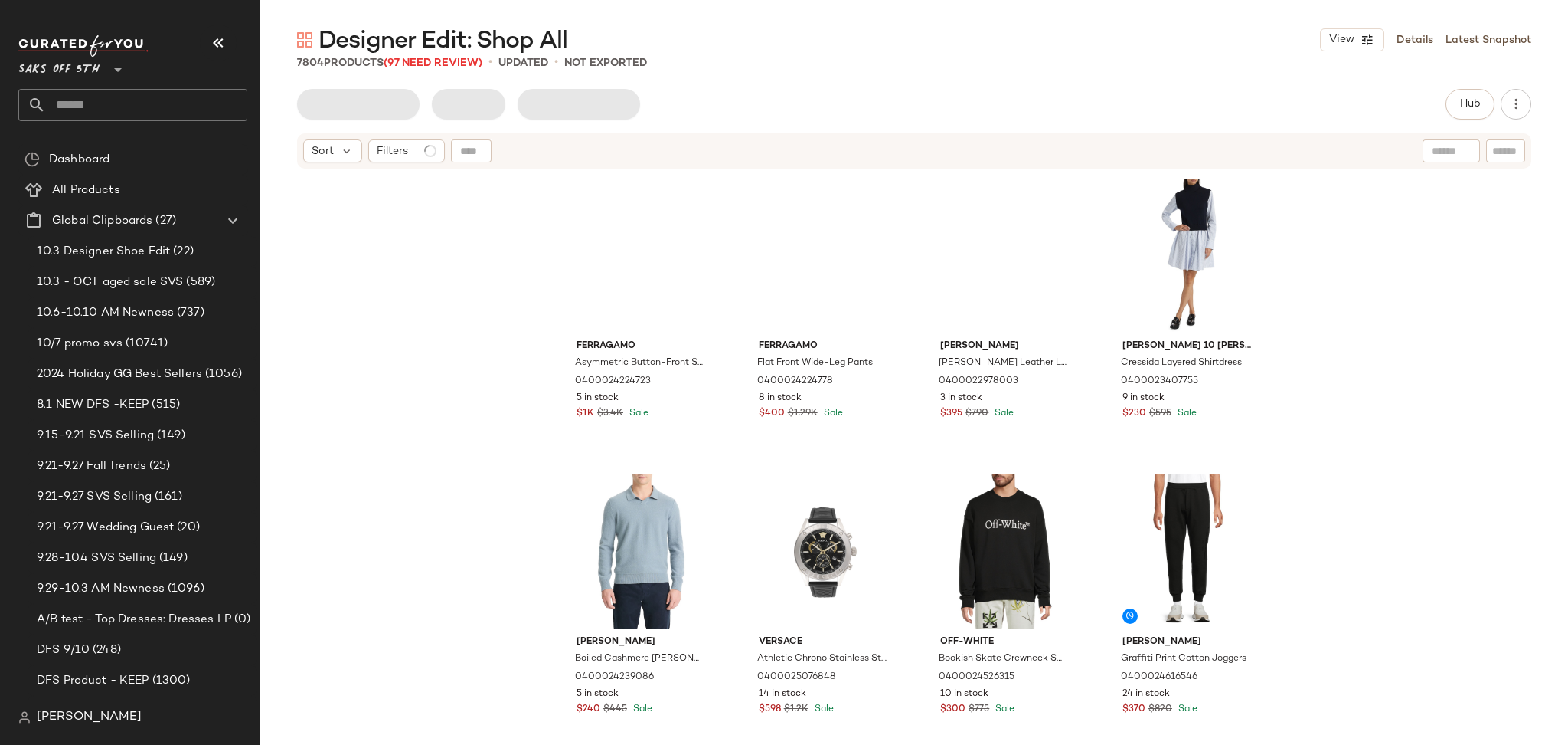
click at [432, 65] on span "(97 Need Review)" at bounding box center [432, 63] width 99 height 12
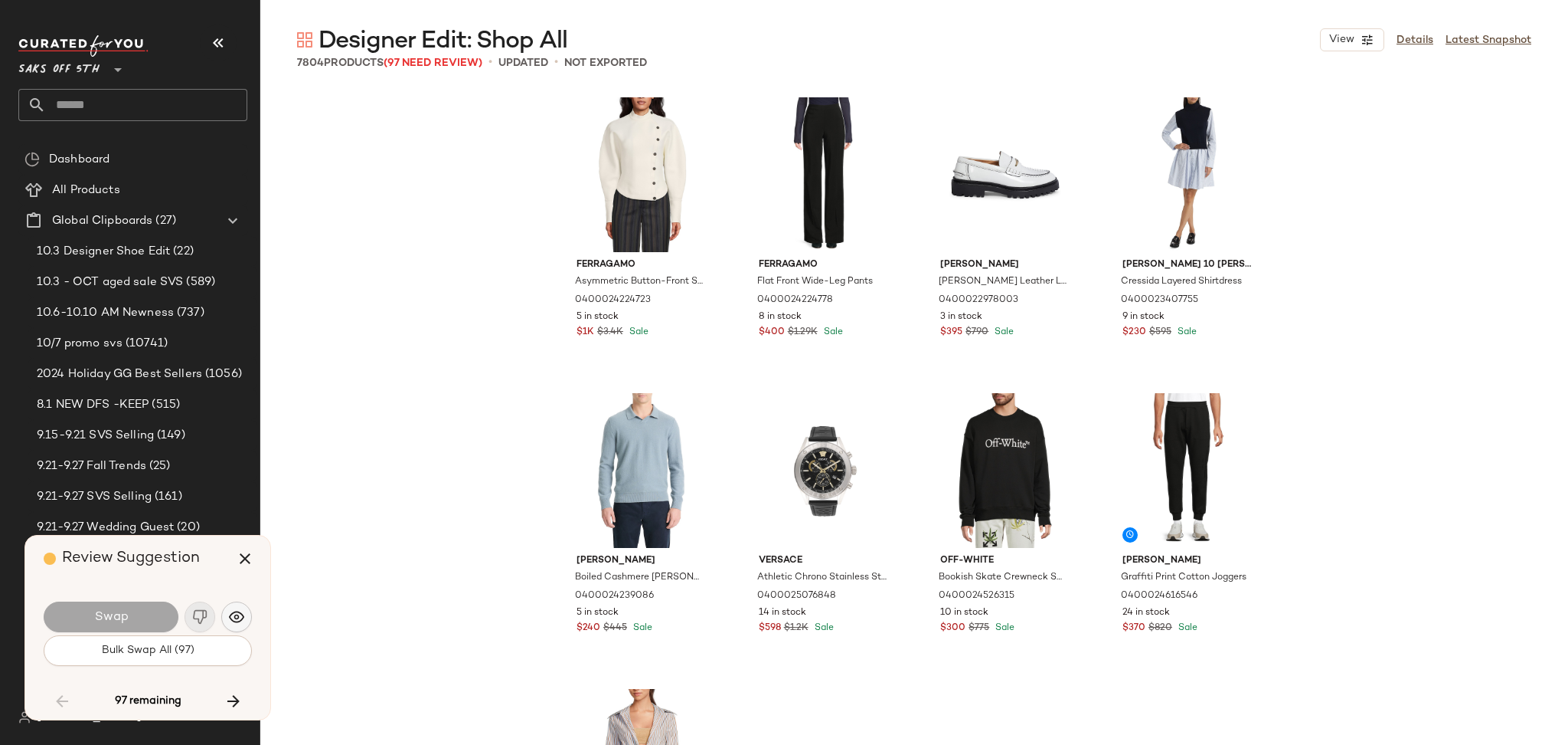
scroll to position [9167, 0]
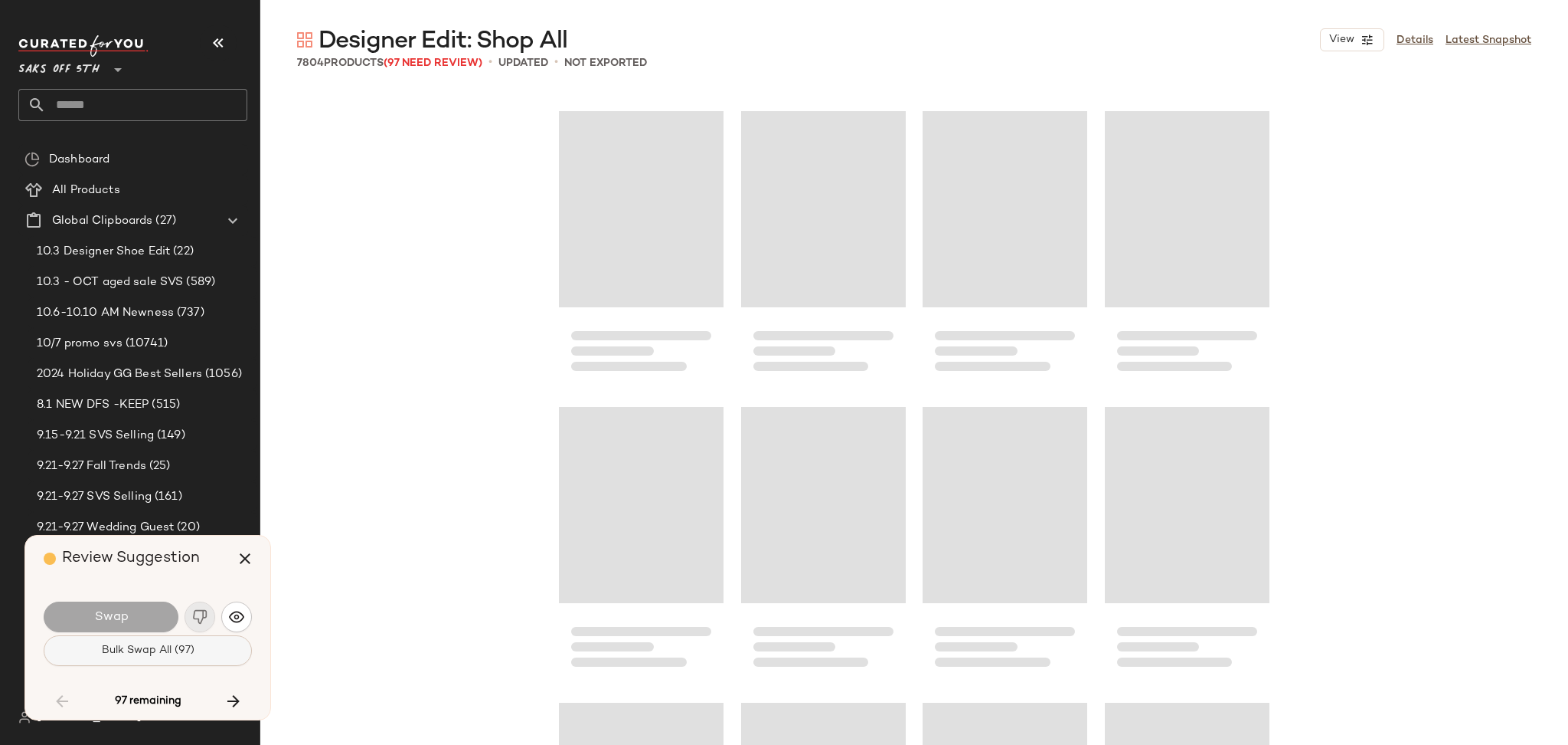
click at [202, 654] on button "Bulk Swap All (97)" at bounding box center [148, 650] width 208 height 31
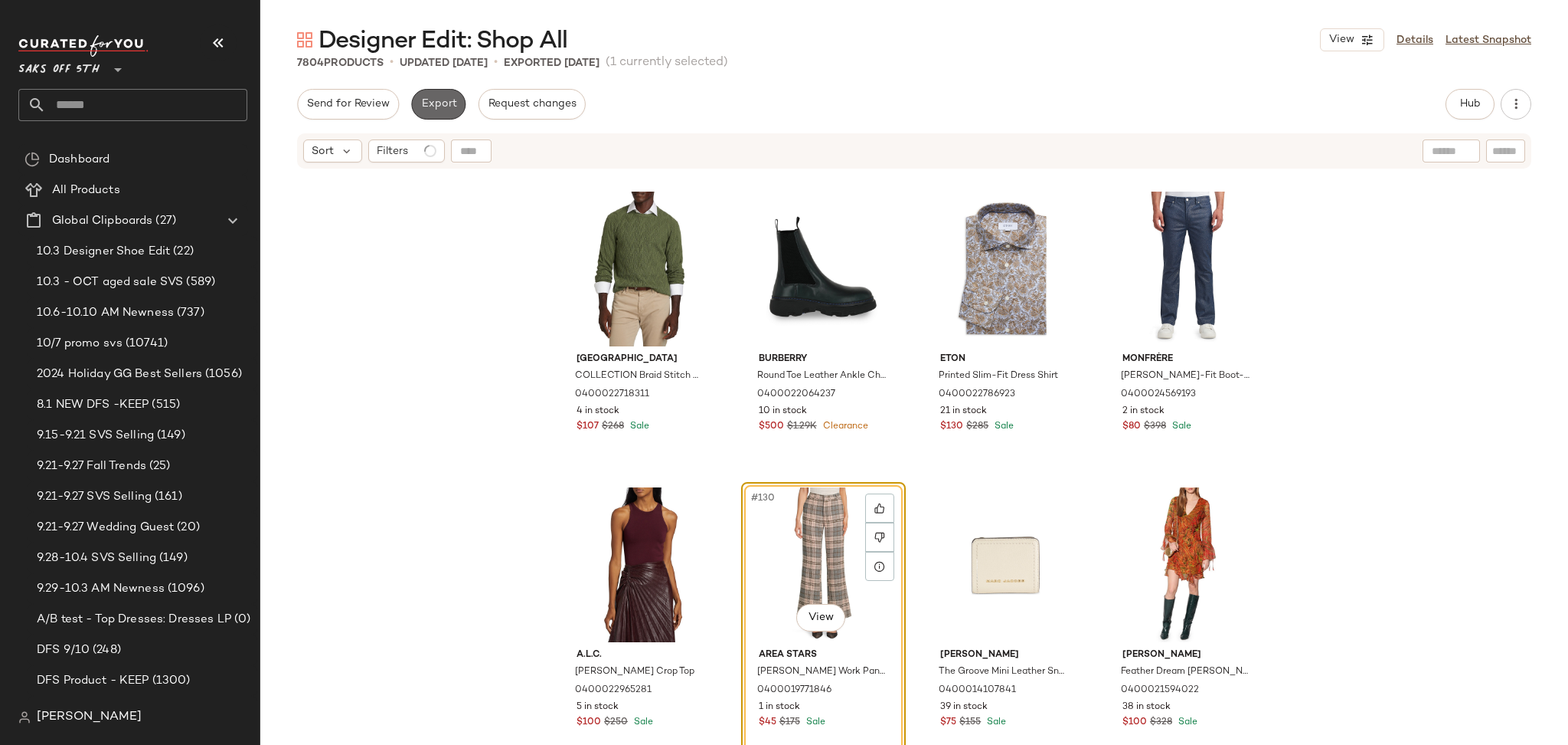
click at [450, 105] on span "Export" at bounding box center [438, 104] width 36 height 13
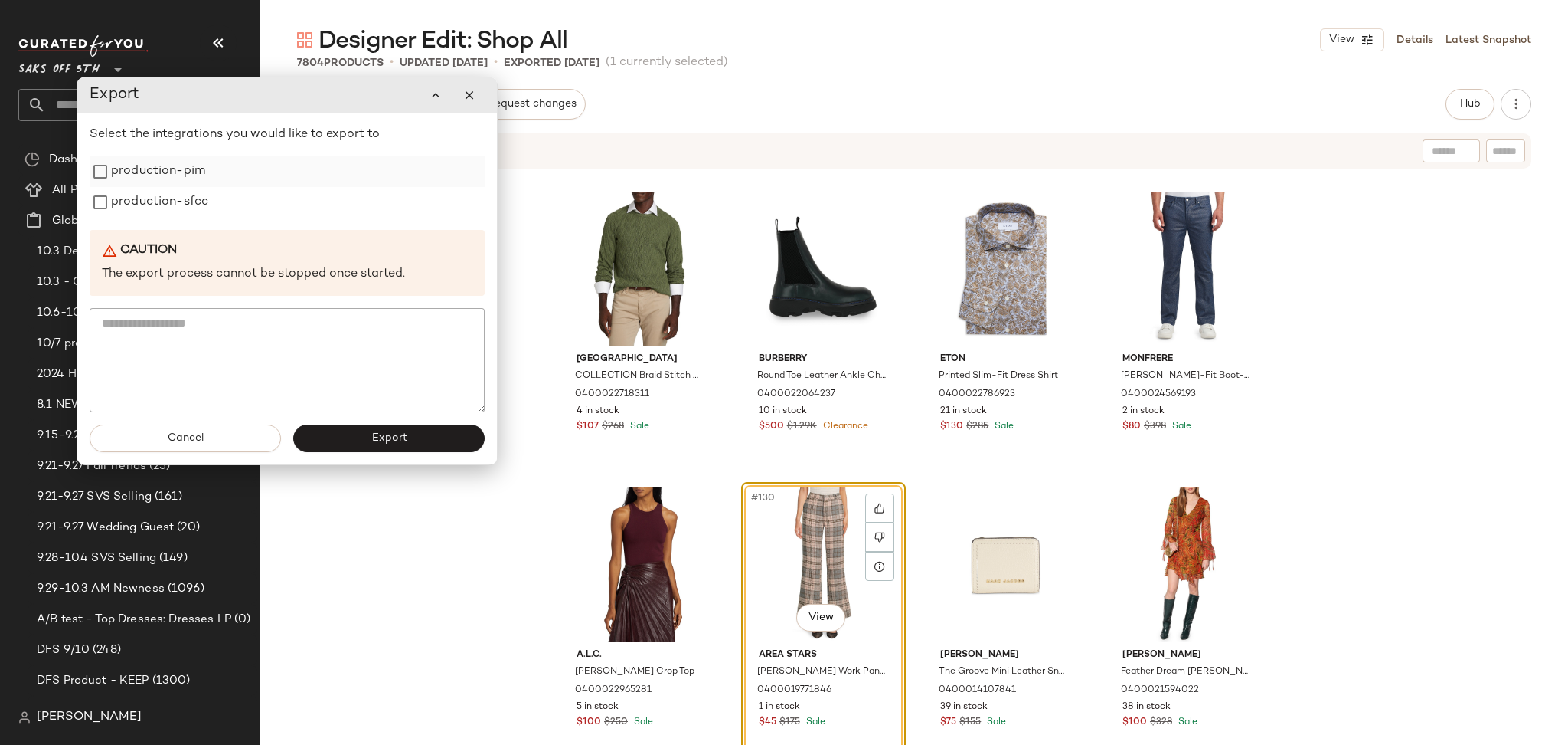
click at [174, 166] on label "production-pim" at bounding box center [158, 171] width 94 height 31
click at [174, 200] on label "production-sfcc" at bounding box center [160, 202] width 97 height 31
click at [350, 440] on button "Export" at bounding box center [389, 437] width 192 height 27
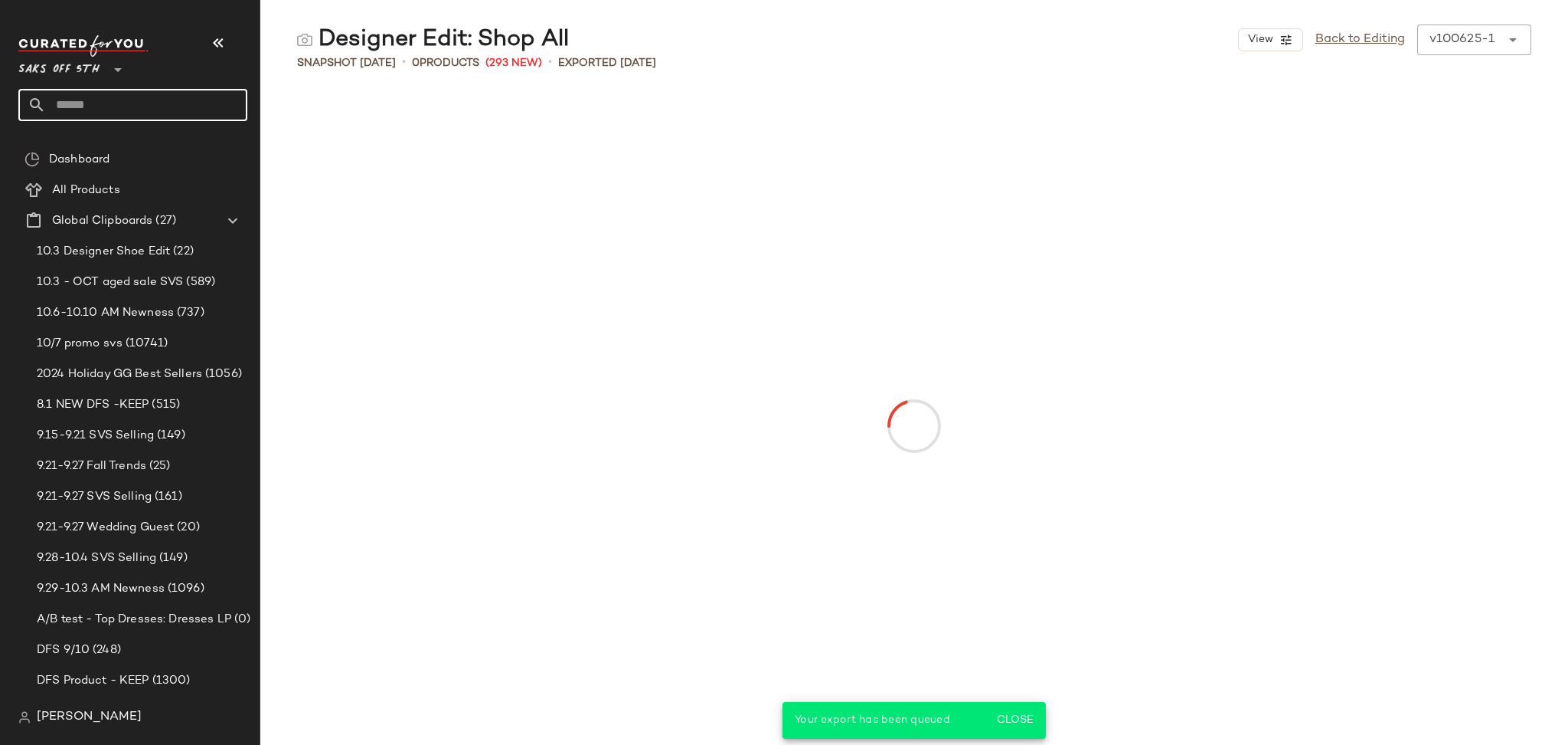
click at [145, 108] on input "text" at bounding box center [146, 105] width 201 height 32
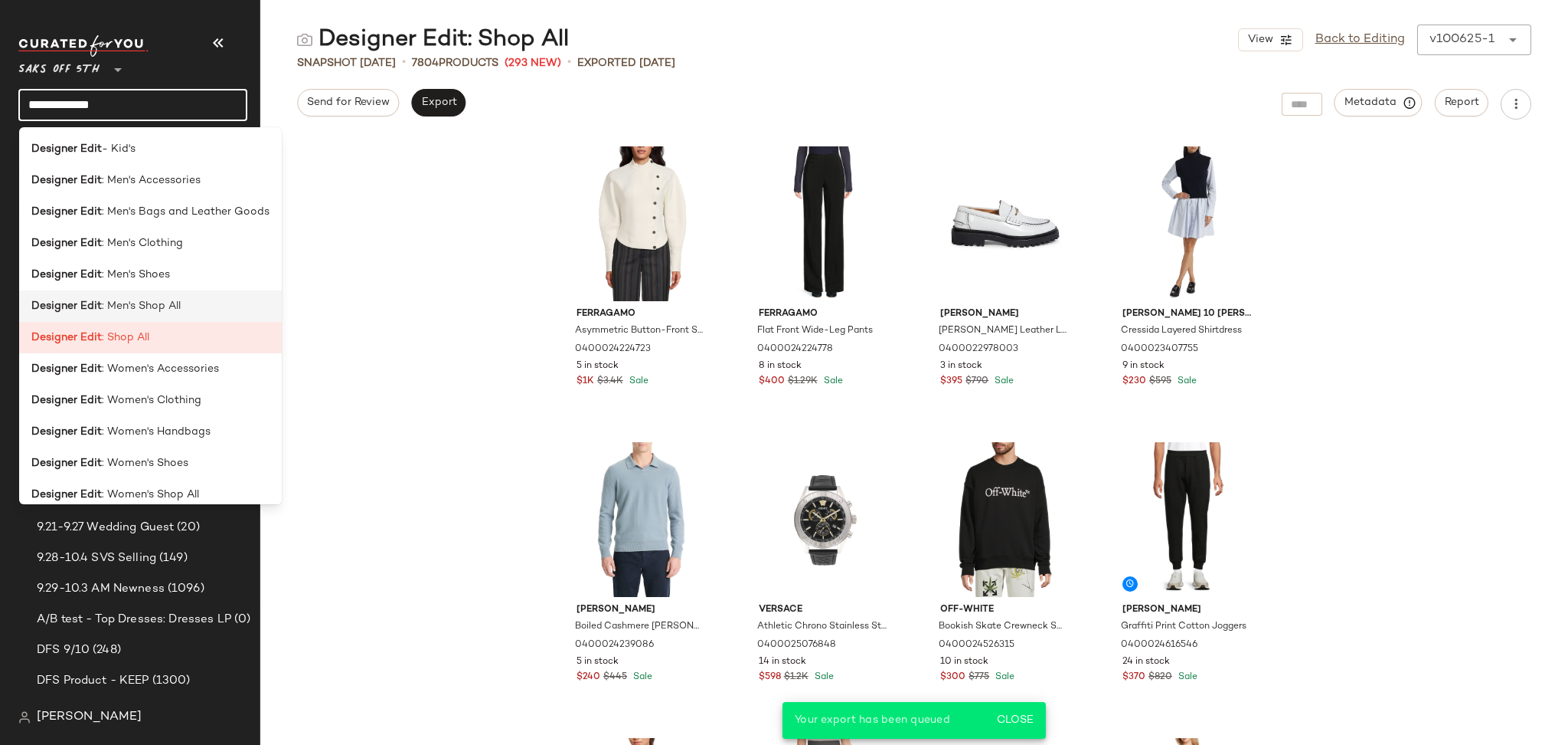
type input "**********"
click at [149, 311] on span ": Men's Shop All" at bounding box center [141, 306] width 79 height 16
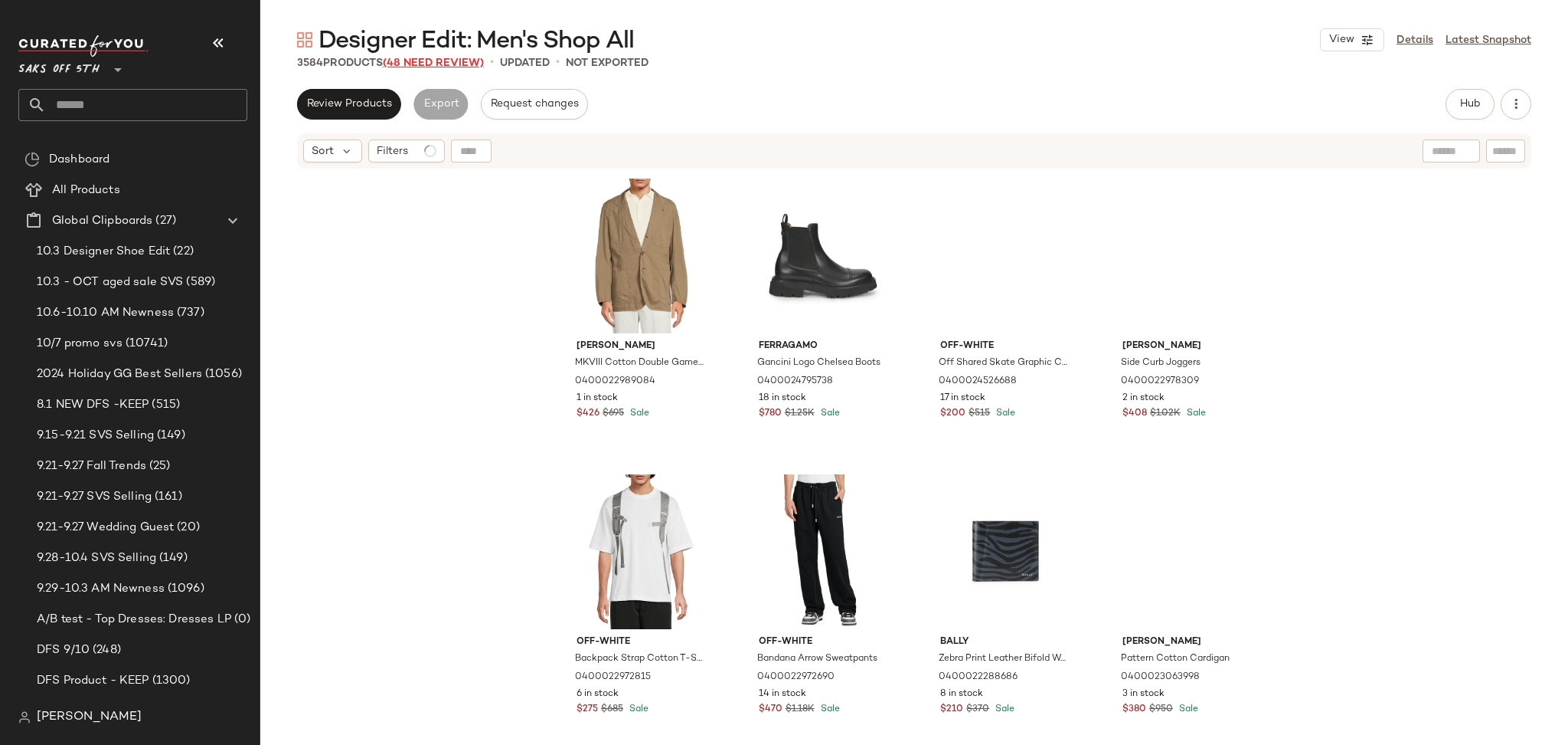
click at [440, 61] on span "(48 Need Review)" at bounding box center [433, 63] width 101 height 12
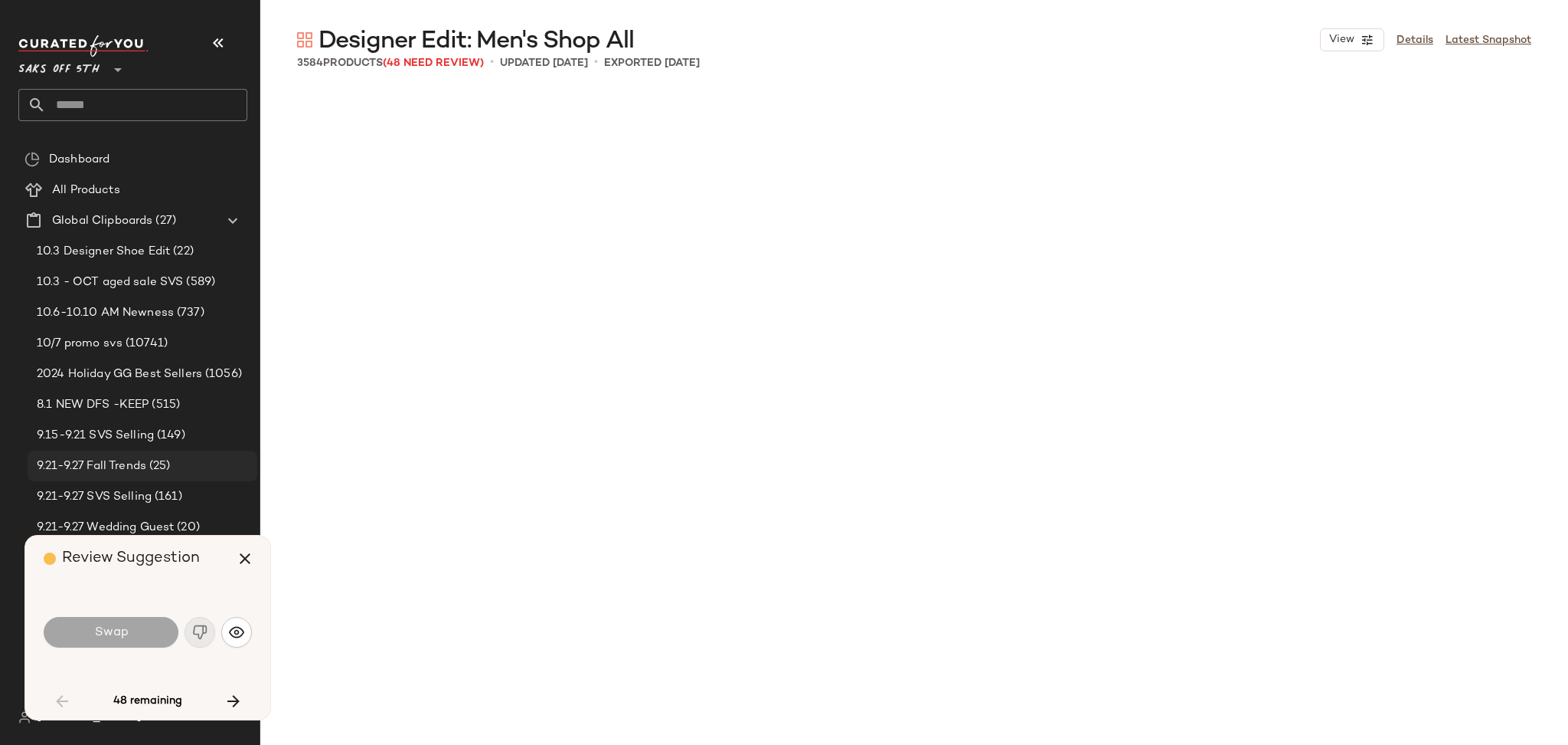
scroll to position [1478, 0]
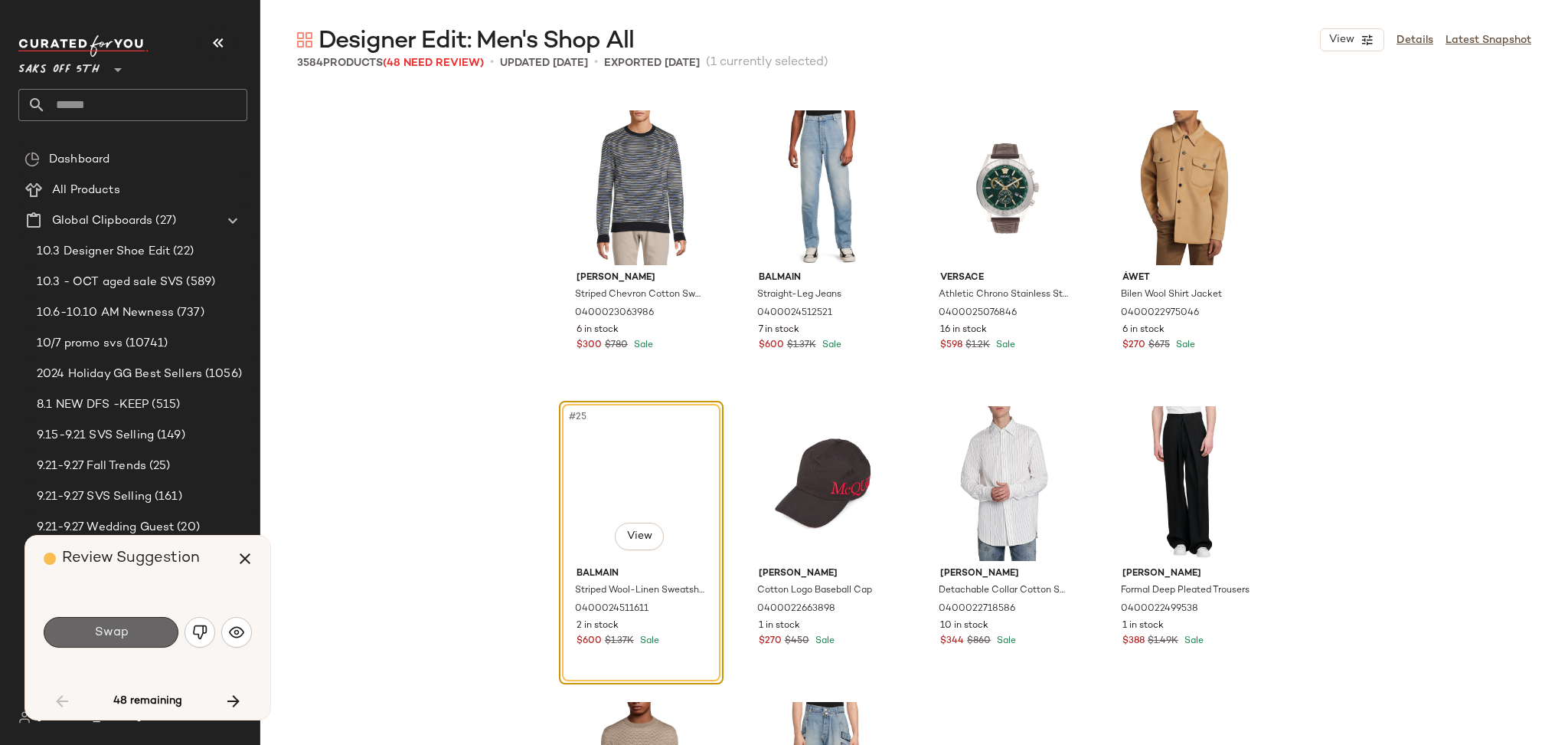
click at [133, 626] on button "Swap" at bounding box center [111, 632] width 135 height 31
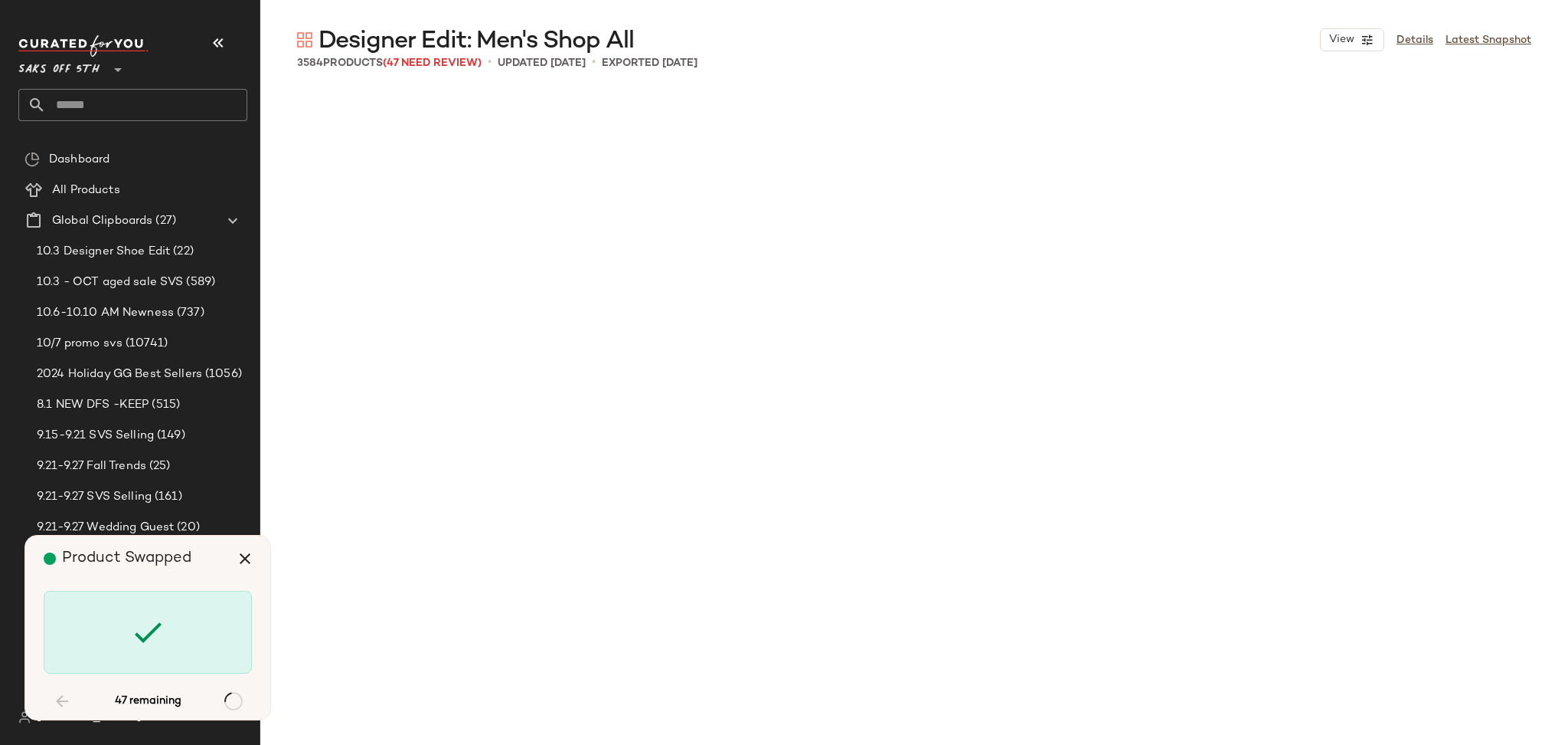
scroll to position [13603, 0]
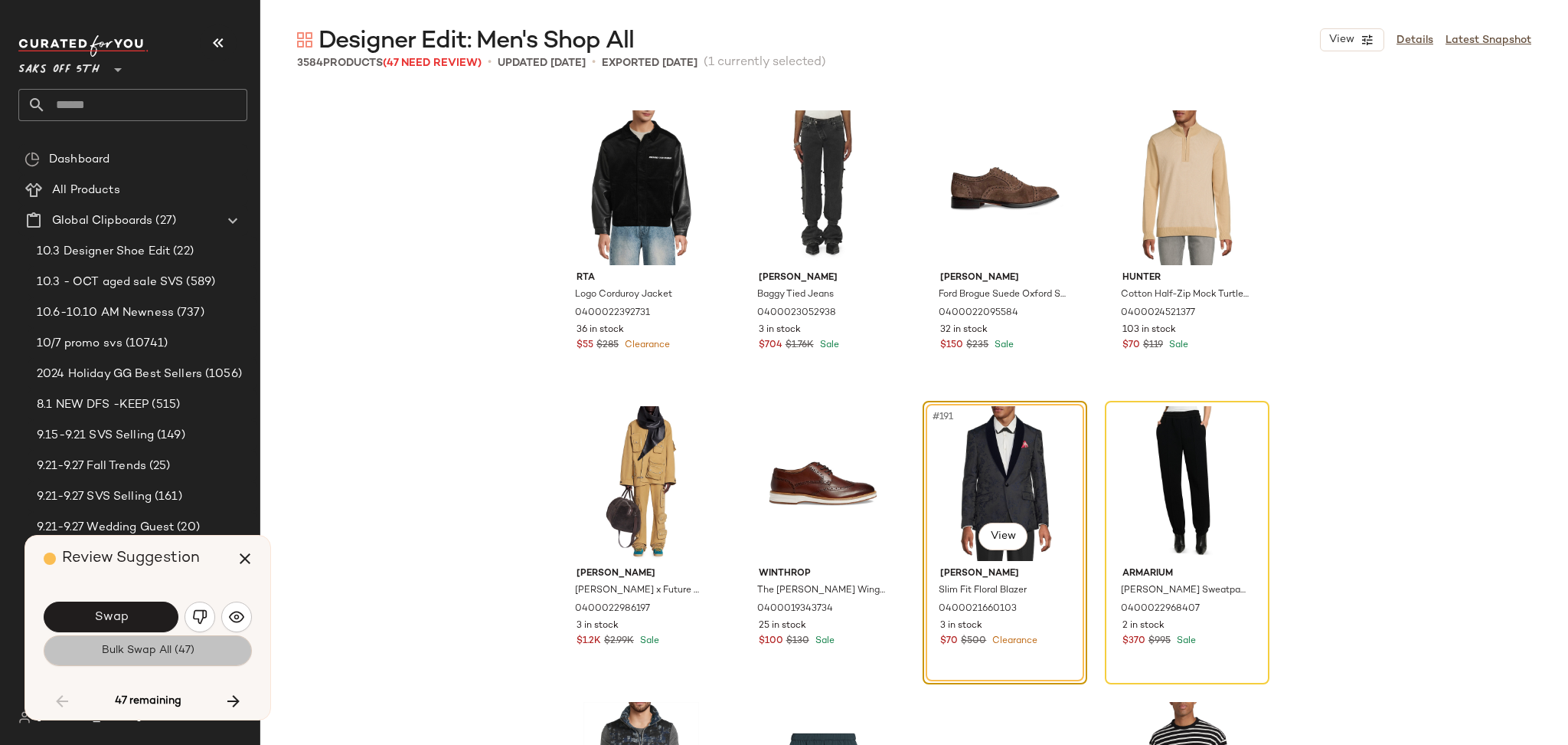
click at [147, 649] on span "Bulk Swap All (47)" at bounding box center [147, 650] width 93 height 13
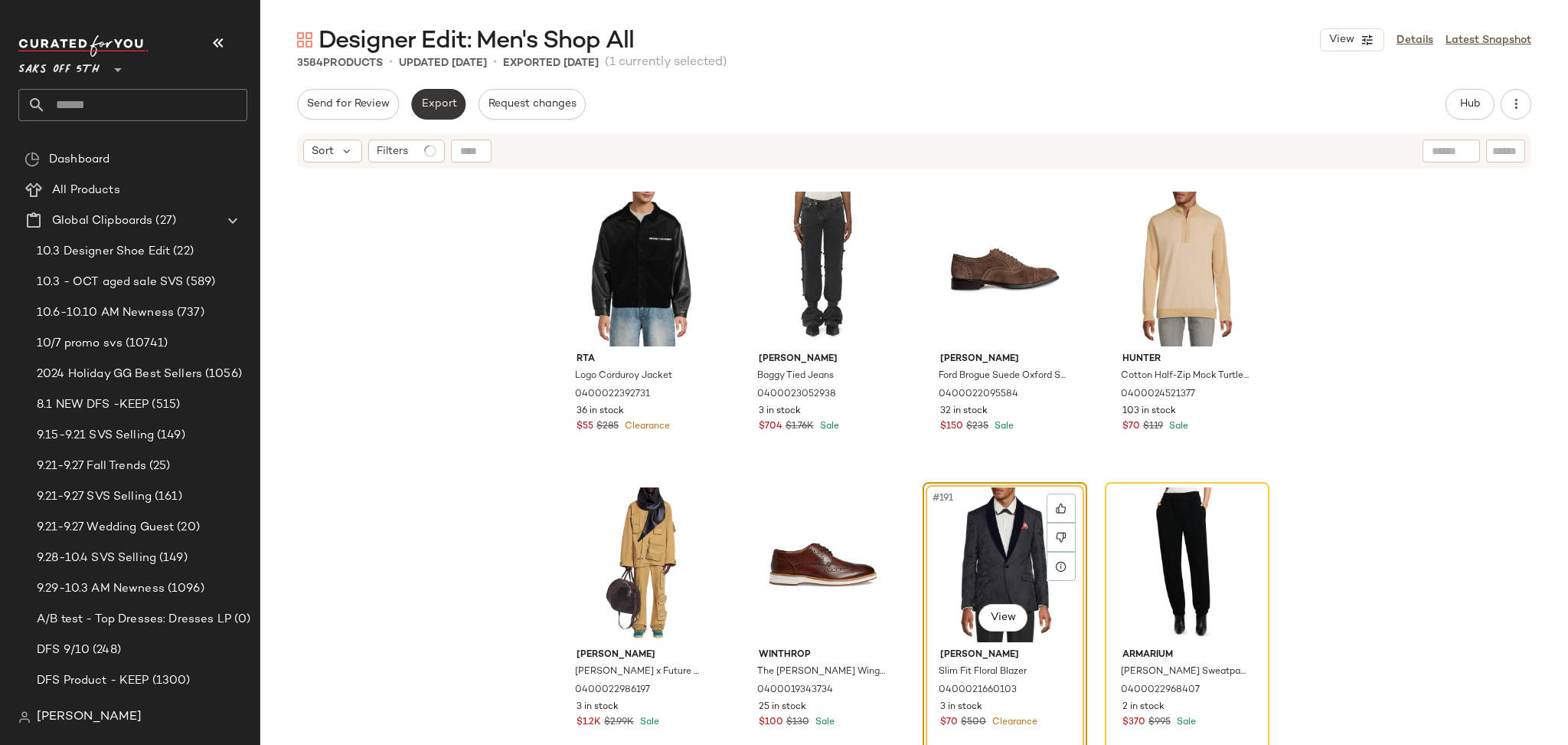
click at [431, 108] on span "Export" at bounding box center [438, 104] width 36 height 13
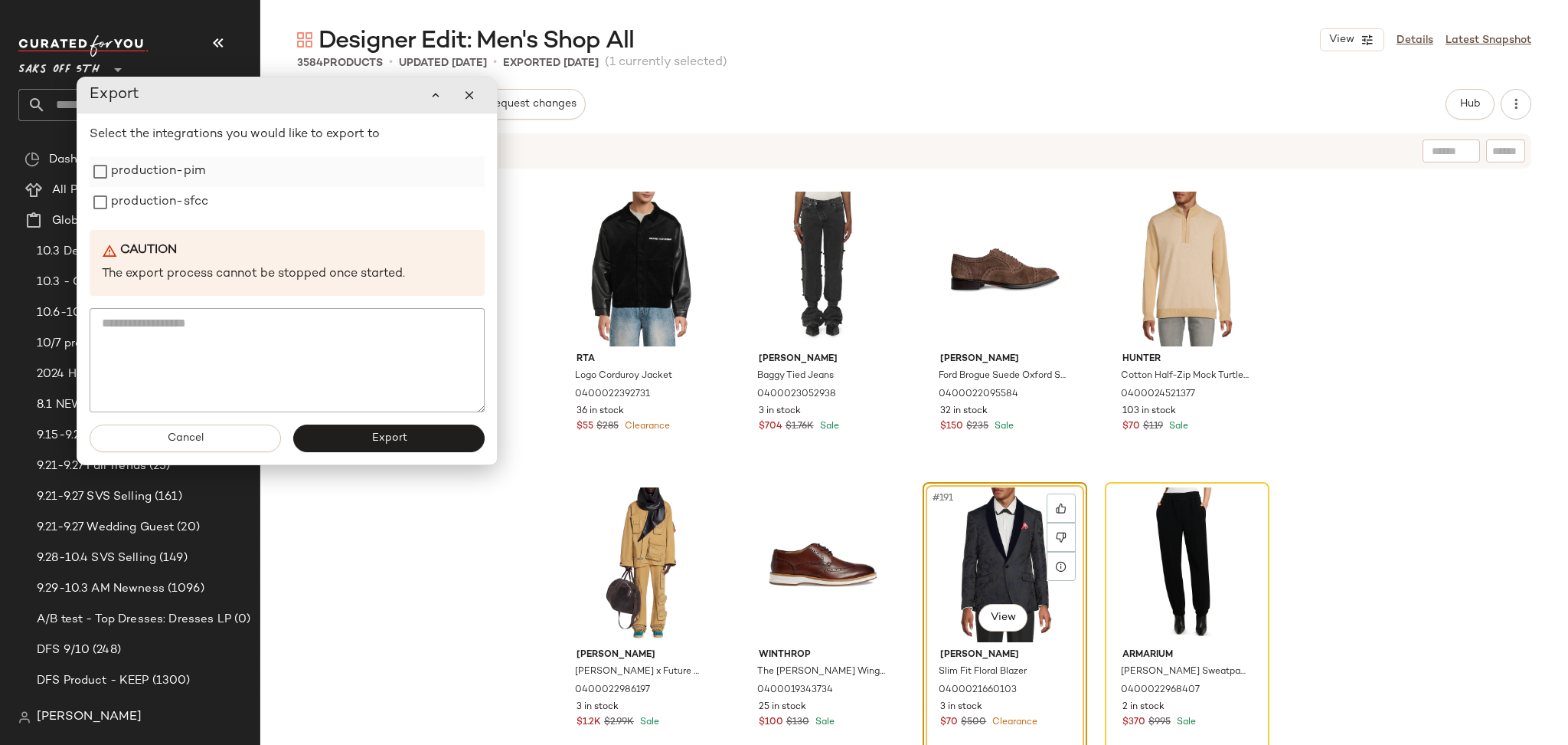
click at [161, 173] on label "production-pim" at bounding box center [158, 171] width 94 height 31
click at [164, 200] on label "production-sfcc" at bounding box center [160, 202] width 97 height 31
click at [349, 428] on button "Export" at bounding box center [389, 437] width 192 height 27
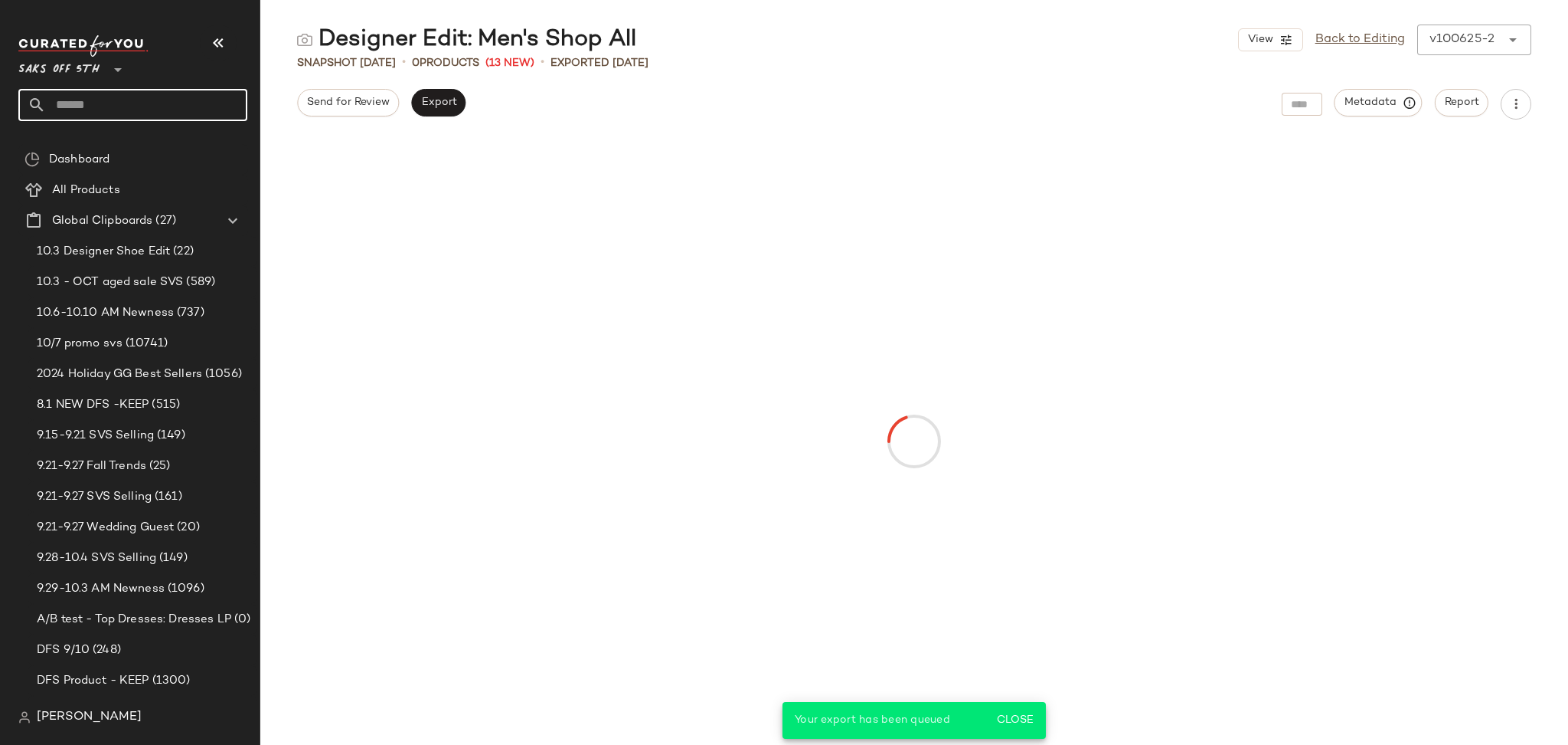
click at [189, 103] on input "text" at bounding box center [146, 105] width 201 height 32
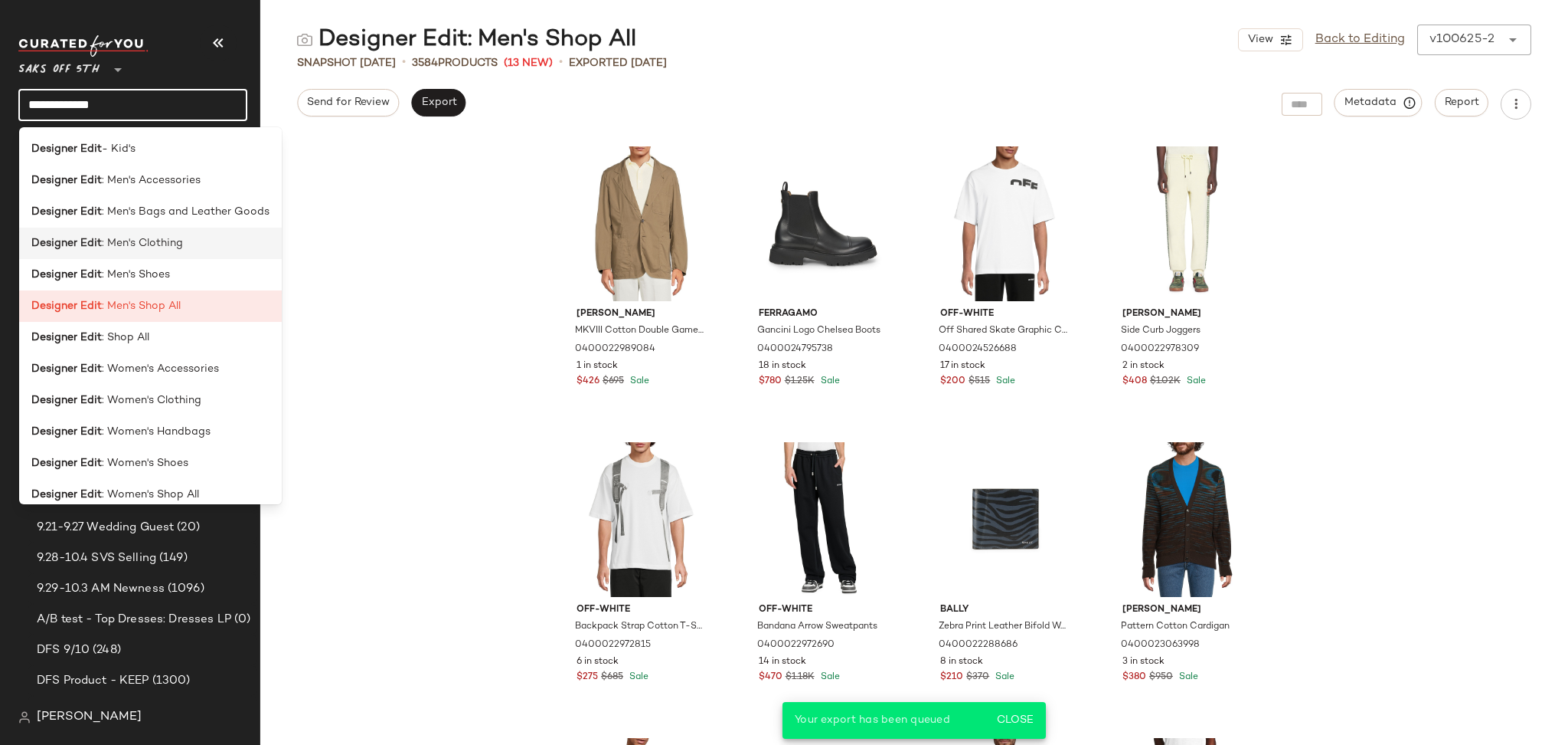
type input "**********"
click at [144, 242] on span ": Men's Clothing" at bounding box center [142, 243] width 81 height 16
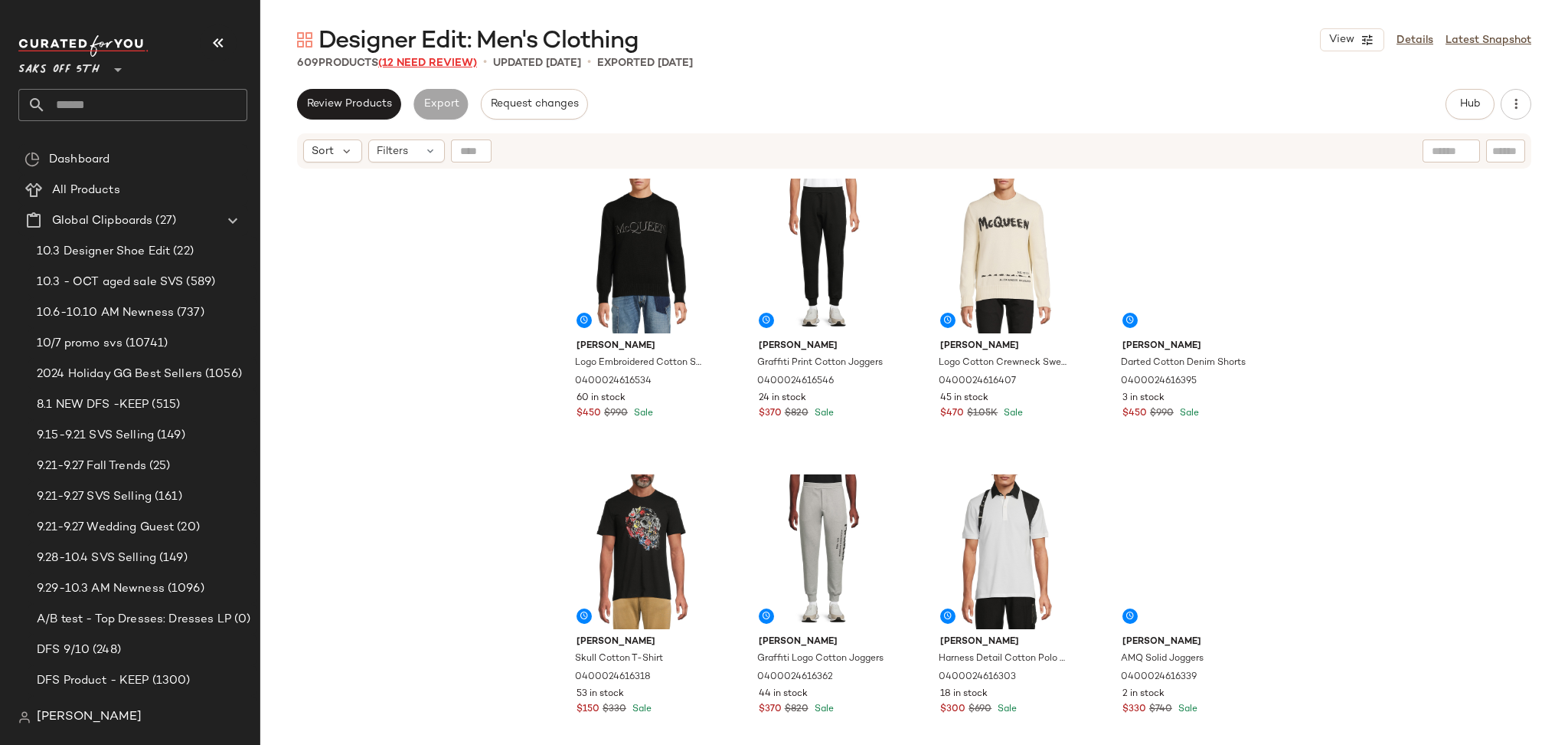
click at [420, 58] on span "(12 Need Review)" at bounding box center [428, 63] width 99 height 12
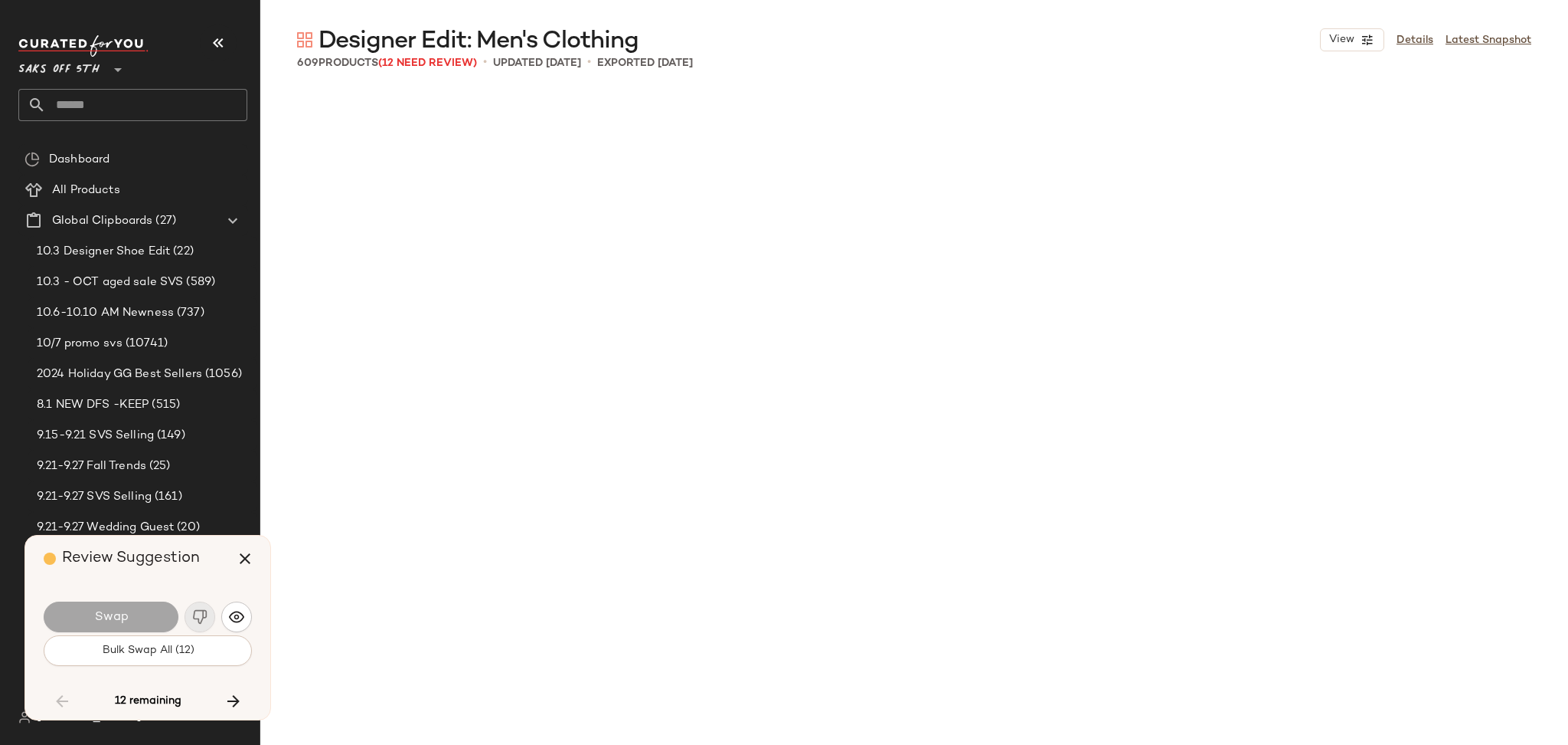
scroll to position [11829, 0]
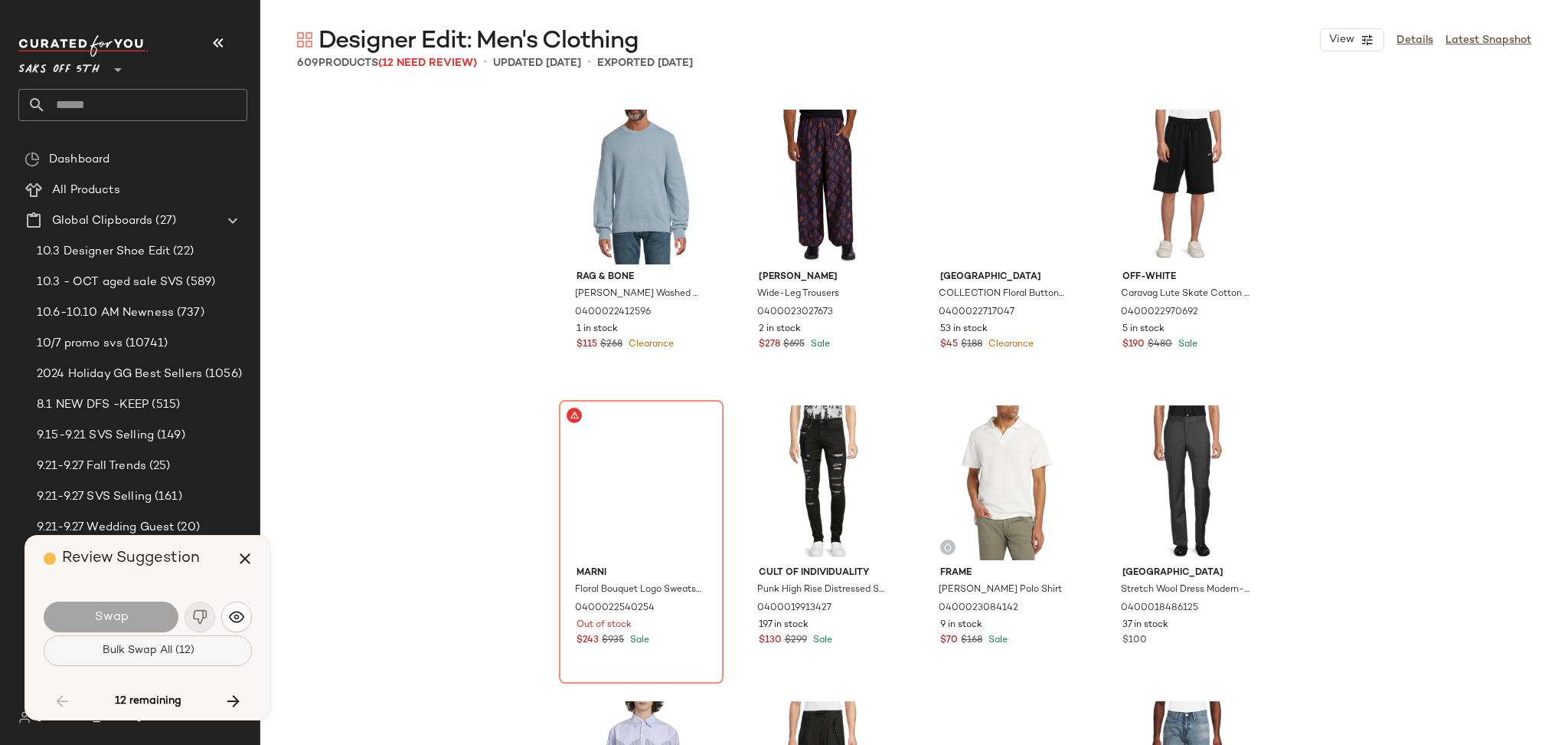
click at [121, 665] on button "Bulk Swap All (12)" at bounding box center [148, 650] width 208 height 31
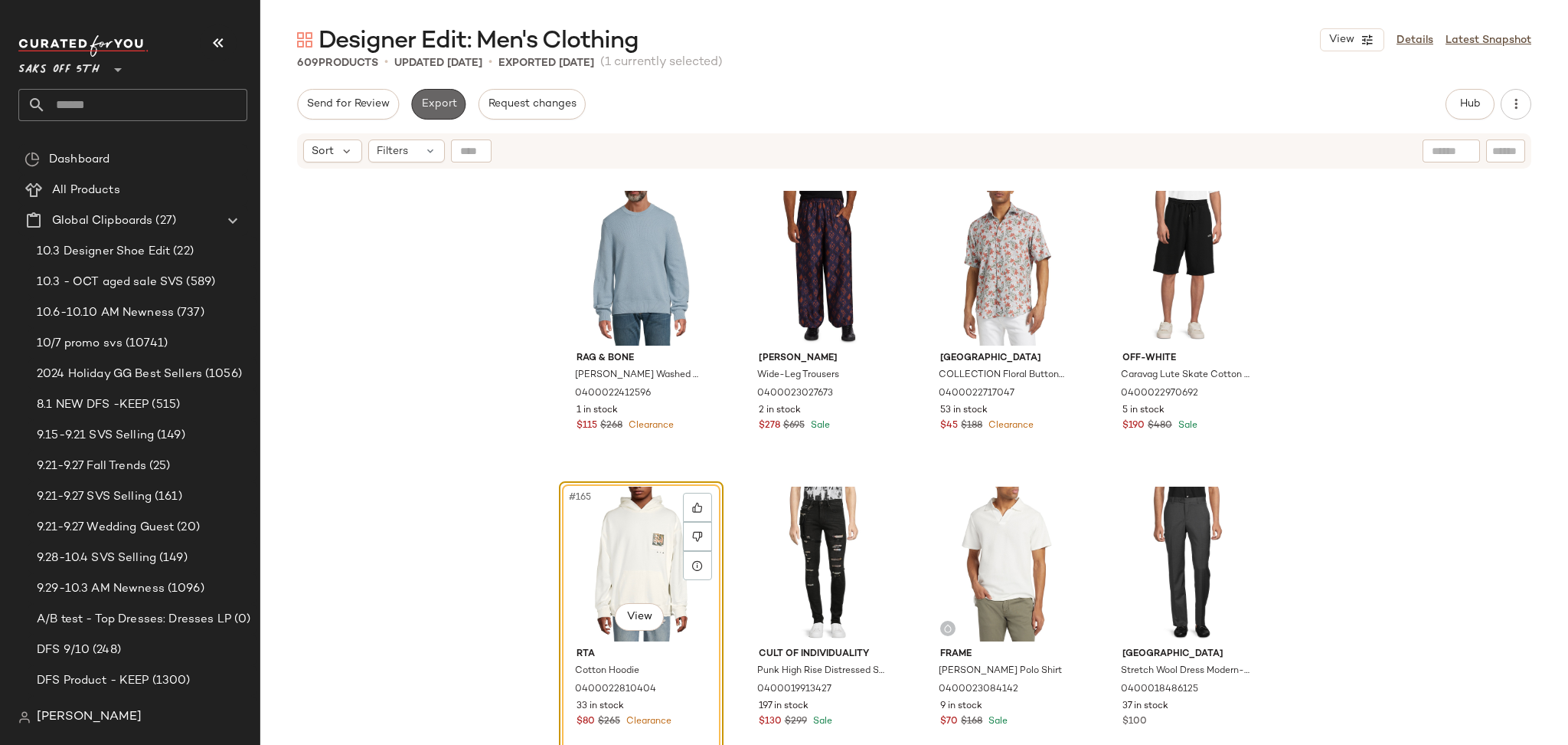
click at [429, 103] on span "Export" at bounding box center [438, 104] width 36 height 13
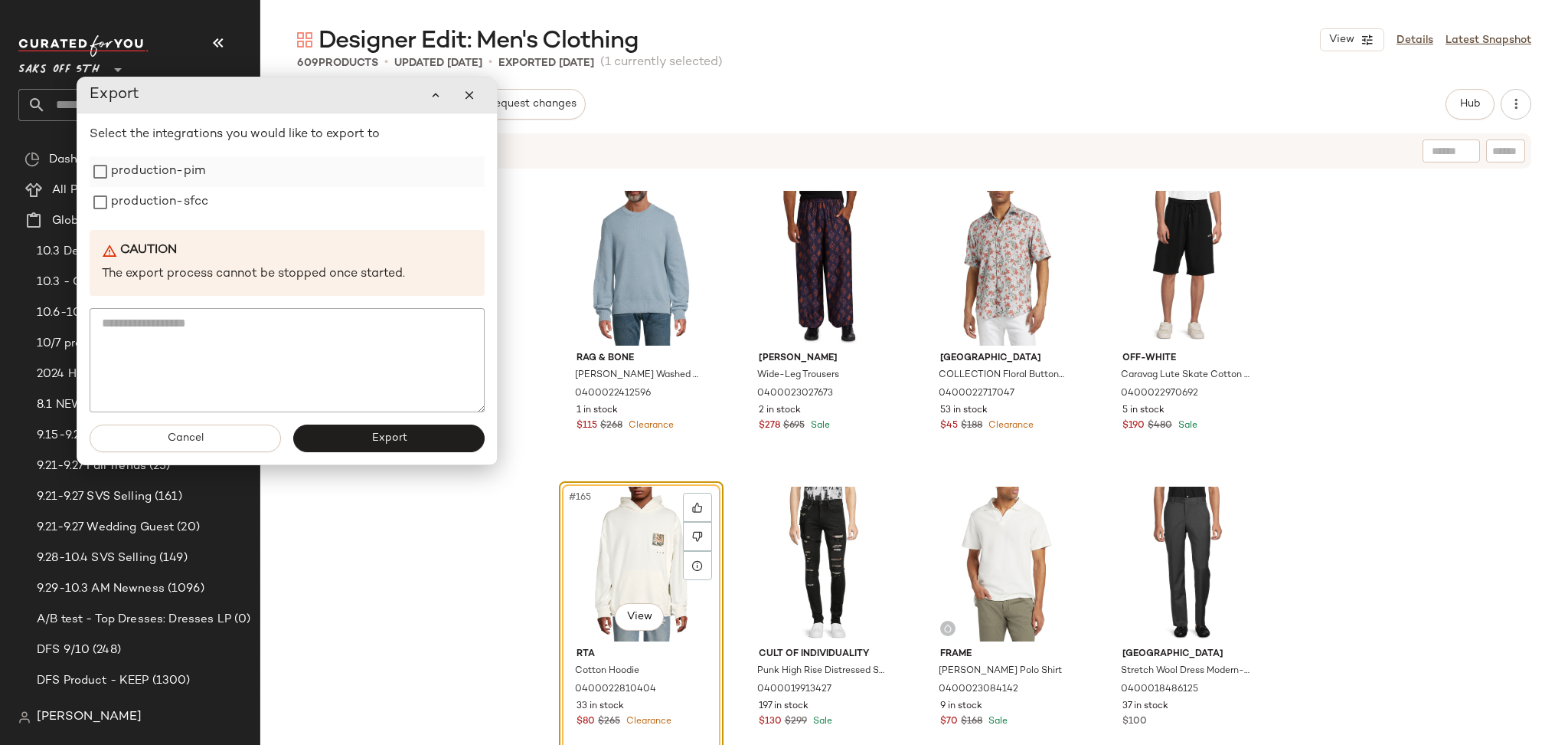
click at [152, 175] on label "production-pim" at bounding box center [158, 171] width 94 height 31
click at [154, 196] on label "production-sfcc" at bounding box center [160, 202] width 97 height 31
click at [361, 433] on button "Export" at bounding box center [389, 437] width 192 height 27
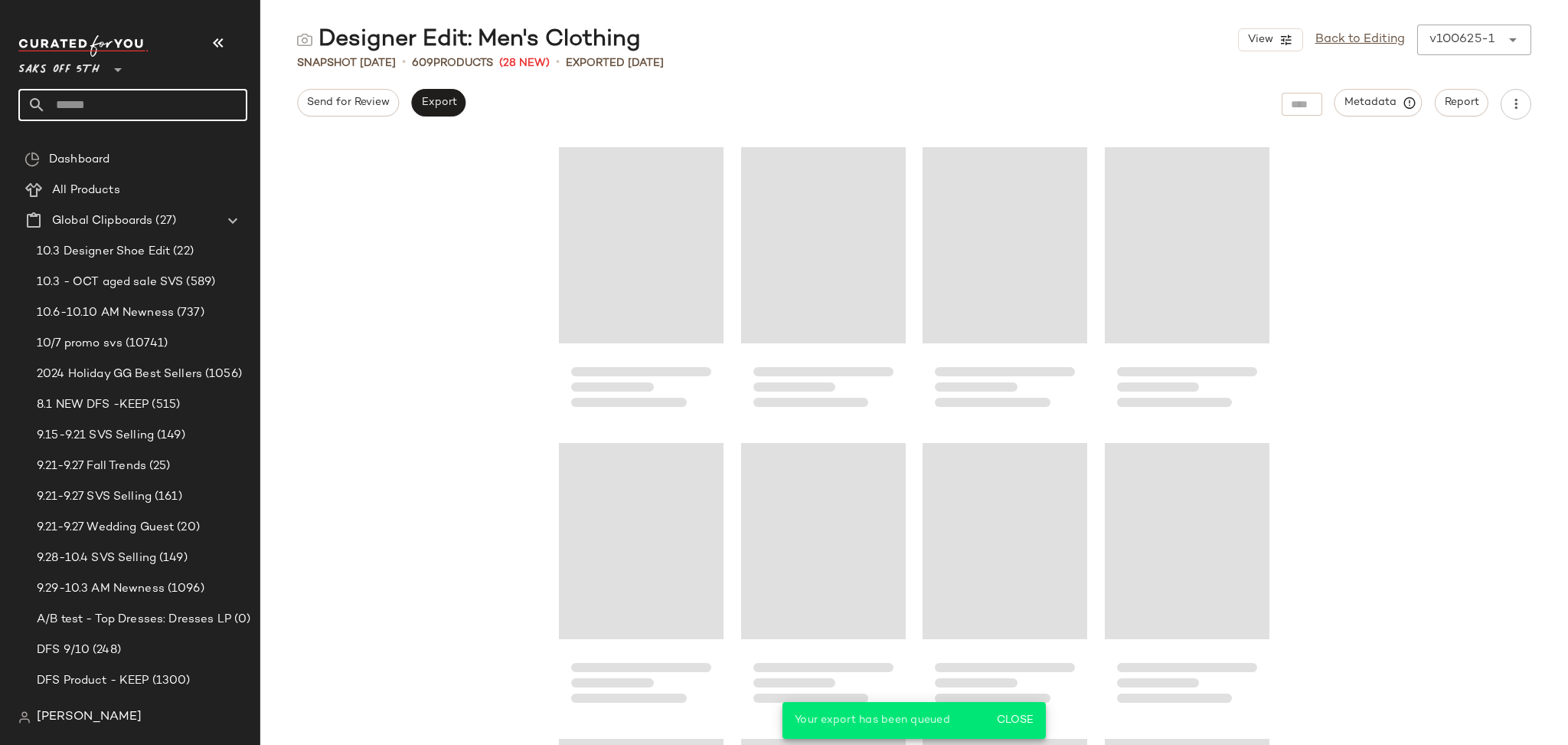
click at [150, 113] on input "text" at bounding box center [146, 105] width 201 height 32
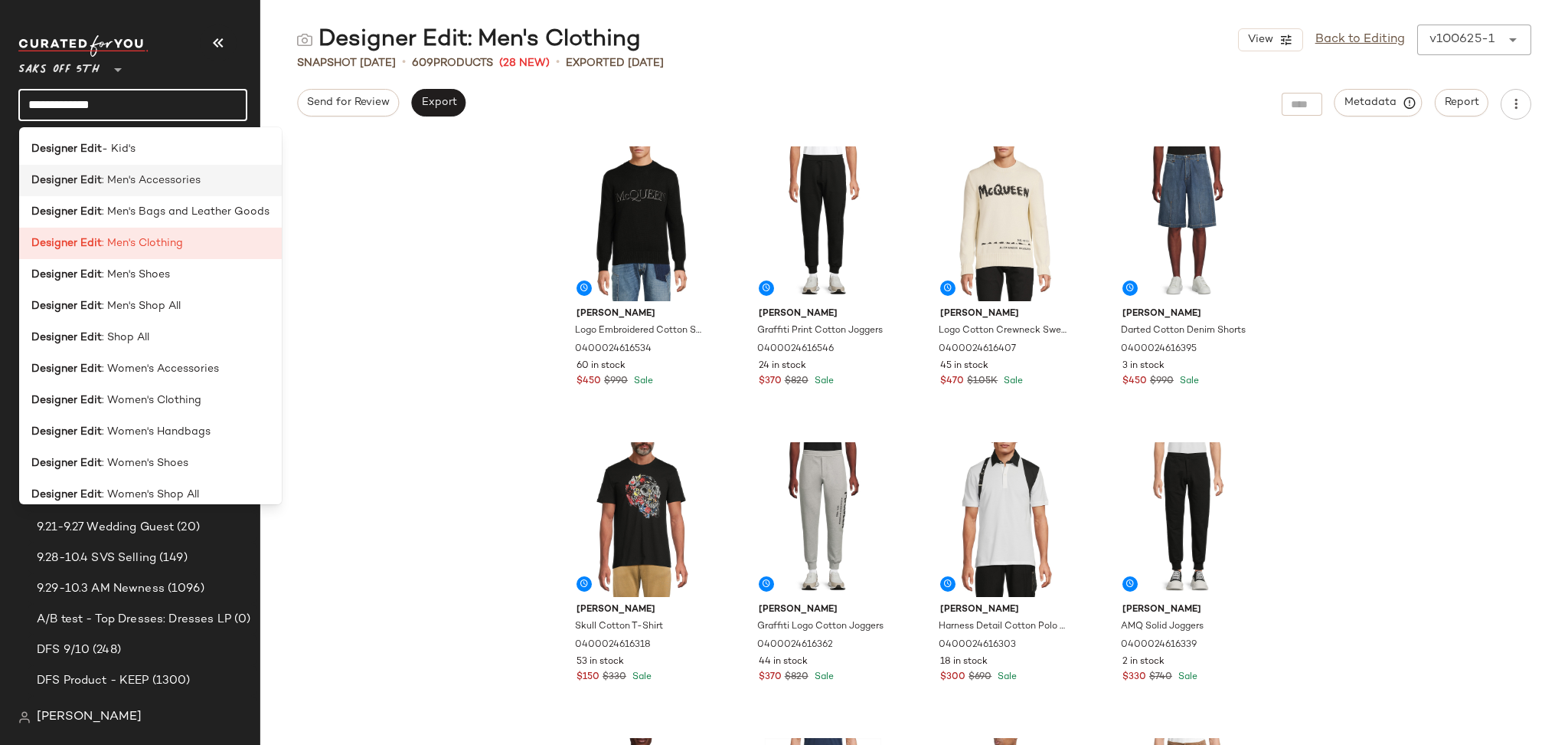
type input "**********"
click at [150, 187] on span ": Men's Accessories" at bounding box center [151, 180] width 99 height 16
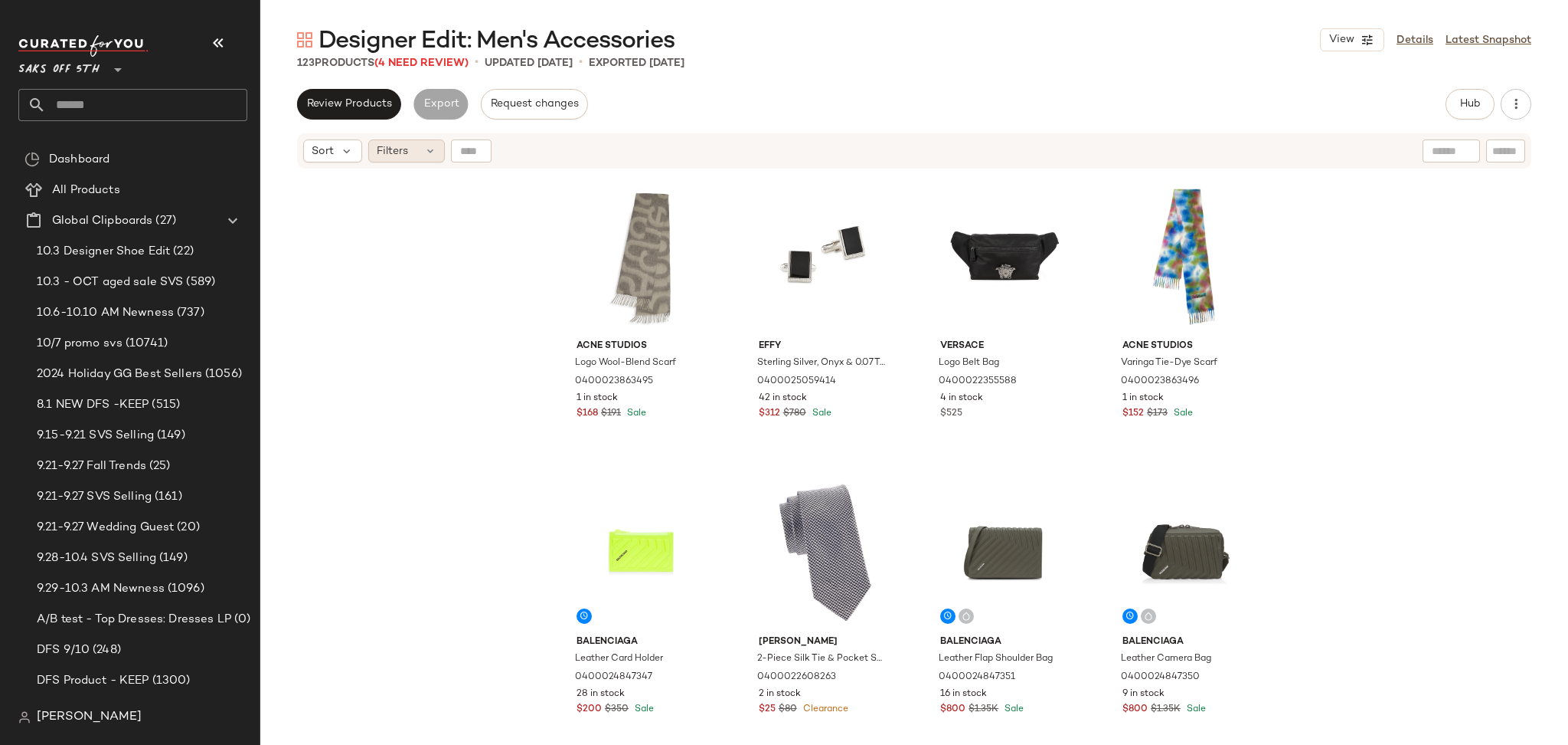
click at [412, 157] on div "Filters" at bounding box center [407, 150] width 77 height 23
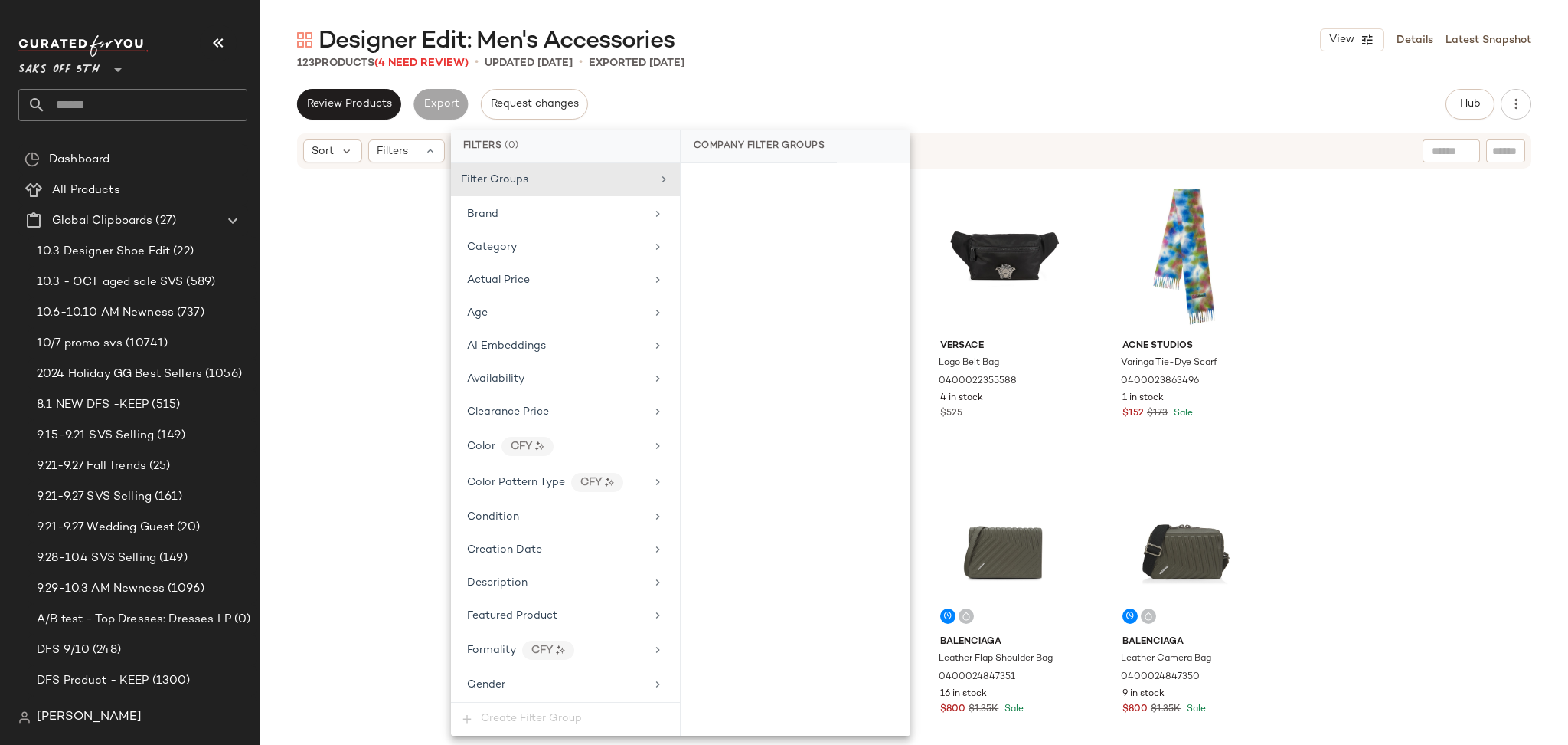
scroll to position [627, 0]
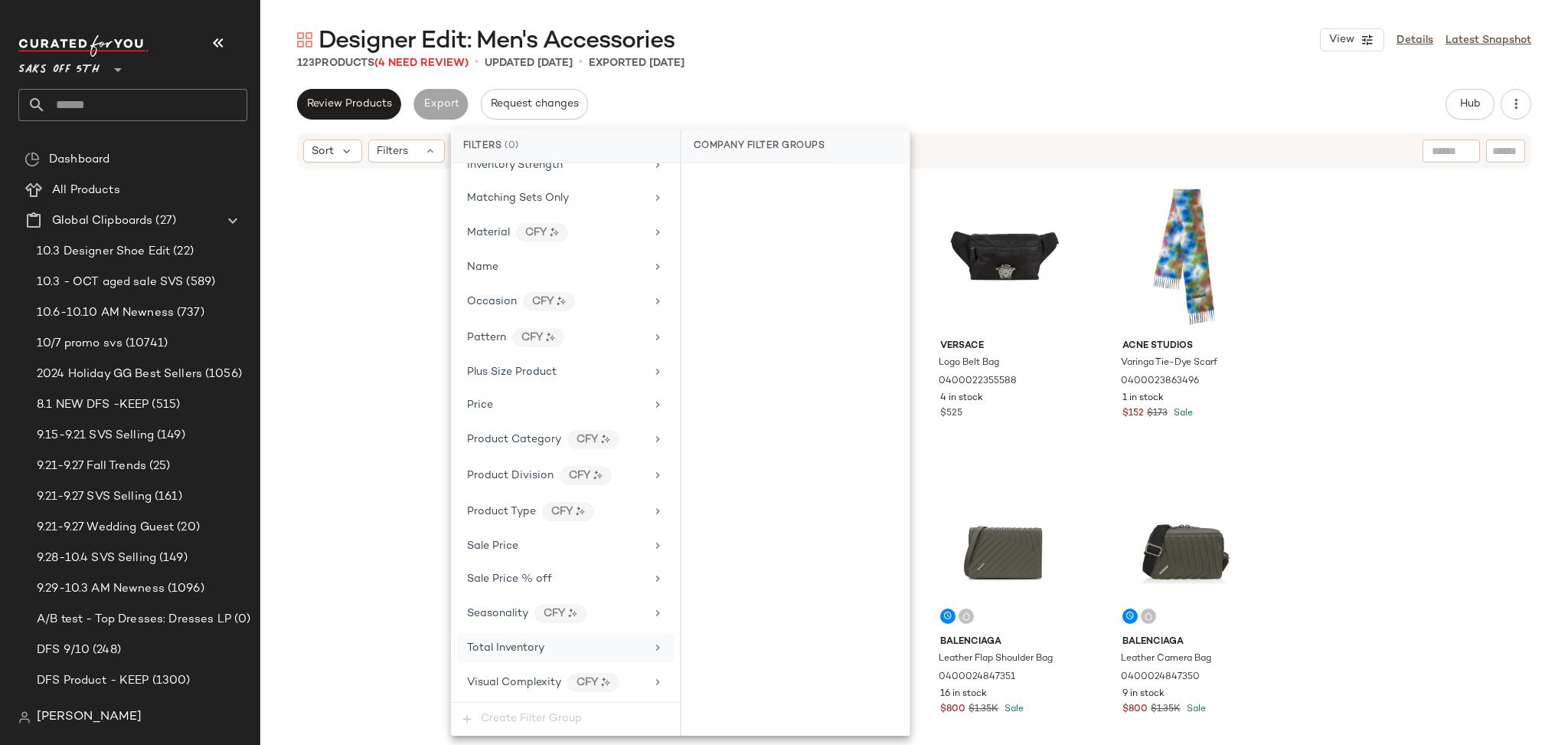
click at [501, 662] on div "Total Inventory" at bounding box center [565, 648] width 217 height 30
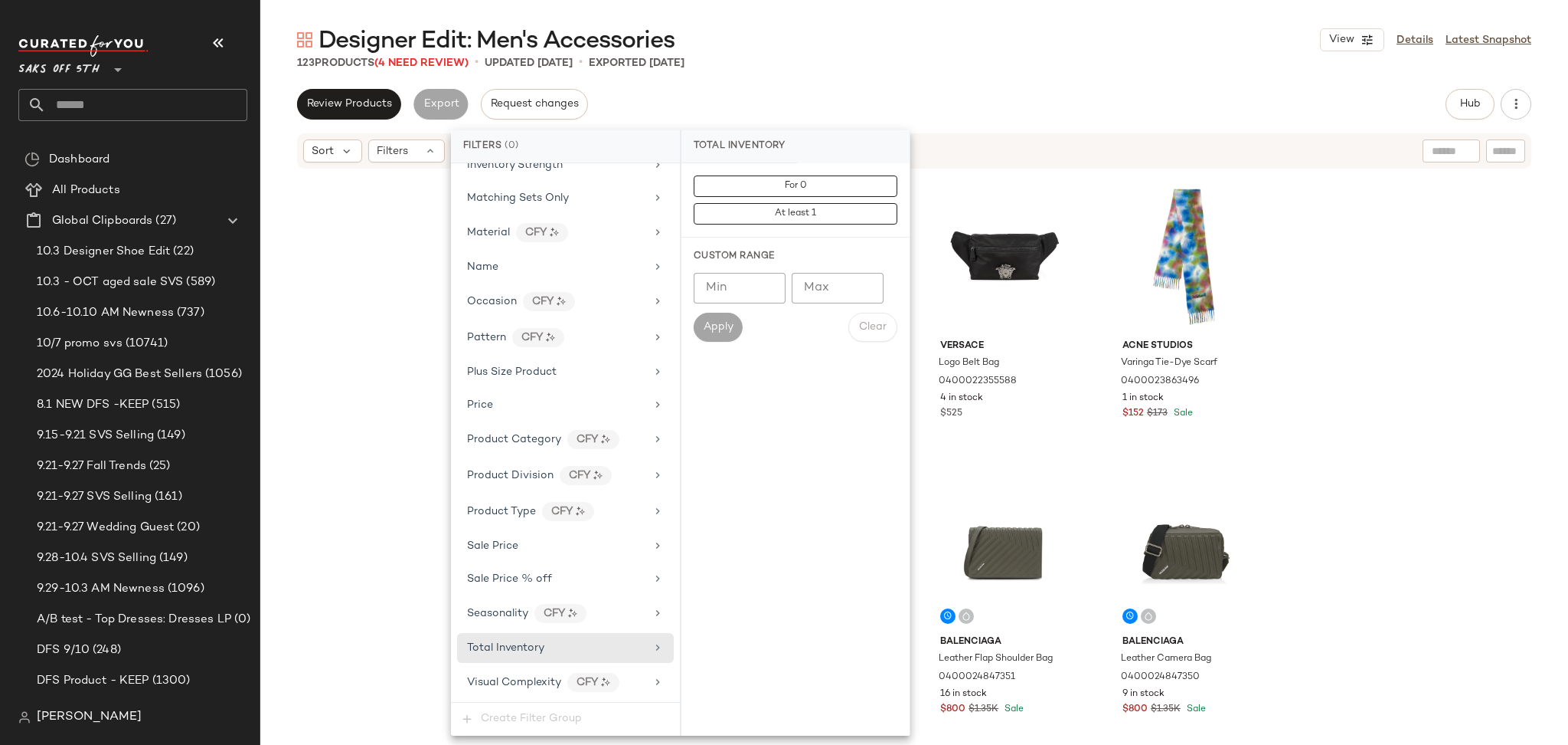
click at [745, 169] on div "For 0 At least 1" at bounding box center [795, 200] width 228 height 74
click at [750, 182] on button "For 0" at bounding box center [795, 185] width 203 height 21
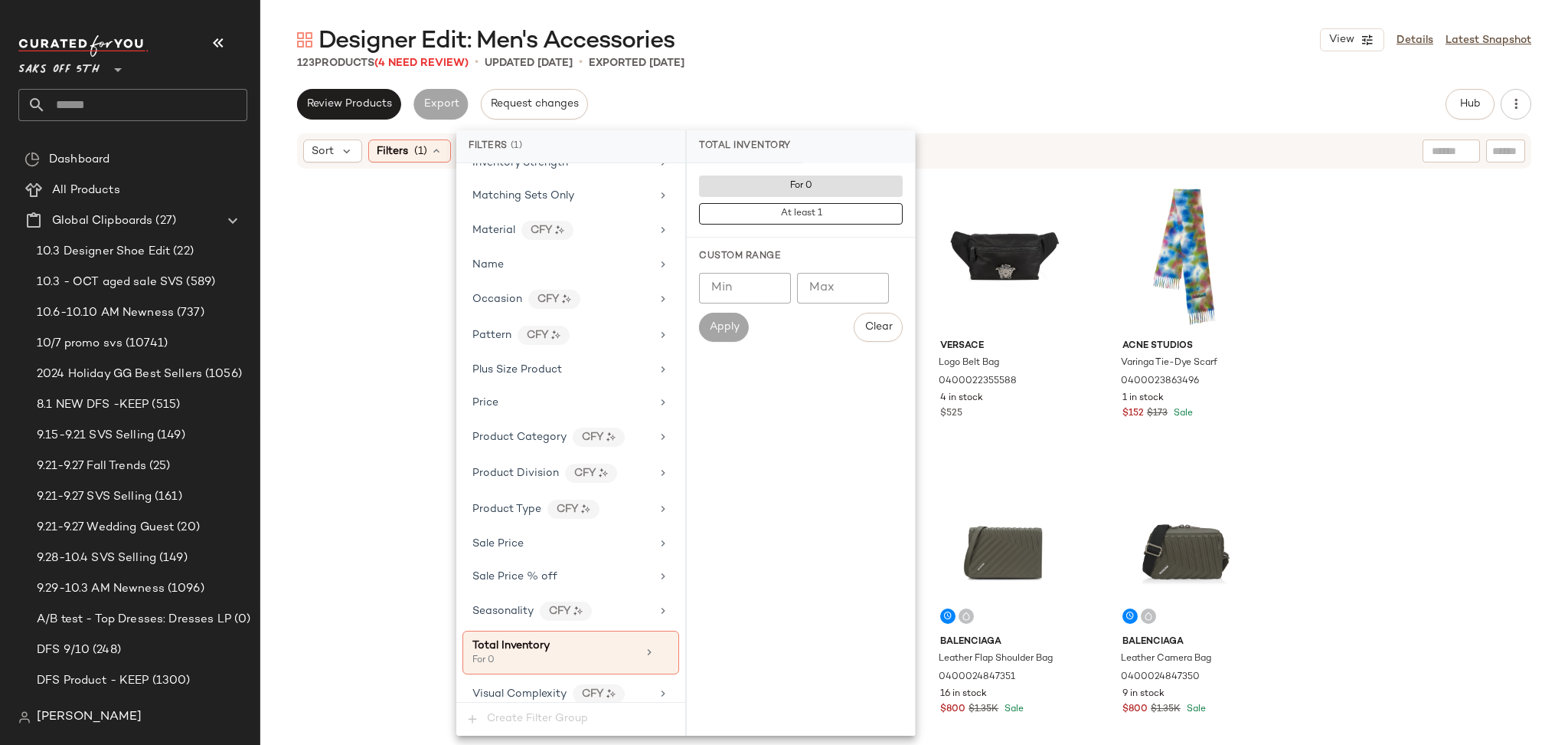
click at [963, 63] on div "123 Products (4 Need Review) • updated [DATE] • Exported [DATE]" at bounding box center [914, 63] width 1308 height 16
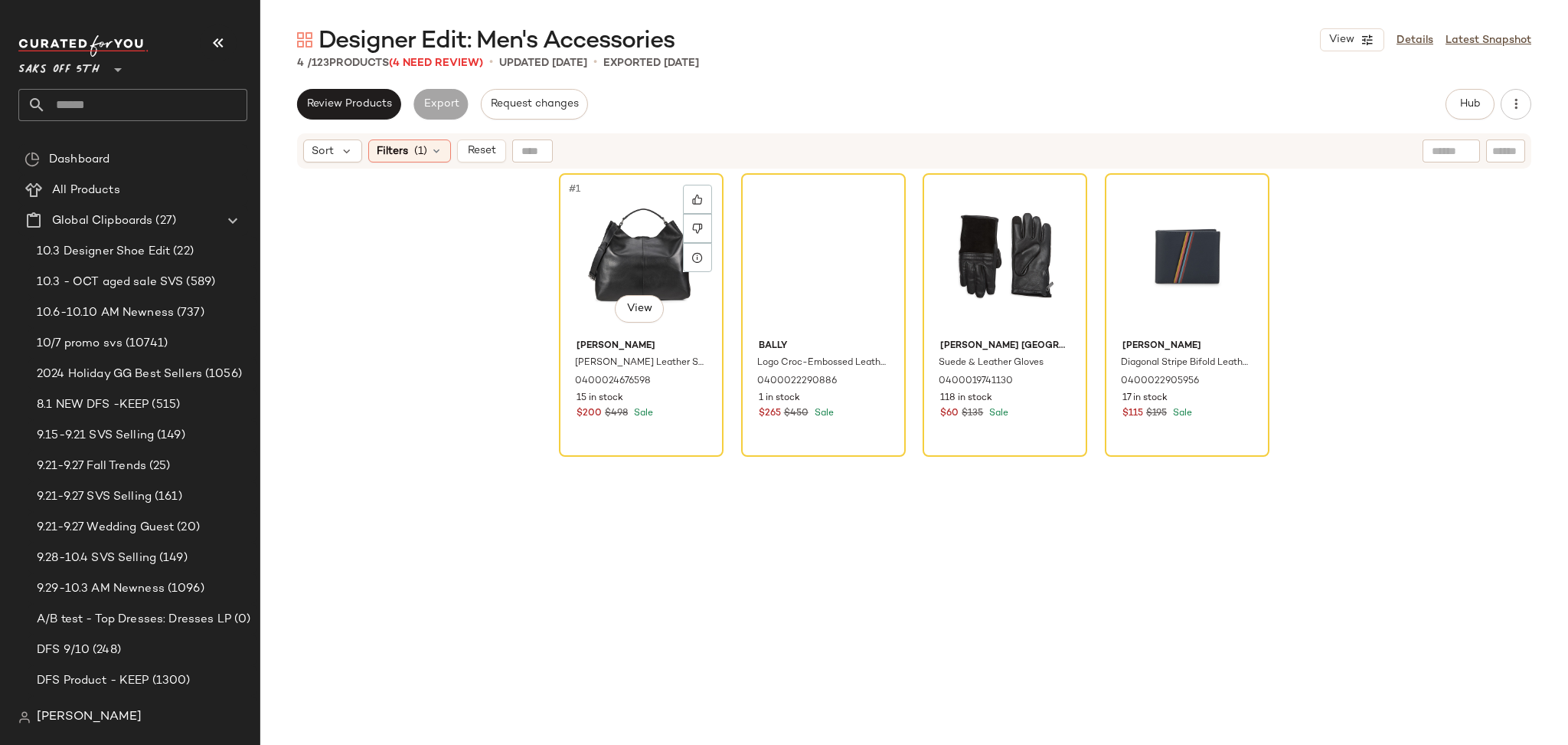
click at [577, 257] on div "#1 View" at bounding box center [641, 256] width 154 height 155
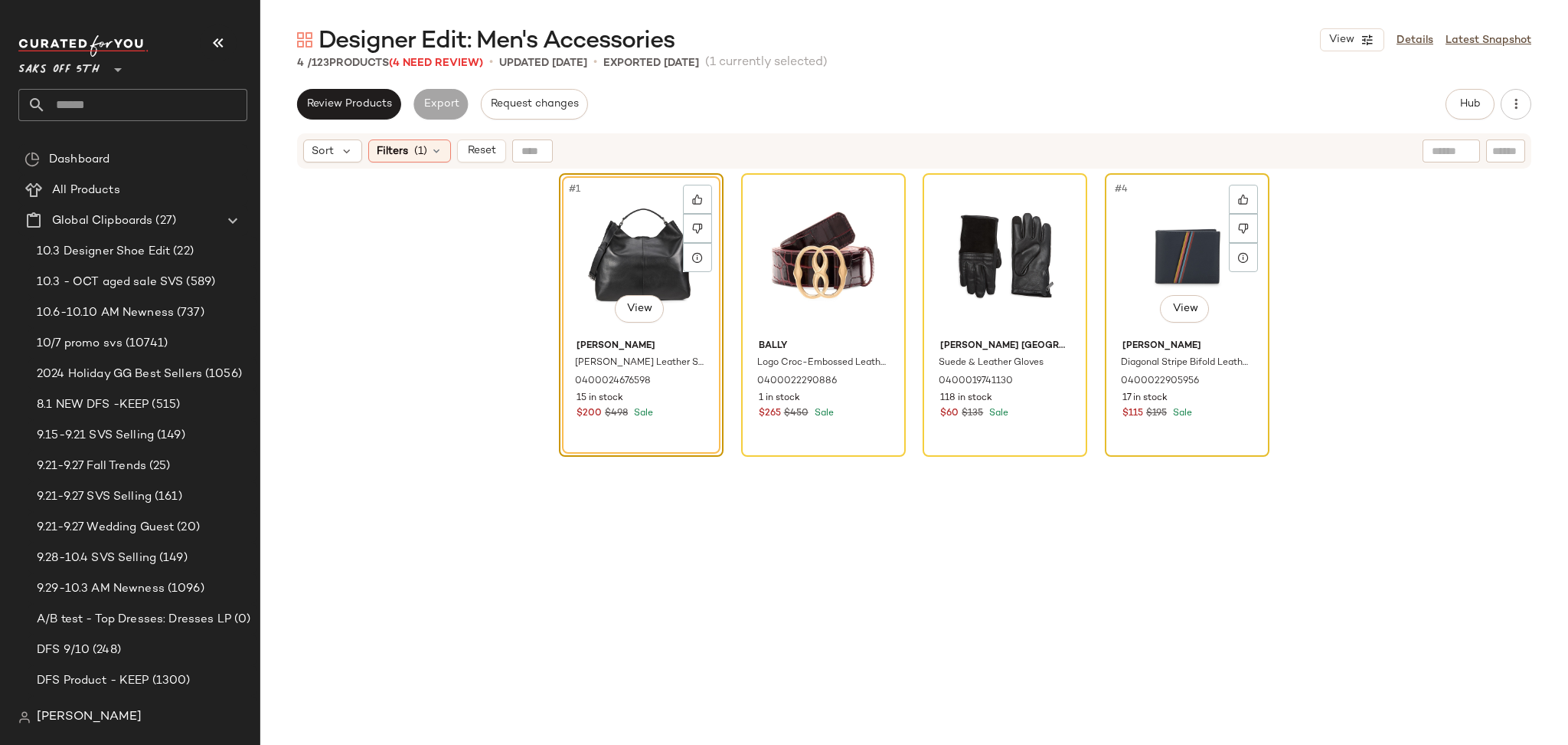
click at [1166, 238] on div "#4 View" at bounding box center [1187, 256] width 154 height 155
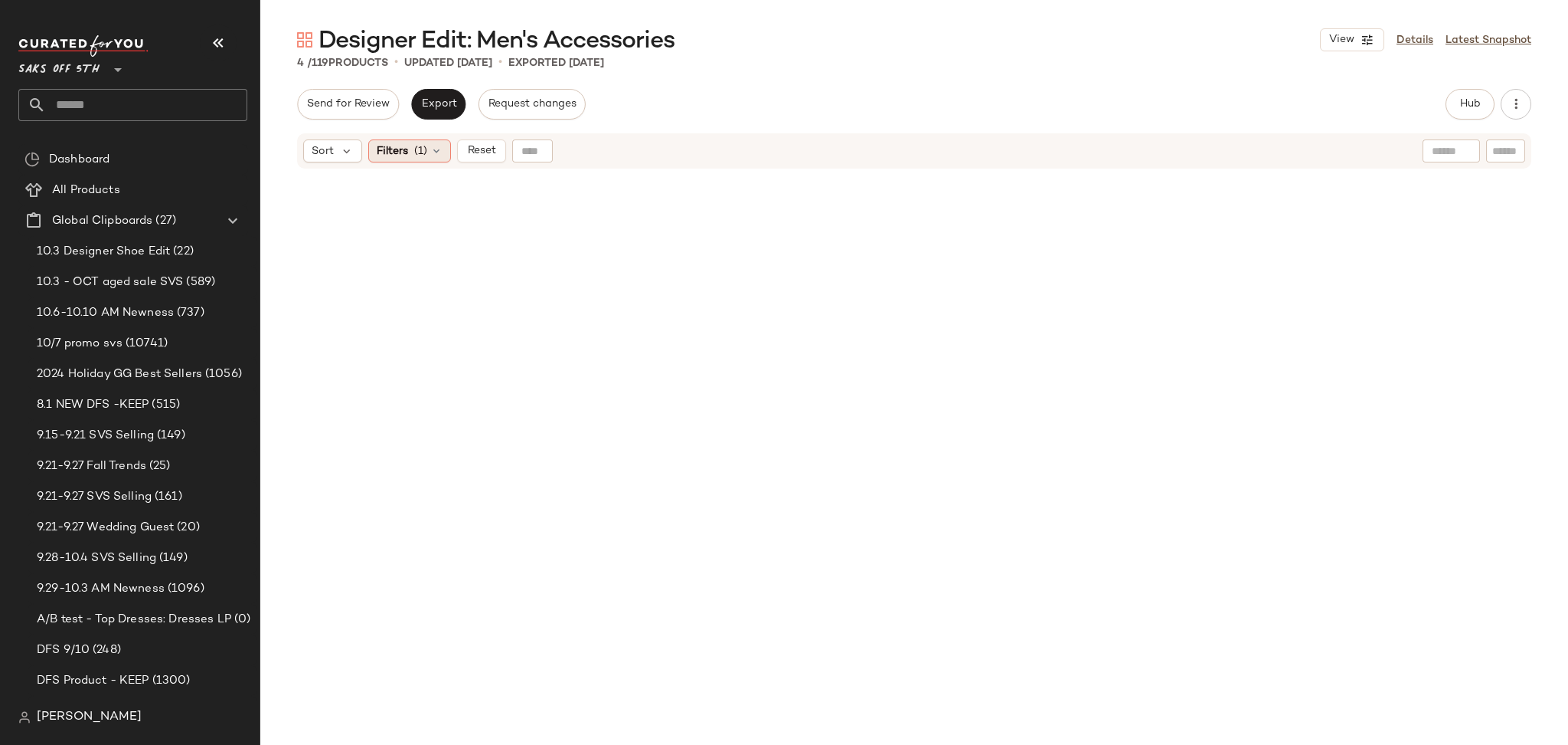
click at [436, 153] on icon at bounding box center [436, 151] width 13 height 13
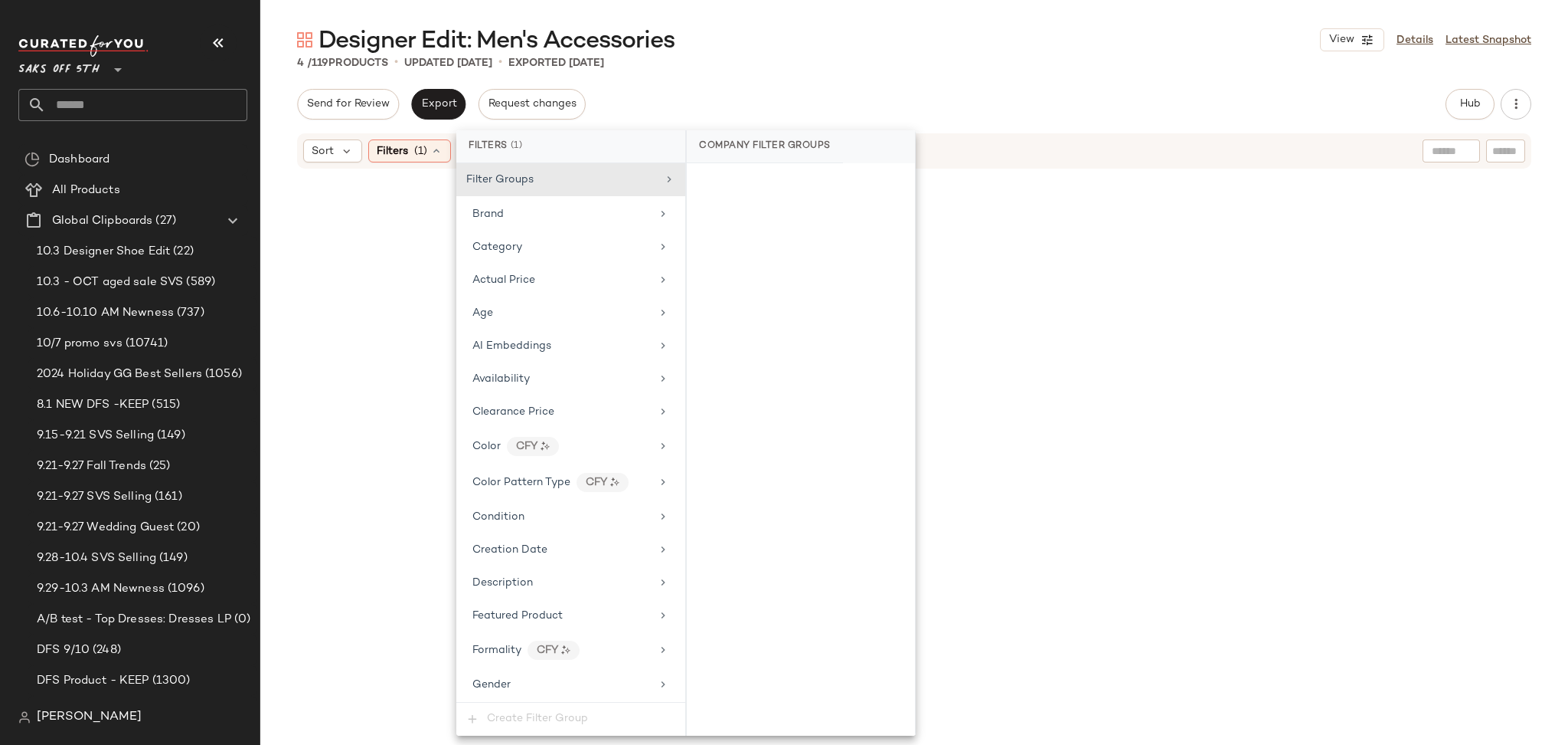
scroll to position [640, 0]
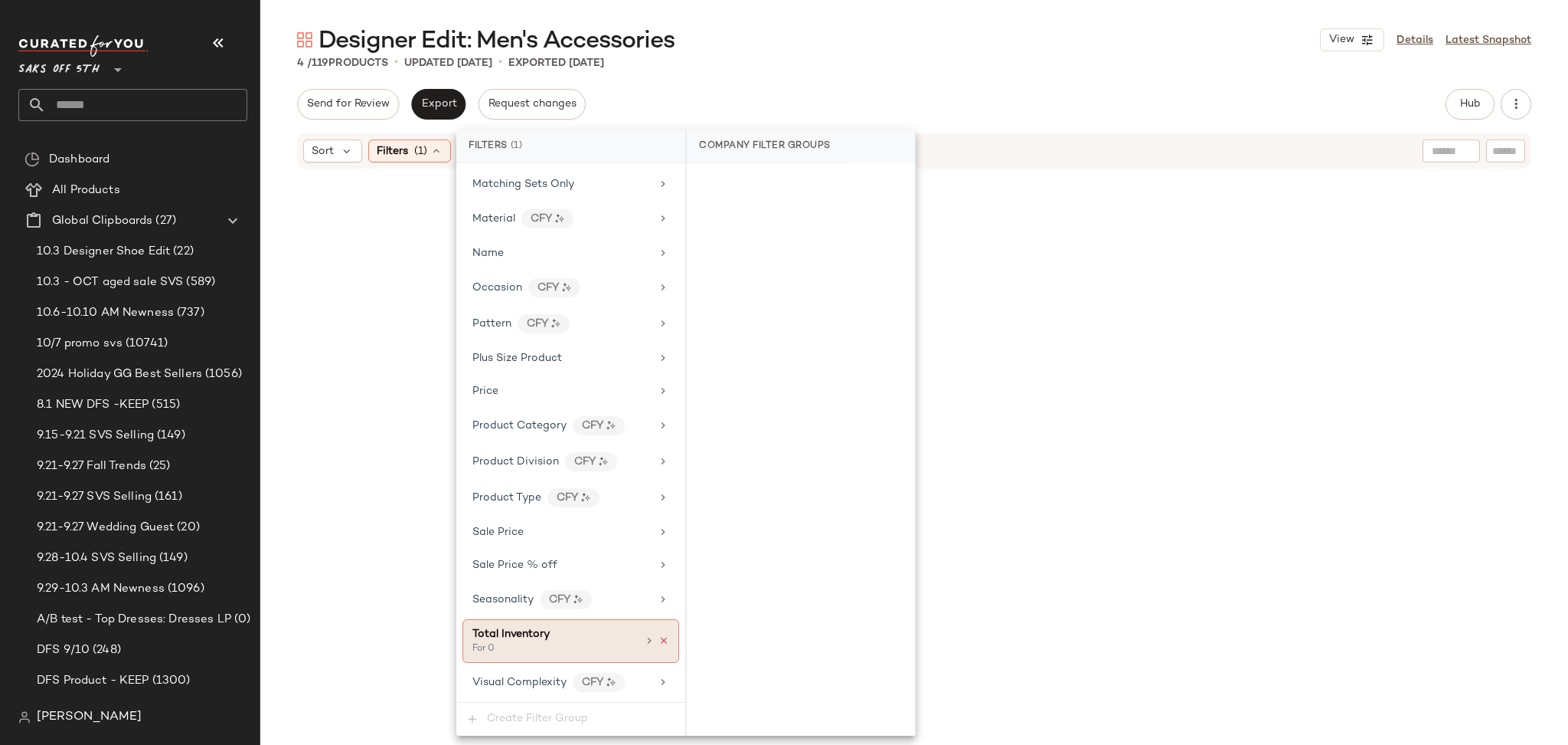
click at [658, 639] on icon at bounding box center [664, 641] width 11 height 11
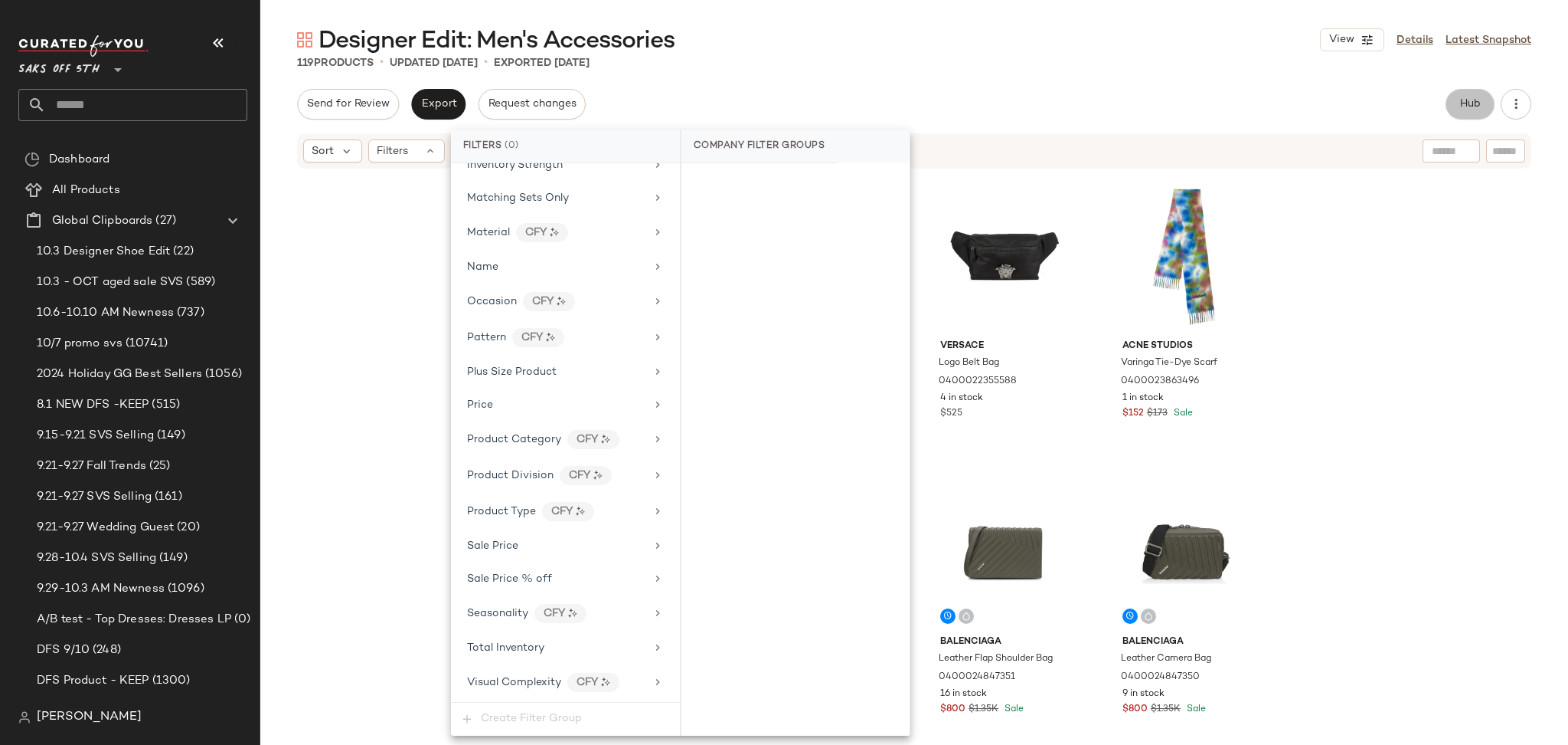
click at [1464, 102] on span "Hub" at bounding box center [1469, 104] width 21 height 13
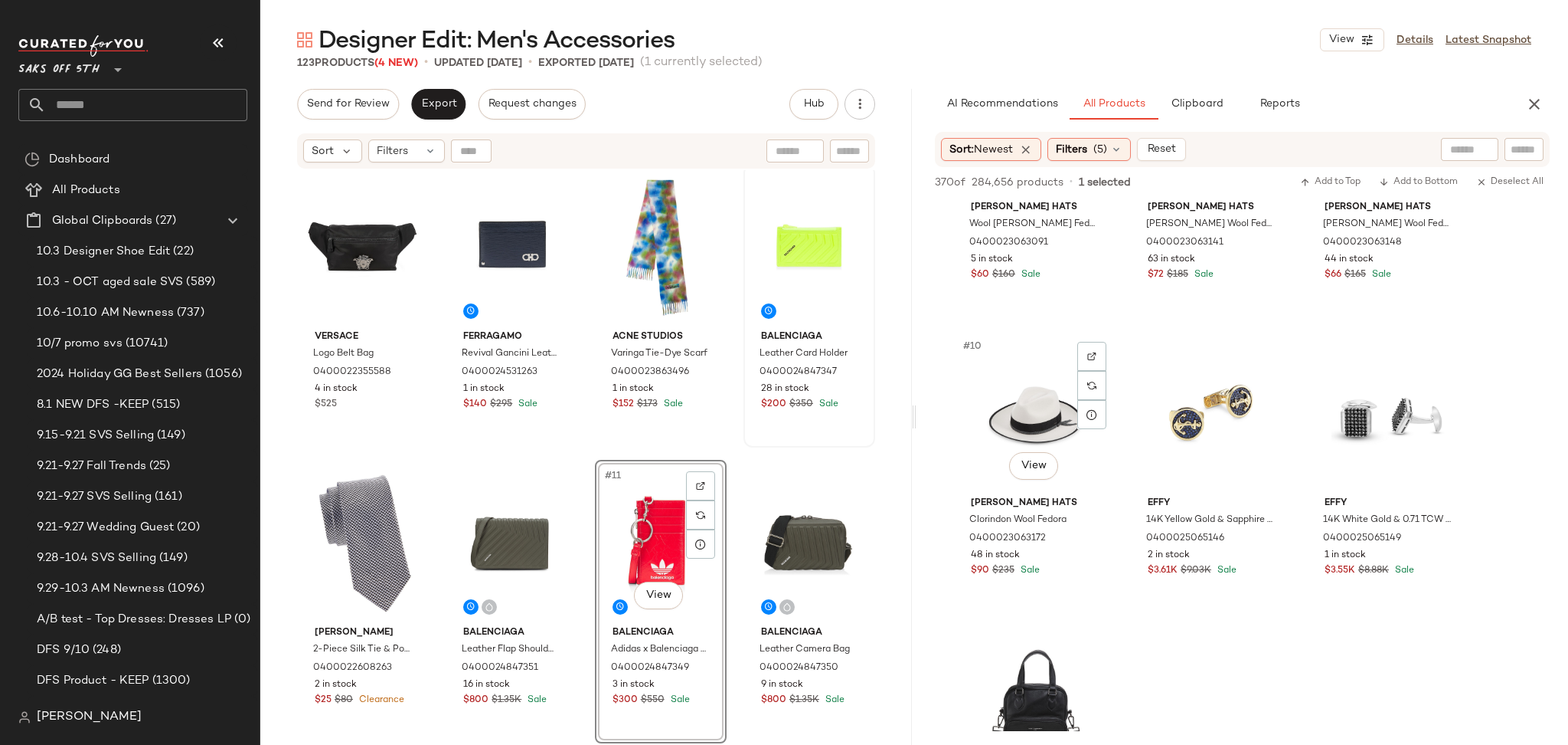
scroll to position [761, 0]
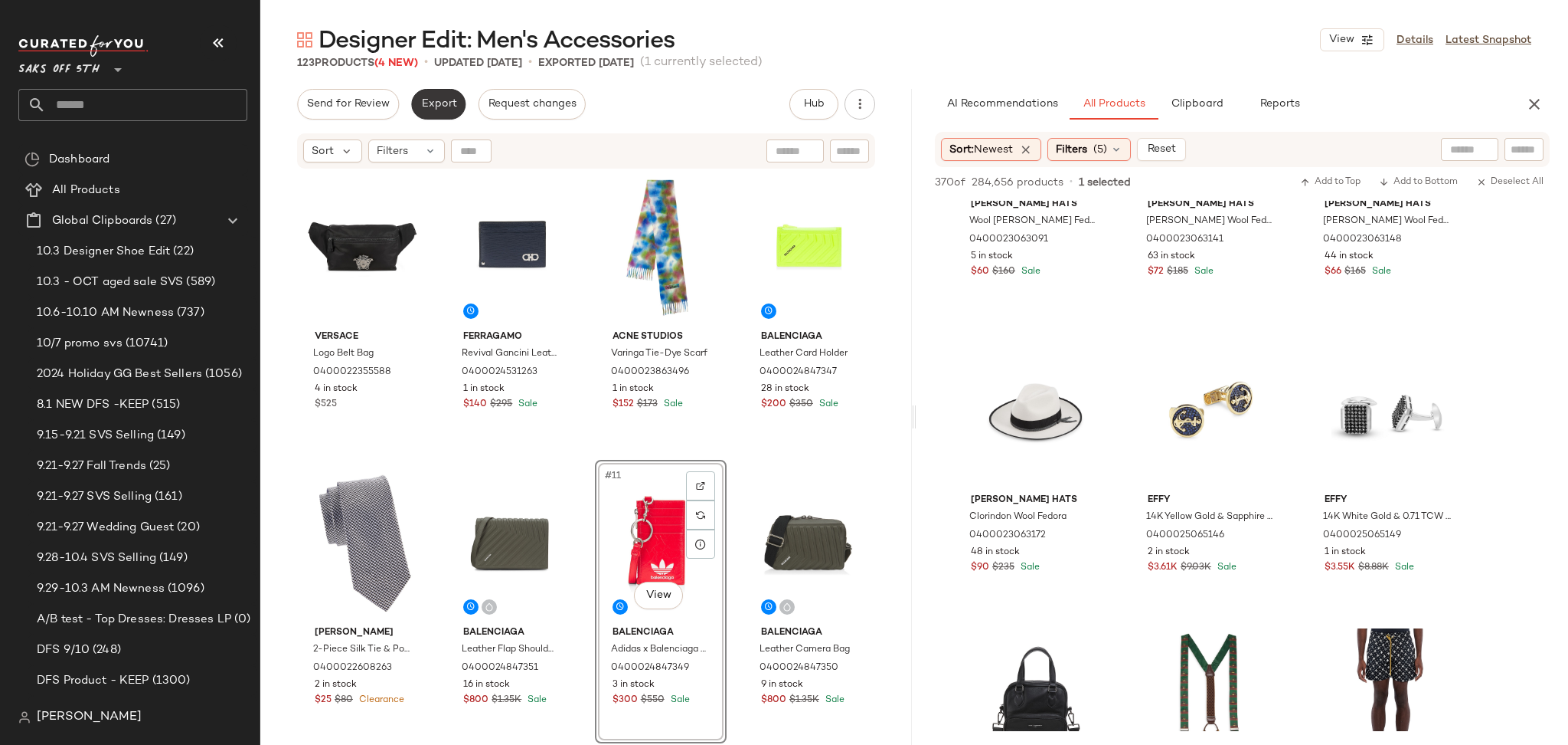
click at [438, 110] on span "Export" at bounding box center [438, 104] width 36 height 13
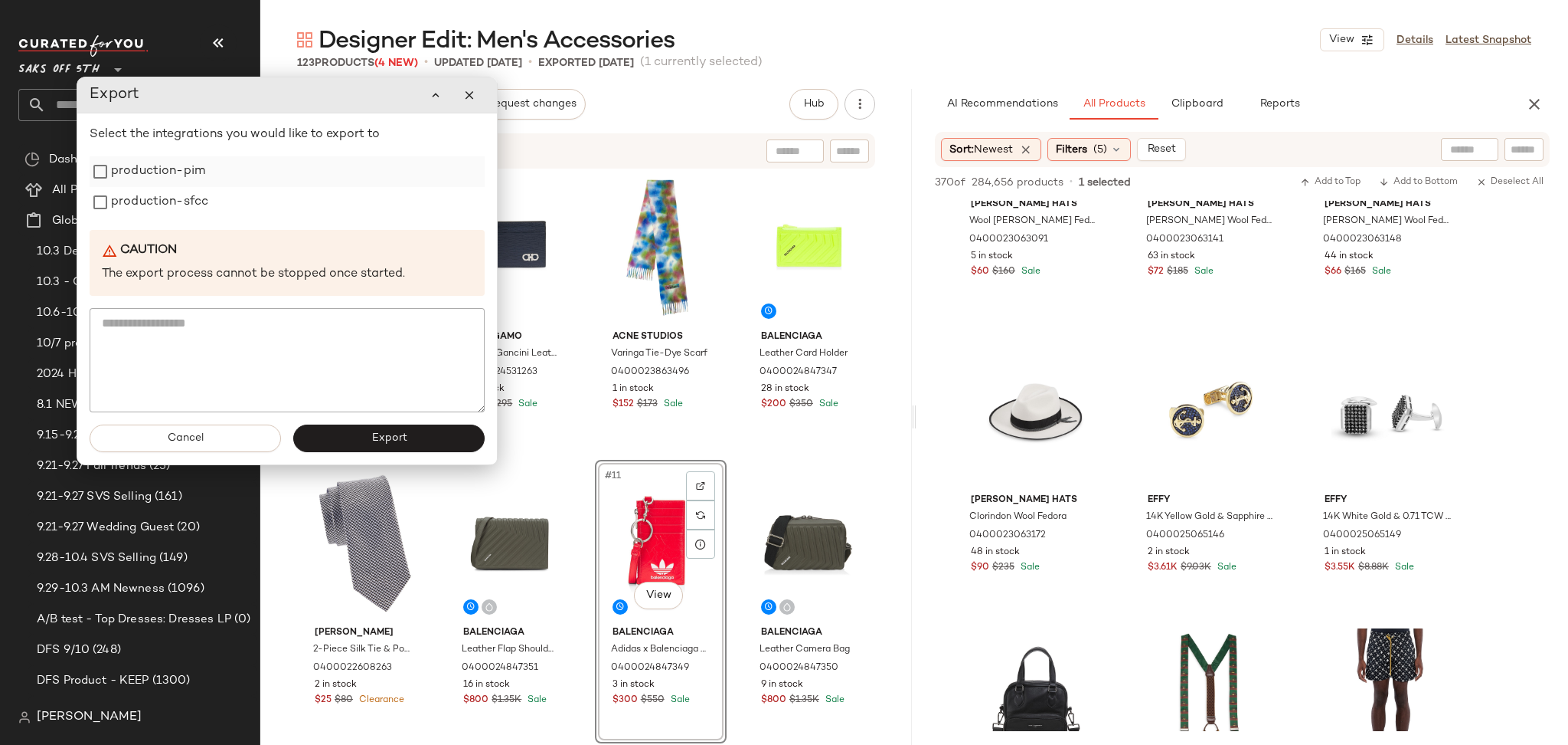
click at [176, 173] on label "production-pim" at bounding box center [158, 171] width 94 height 31
click at [175, 191] on label "production-sfcc" at bounding box center [160, 202] width 97 height 31
click at [353, 436] on button "Export" at bounding box center [389, 437] width 192 height 27
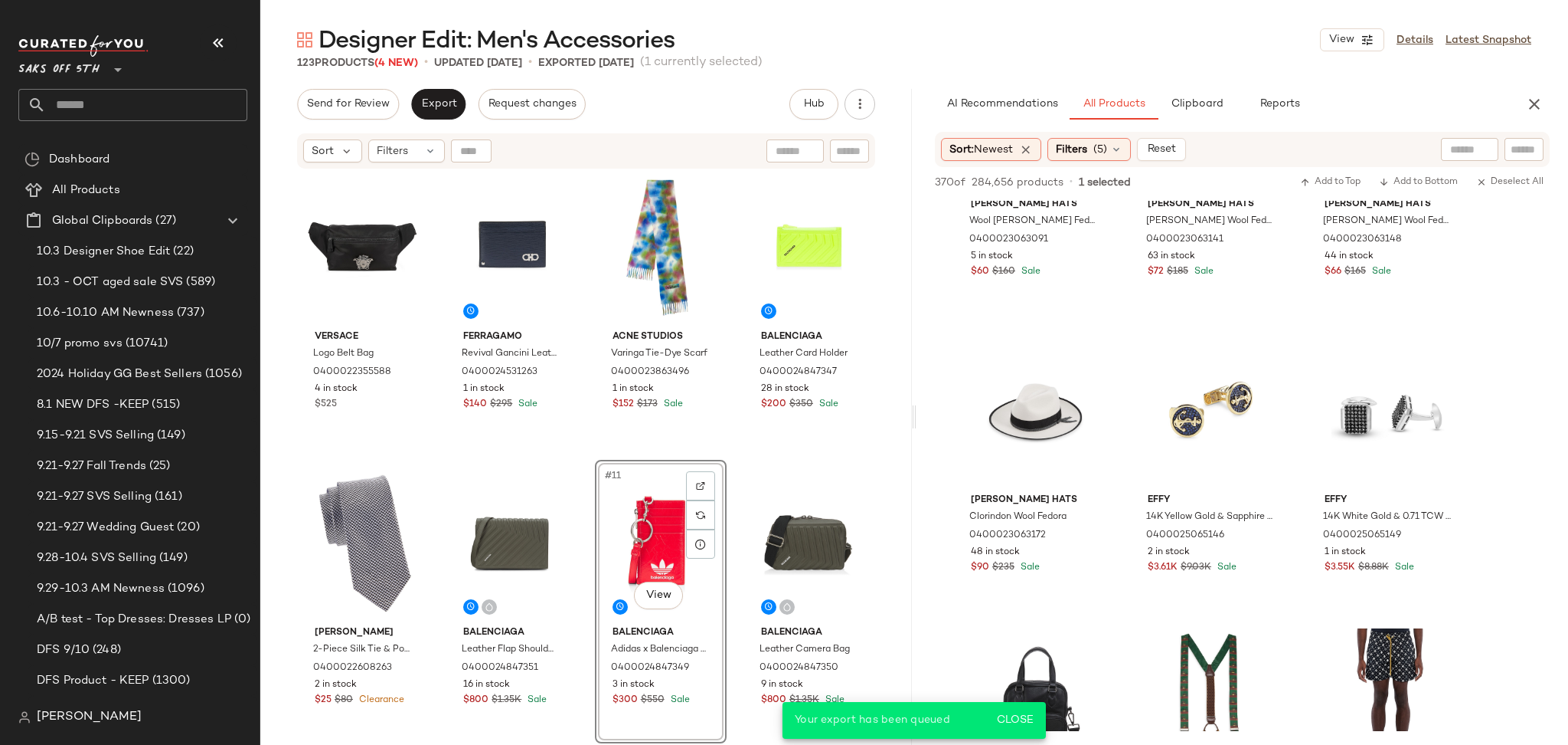
scroll to position [1056, 0]
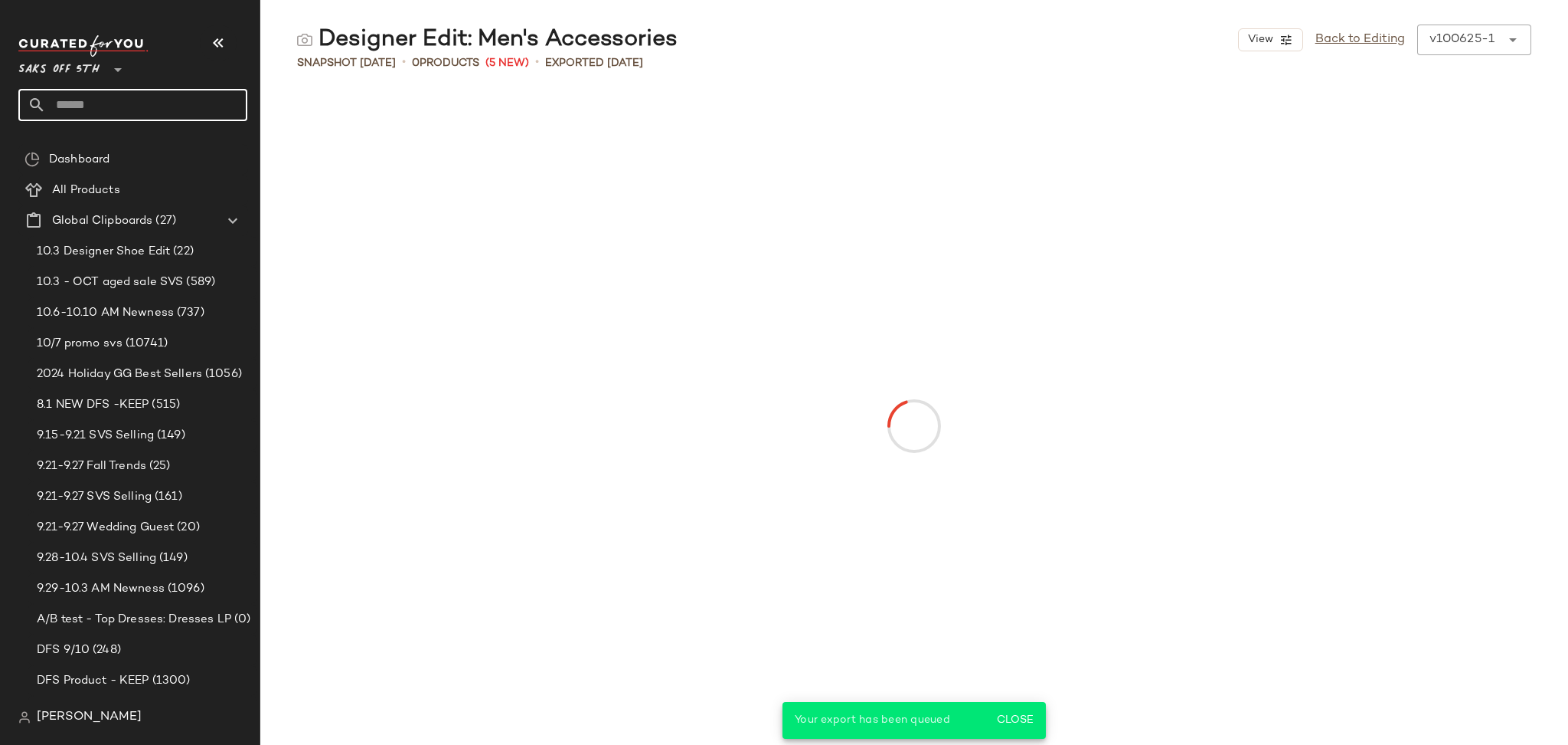
click at [136, 116] on input "text" at bounding box center [146, 105] width 201 height 32
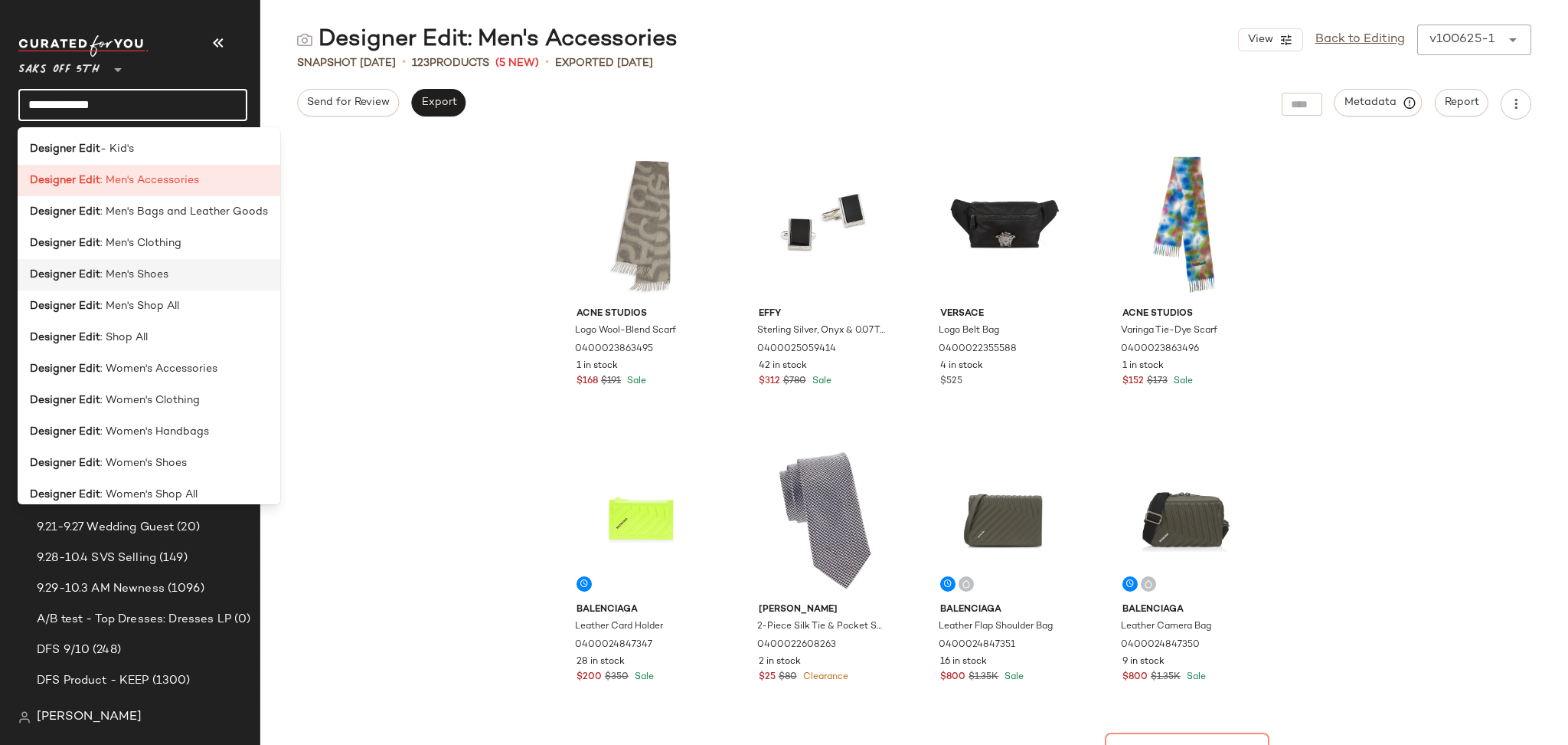
type input "**********"
click at [140, 270] on span ": Men's Shoes" at bounding box center [134, 275] width 68 height 16
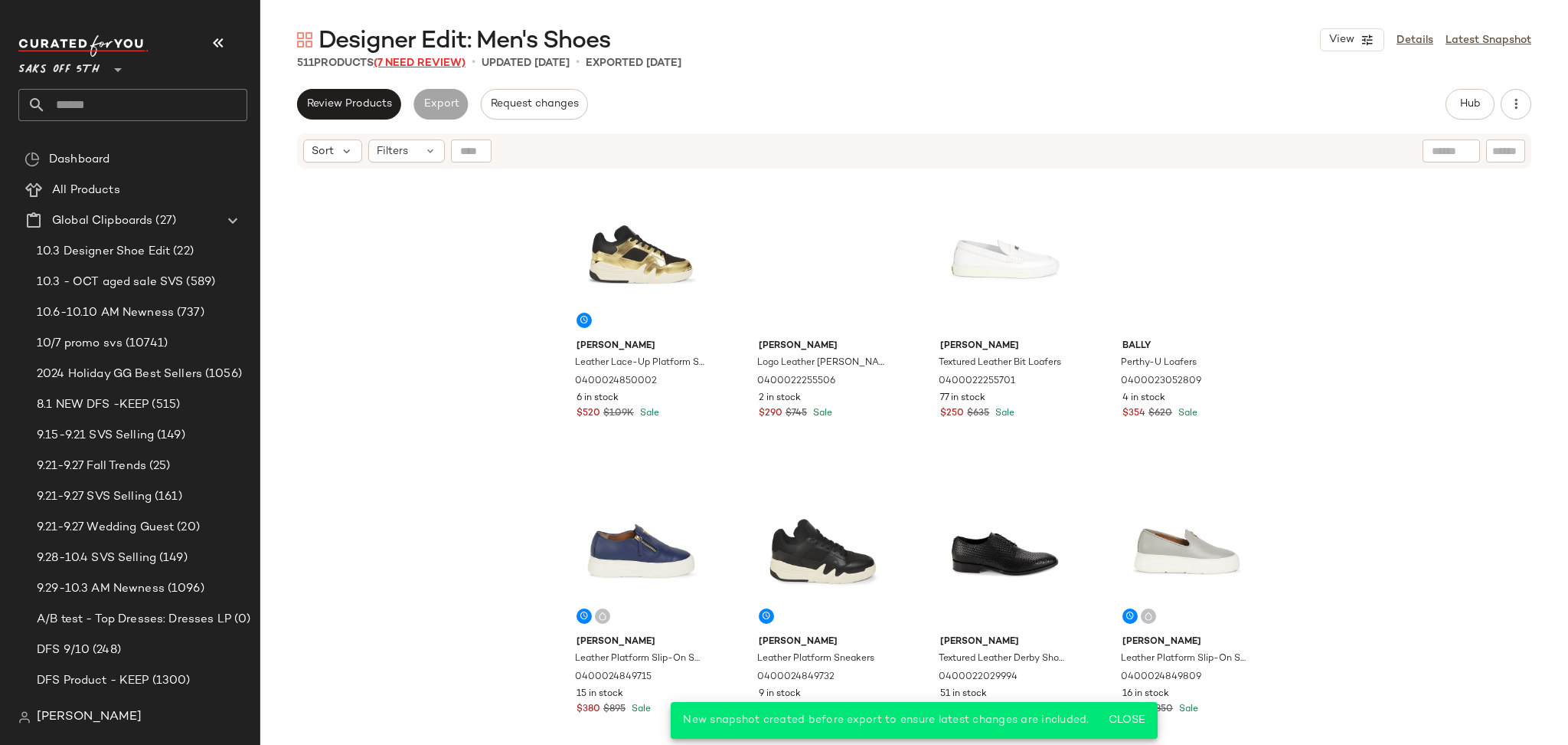
click at [418, 64] on span "(7 Need Review)" at bounding box center [419, 63] width 91 height 12
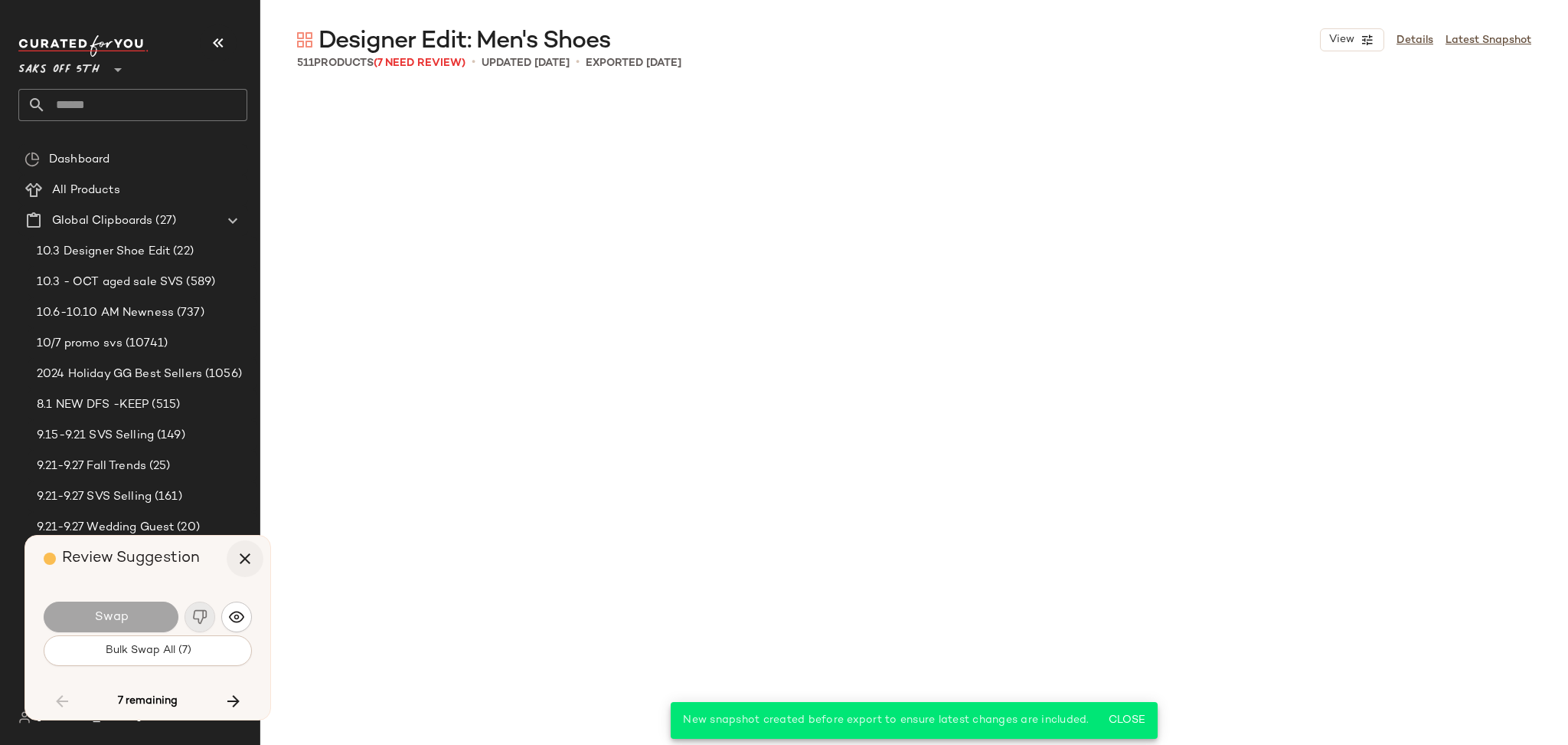
scroll to position [16856, 0]
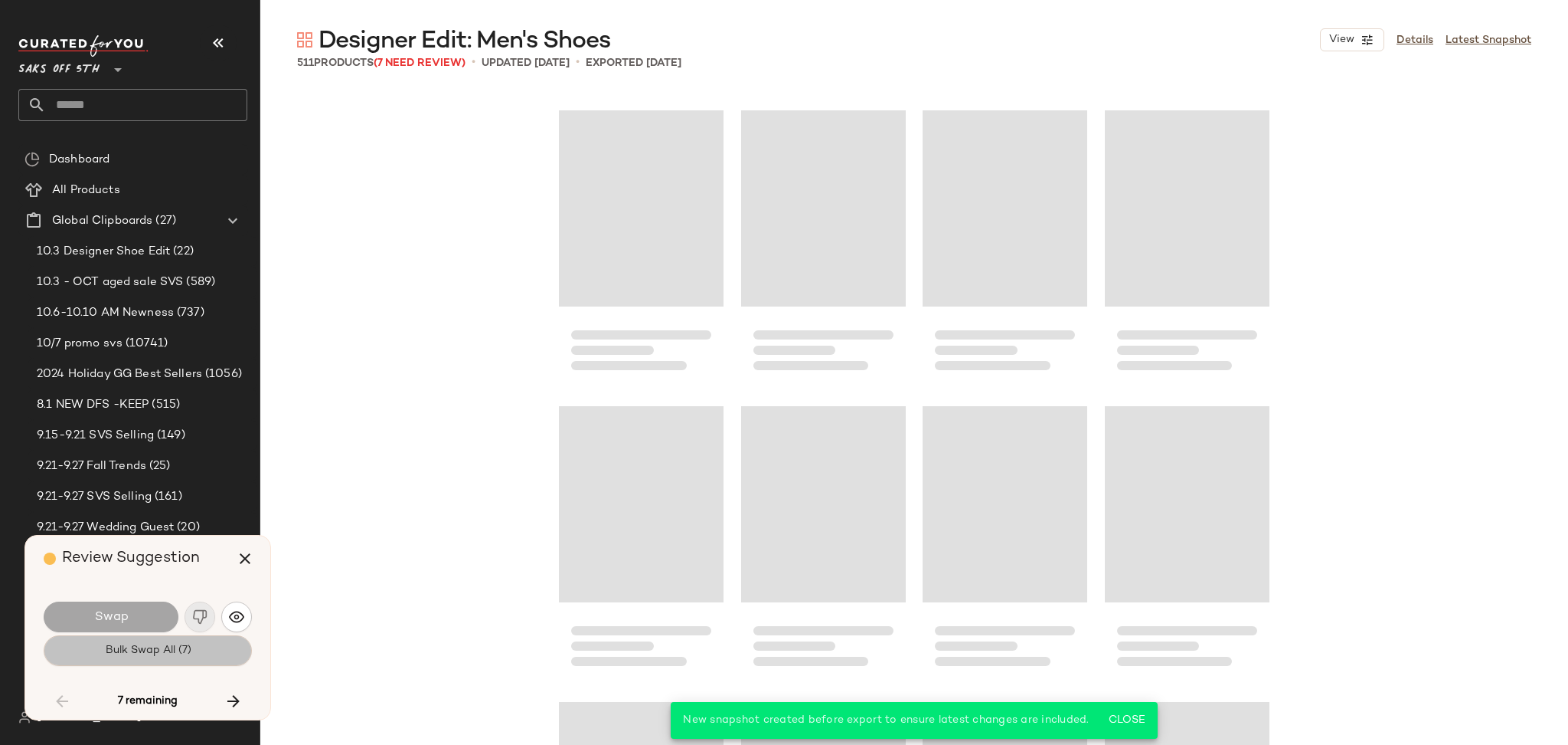
click at [187, 652] on span "Bulk Swap All (7)" at bounding box center [147, 650] width 87 height 13
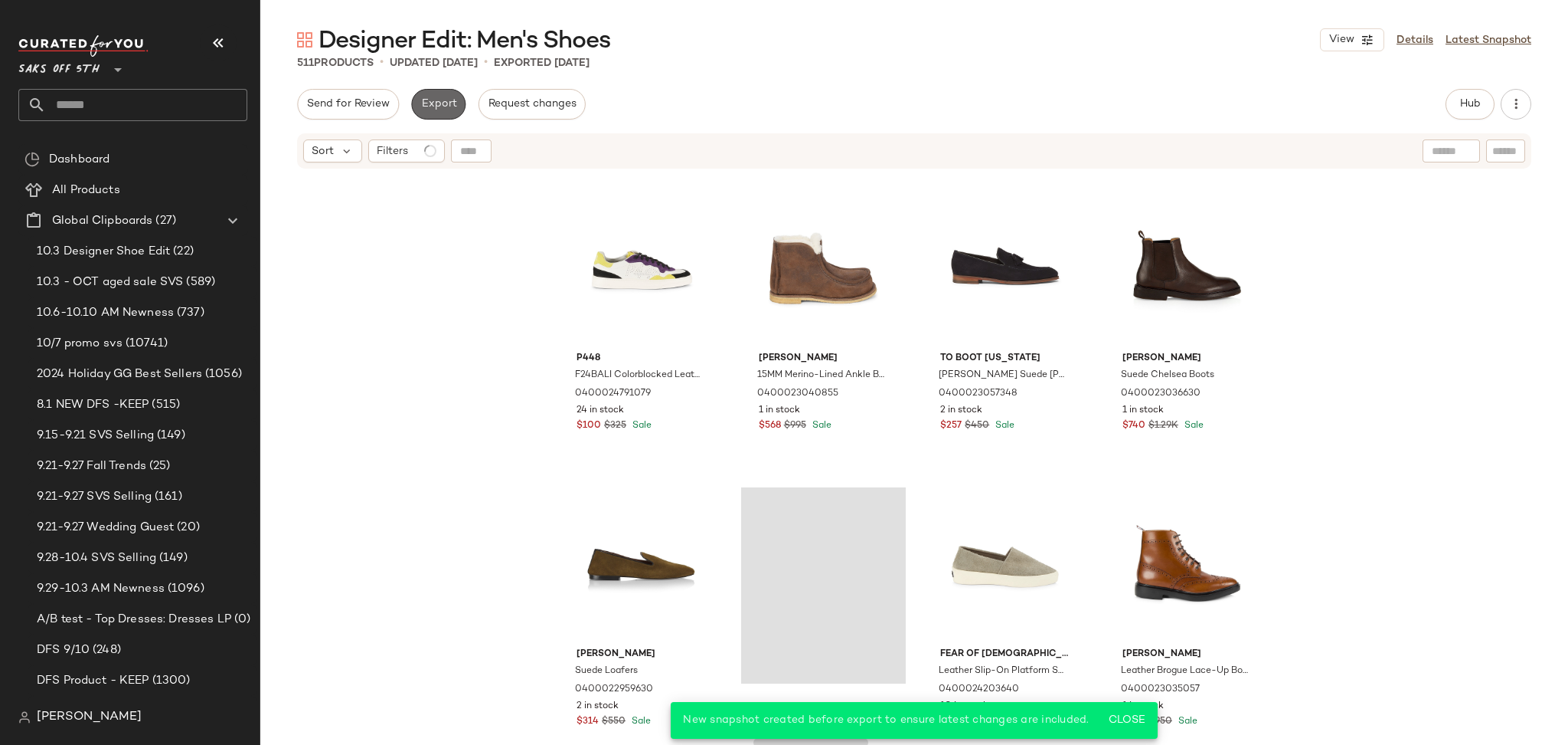
click at [430, 107] on span "Export" at bounding box center [438, 104] width 36 height 13
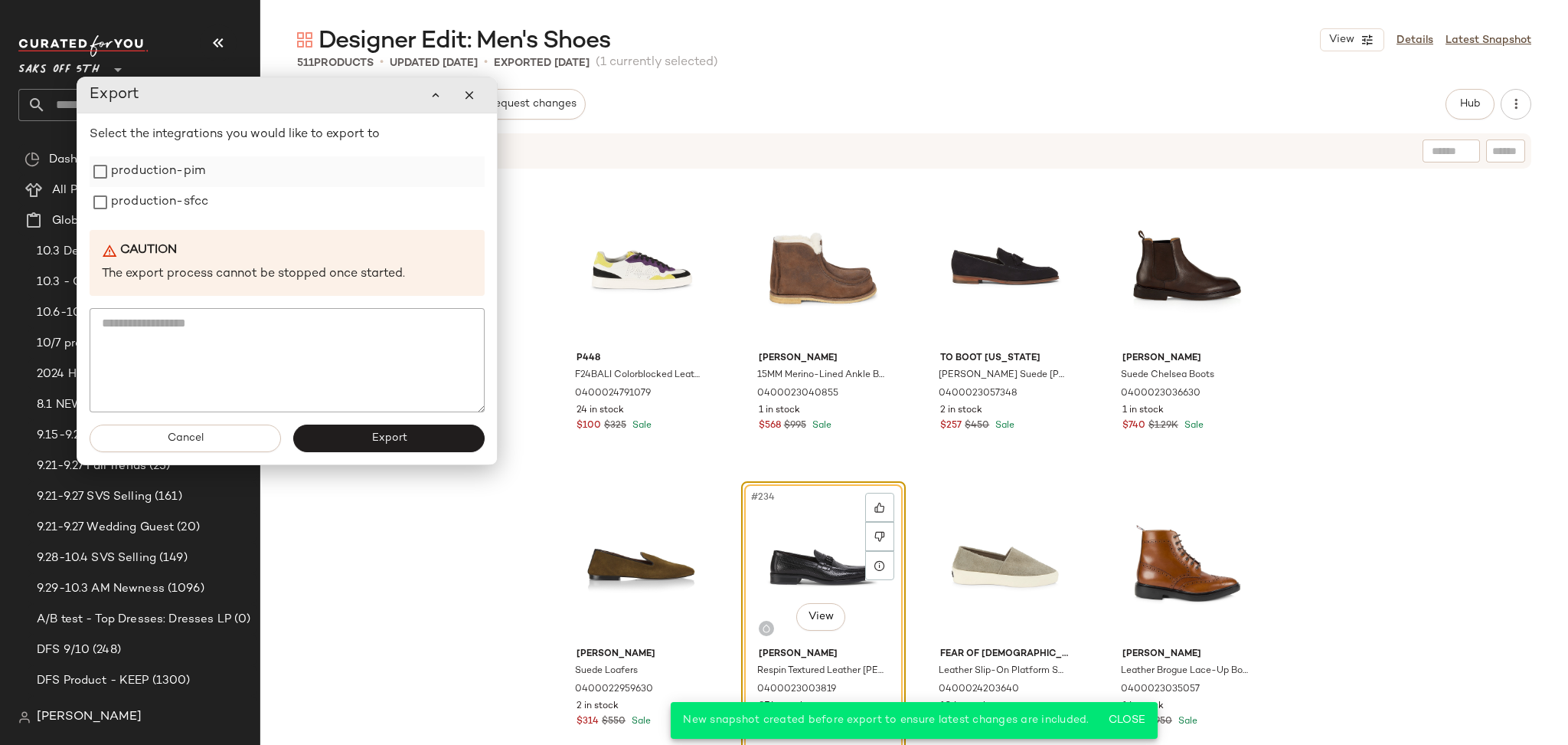
click at [182, 170] on label "production-pim" at bounding box center [158, 171] width 94 height 31
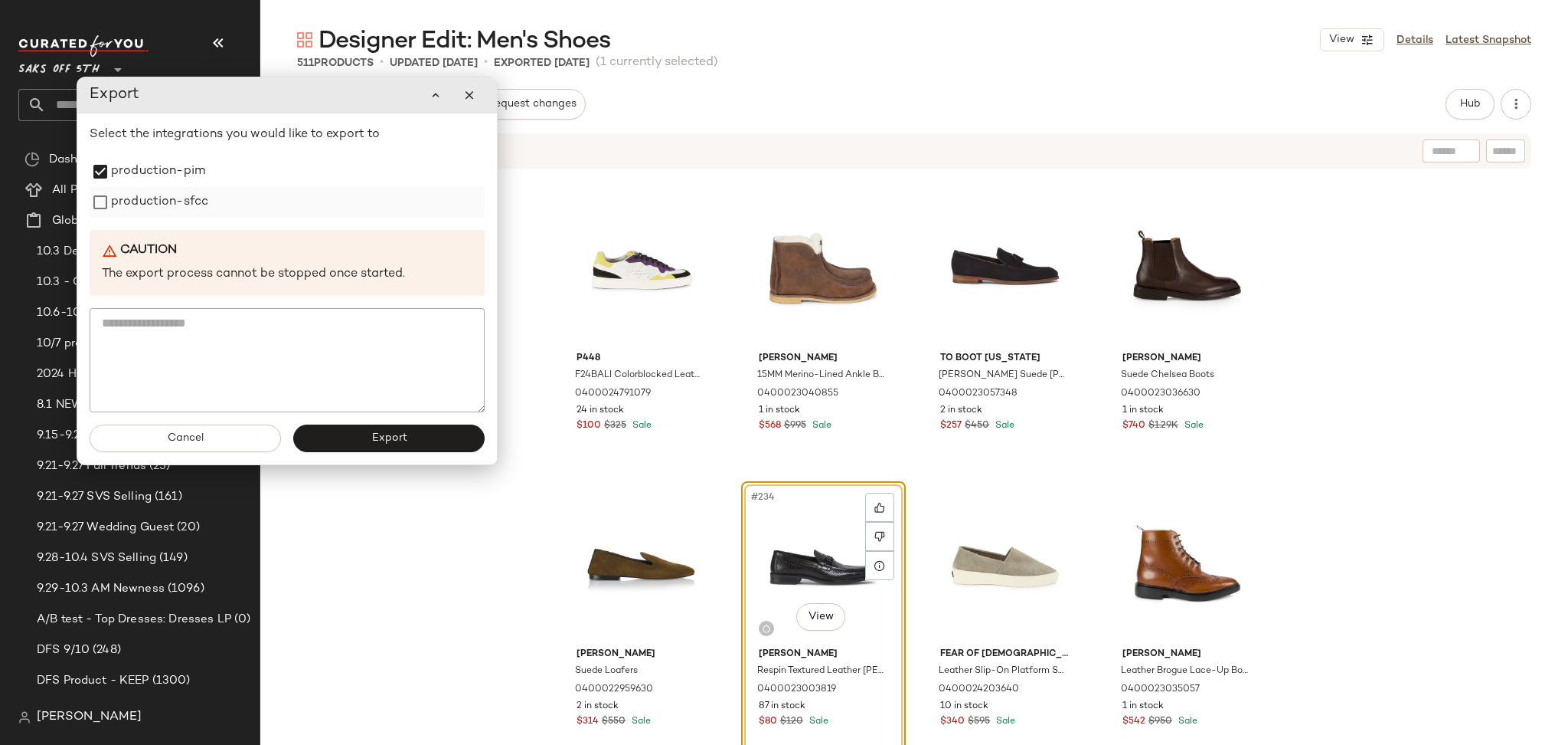
click at [181, 189] on label "production-sfcc" at bounding box center [160, 202] width 97 height 31
click at [353, 444] on button "Export" at bounding box center [389, 437] width 192 height 27
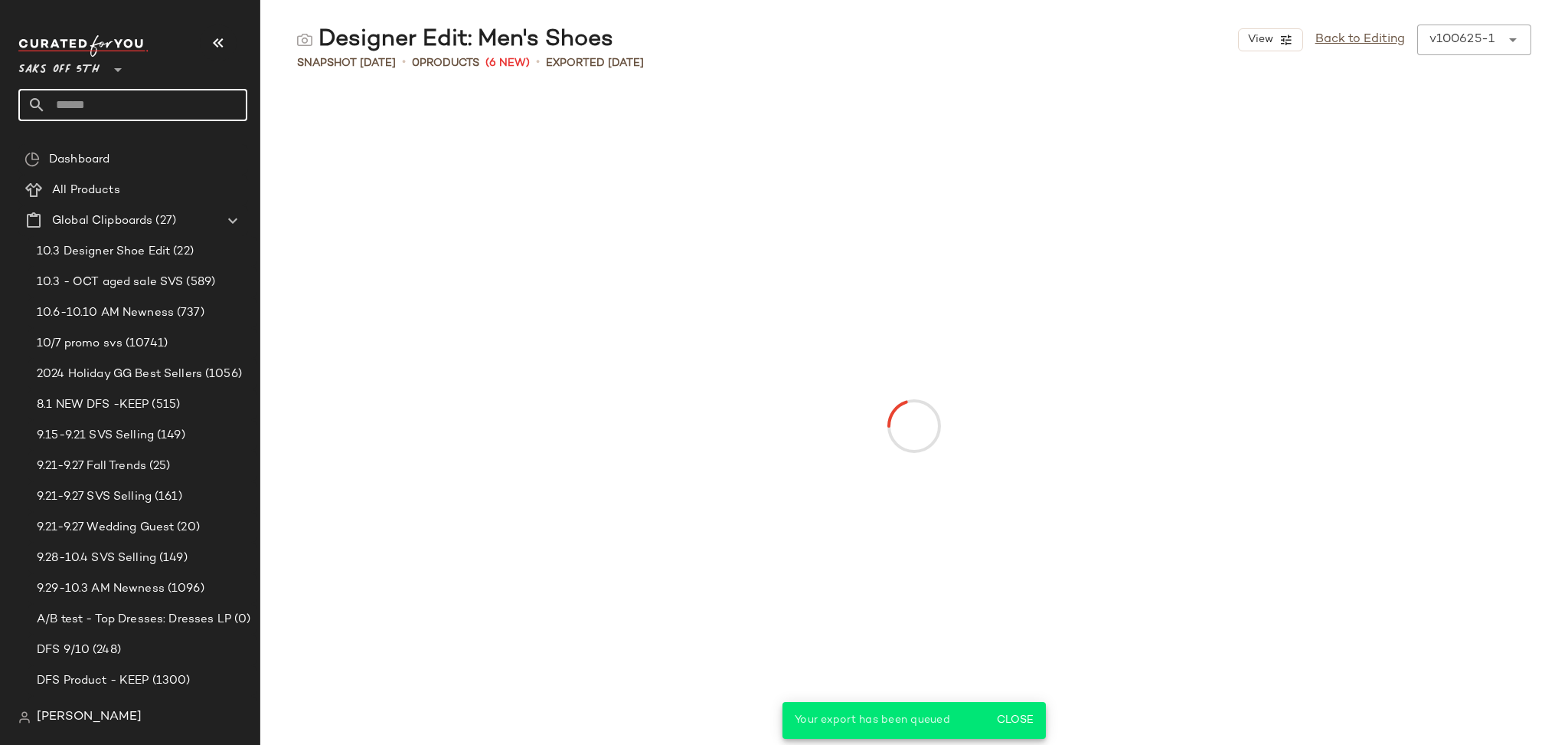
click at [167, 95] on input "text" at bounding box center [146, 105] width 201 height 32
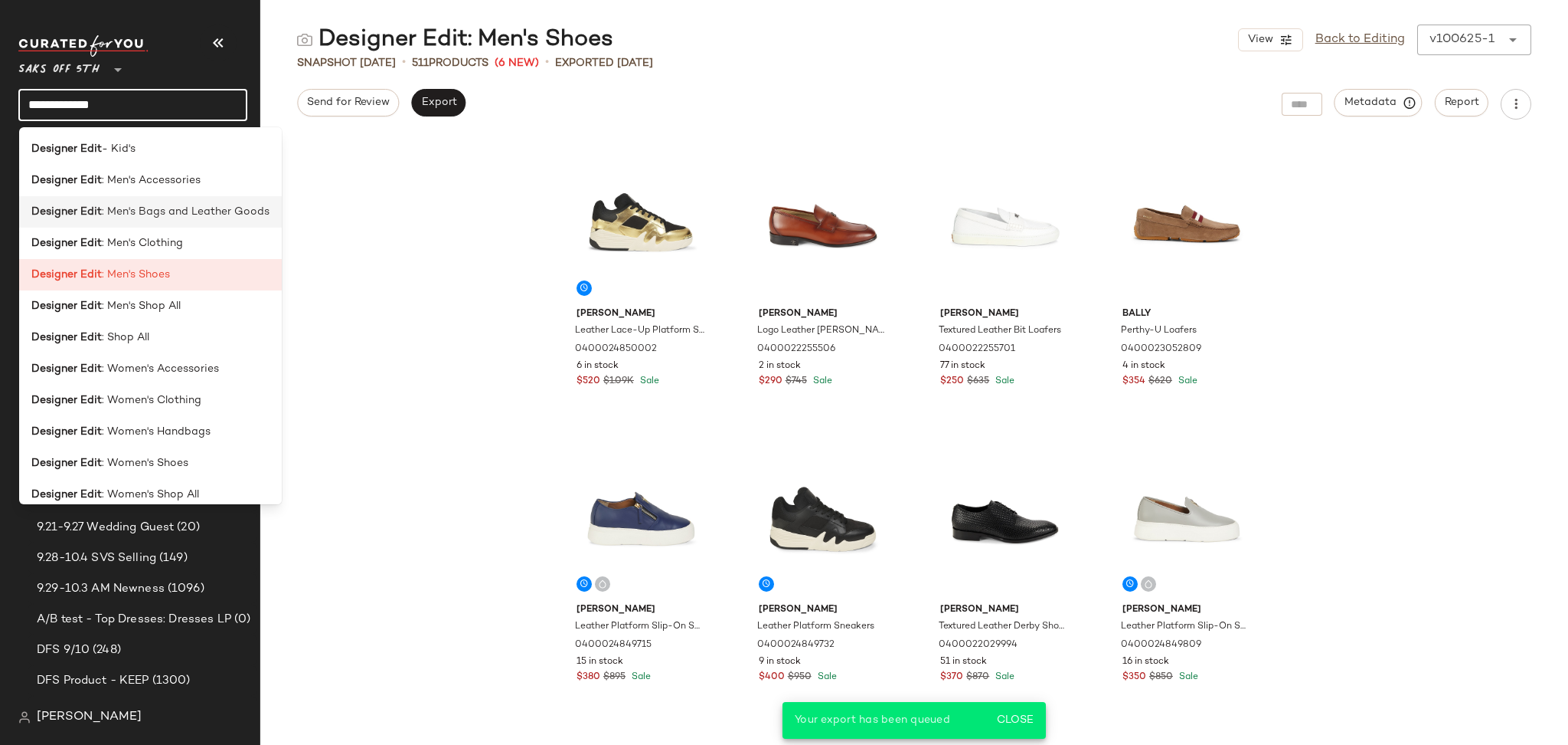
type input "**********"
click at [167, 213] on span ": Men's Bags and Leather Goods" at bounding box center [185, 211] width 167 height 16
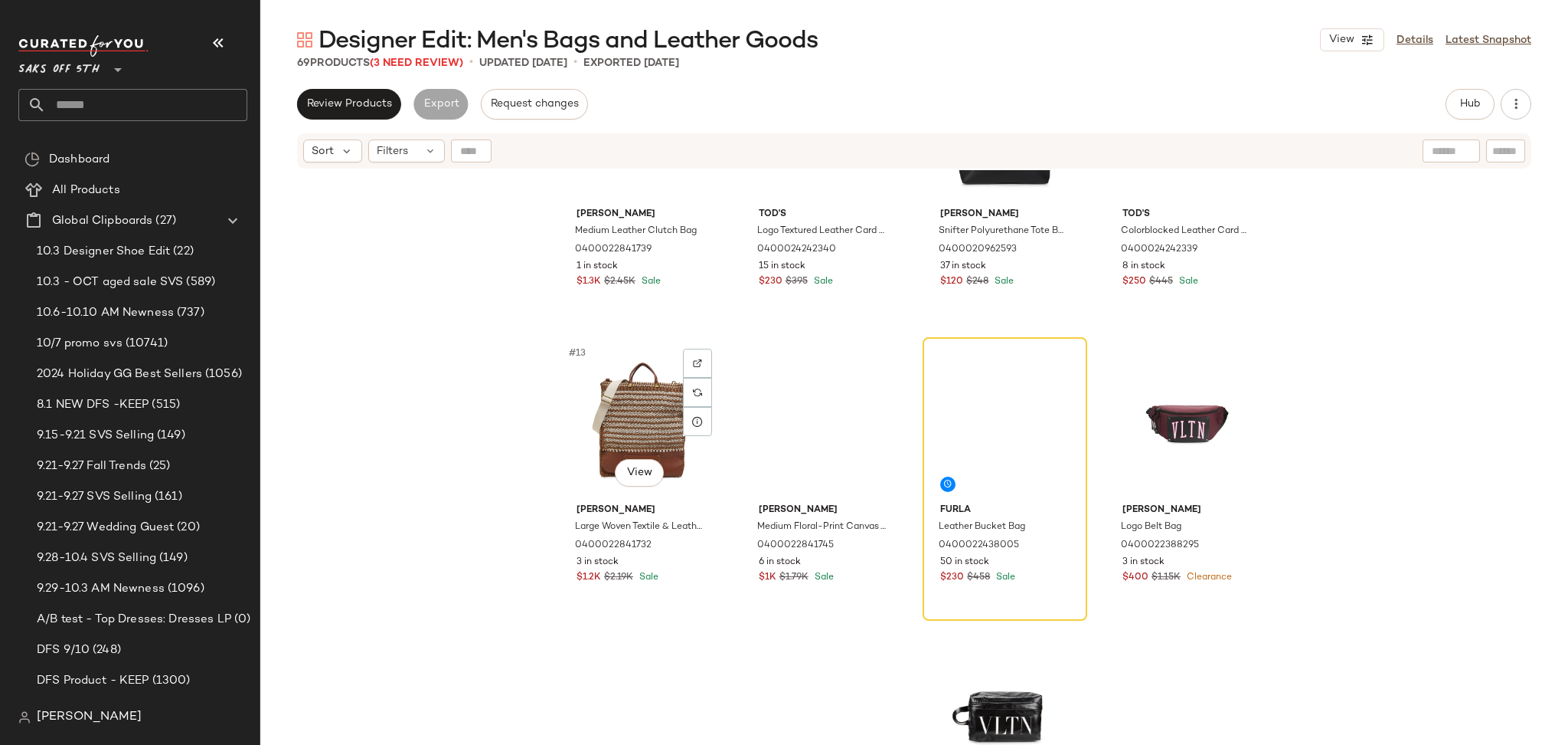
scroll to position [740, 0]
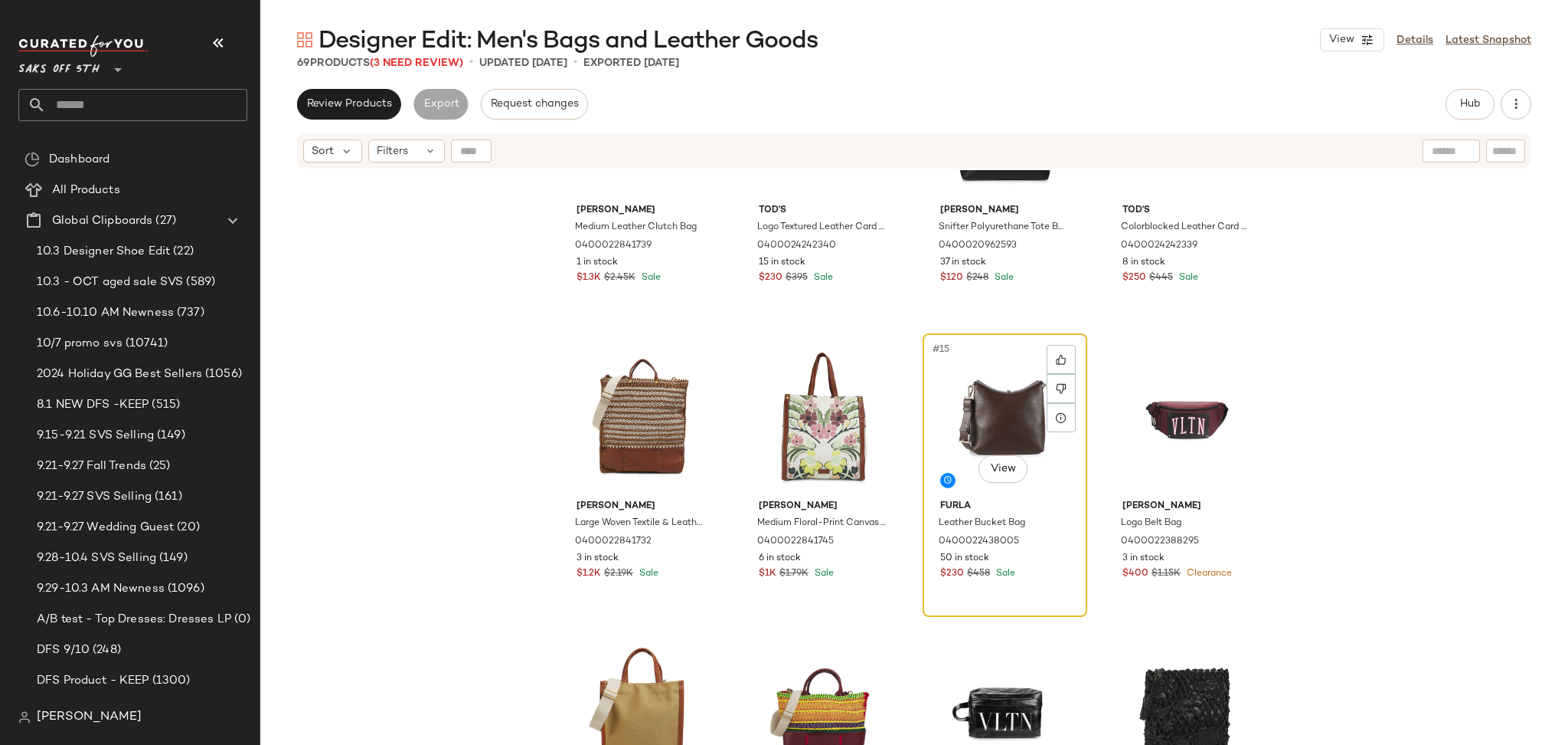
click at [965, 407] on div "#15 View" at bounding box center [1005, 416] width 154 height 155
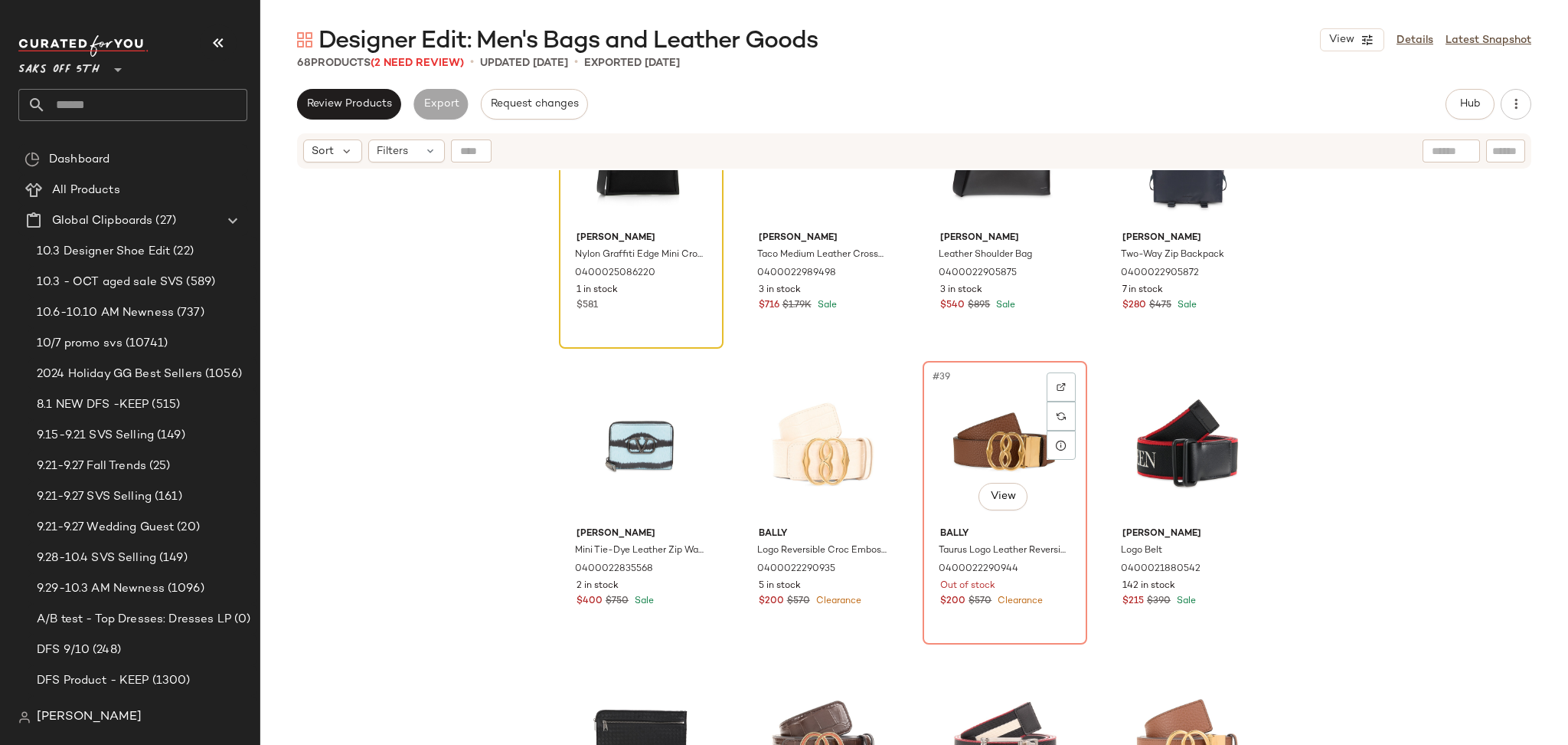
scroll to position [2489, 0]
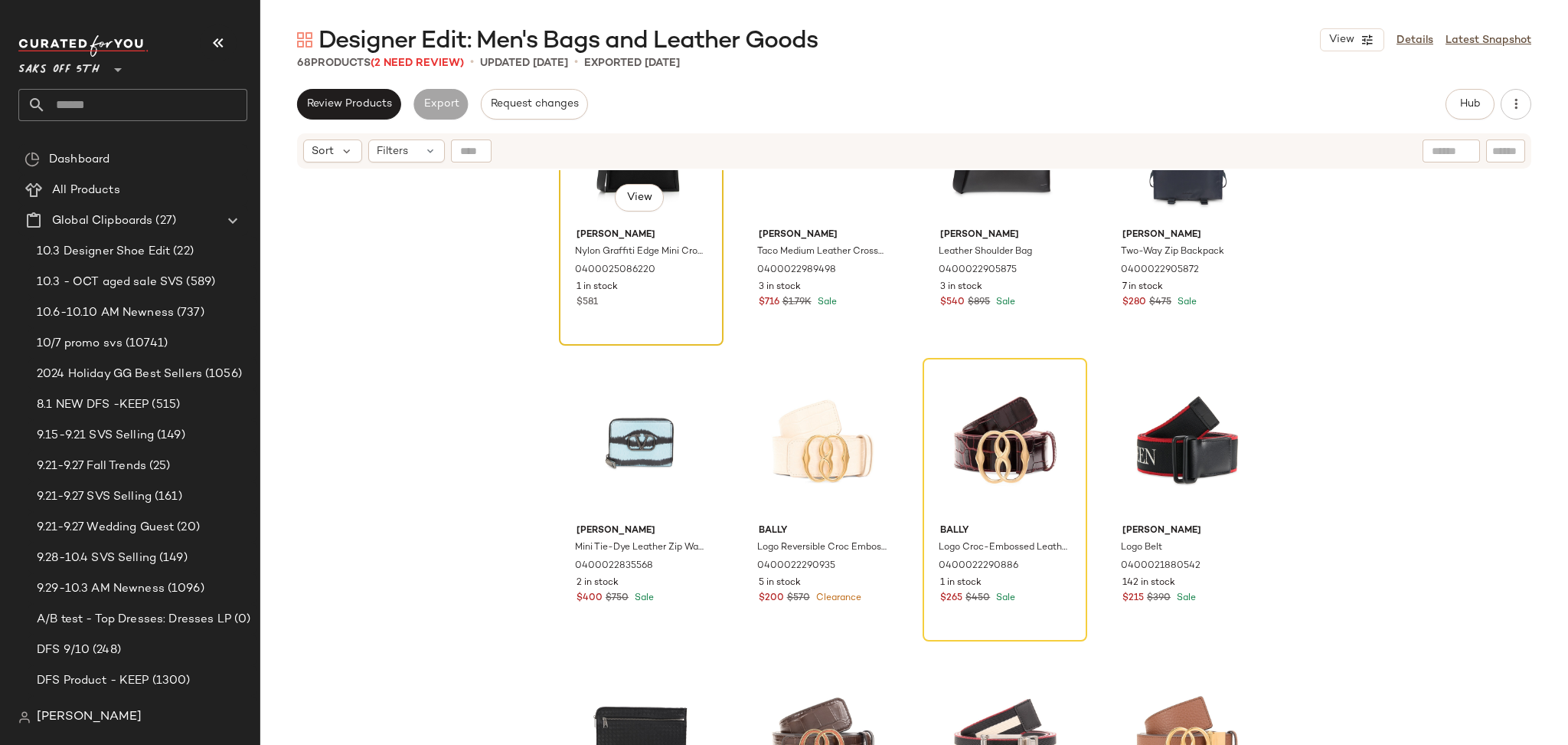
click at [573, 210] on div "#33 View" at bounding box center [641, 145] width 154 height 155
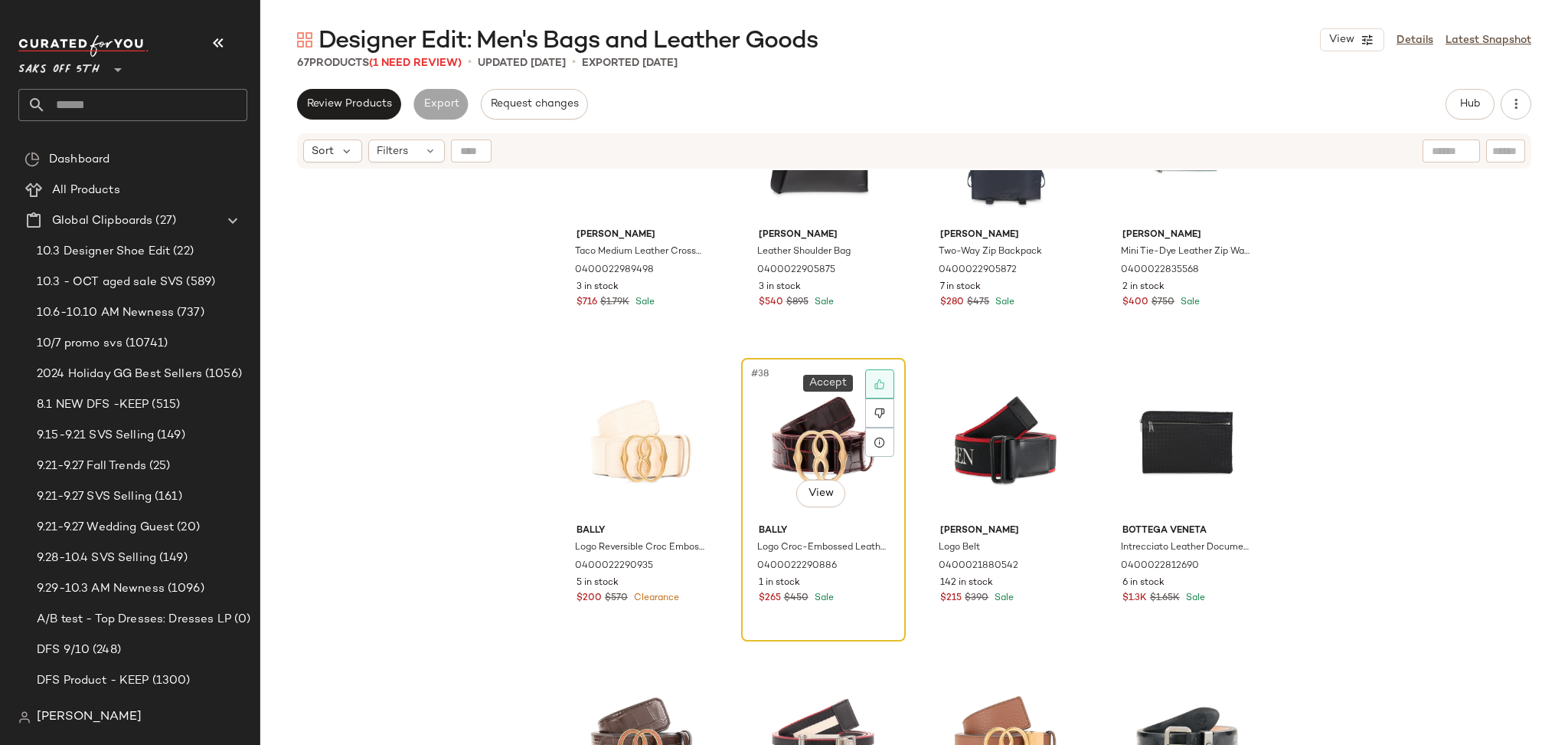
click at [876, 385] on icon at bounding box center [880, 384] width 11 height 11
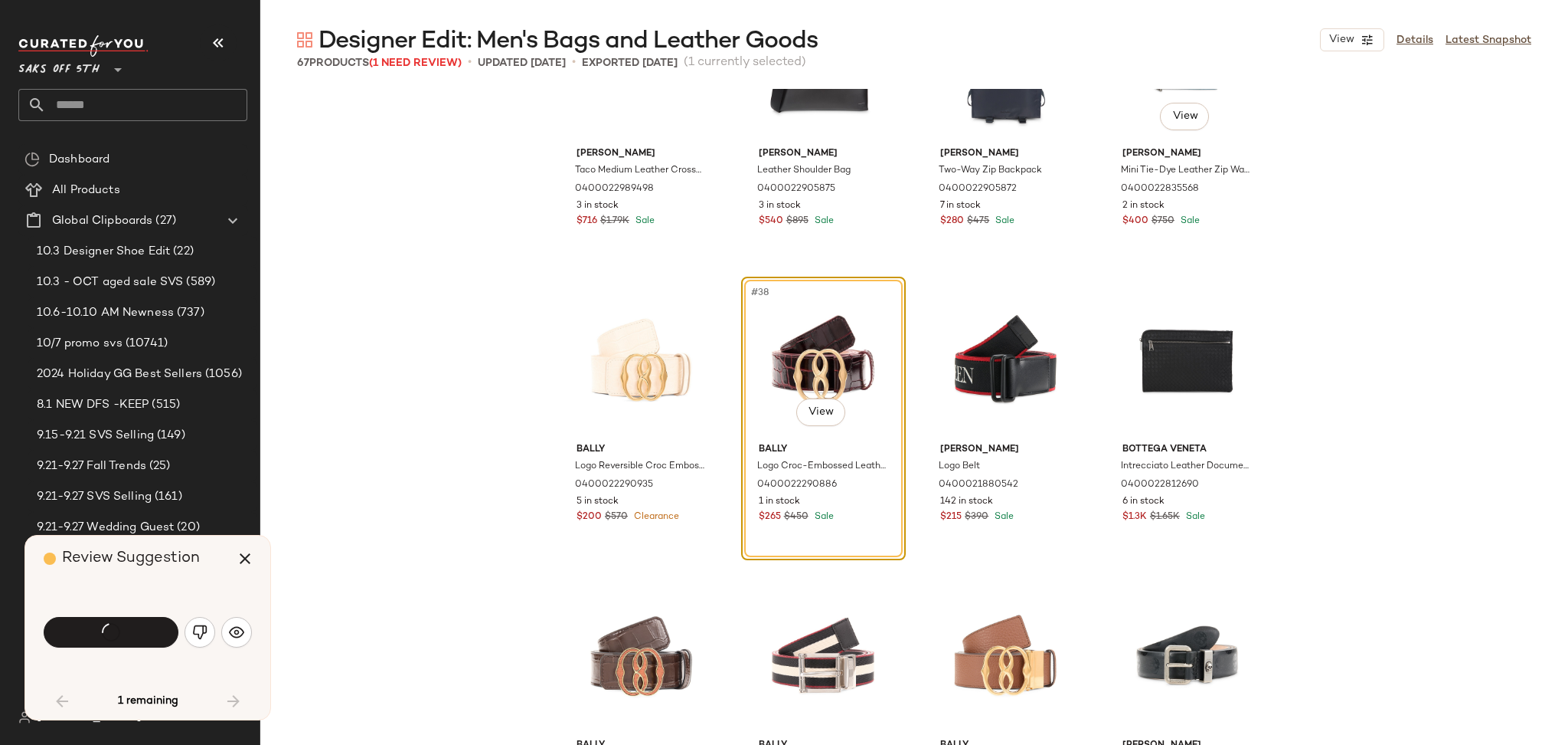
scroll to position [2366, 0]
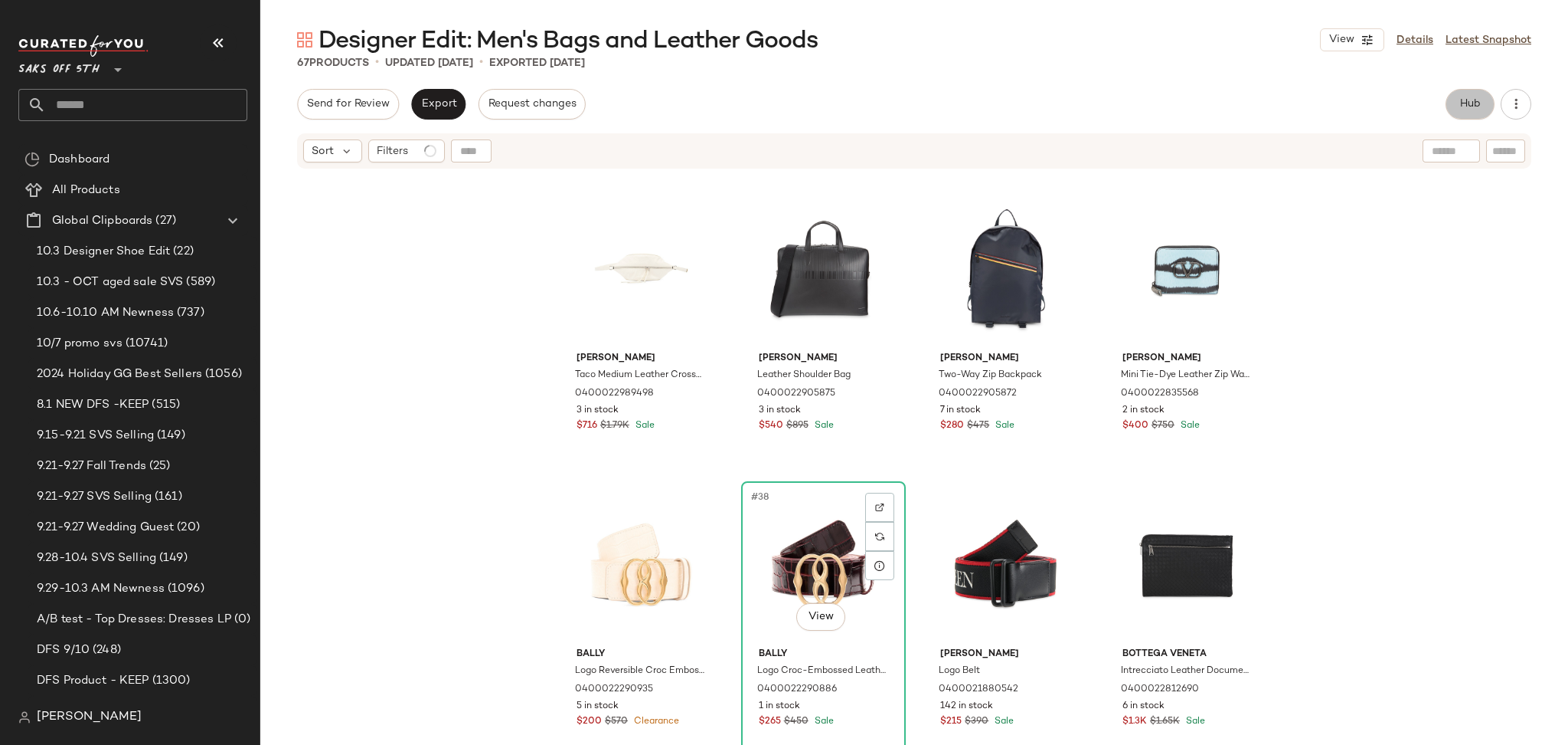
click at [1466, 106] on span "Hub" at bounding box center [1469, 104] width 21 height 13
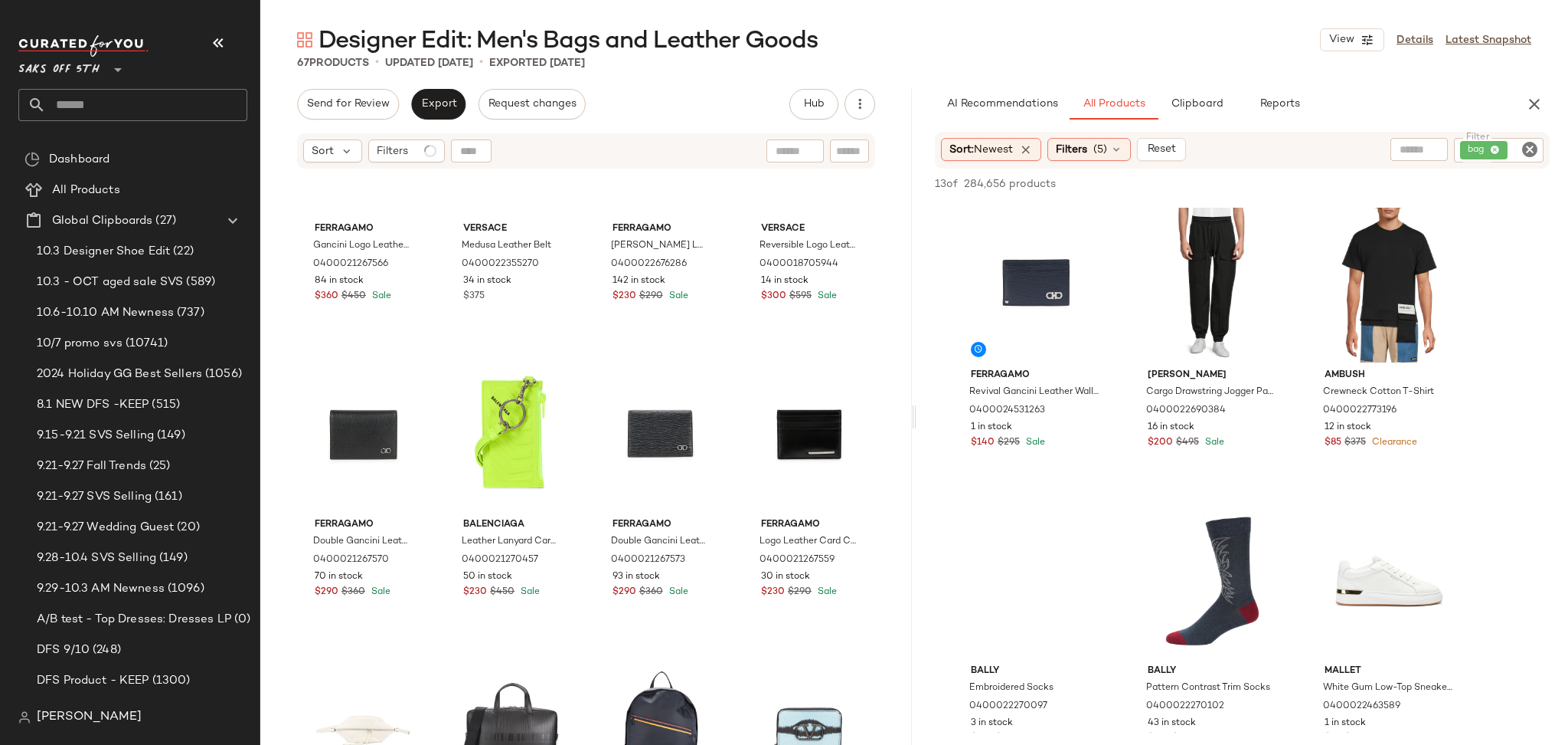
scroll to position [1851, 0]
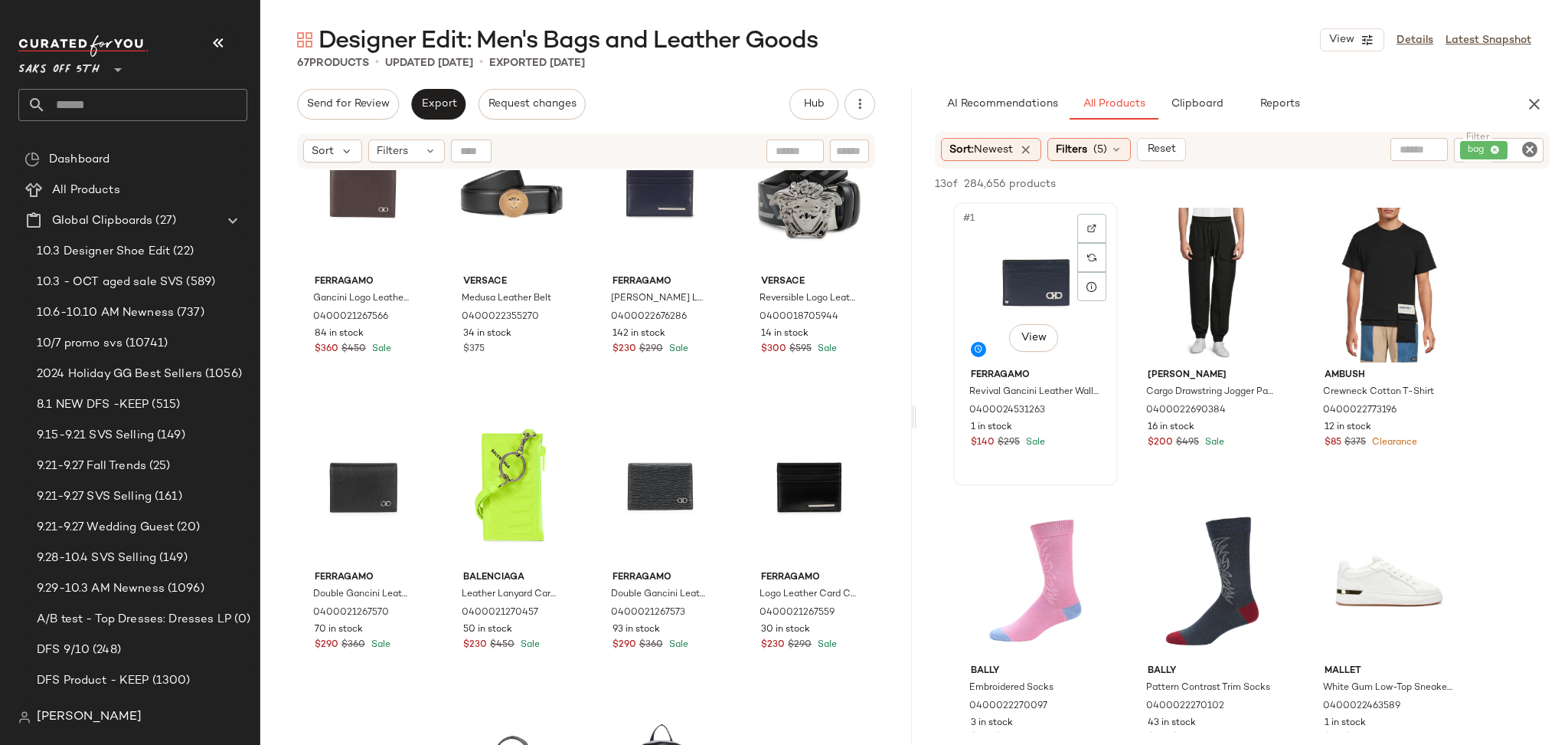
click at [1017, 281] on div "#1 View" at bounding box center [1035, 285] width 154 height 155
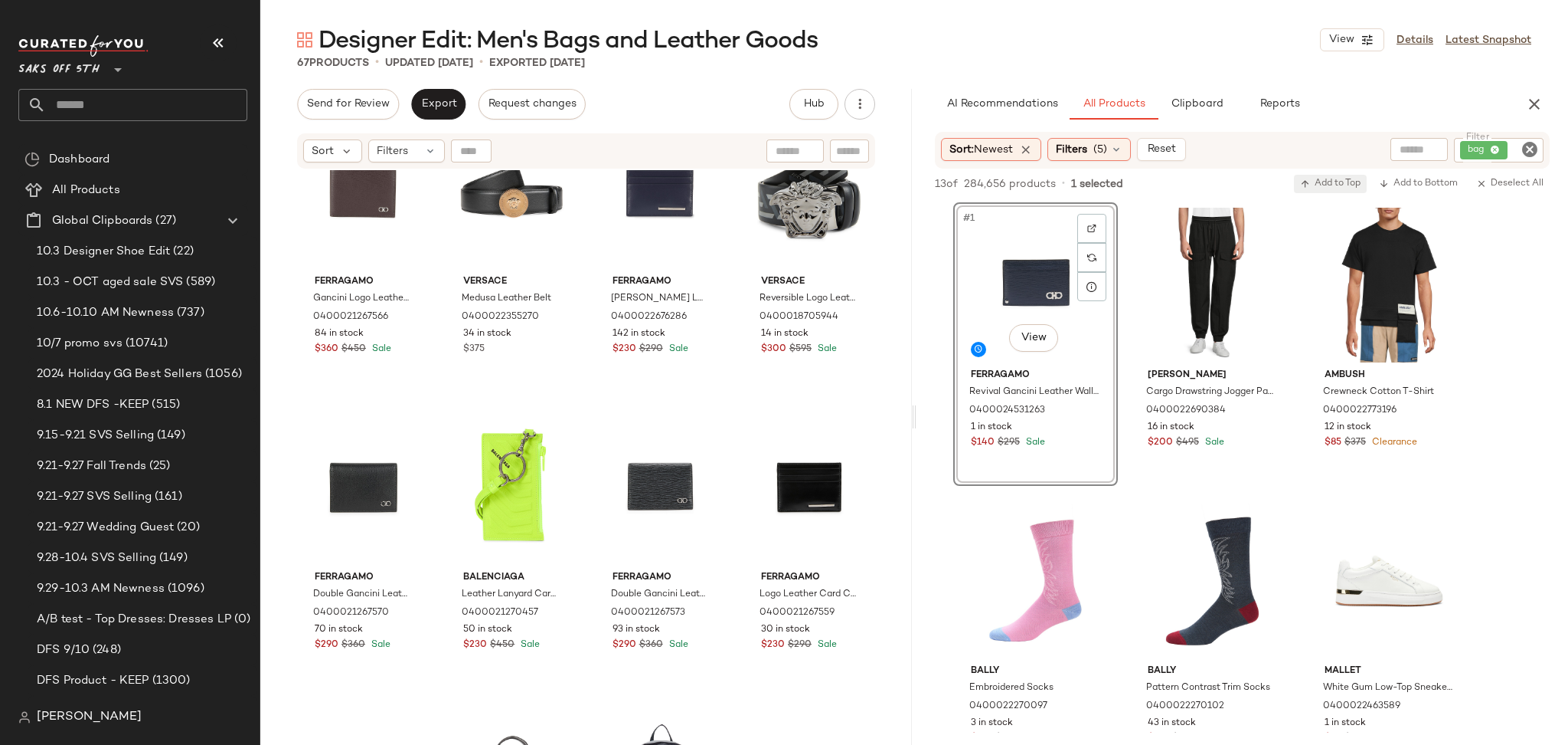
click at [1328, 178] on span "Add to Top" at bounding box center [1329, 184] width 60 height 11
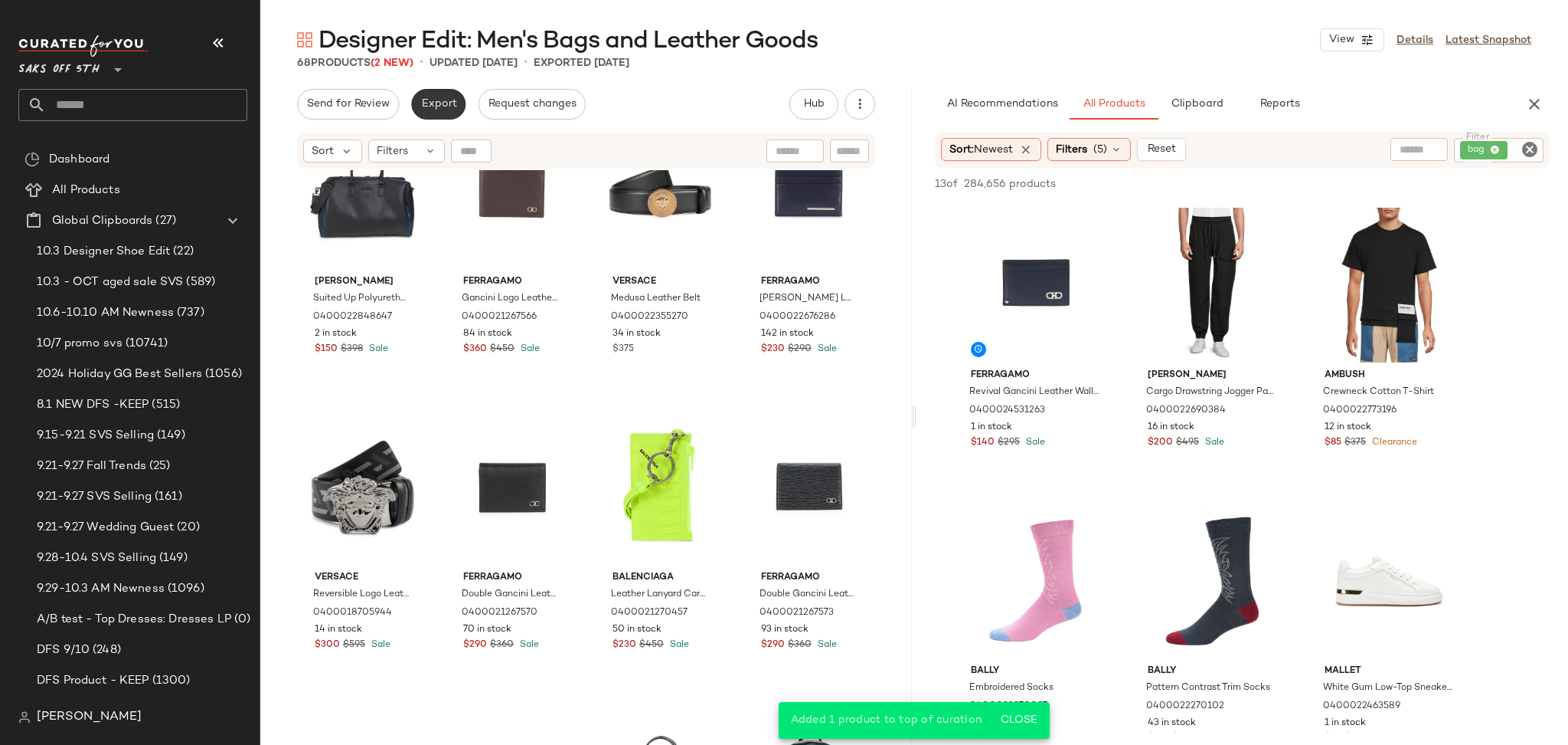
click at [425, 99] on span "Export" at bounding box center [438, 104] width 36 height 13
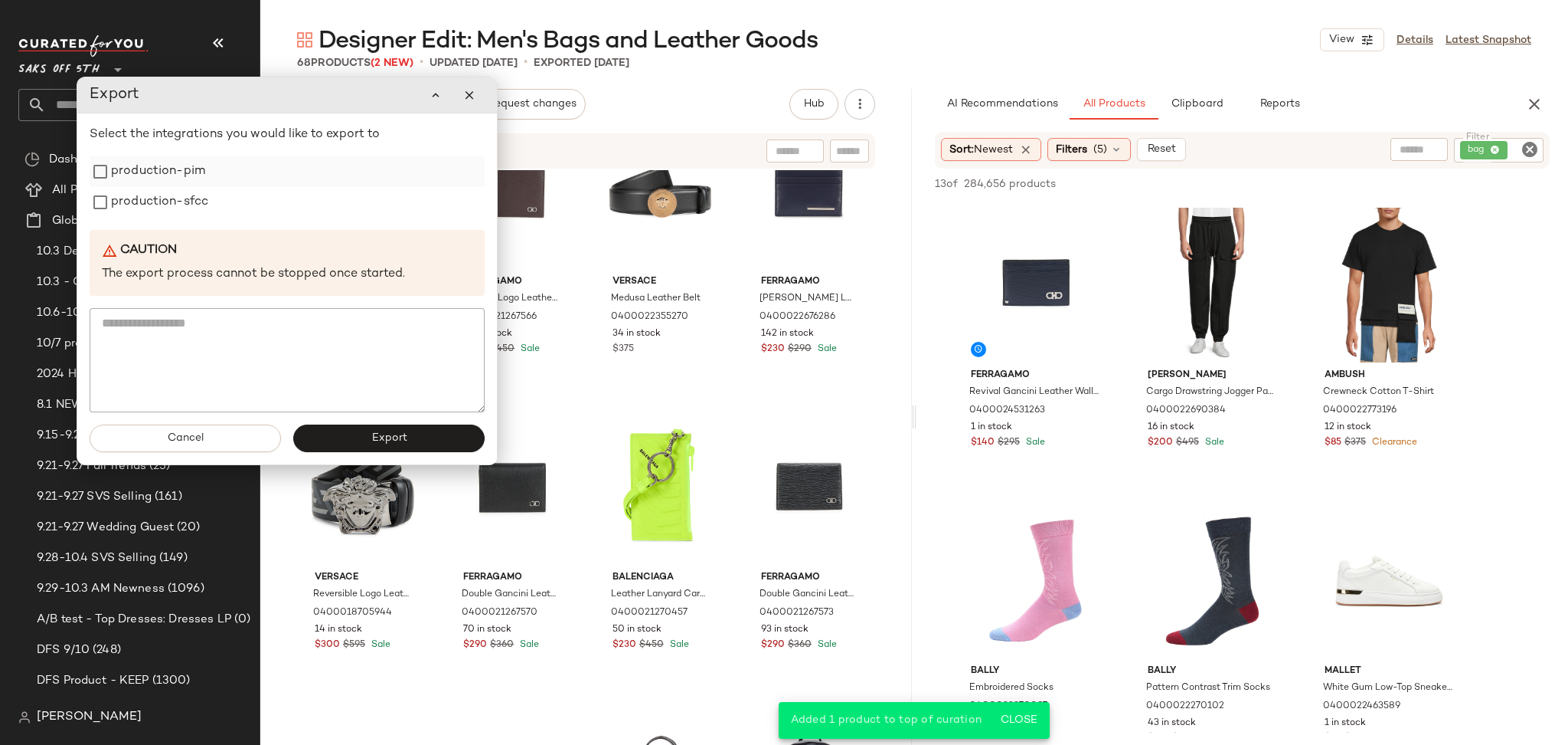
click at [178, 178] on label "production-pim" at bounding box center [158, 171] width 94 height 31
click at [177, 187] on label "production-sfcc" at bounding box center [160, 202] width 97 height 31
click at [325, 444] on button "Export" at bounding box center [389, 437] width 192 height 27
